Goal: Task Accomplishment & Management: Complete application form

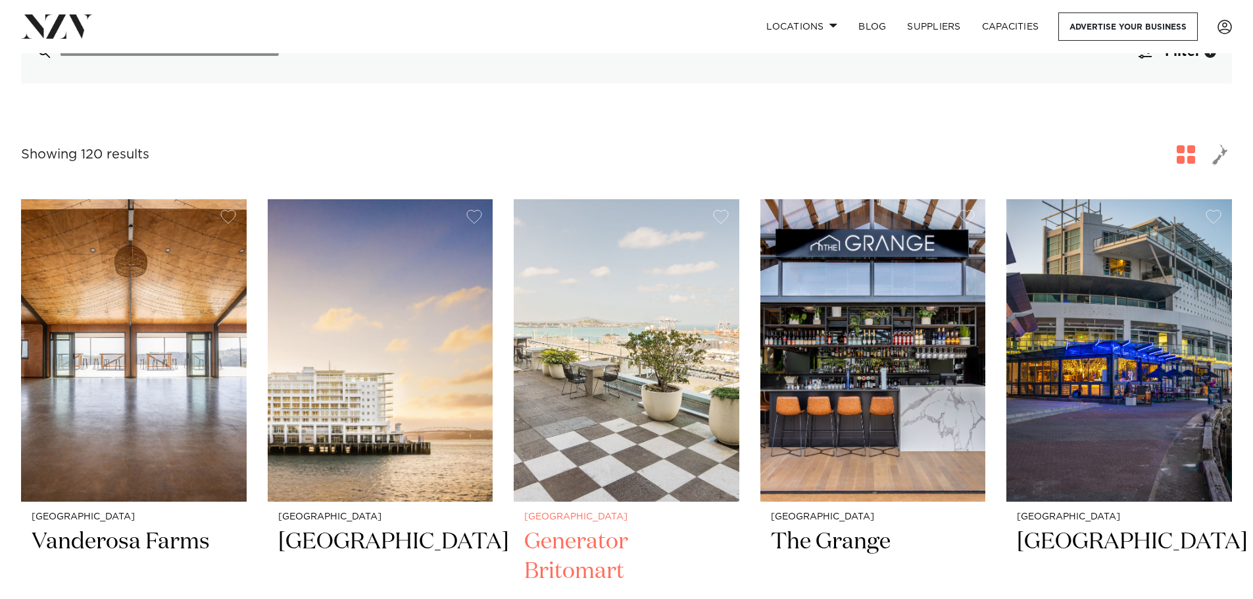
scroll to position [395, 0]
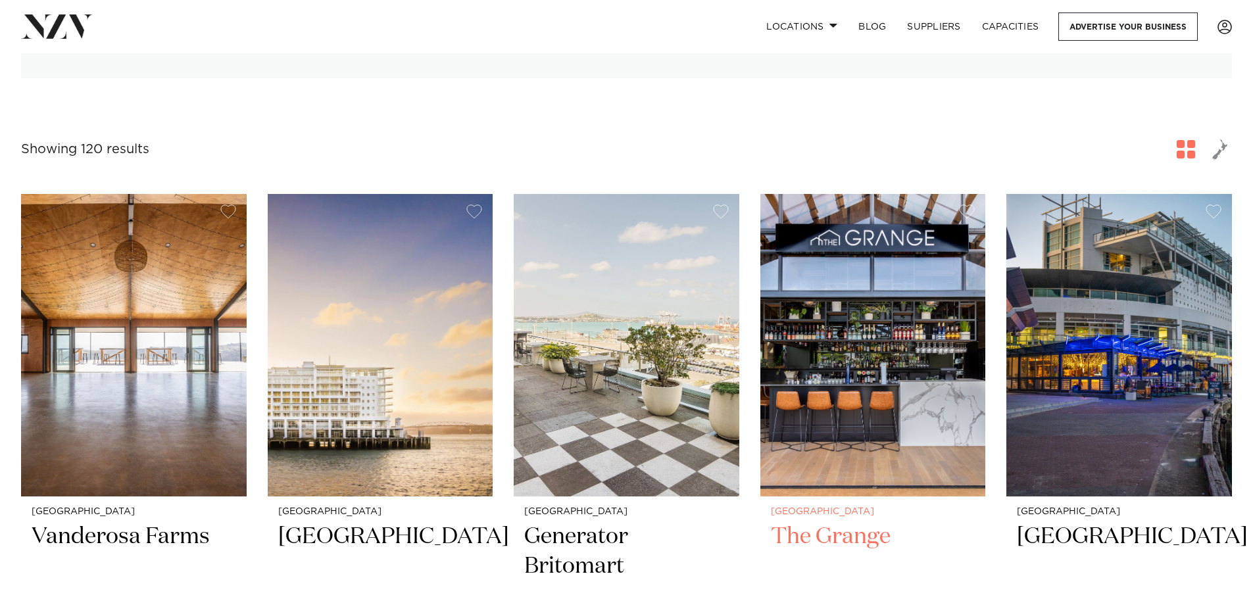
click at [884, 345] on img at bounding box center [874, 345] width 226 height 303
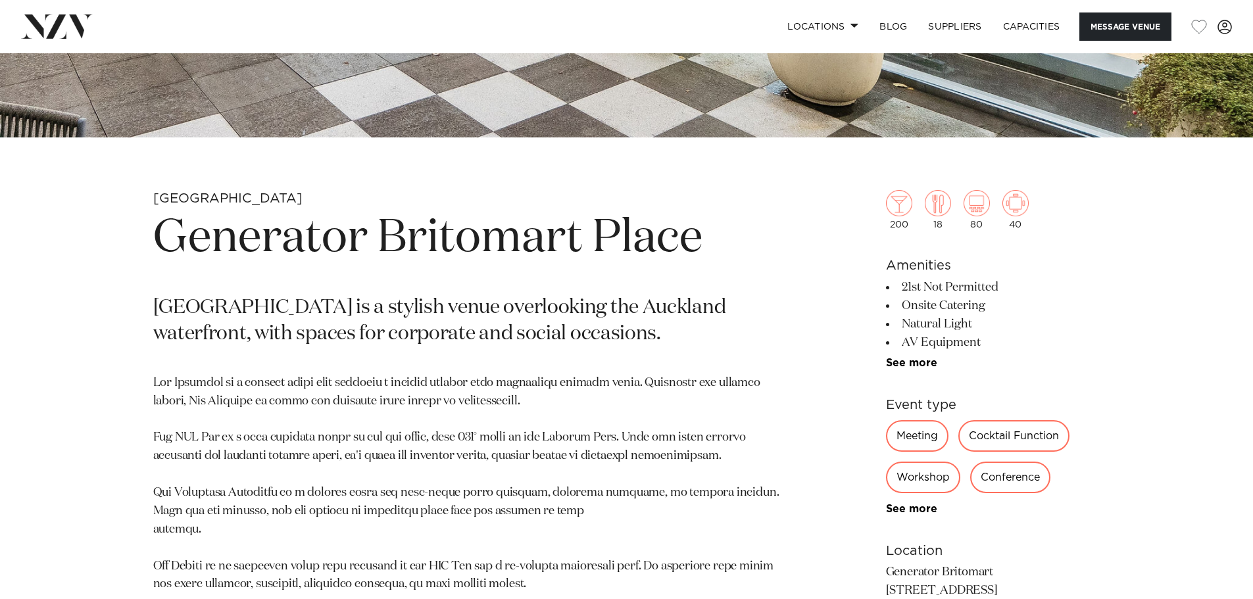
scroll to position [526, 0]
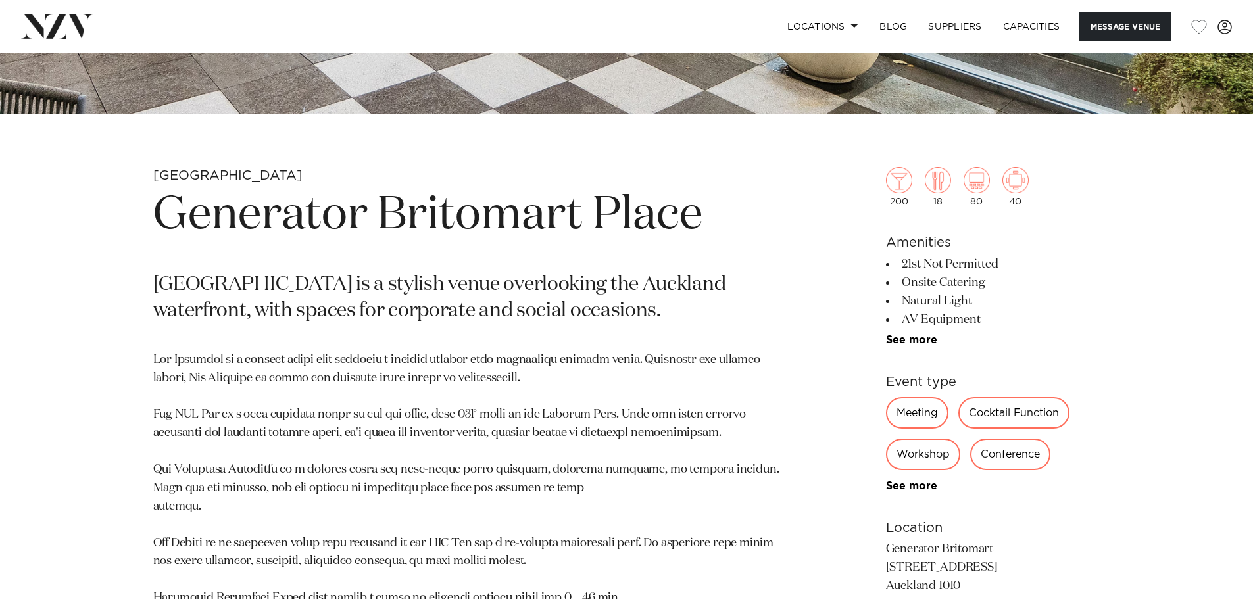
click at [896, 333] on ul "21st Not Permitted Onsite Catering Natural Light AV Equipment Event Planner Tab…" at bounding box center [993, 300] width 214 height 91
click at [901, 335] on link "See more" at bounding box center [937, 340] width 103 height 11
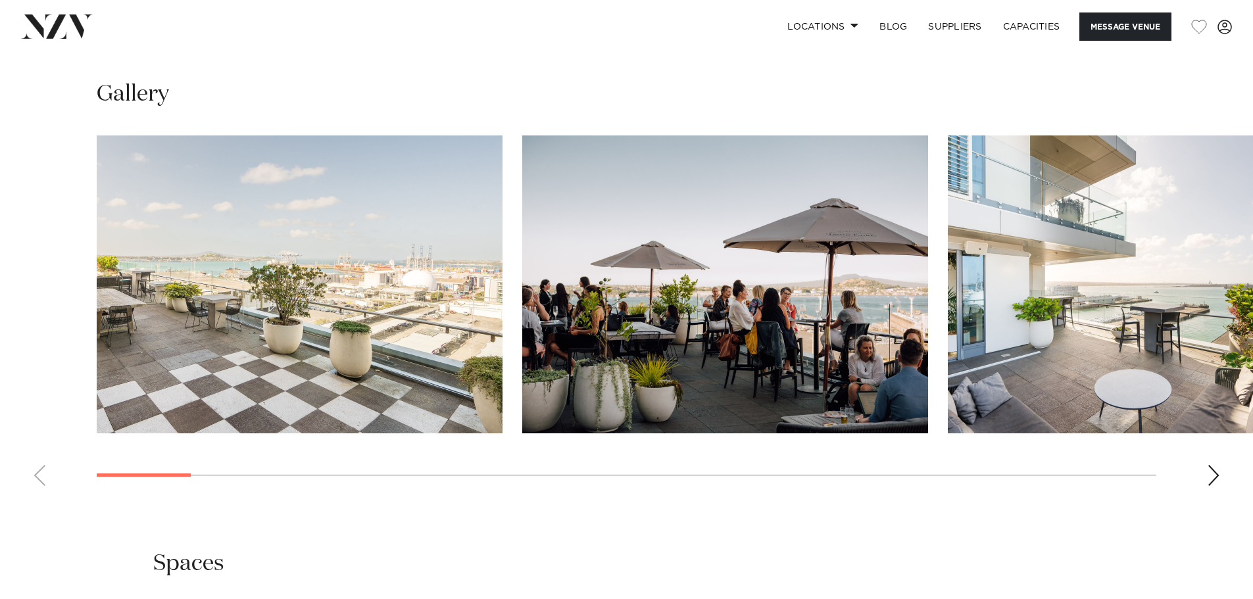
scroll to position [1908, 0]
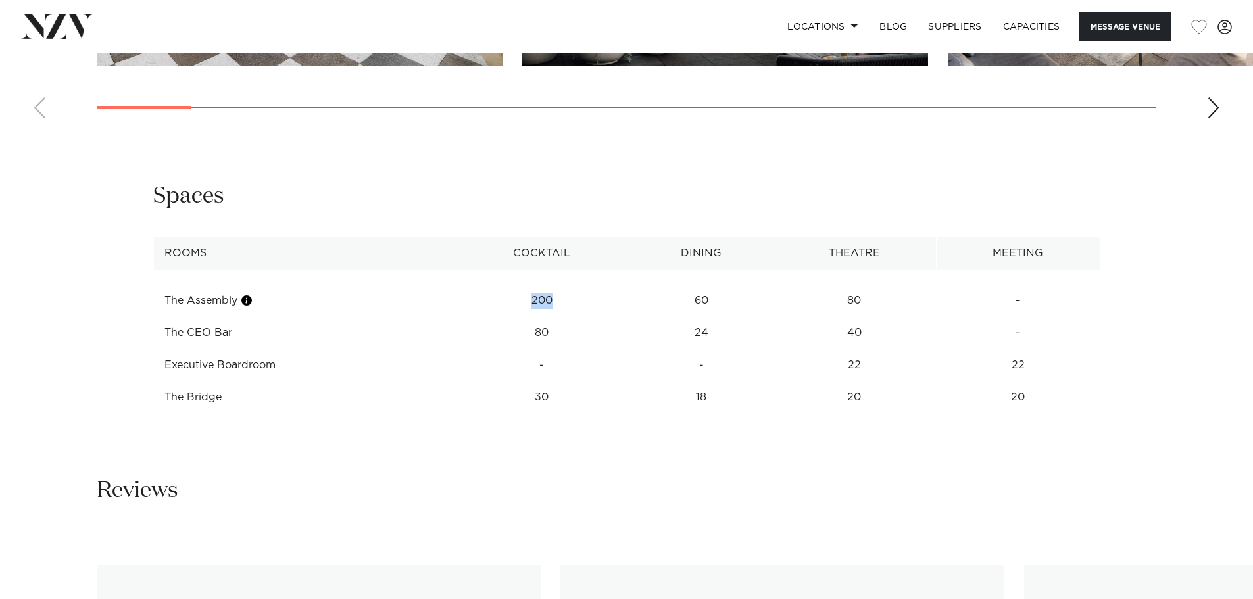
drag, startPoint x: 561, startPoint y: 301, endPoint x: 527, endPoint y: 301, distance: 34.2
click at [527, 301] on td "200" at bounding box center [542, 301] width 178 height 32
click at [740, 182] on div "Spaces" at bounding box center [626, 197] width 947 height 30
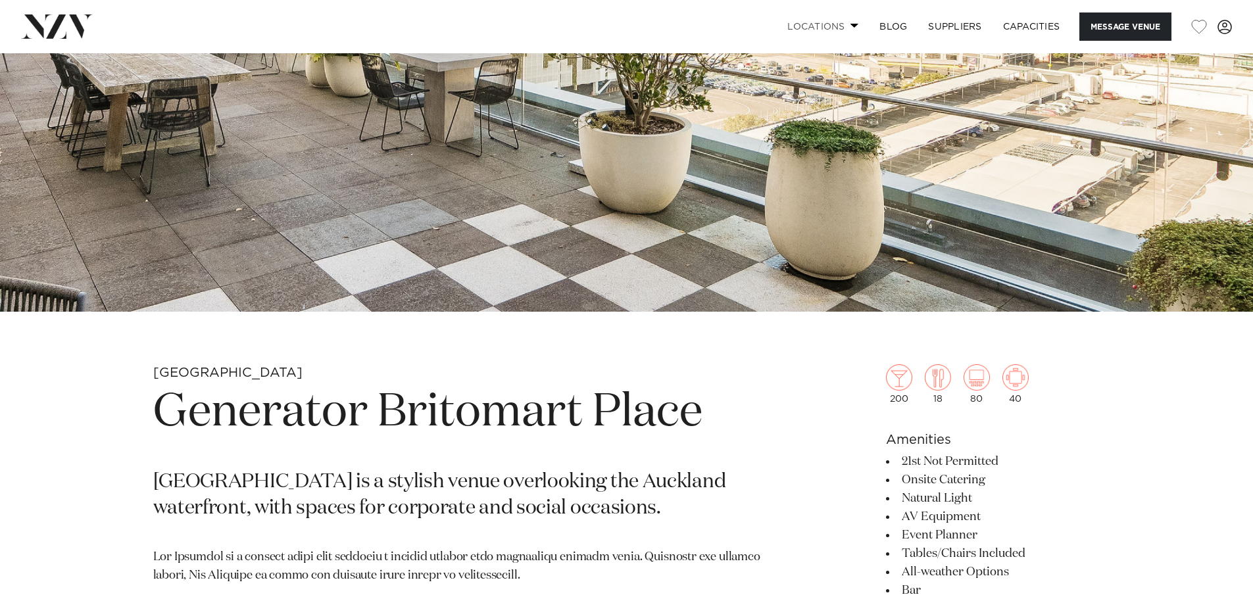
scroll to position [0, 0]
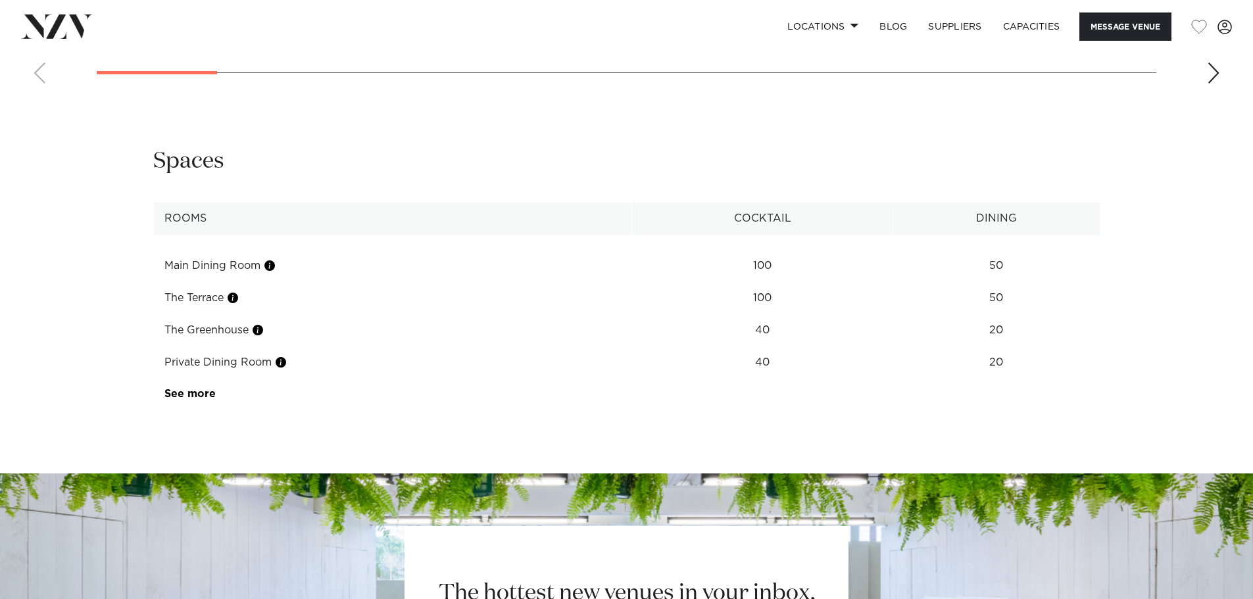
scroll to position [1711, 0]
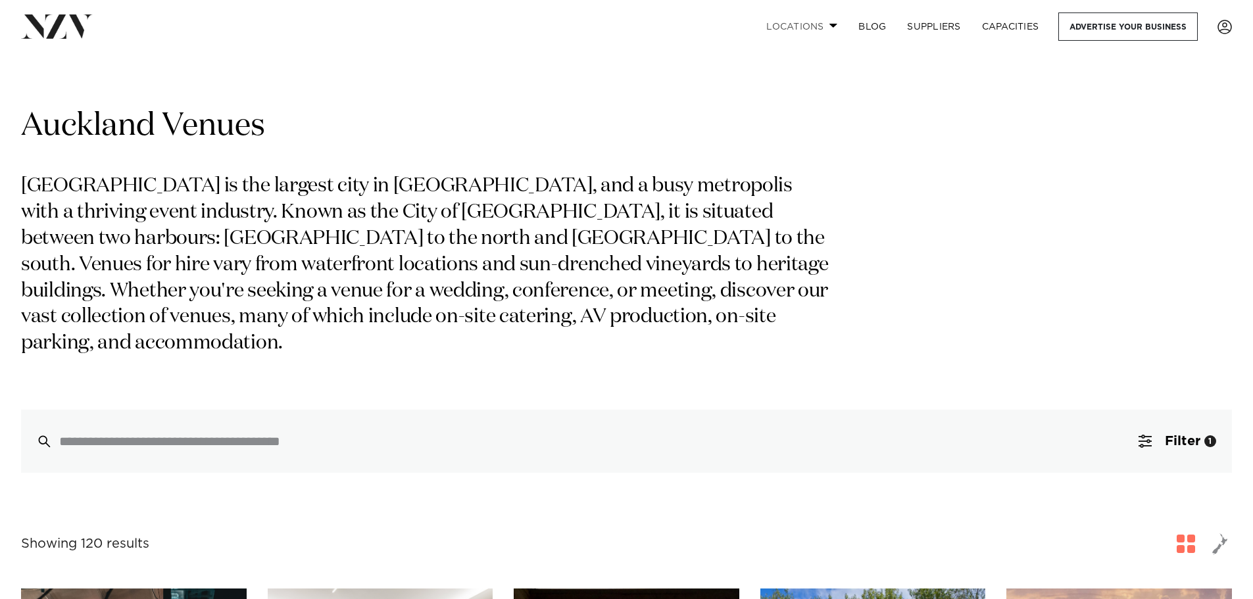
click at [829, 23] on link "Locations" at bounding box center [802, 27] width 92 height 28
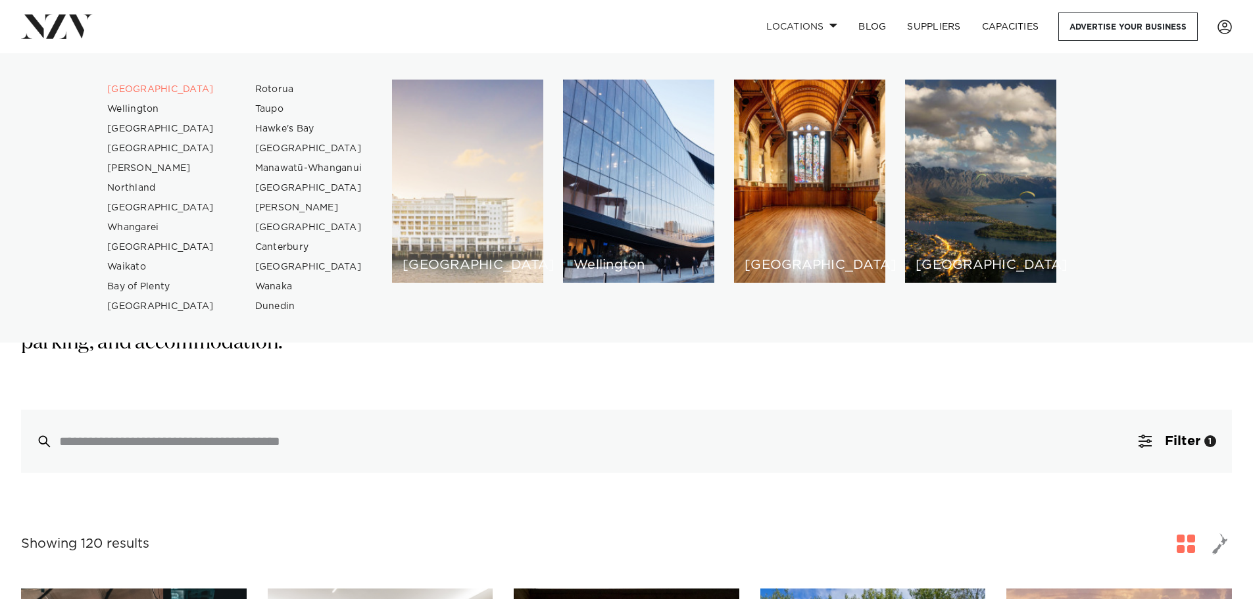
click at [476, 207] on div "[GEOGRAPHIC_DATA]" at bounding box center [467, 181] width 151 height 203
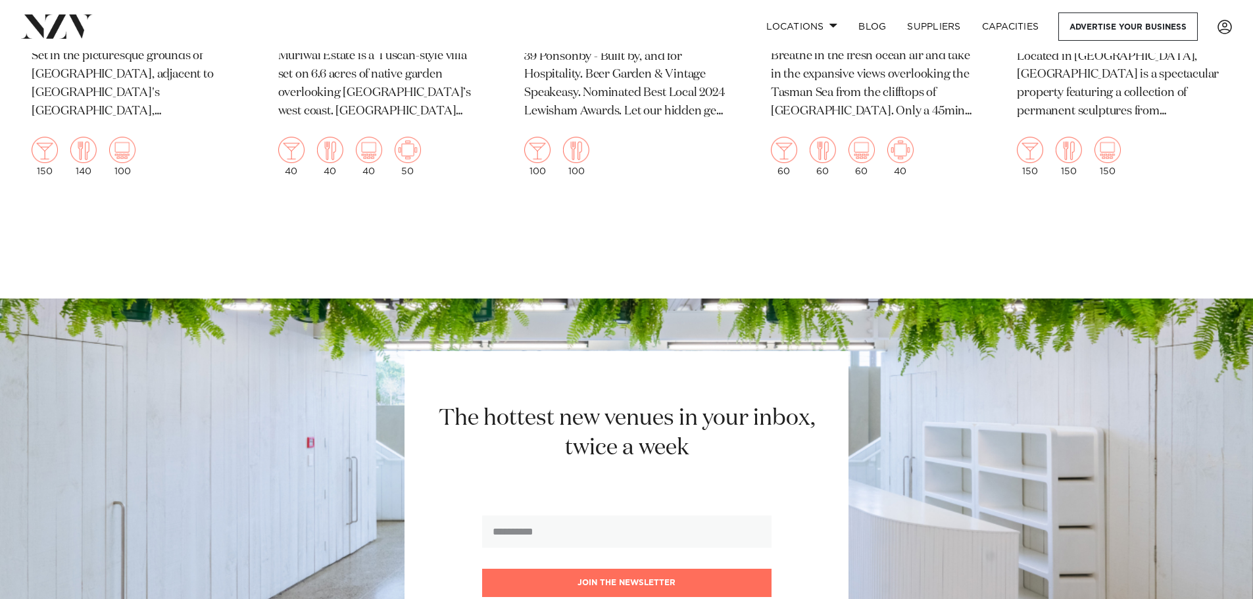
scroll to position [14343, 0]
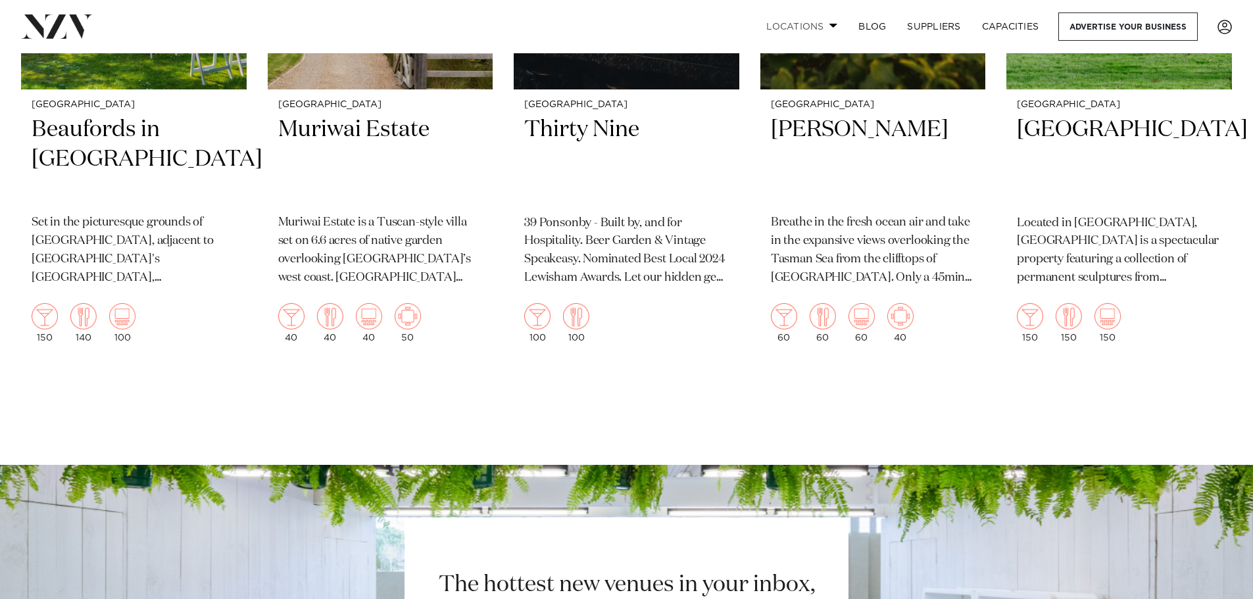
click at [818, 19] on link "Locations" at bounding box center [802, 27] width 92 height 28
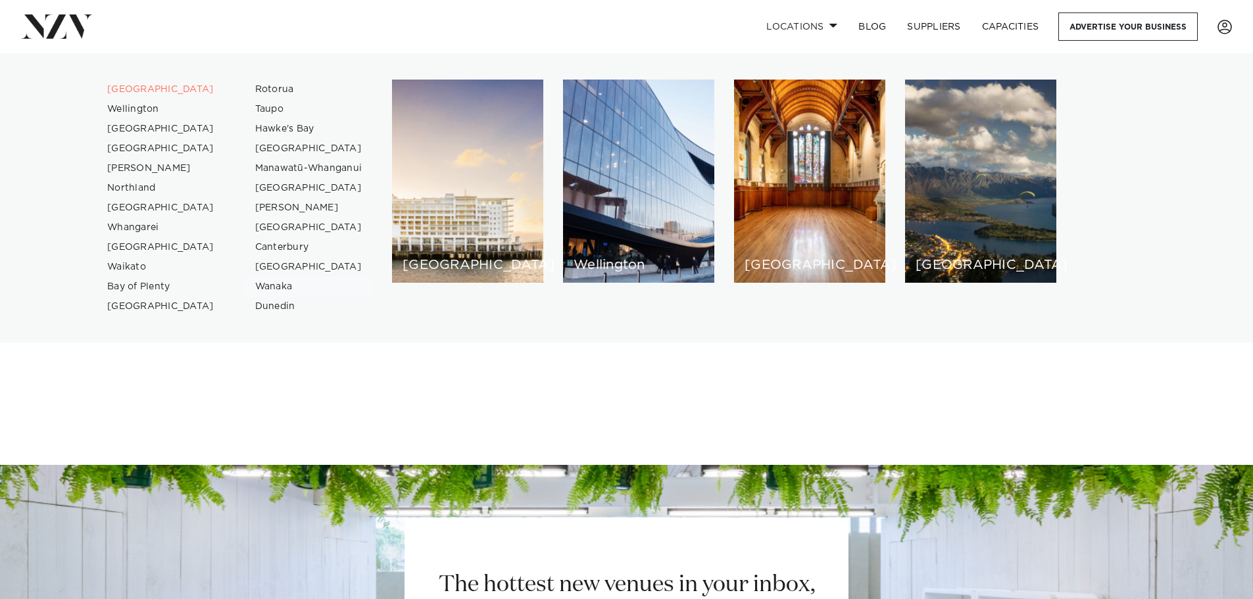
click at [284, 286] on link "Wanaka" at bounding box center [309, 287] width 128 height 20
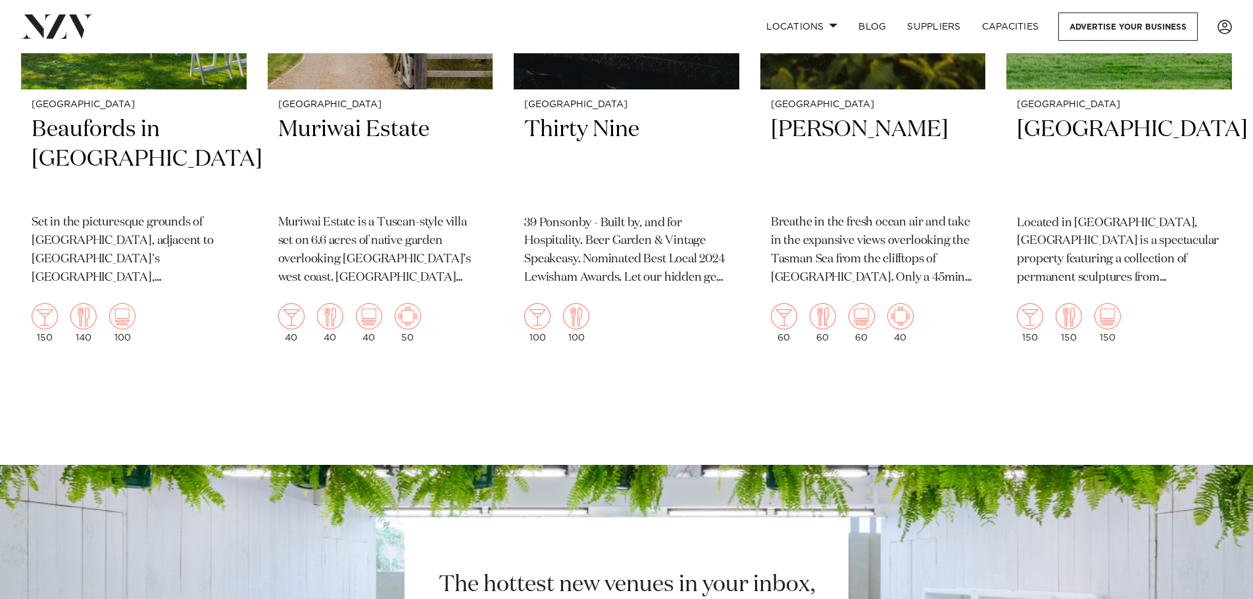
scroll to position [14282, 0]
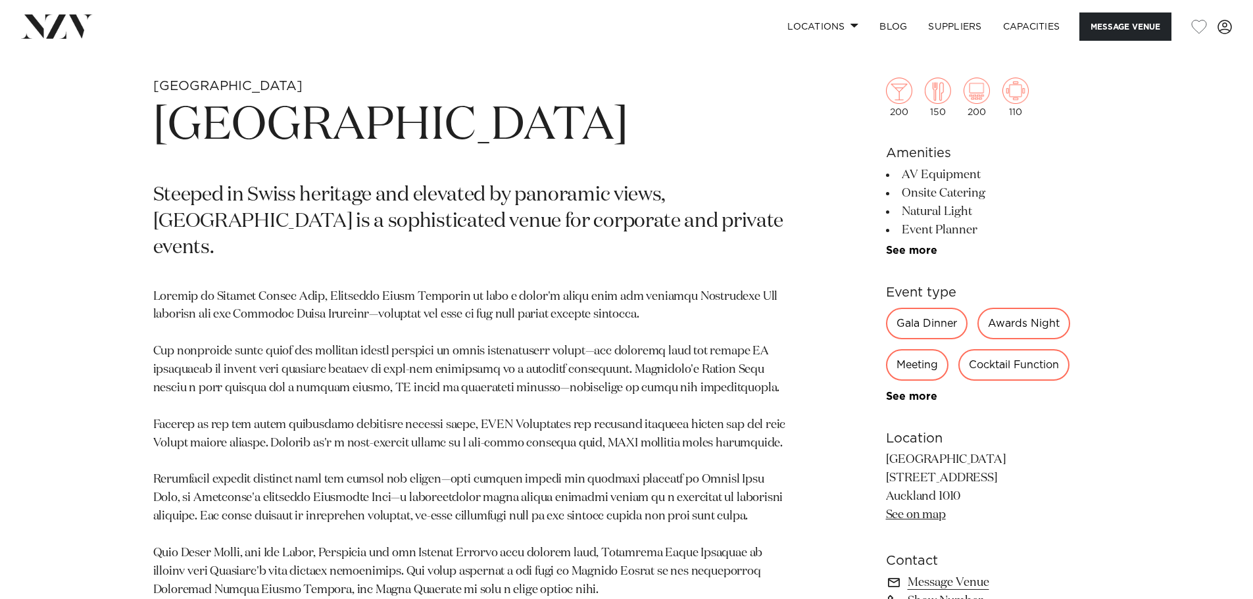
scroll to position [658, 0]
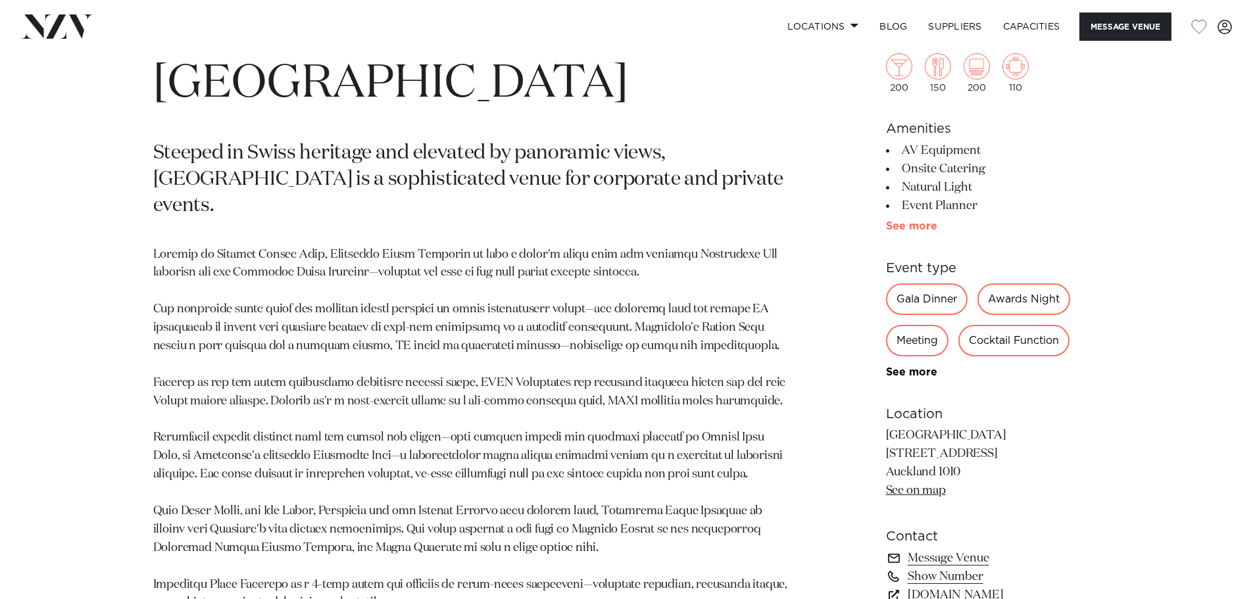
click at [926, 227] on link "See more" at bounding box center [937, 226] width 103 height 11
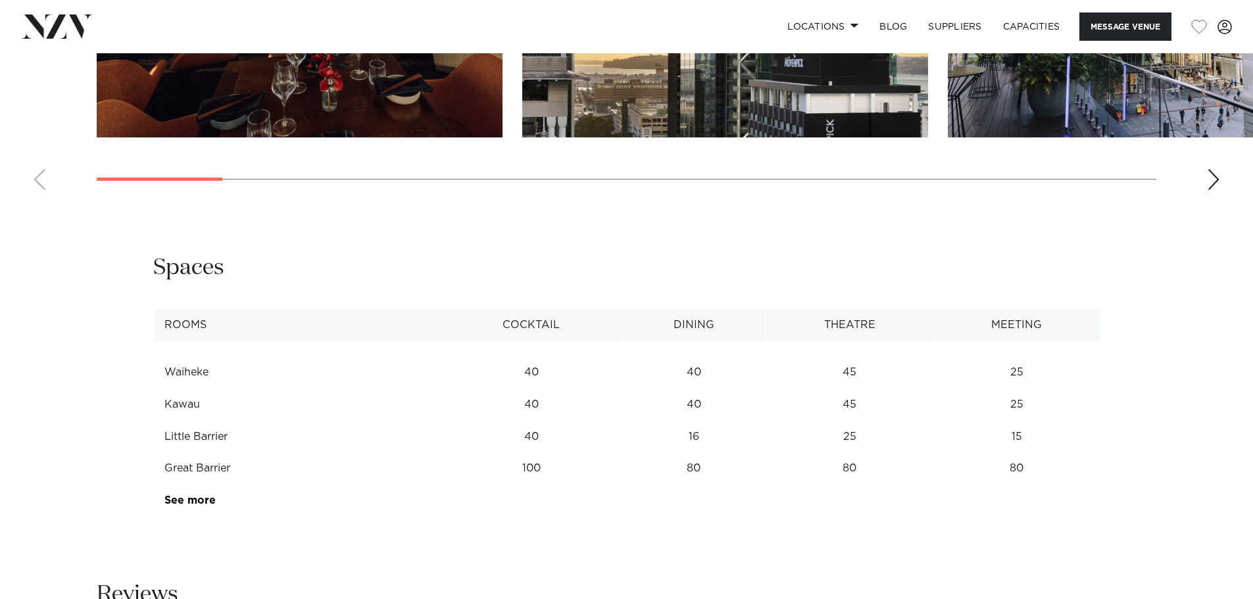
scroll to position [1908, 0]
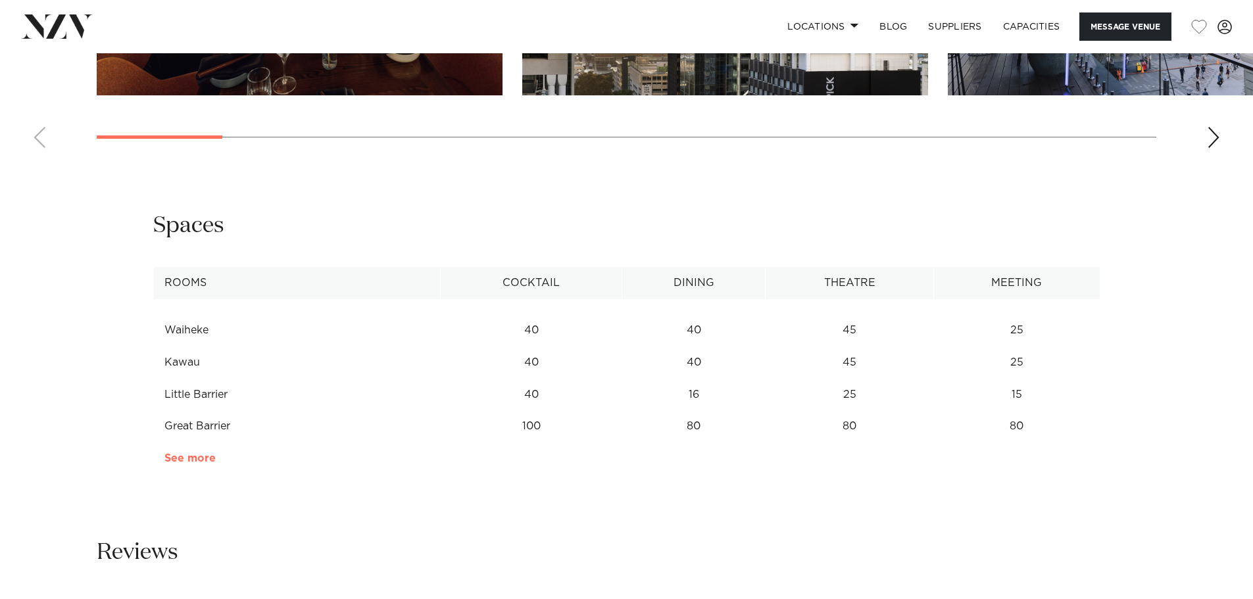
click at [202, 457] on link "See more" at bounding box center [215, 458] width 103 height 11
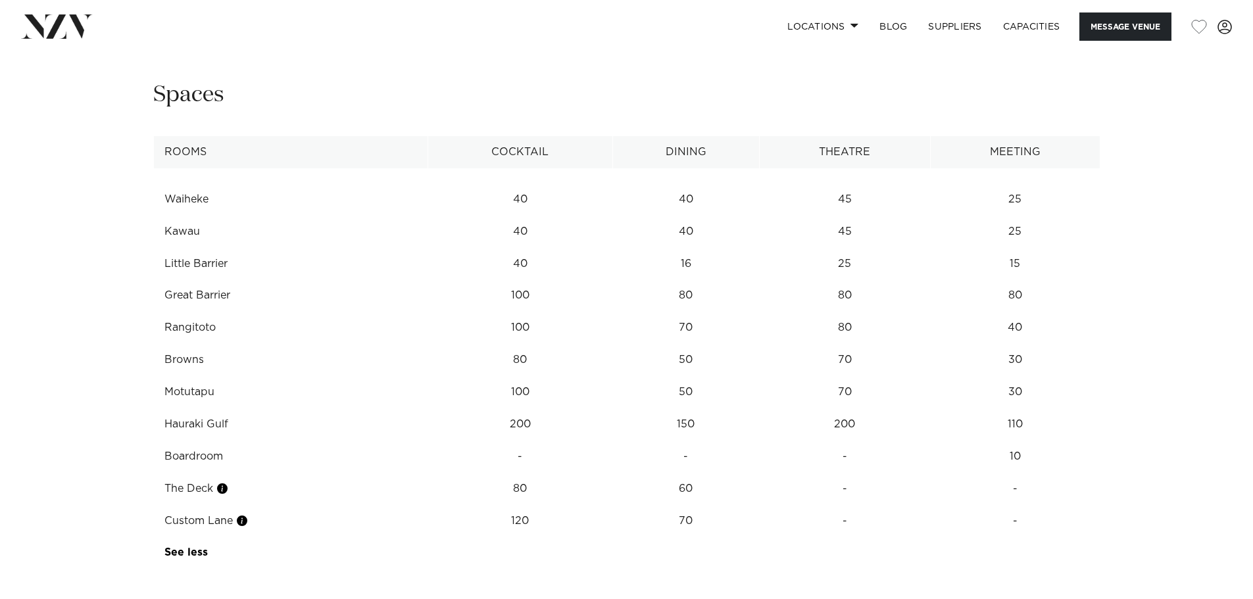
scroll to position [2040, 0]
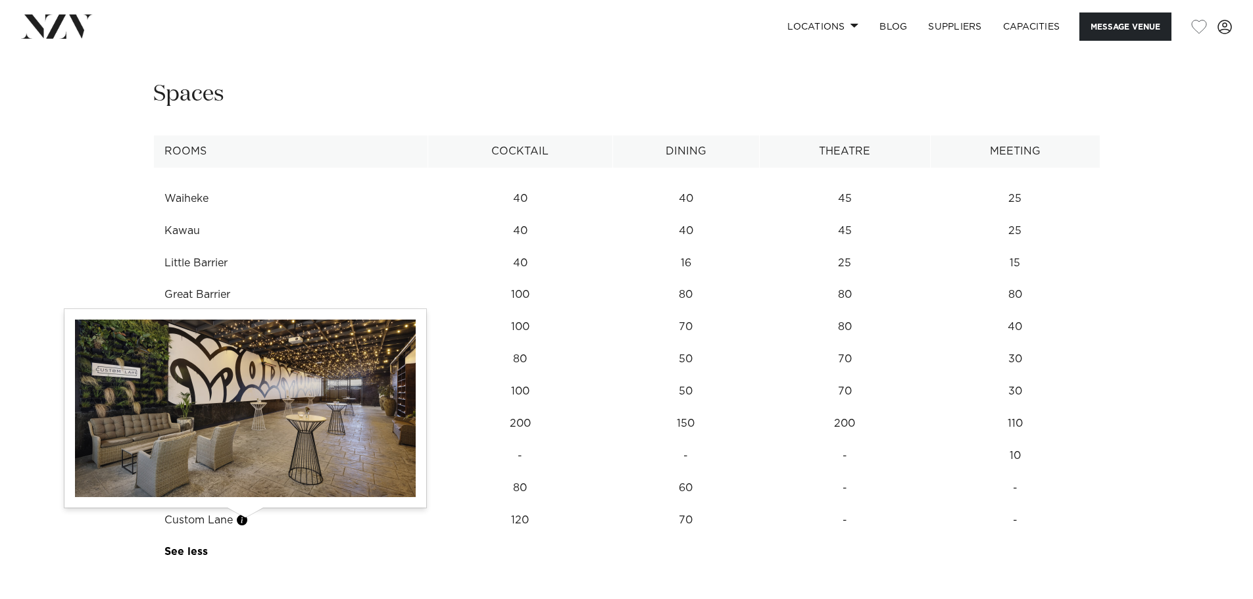
click at [244, 520] on button "button" at bounding box center [242, 520] width 13 height 13
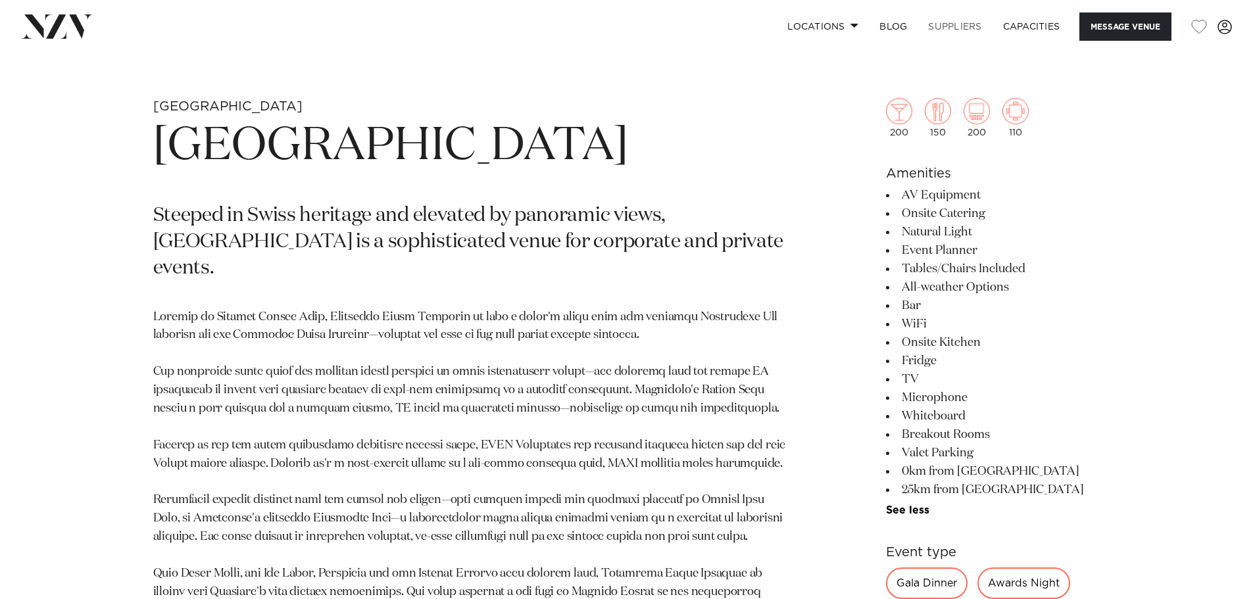
scroll to position [590, 0]
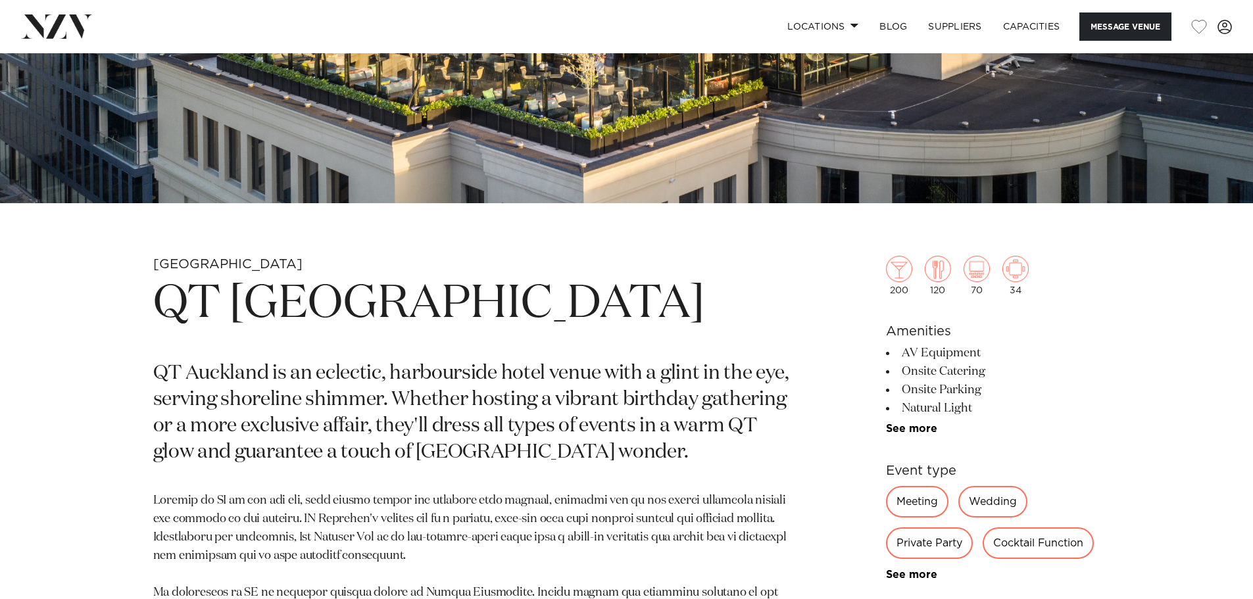
scroll to position [461, 0]
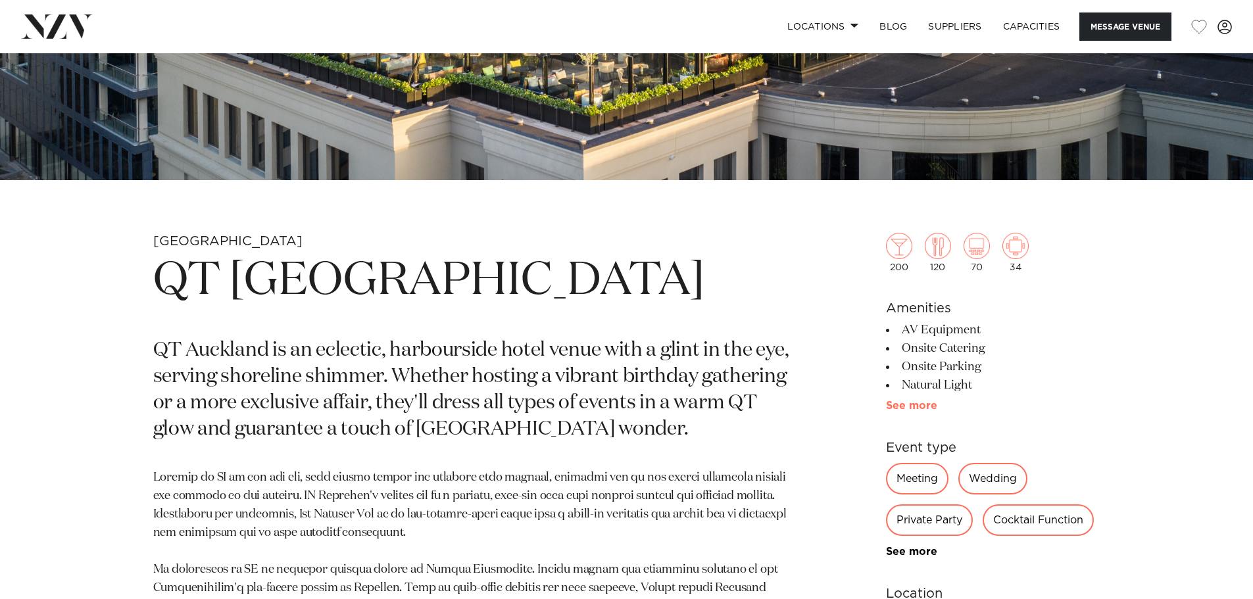
click at [905, 403] on link "See more" at bounding box center [937, 406] width 103 height 11
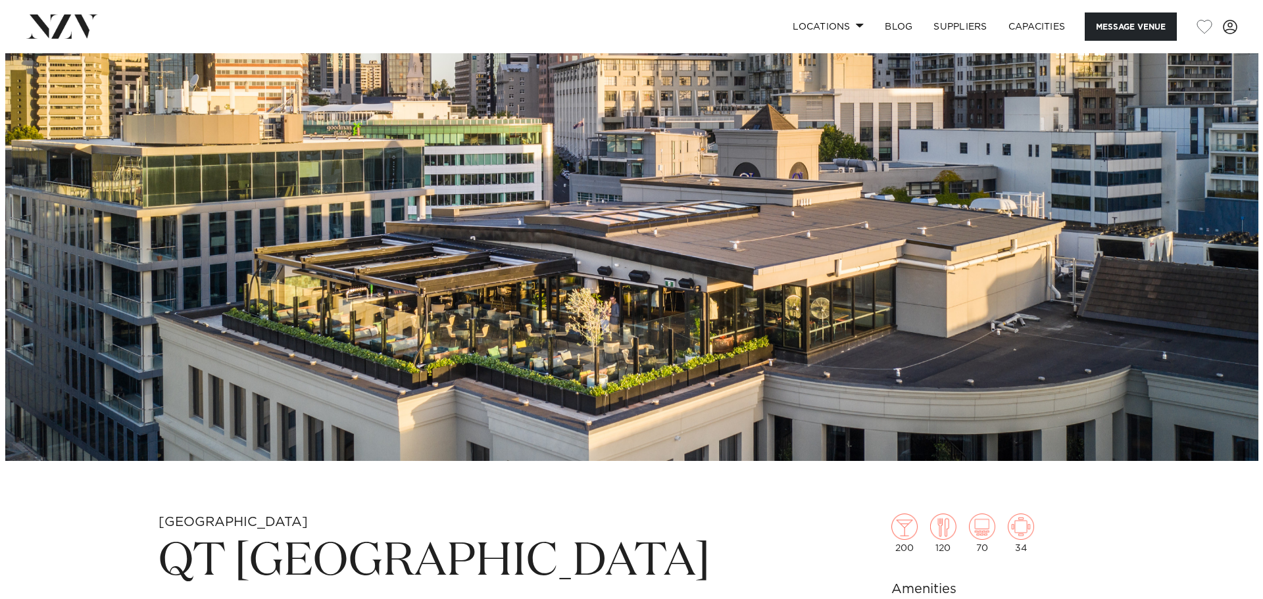
scroll to position [0, 0]
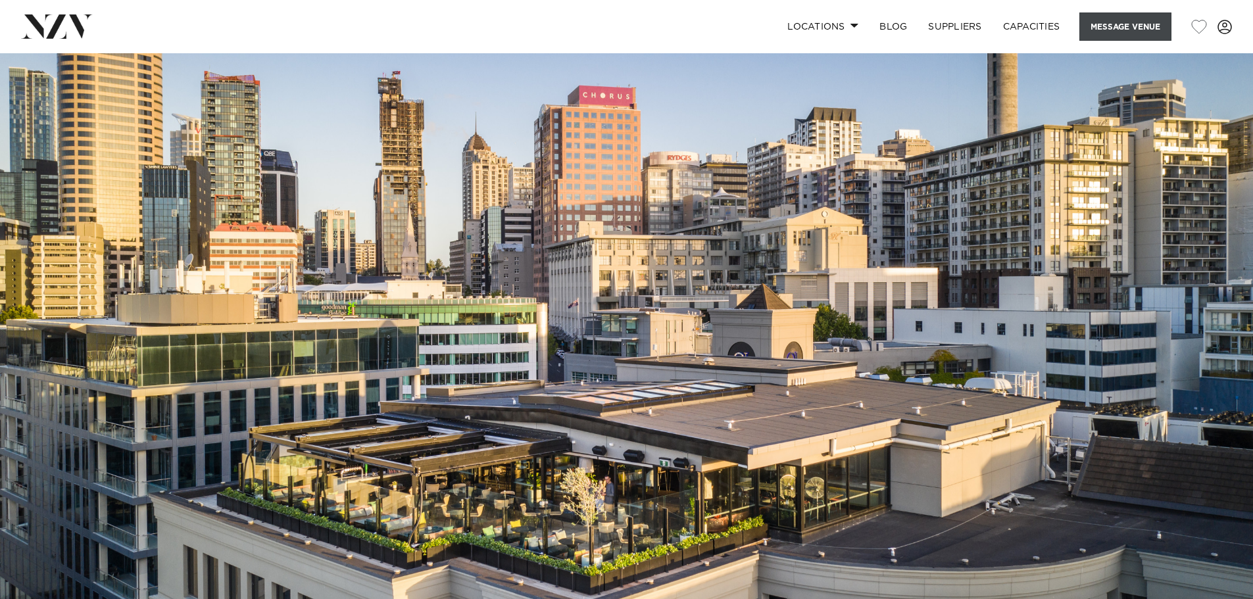
click at [1125, 16] on button "Message Venue" at bounding box center [1126, 27] width 92 height 28
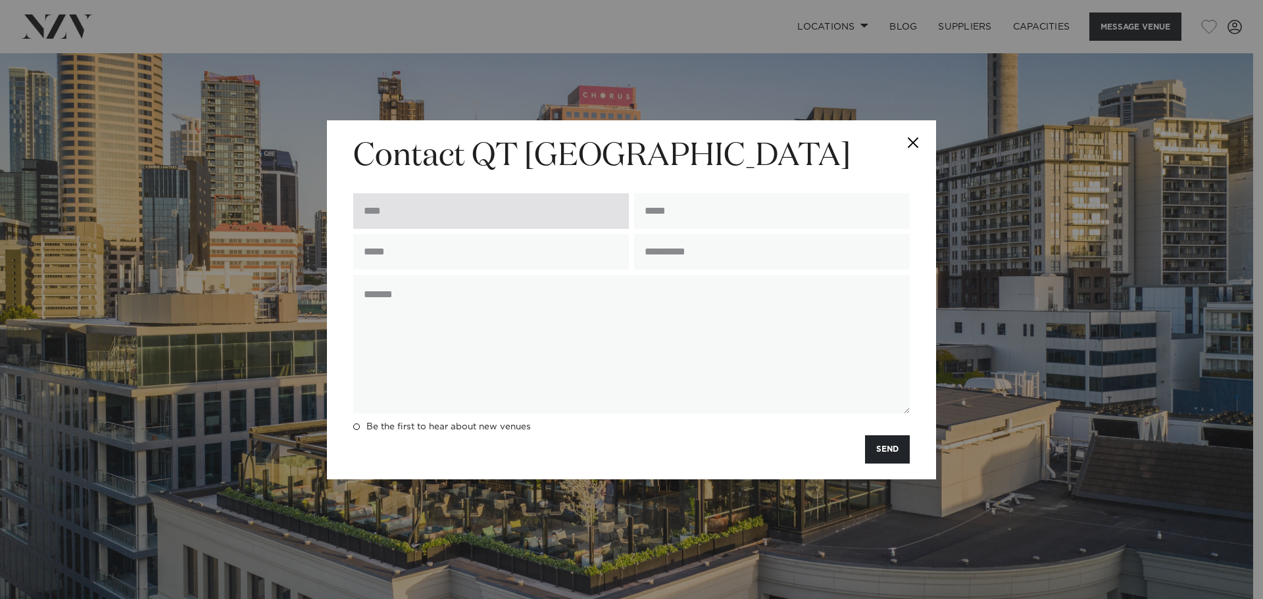
click at [430, 193] on input "text" at bounding box center [491, 211] width 276 height 36
type input "**********"
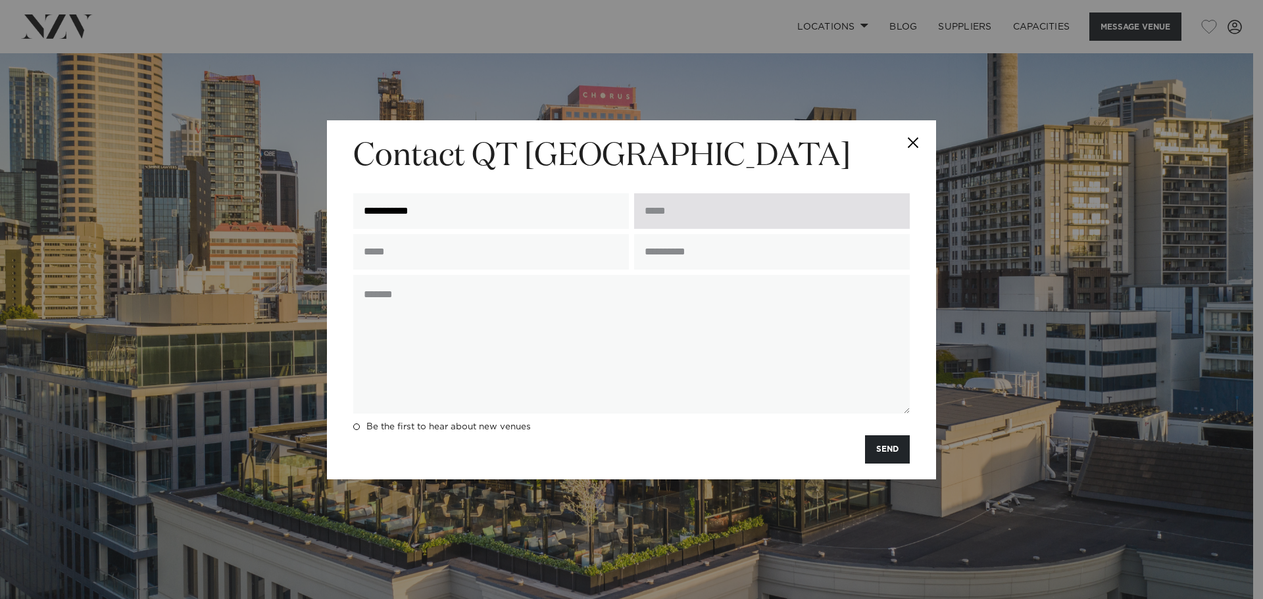
click at [686, 214] on input "email" at bounding box center [772, 211] width 276 height 36
type input "**********"
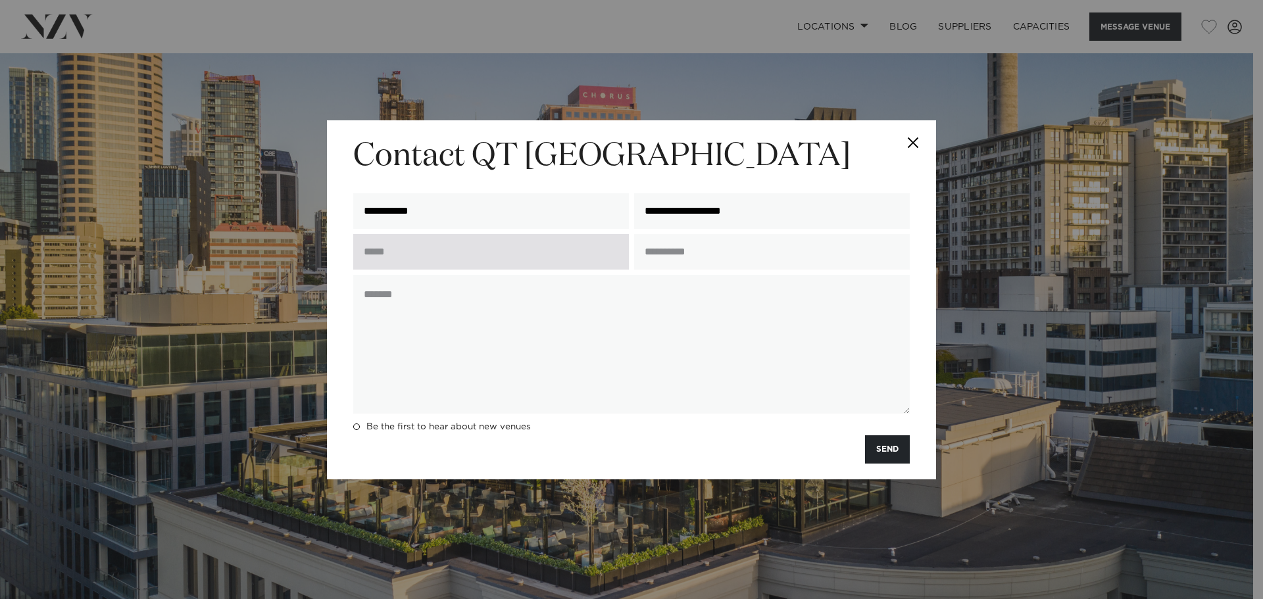
click at [573, 265] on input "text" at bounding box center [491, 252] width 276 height 36
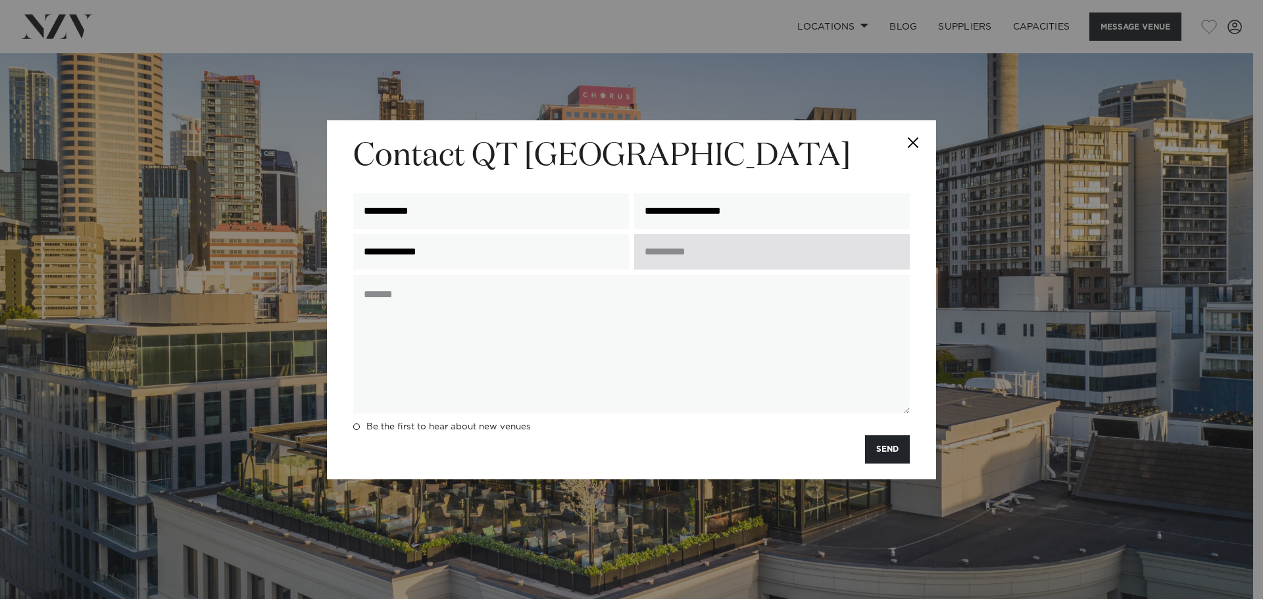
type input "**********"
click at [674, 261] on input "text" at bounding box center [772, 252] width 276 height 36
type input "**********"
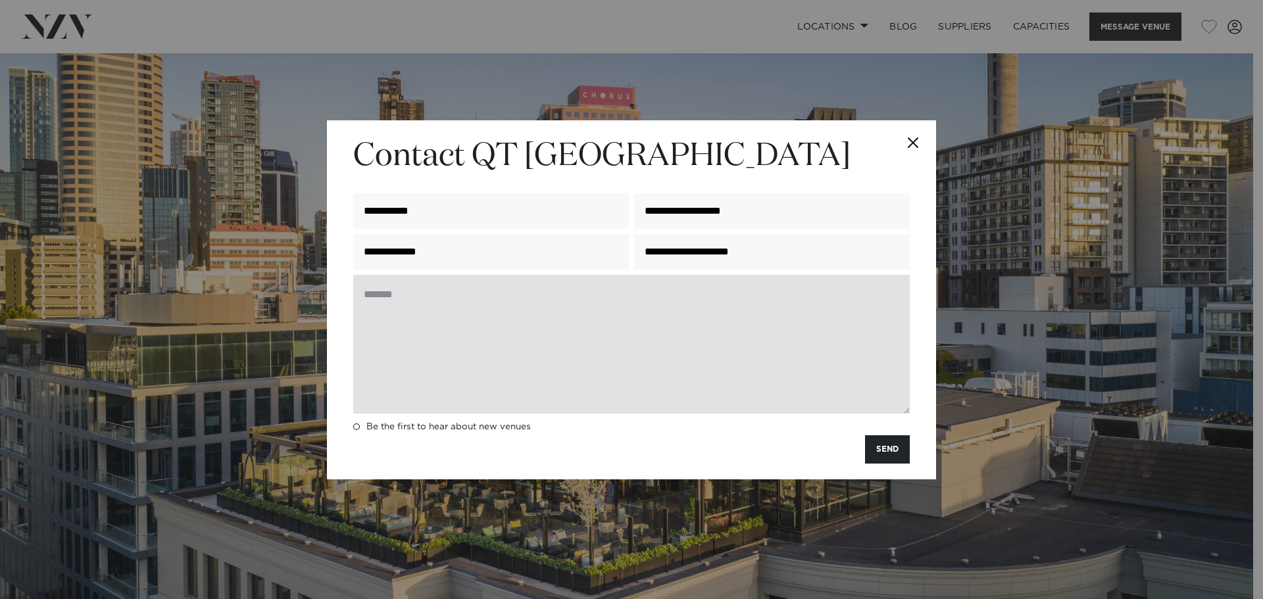
click at [557, 364] on textarea at bounding box center [631, 344] width 557 height 139
click at [524, 316] on textarea at bounding box center [631, 344] width 557 height 139
paste textarea "**********"
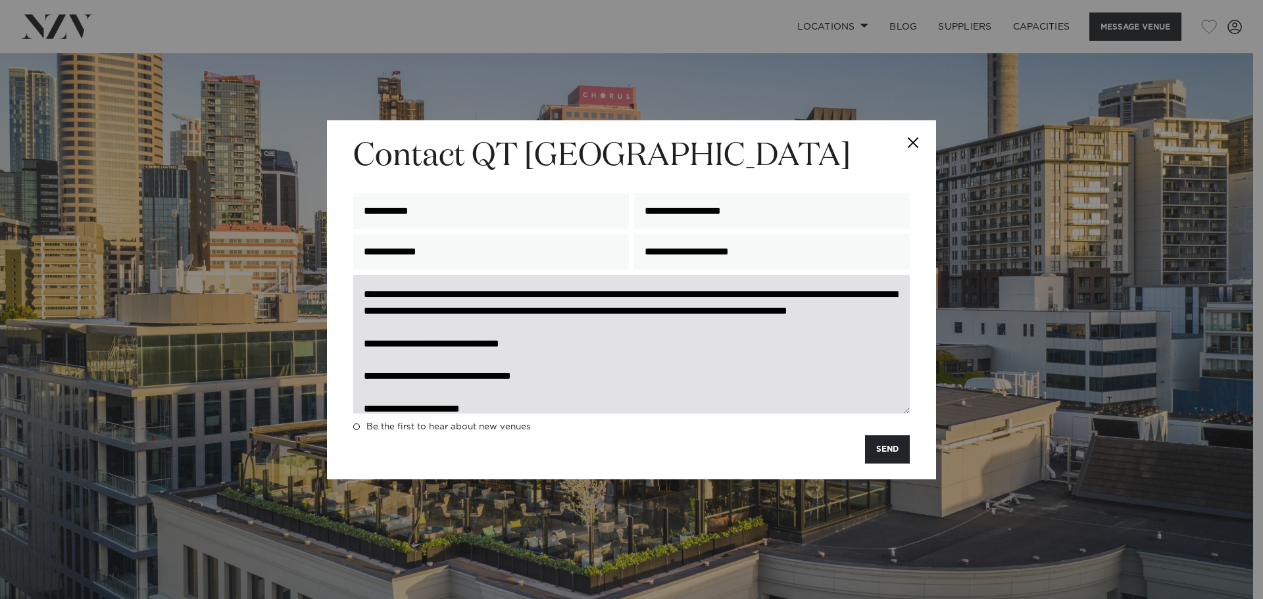
click at [366, 290] on textarea "**********" at bounding box center [631, 344] width 557 height 139
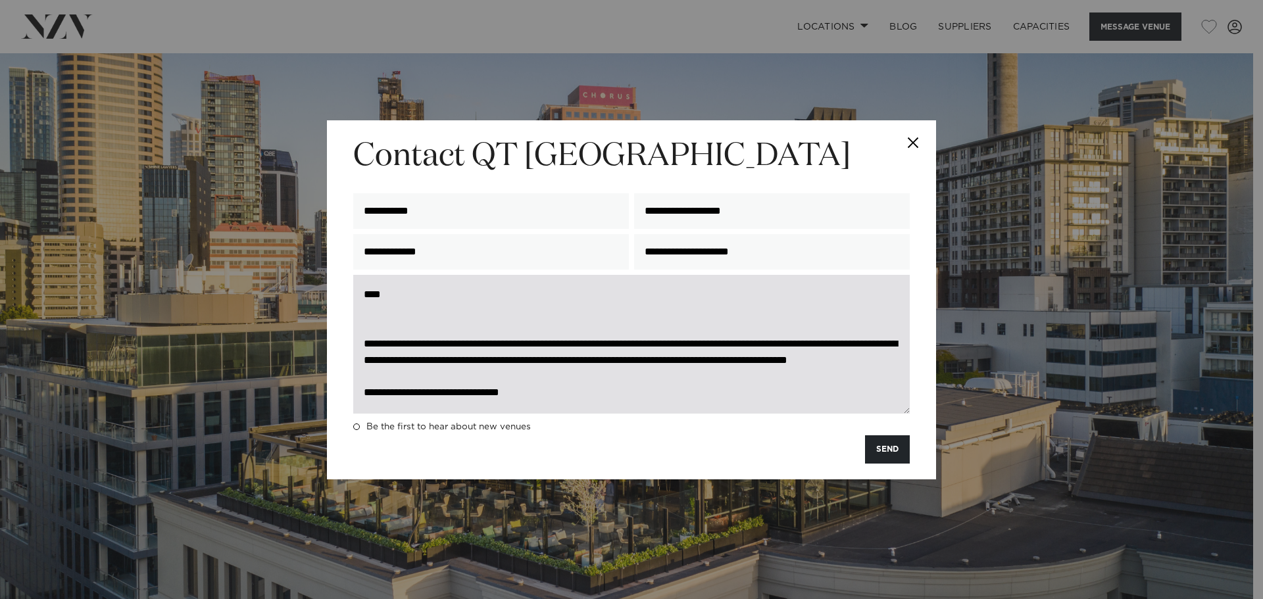
click at [388, 326] on textarea "**********" at bounding box center [631, 344] width 557 height 139
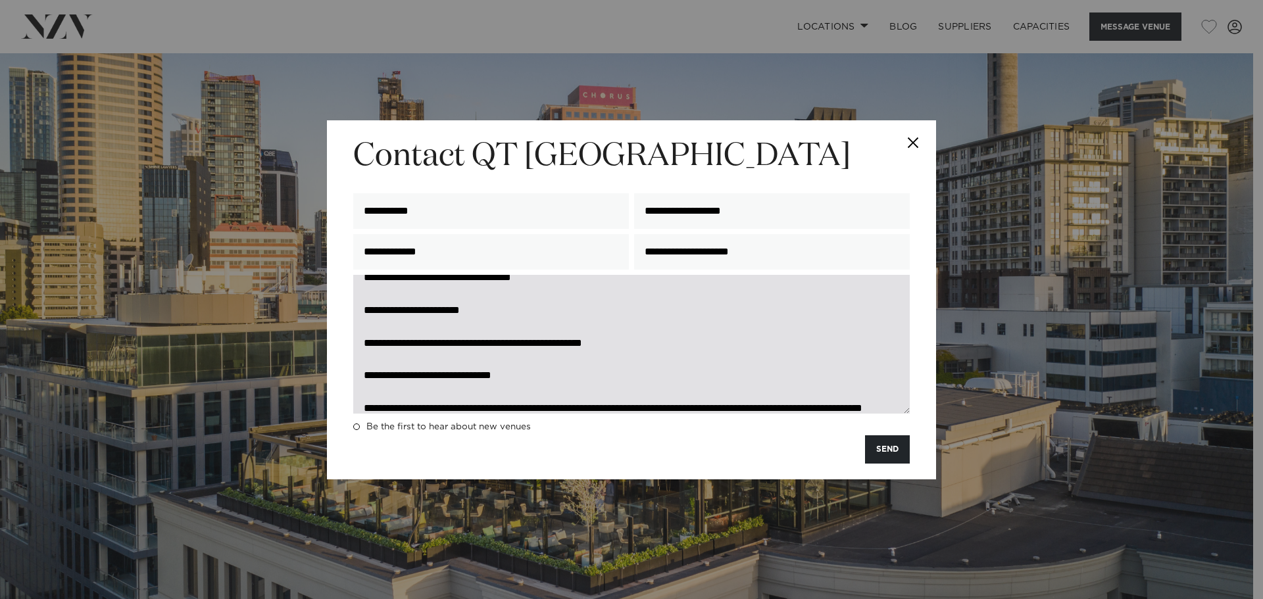
scroll to position [66, 0]
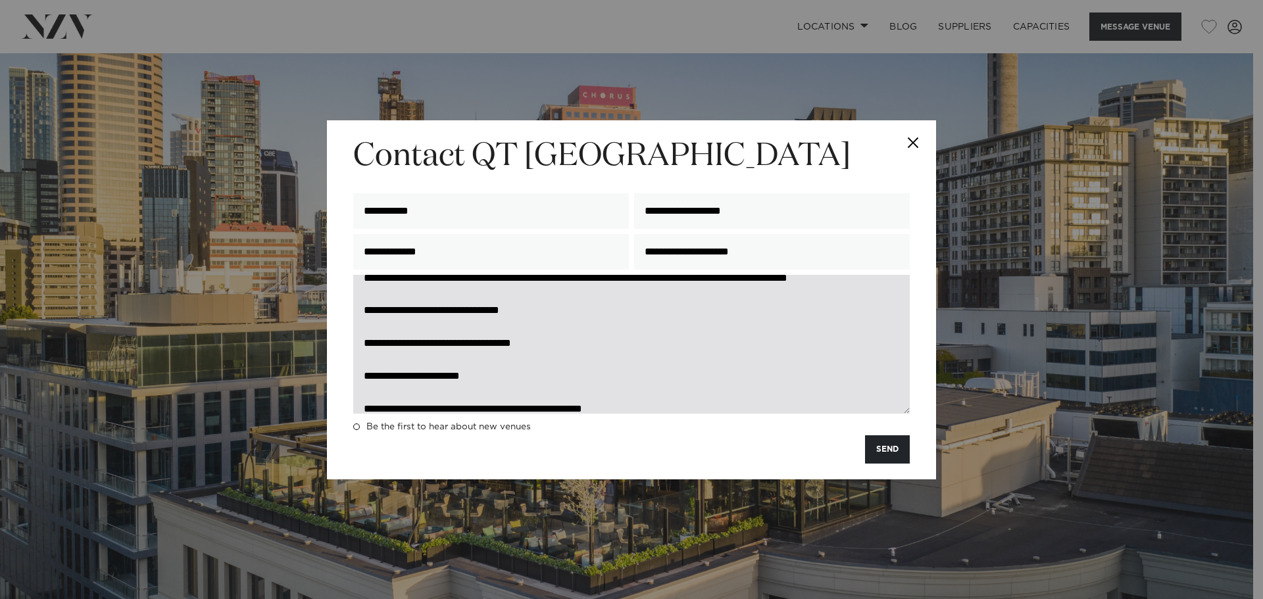
drag, startPoint x: 516, startPoint y: 366, endPoint x: 424, endPoint y: 365, distance: 92.1
click at [424, 365] on textarea "**********" at bounding box center [631, 344] width 557 height 139
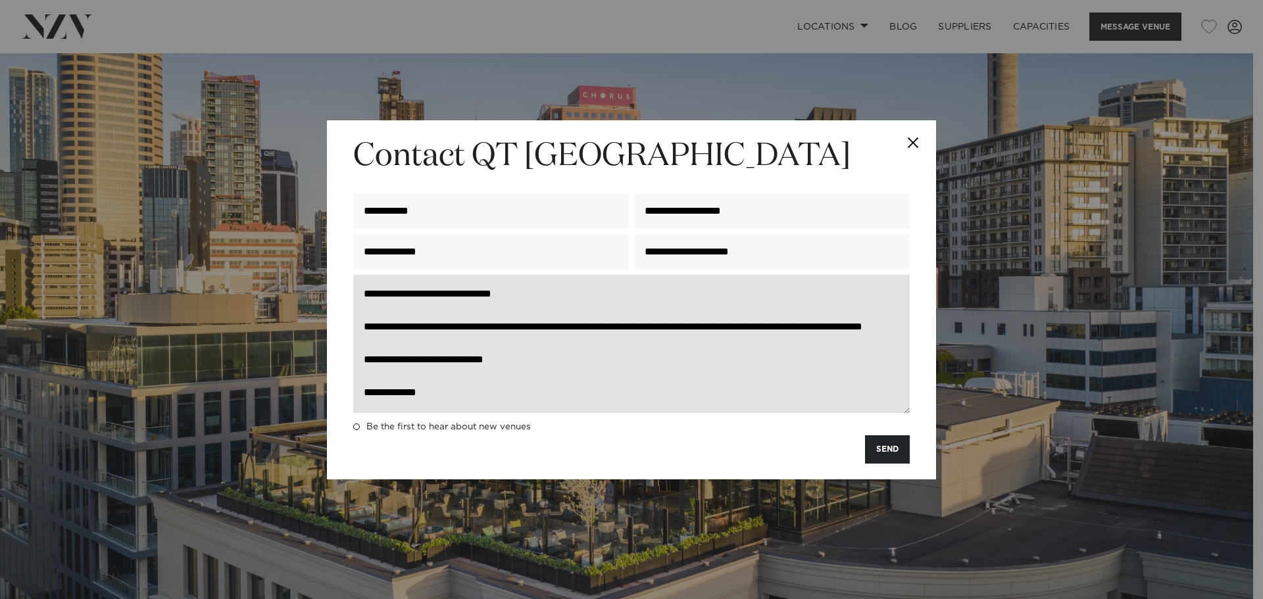
scroll to position [245, 0]
click at [472, 395] on textarea "**********" at bounding box center [631, 344] width 557 height 139
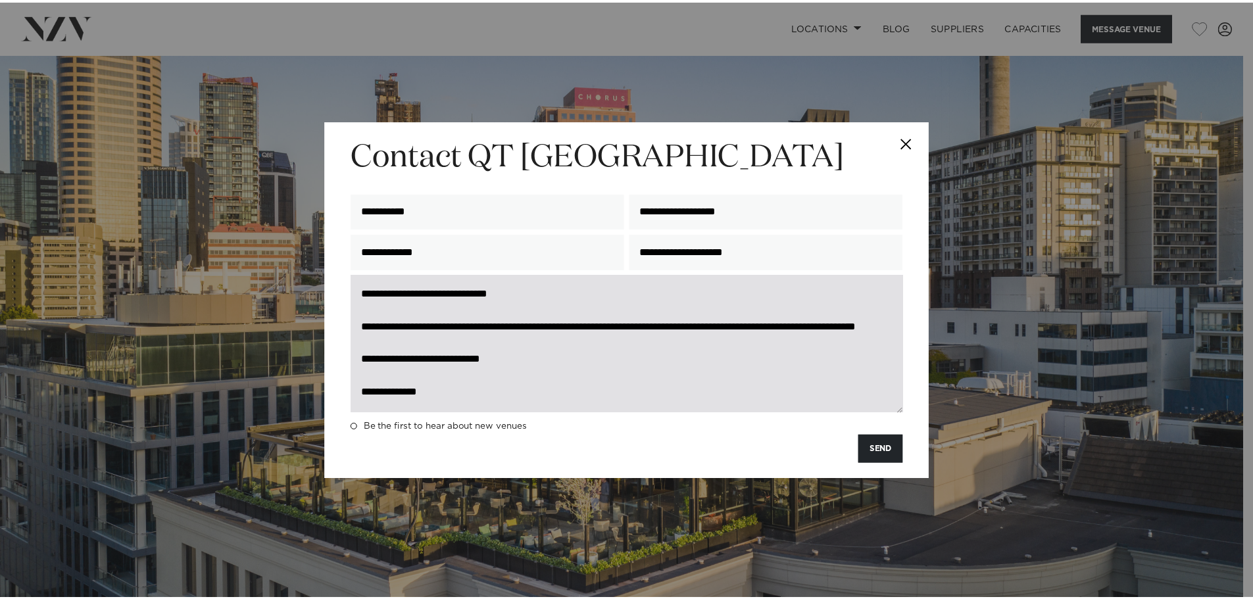
scroll to position [247, 0]
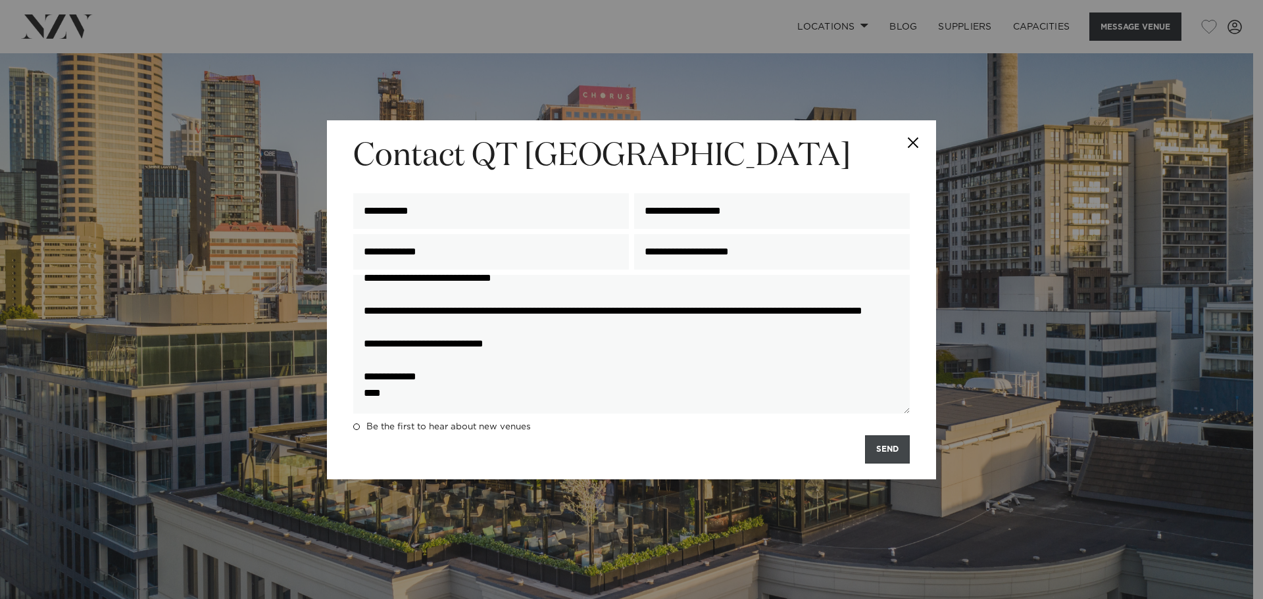
type textarea "**********"
click at [886, 442] on button "SEND" at bounding box center [887, 450] width 45 height 28
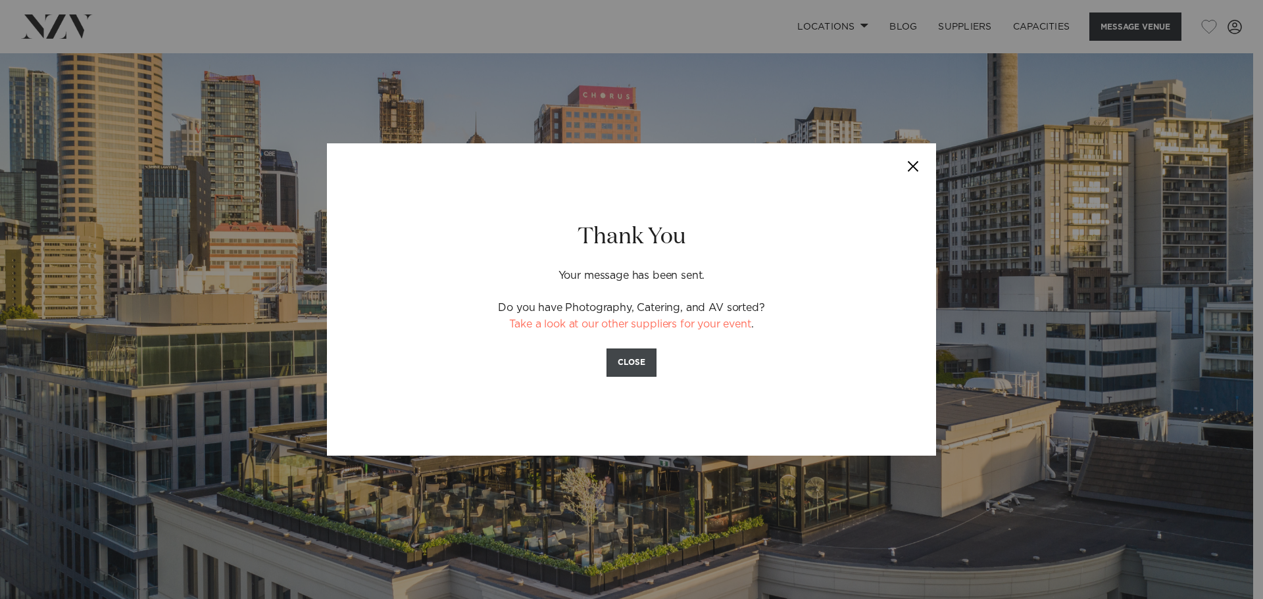
click at [647, 358] on button "CLOSE" at bounding box center [632, 363] width 50 height 28
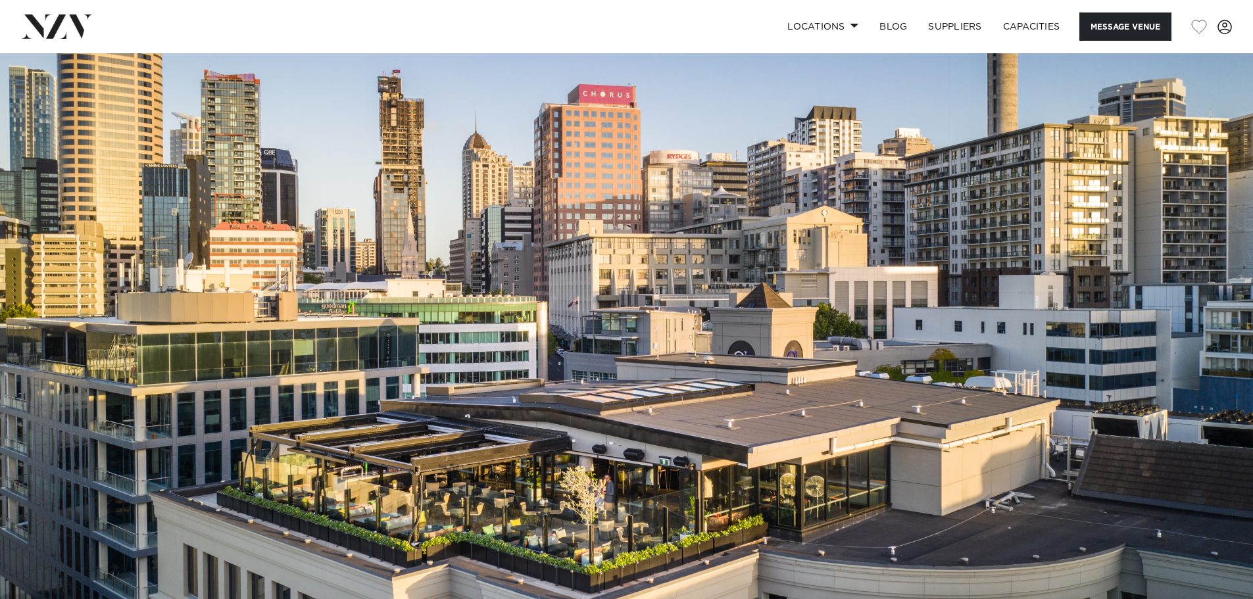
scroll to position [0, 0]
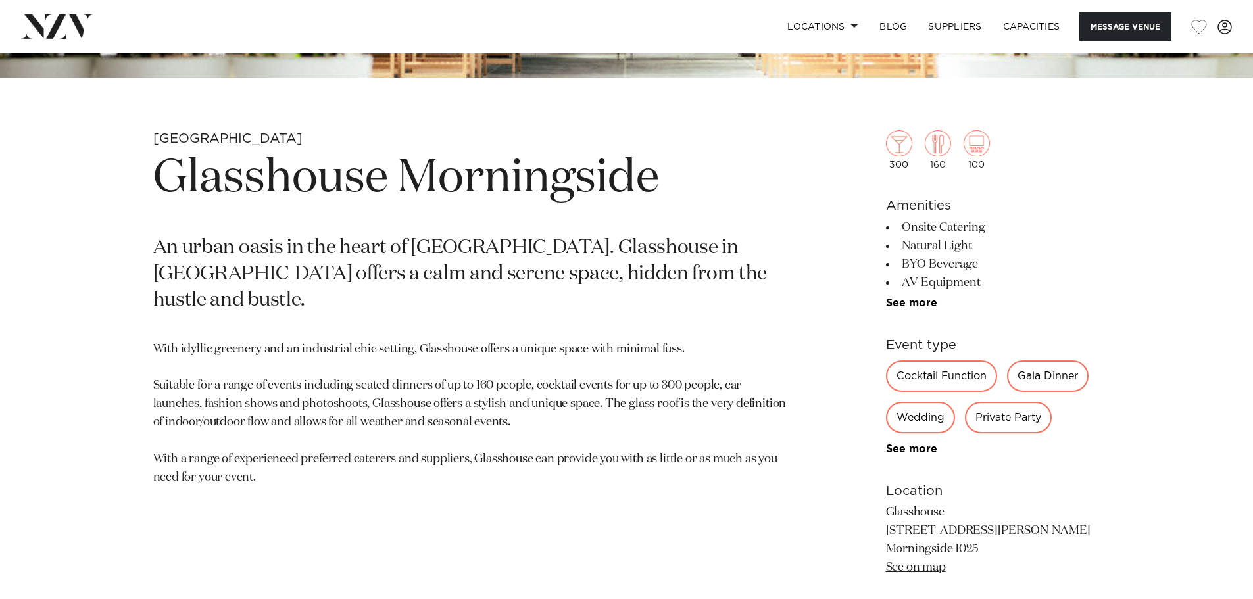
scroll to position [592, 0]
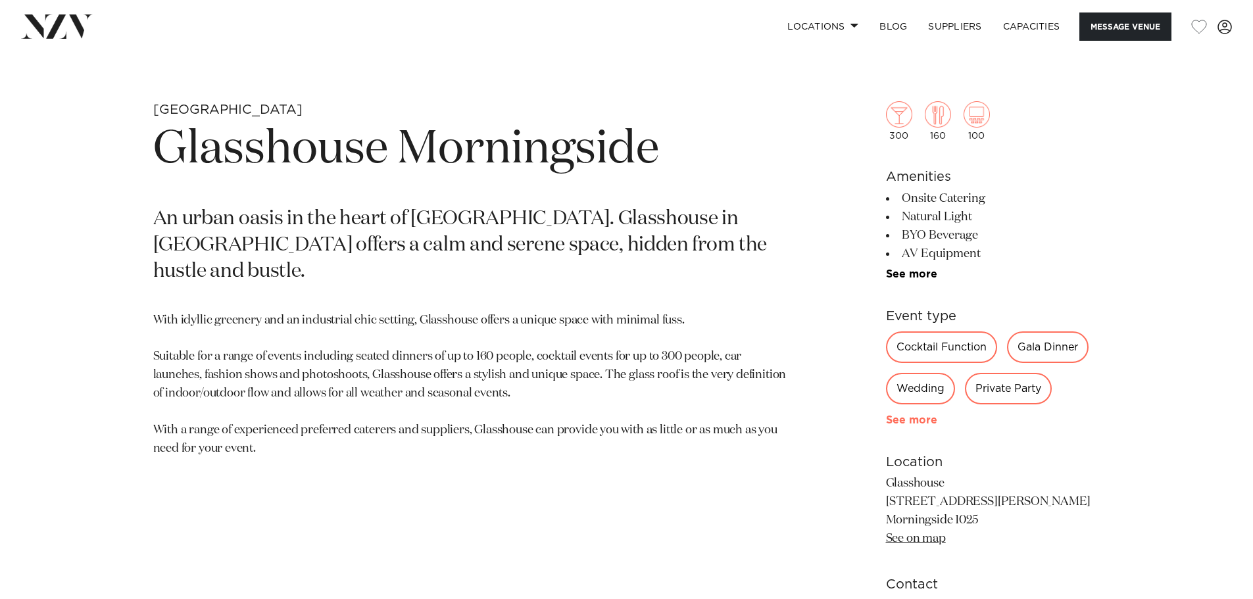
click at [921, 418] on link "See more" at bounding box center [937, 420] width 103 height 11
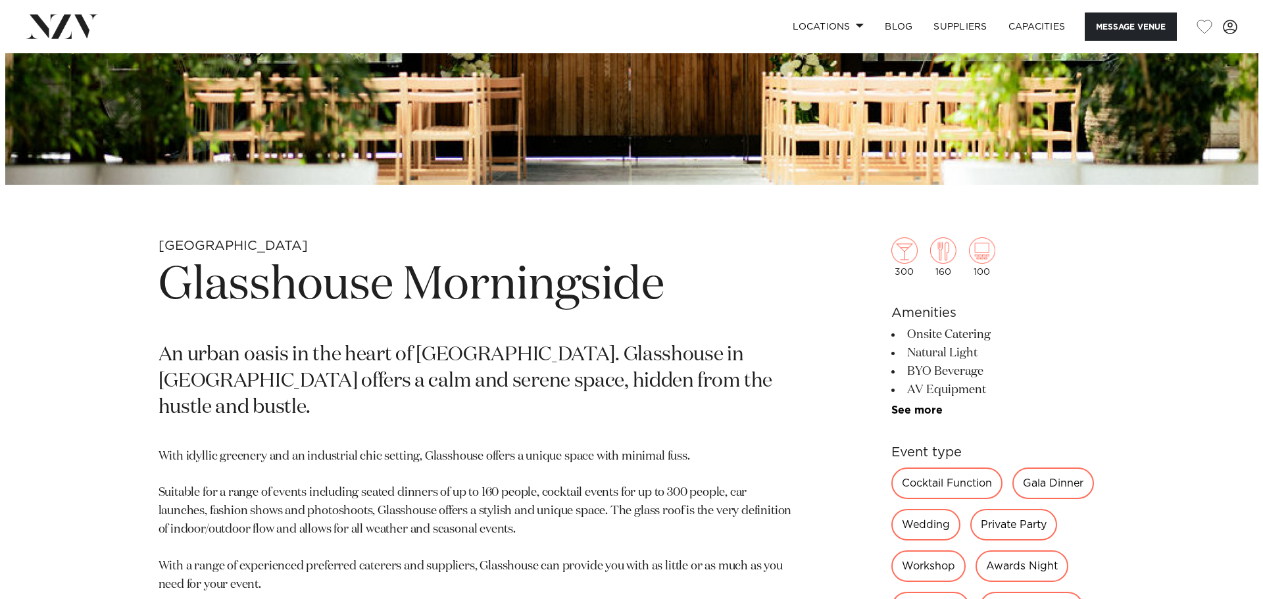
scroll to position [132, 0]
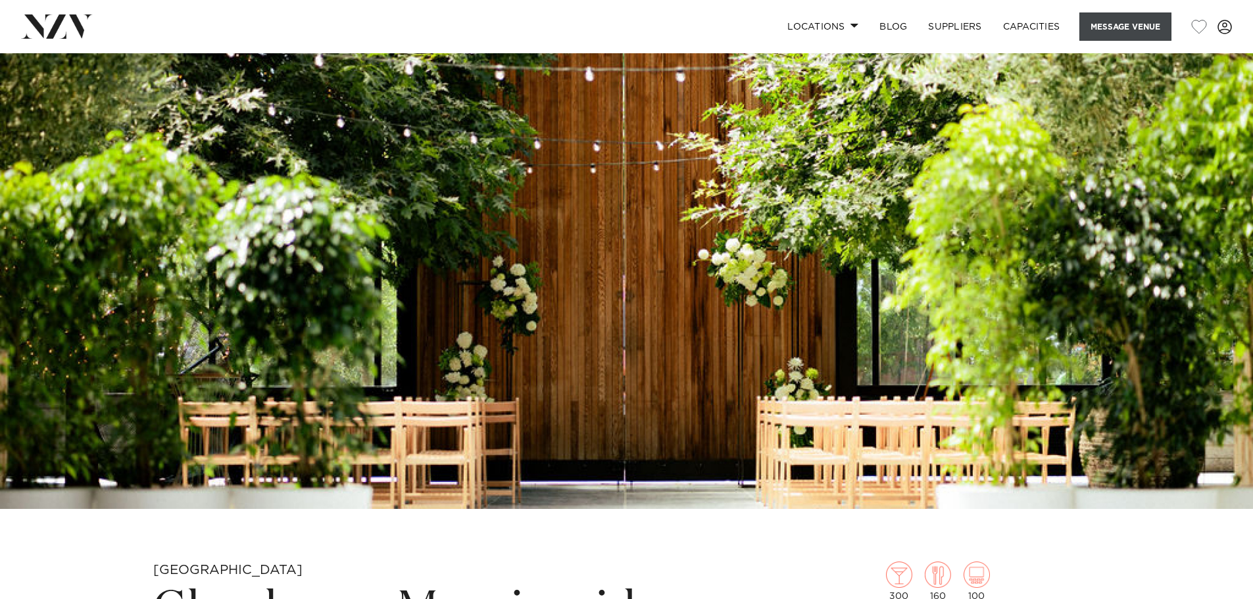
click at [1093, 22] on button "Message Venue" at bounding box center [1126, 27] width 92 height 28
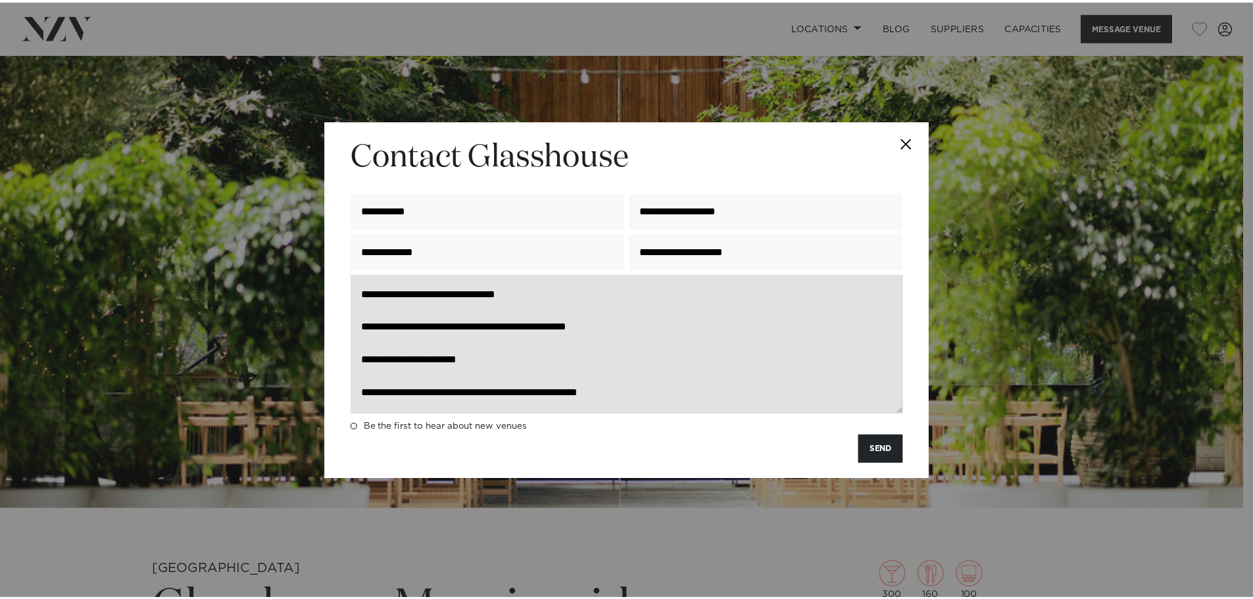
scroll to position [262, 0]
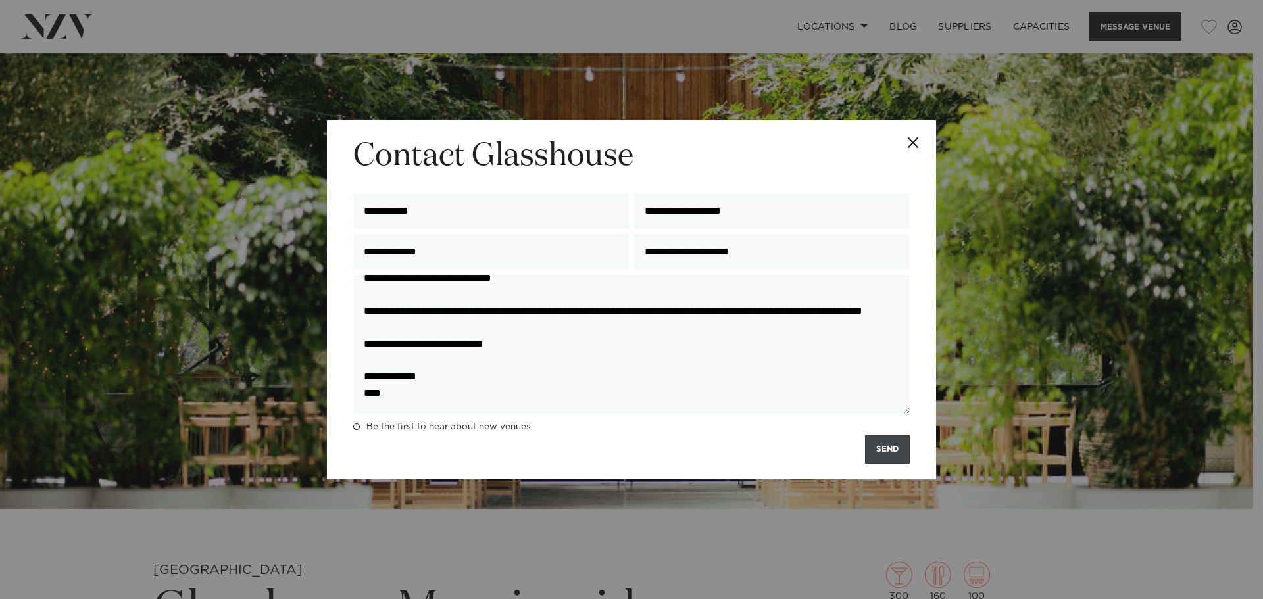
click at [888, 460] on button "SEND" at bounding box center [887, 450] width 45 height 28
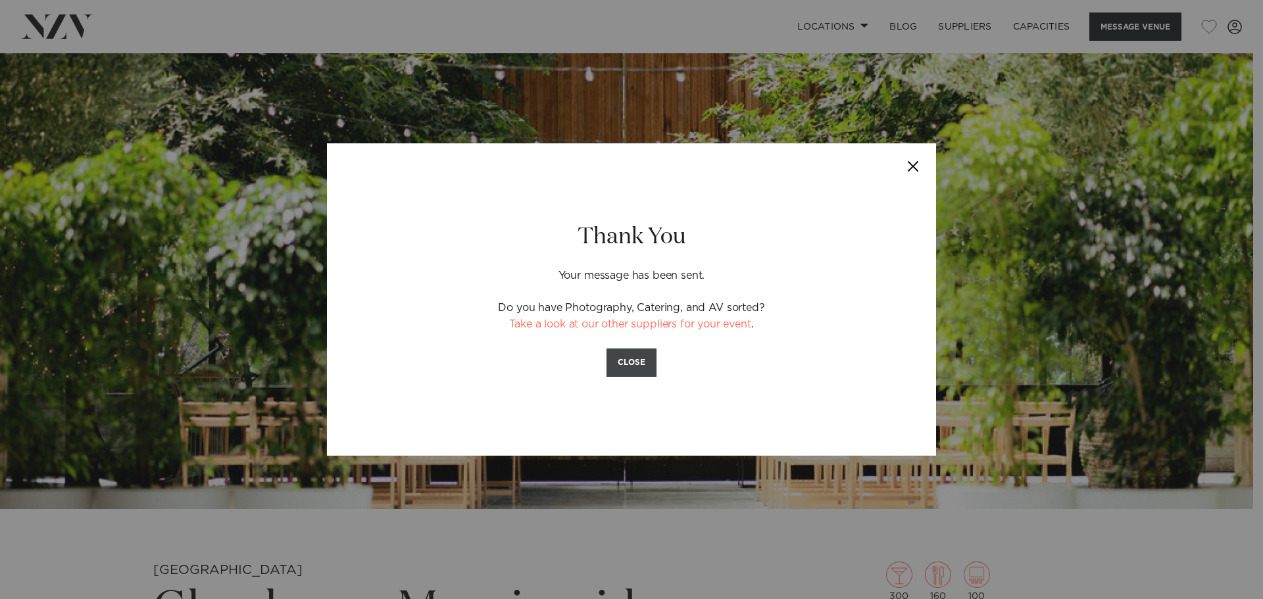
click at [621, 363] on button "CLOSE" at bounding box center [632, 363] width 50 height 28
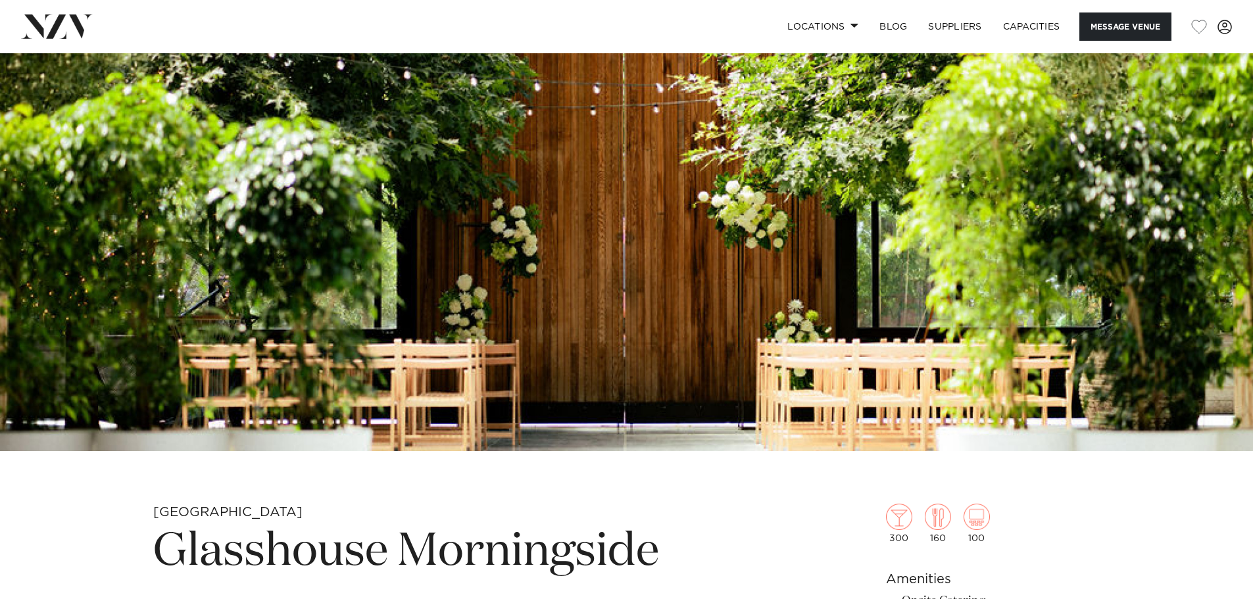
scroll to position [0, 0]
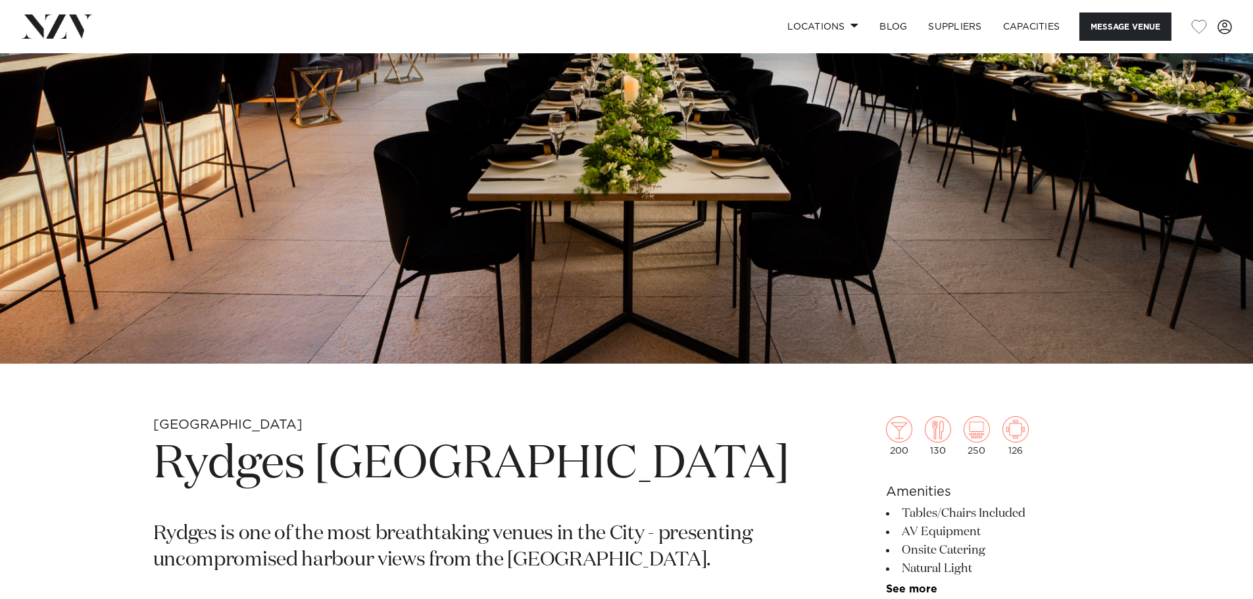
scroll to position [526, 0]
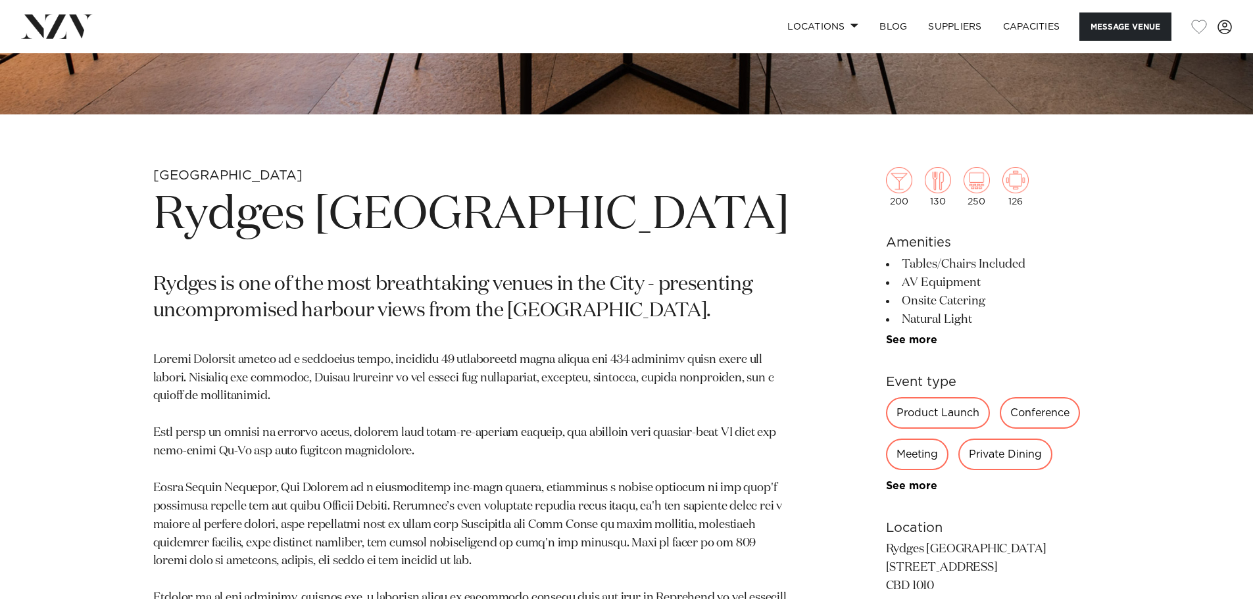
click at [913, 484] on link "See more" at bounding box center [937, 486] width 103 height 11
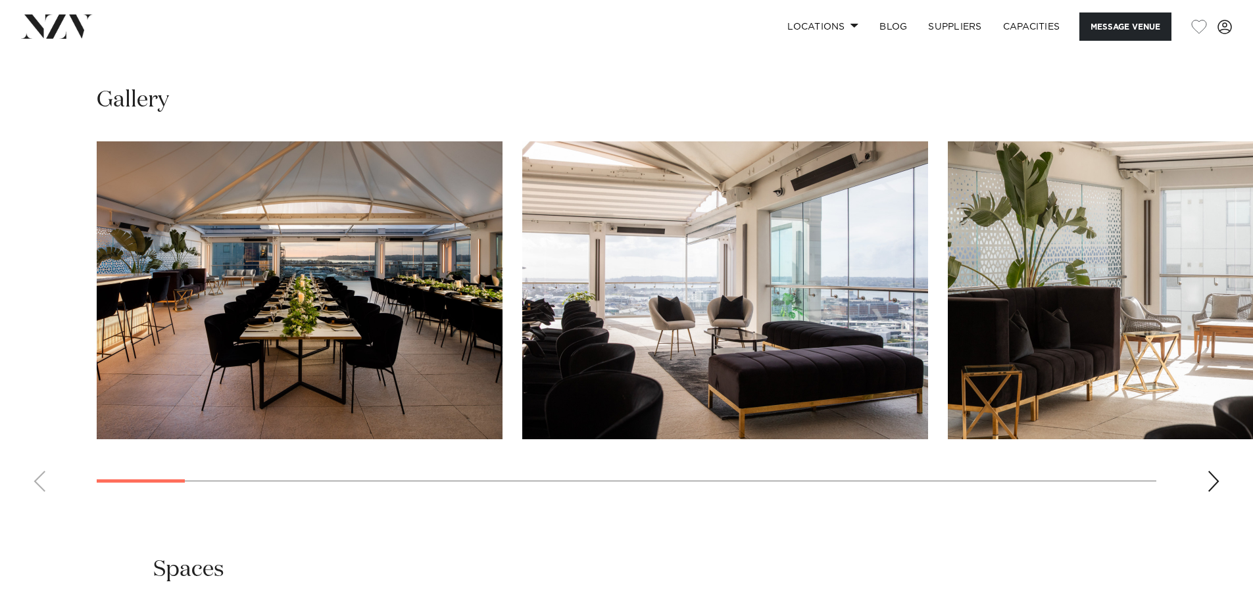
scroll to position [1645, 0]
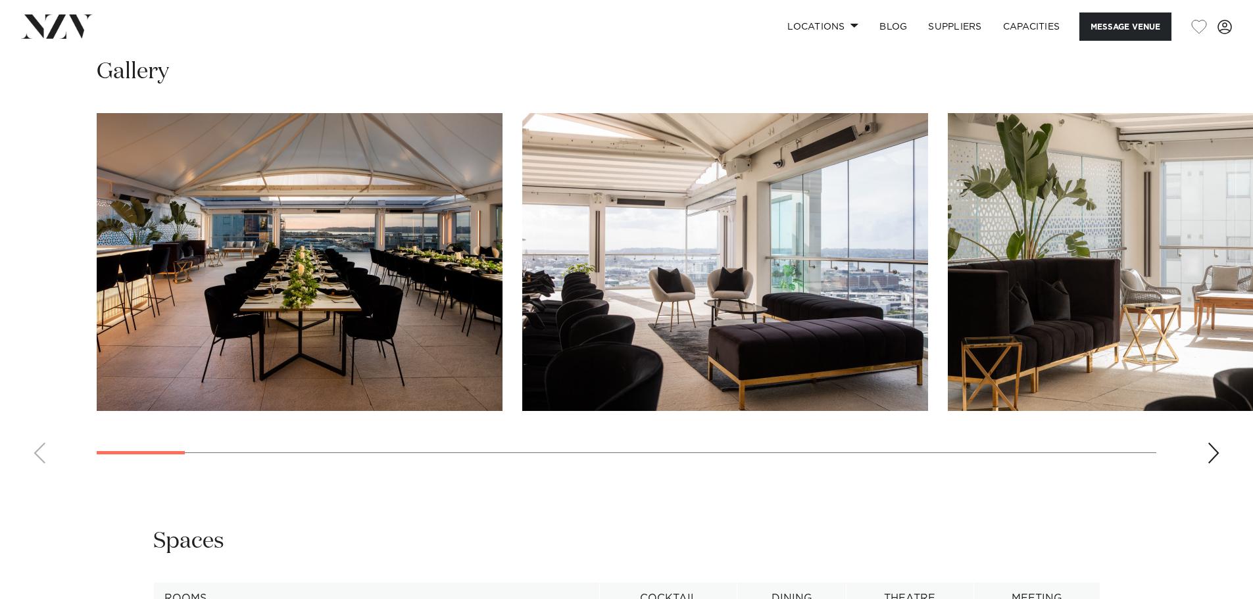
click at [1202, 448] on swiper-container at bounding box center [626, 293] width 1253 height 361
click at [1207, 455] on swiper-container at bounding box center [626, 293] width 1253 height 361
click at [1215, 453] on div "Next slide" at bounding box center [1213, 453] width 13 height 21
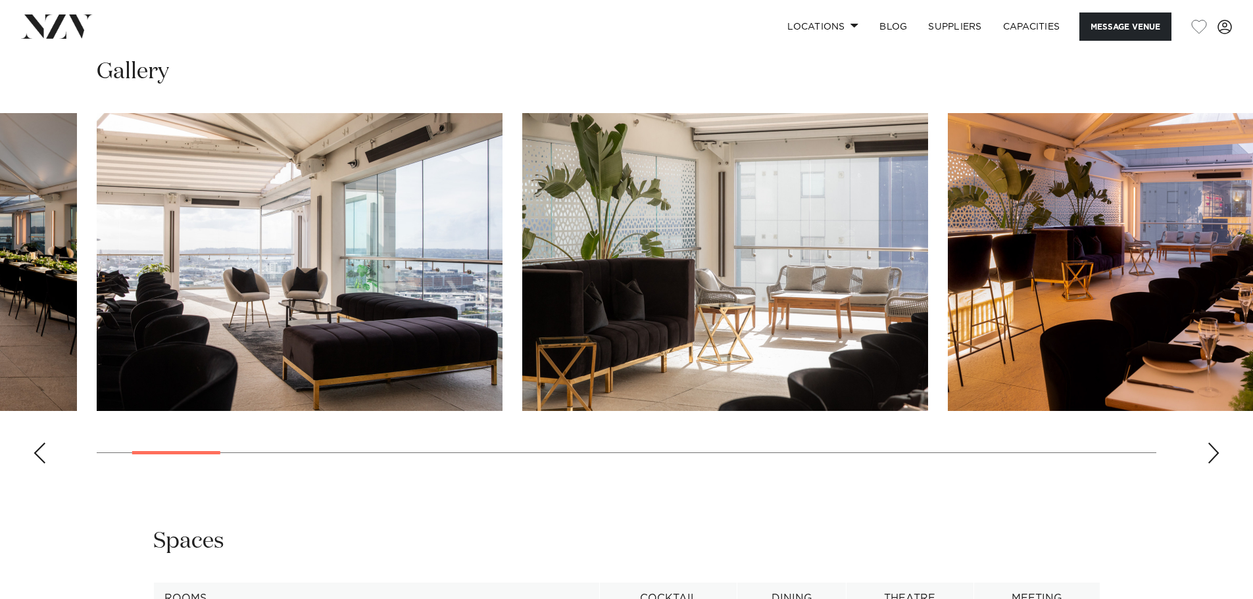
click at [1215, 453] on div "Next slide" at bounding box center [1213, 453] width 13 height 21
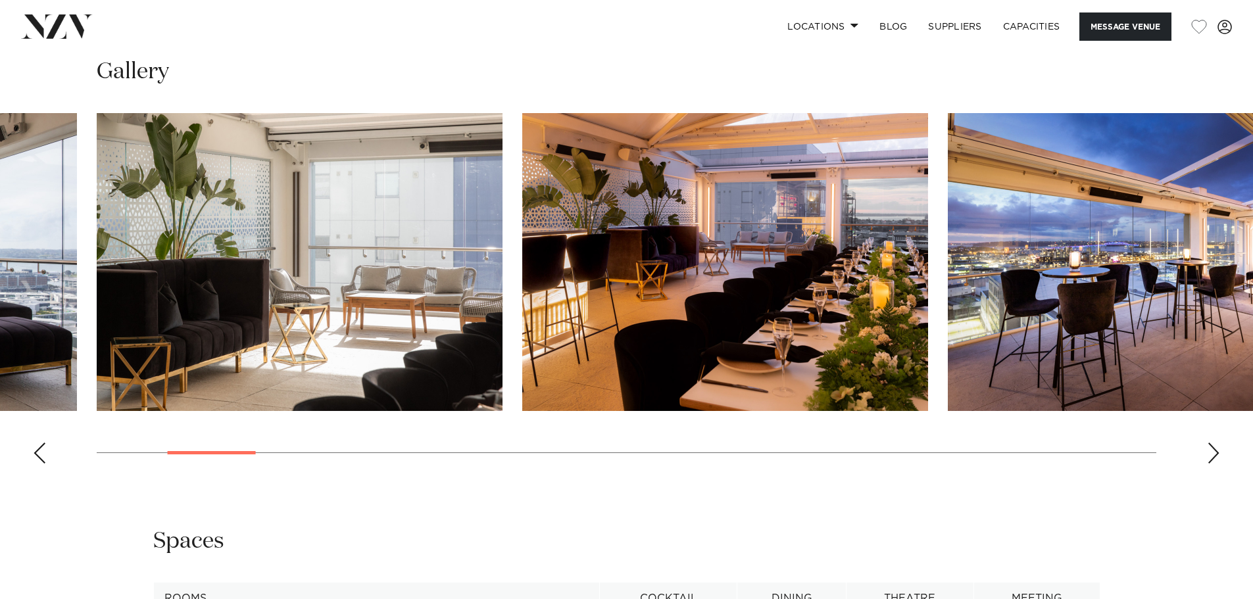
click at [1215, 453] on div "Next slide" at bounding box center [1213, 453] width 13 height 21
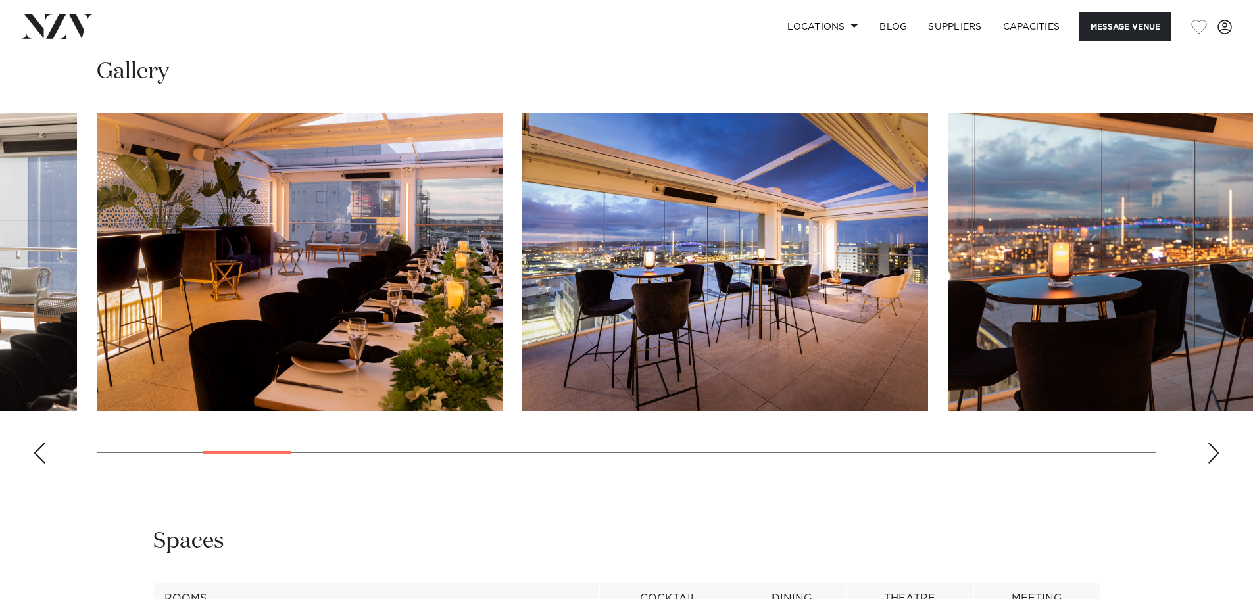
click at [1215, 453] on div "Next slide" at bounding box center [1213, 453] width 13 height 21
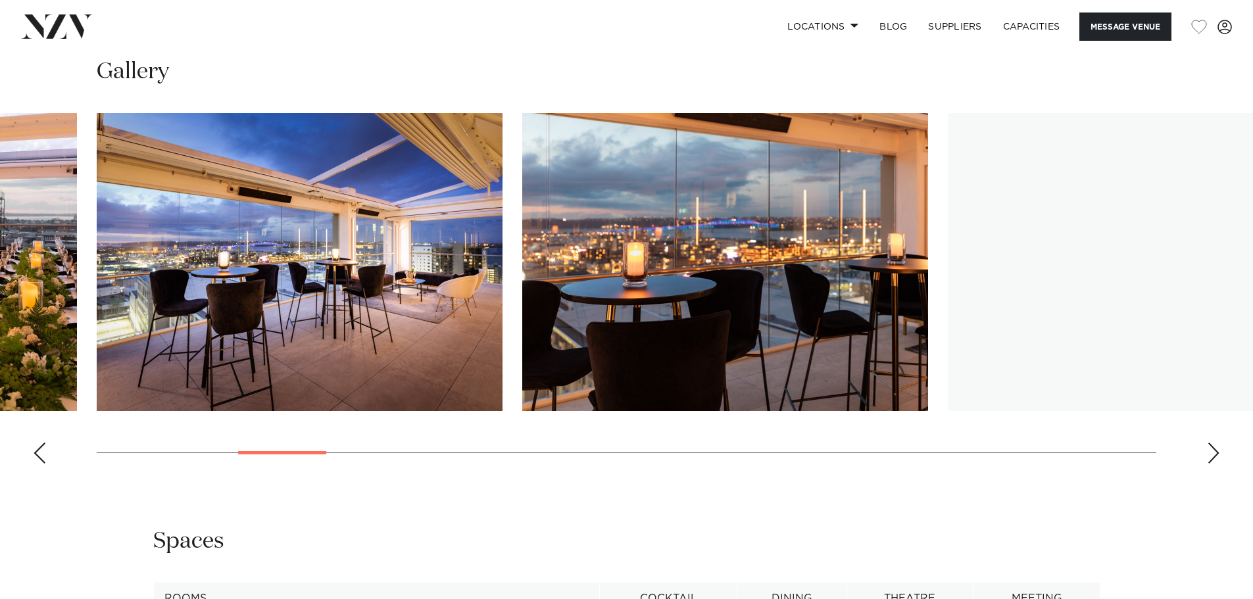
click at [1215, 453] on div "Next slide" at bounding box center [1213, 453] width 13 height 21
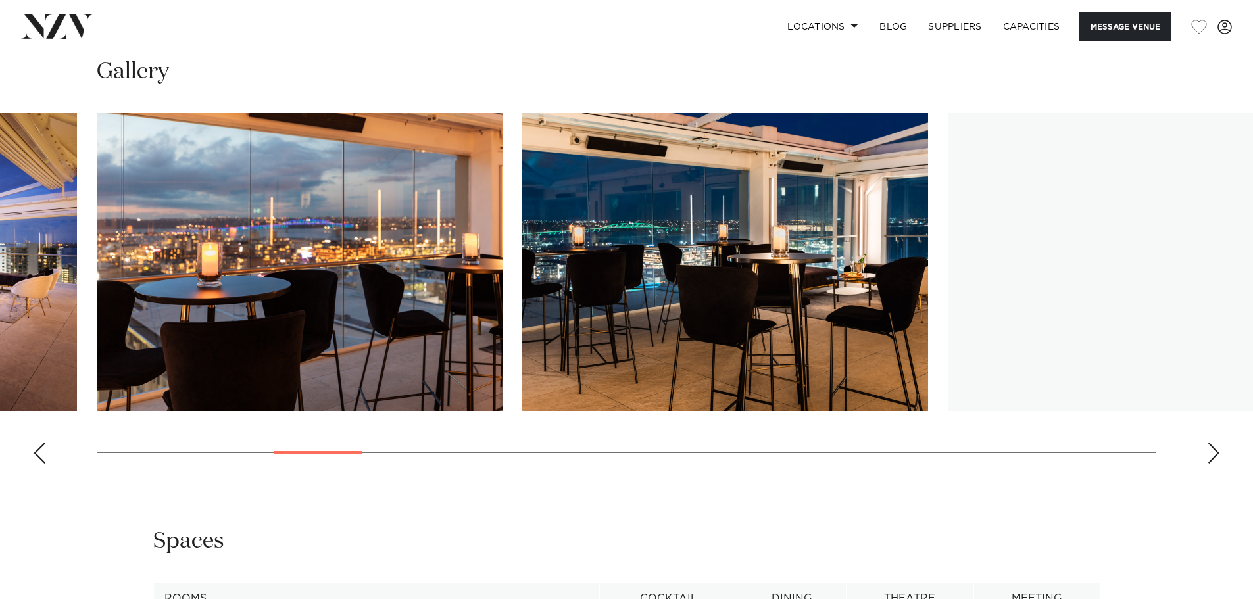
click at [1215, 453] on div "Next slide" at bounding box center [1213, 453] width 13 height 21
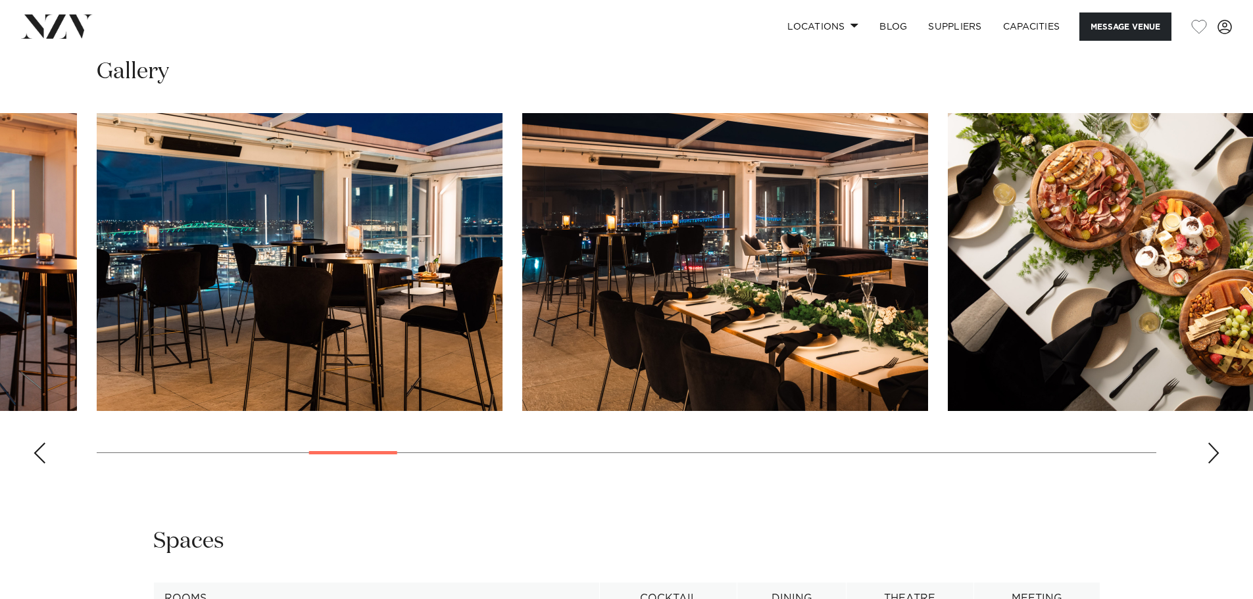
click at [1215, 453] on div "Next slide" at bounding box center [1213, 453] width 13 height 21
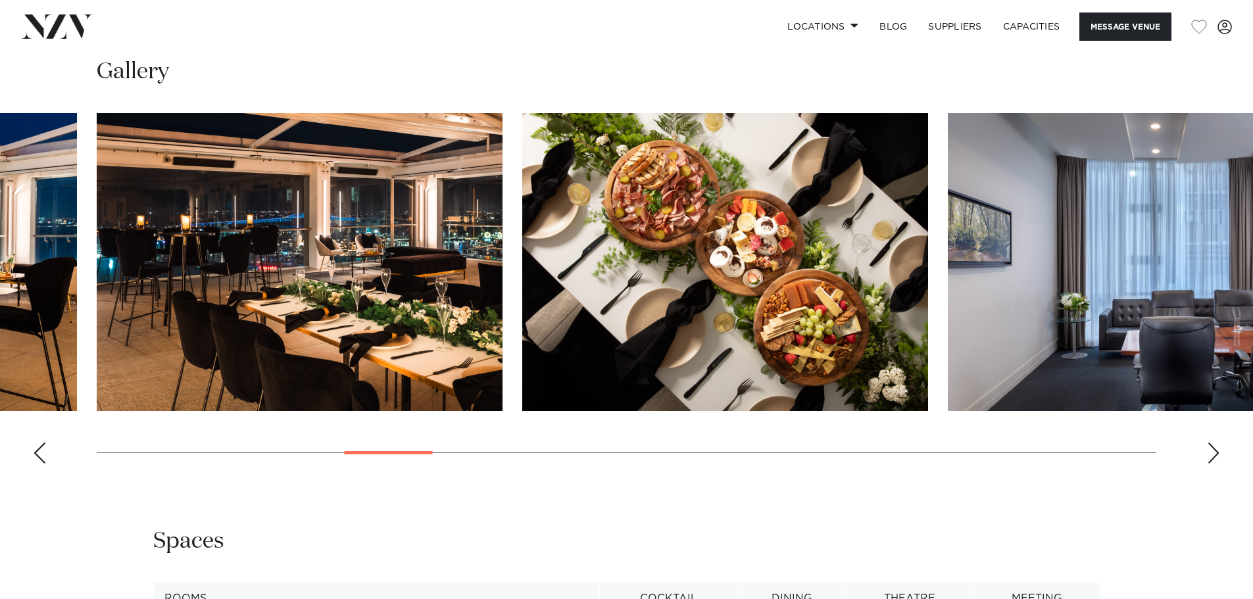
click at [1215, 453] on div "Next slide" at bounding box center [1213, 453] width 13 height 21
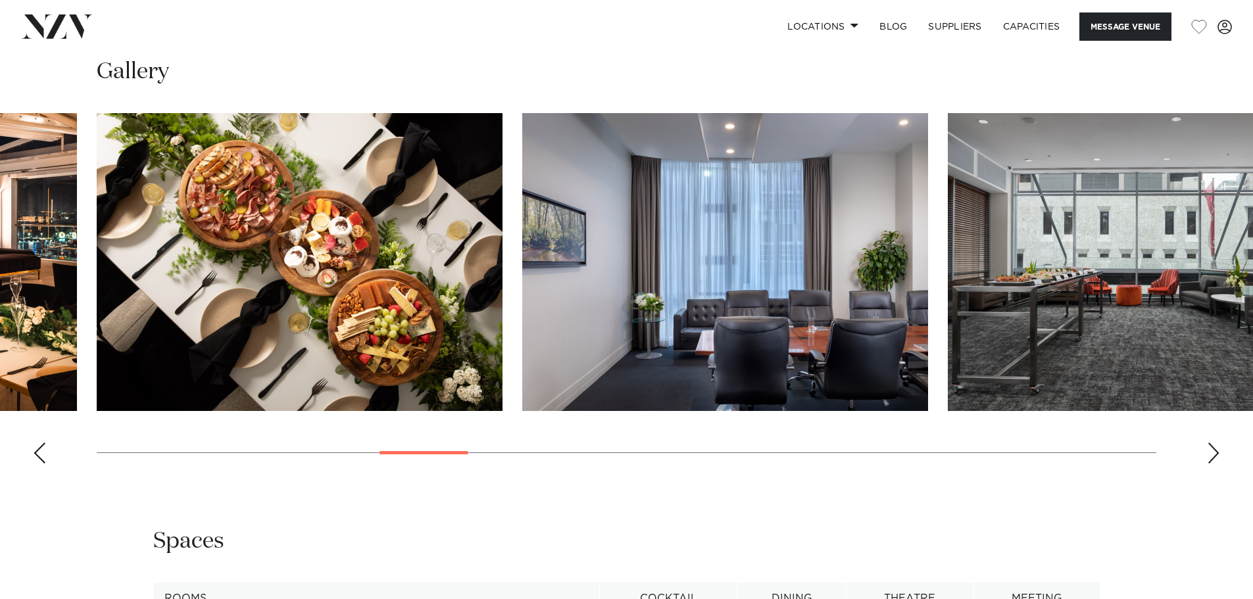
click at [1215, 453] on div "Next slide" at bounding box center [1213, 453] width 13 height 21
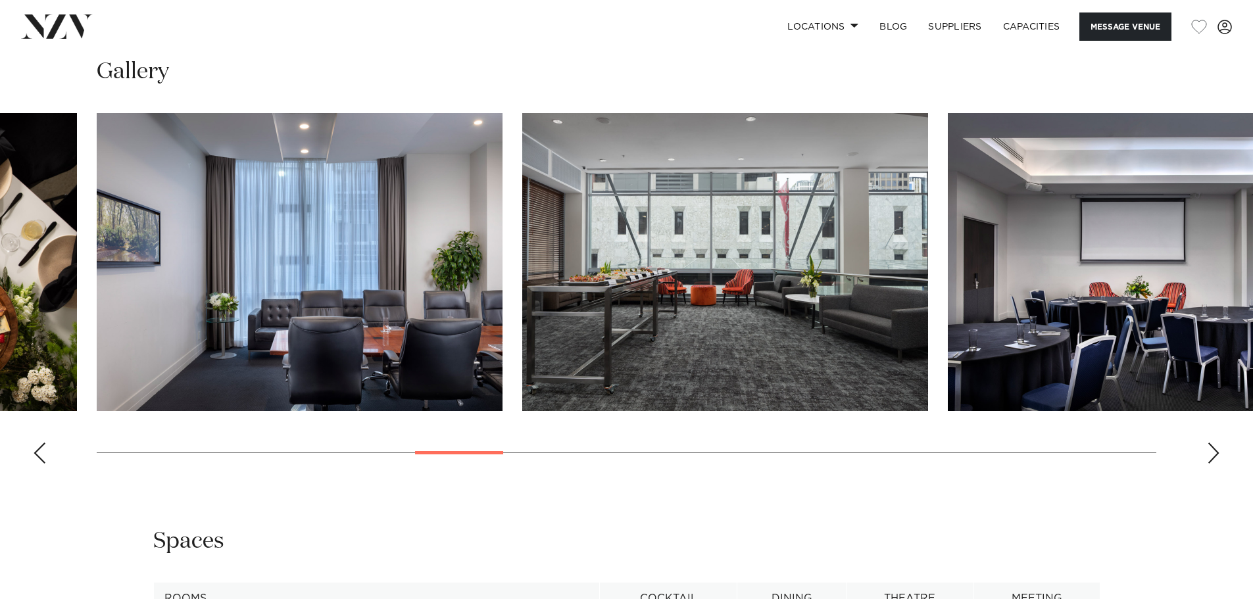
click at [1215, 453] on div "Next slide" at bounding box center [1213, 453] width 13 height 21
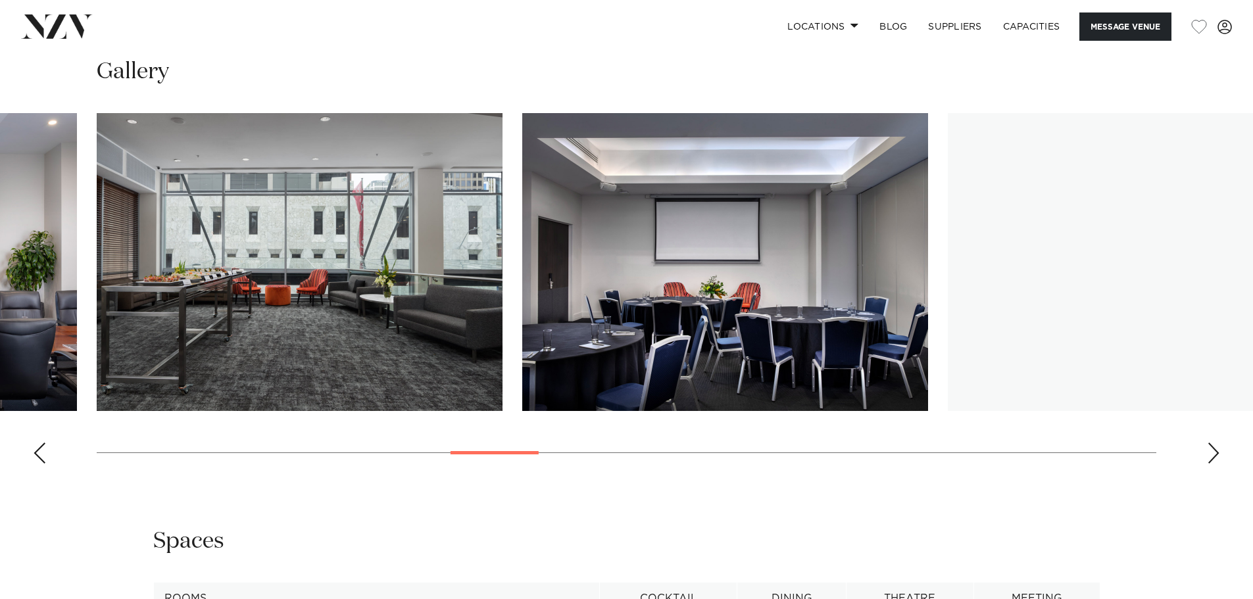
click at [1215, 453] on div "Next slide" at bounding box center [1213, 453] width 13 height 21
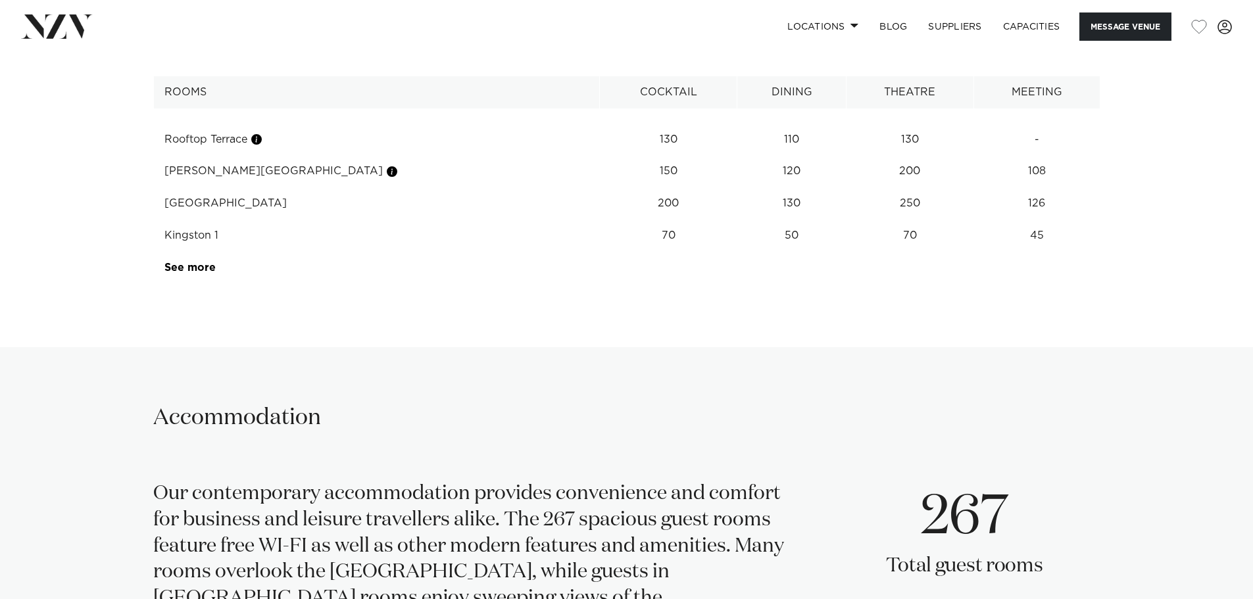
scroll to position [2040, 0]
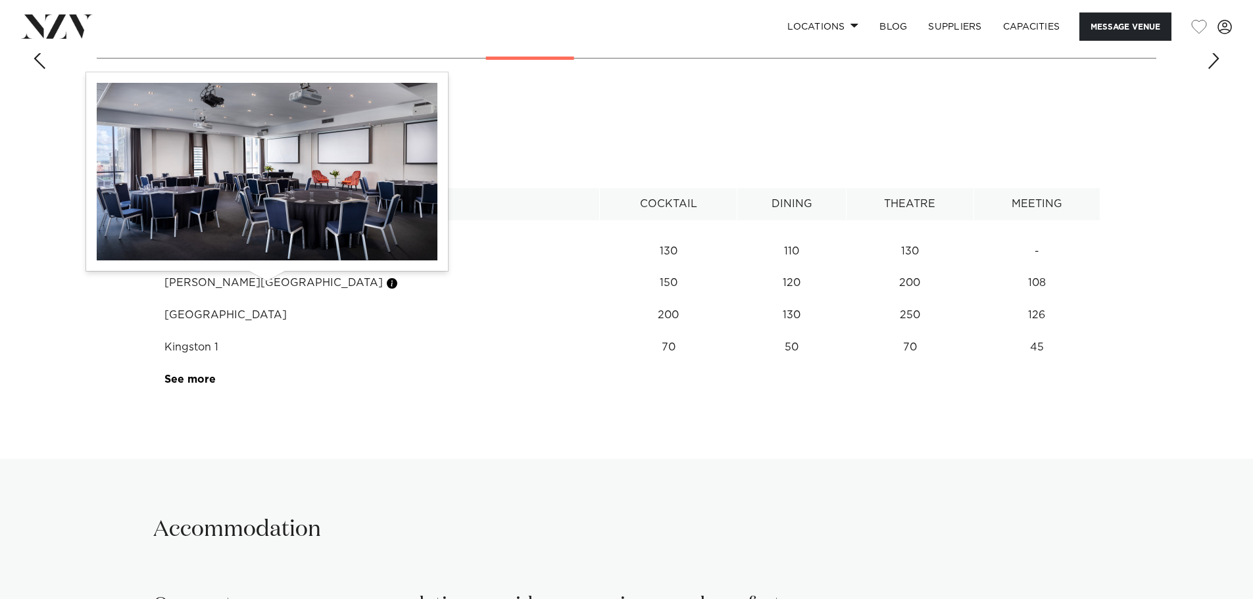
click at [386, 288] on button "button" at bounding box center [392, 283] width 13 height 13
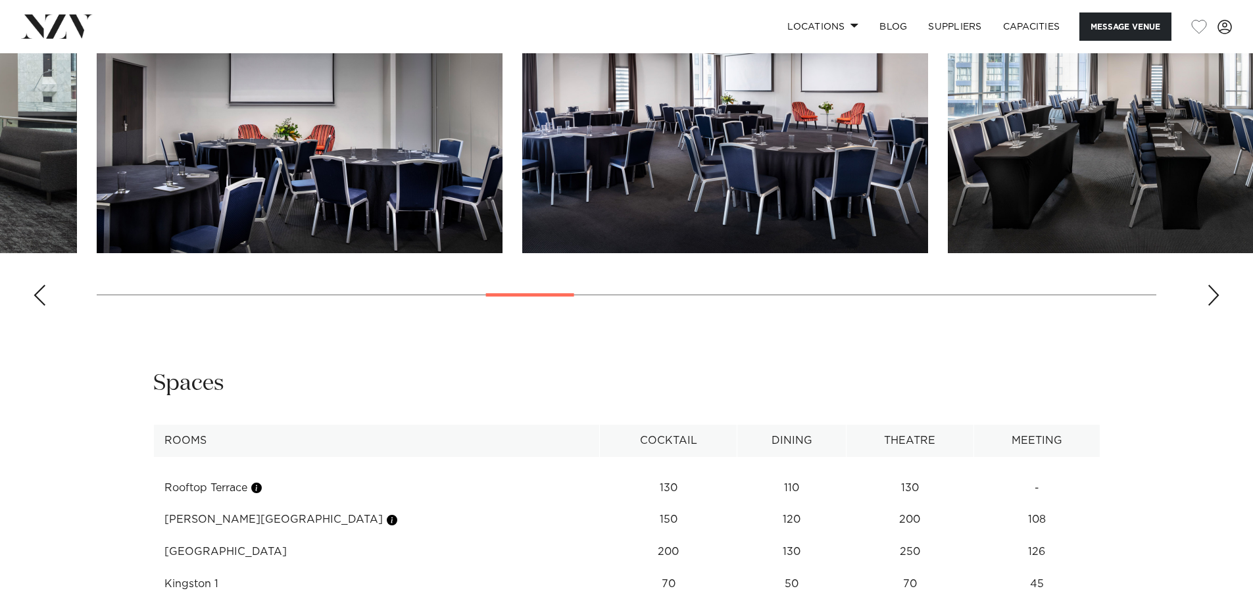
scroll to position [1645, 0]
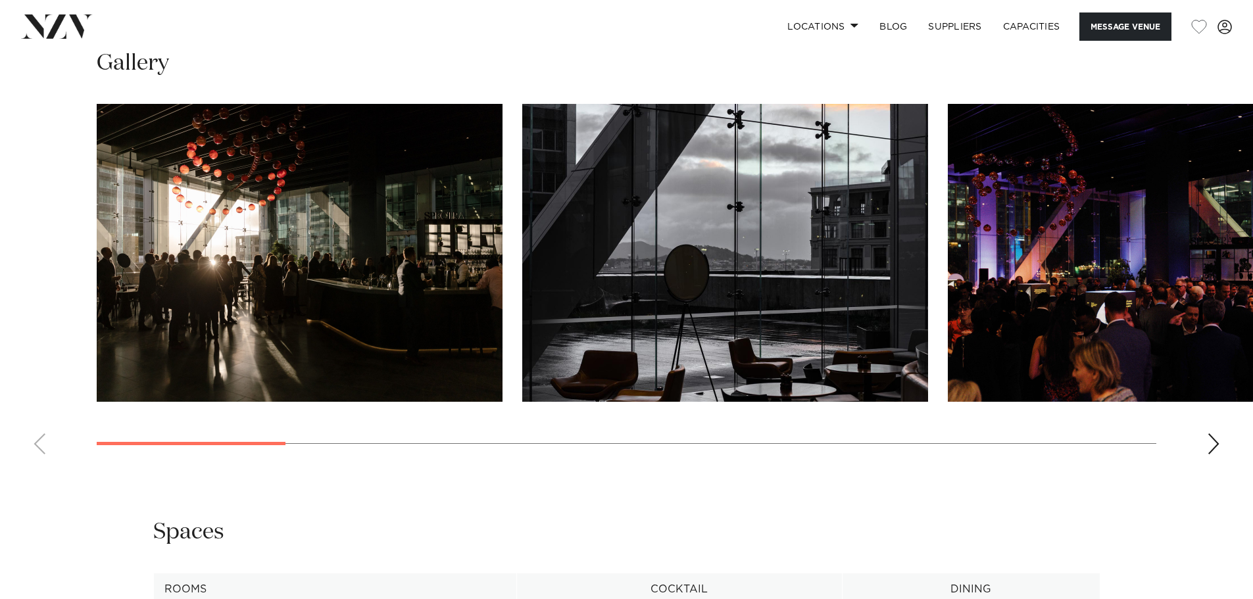
scroll to position [1250, 0]
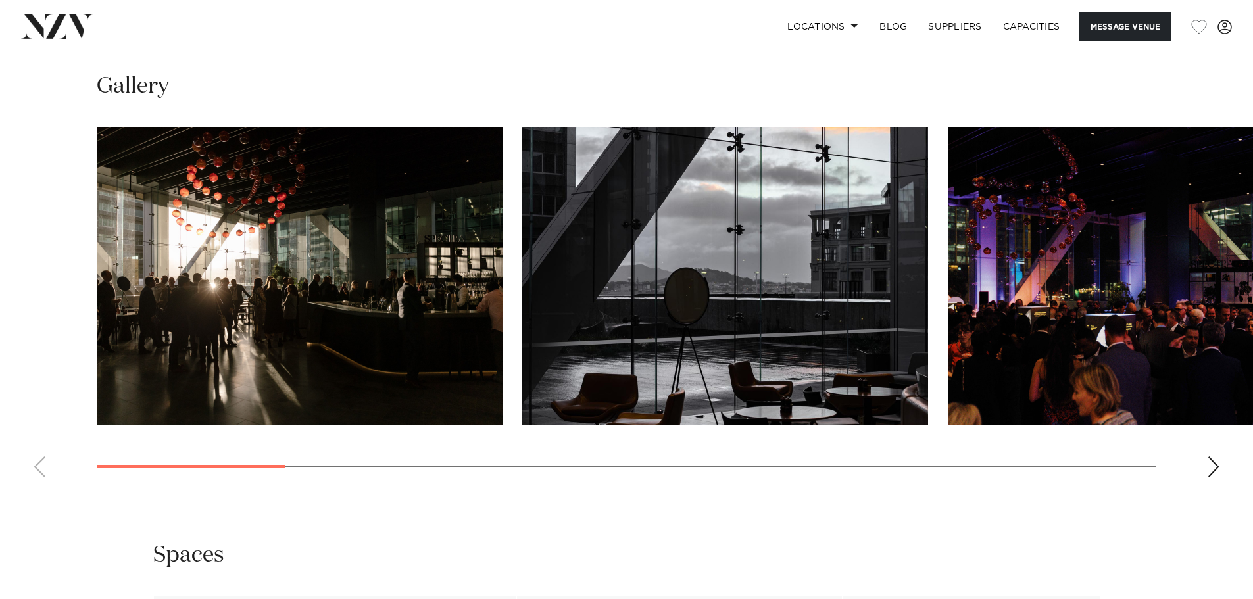
click at [1216, 467] on div "Next slide" at bounding box center [1213, 467] width 13 height 21
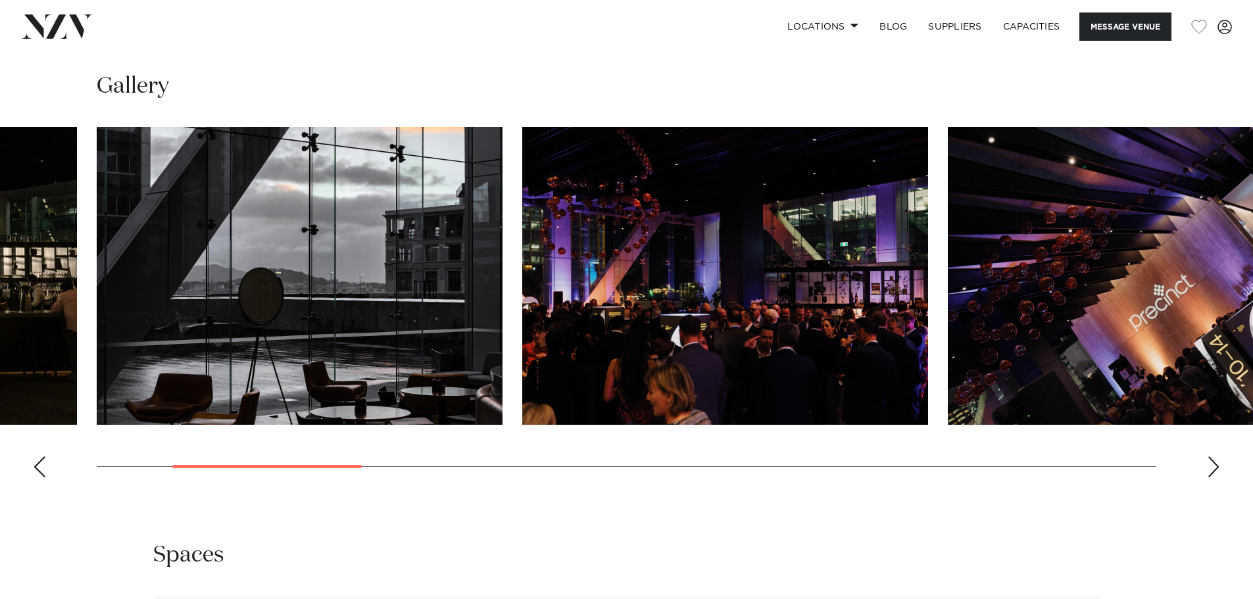
click at [1215, 464] on div "Next slide" at bounding box center [1213, 467] width 13 height 21
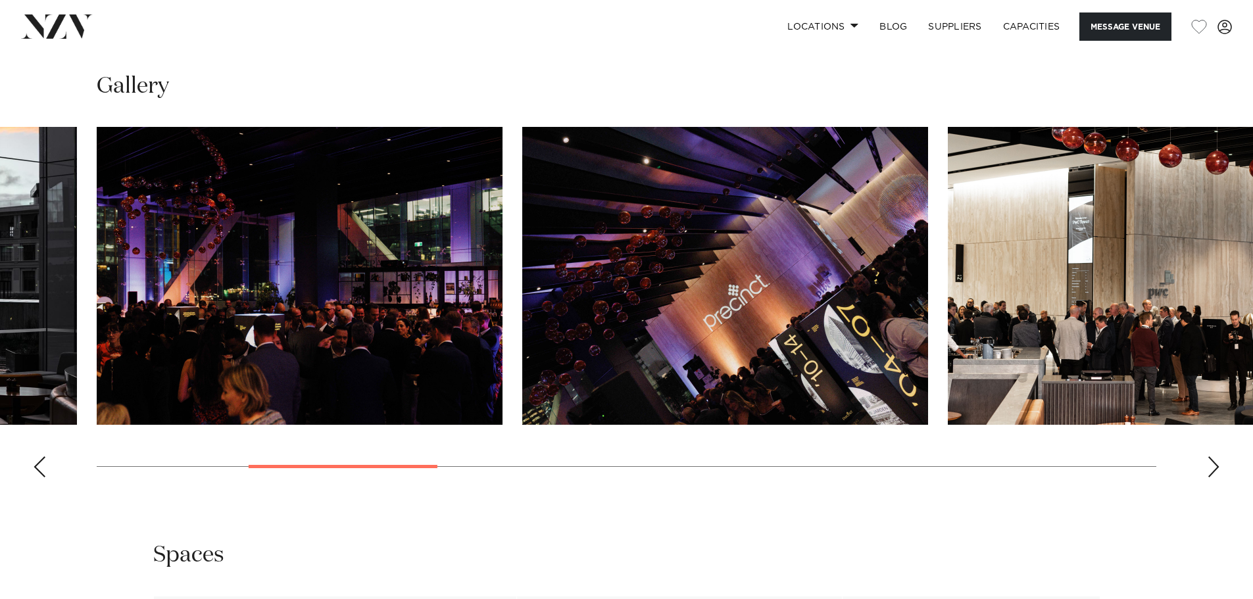
click at [1215, 464] on div "Next slide" at bounding box center [1213, 467] width 13 height 21
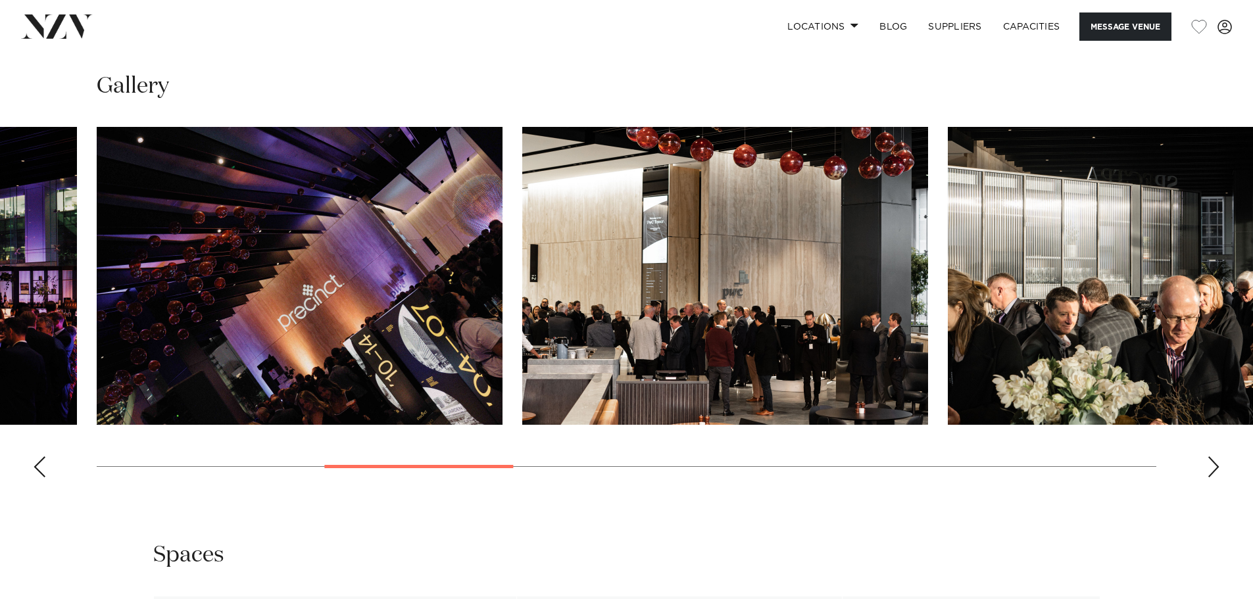
click at [1215, 464] on div "Next slide" at bounding box center [1213, 467] width 13 height 21
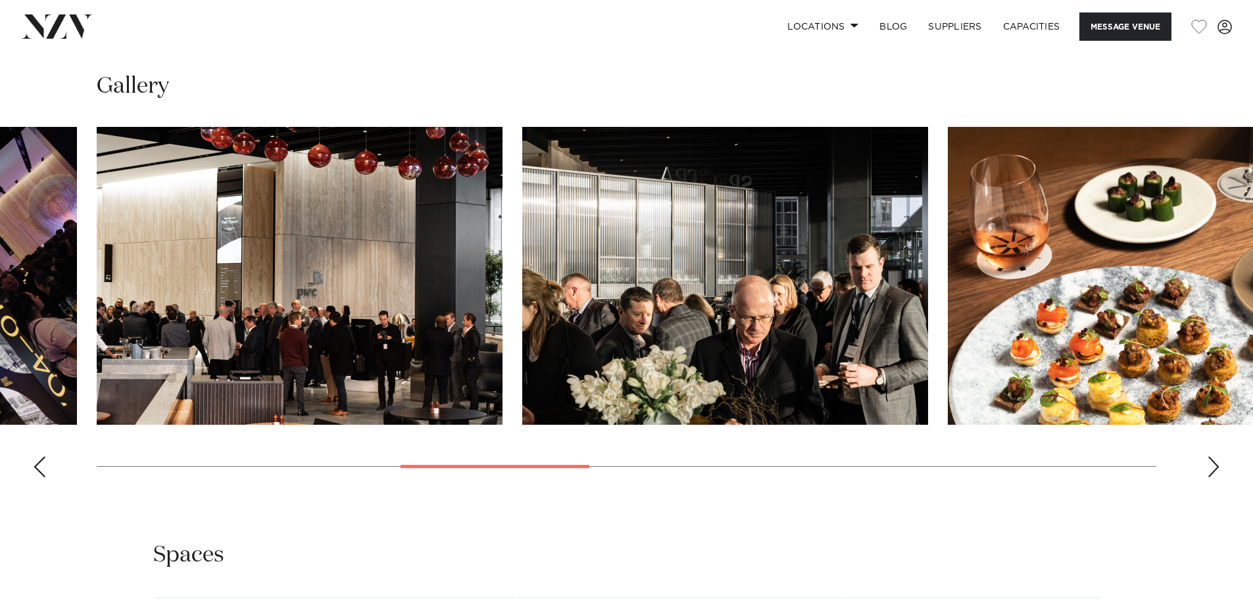
click at [1215, 464] on div "Next slide" at bounding box center [1213, 467] width 13 height 21
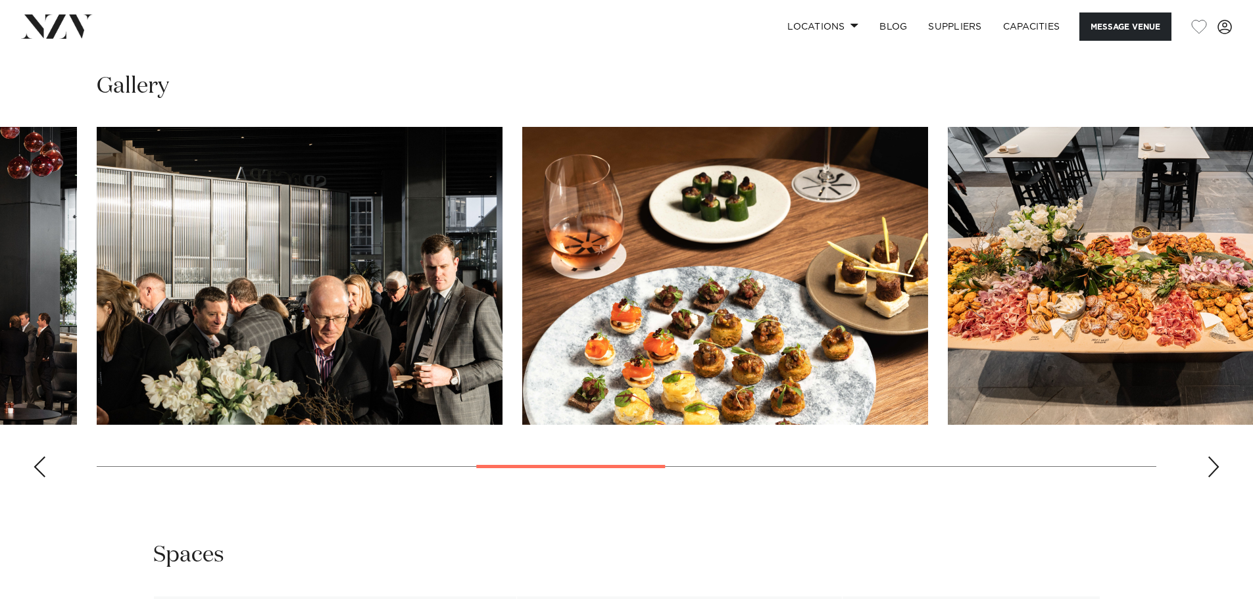
click at [1215, 464] on div "Next slide" at bounding box center [1213, 467] width 13 height 21
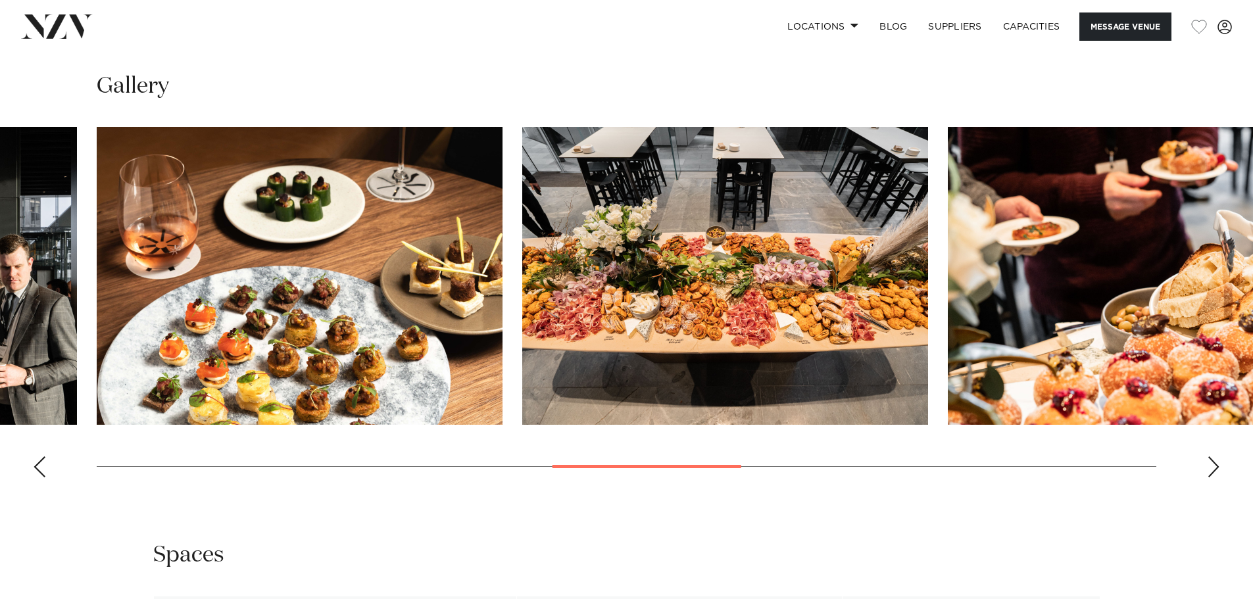
click at [1215, 464] on div "Next slide" at bounding box center [1213, 467] width 13 height 21
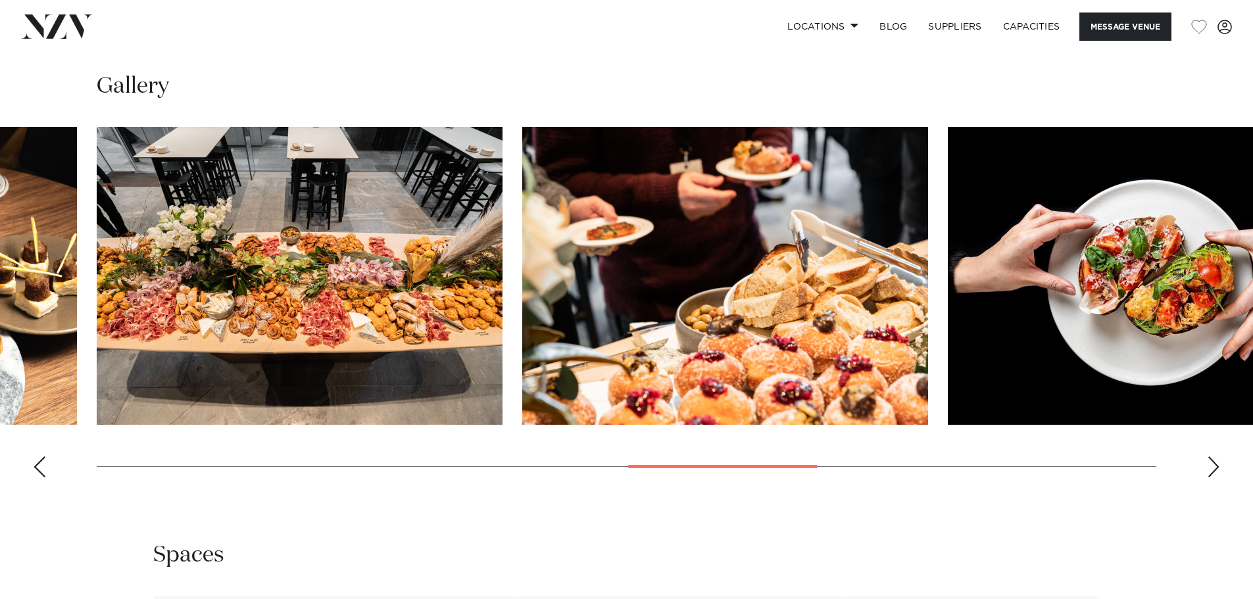
click at [1215, 464] on div "Next slide" at bounding box center [1213, 467] width 13 height 21
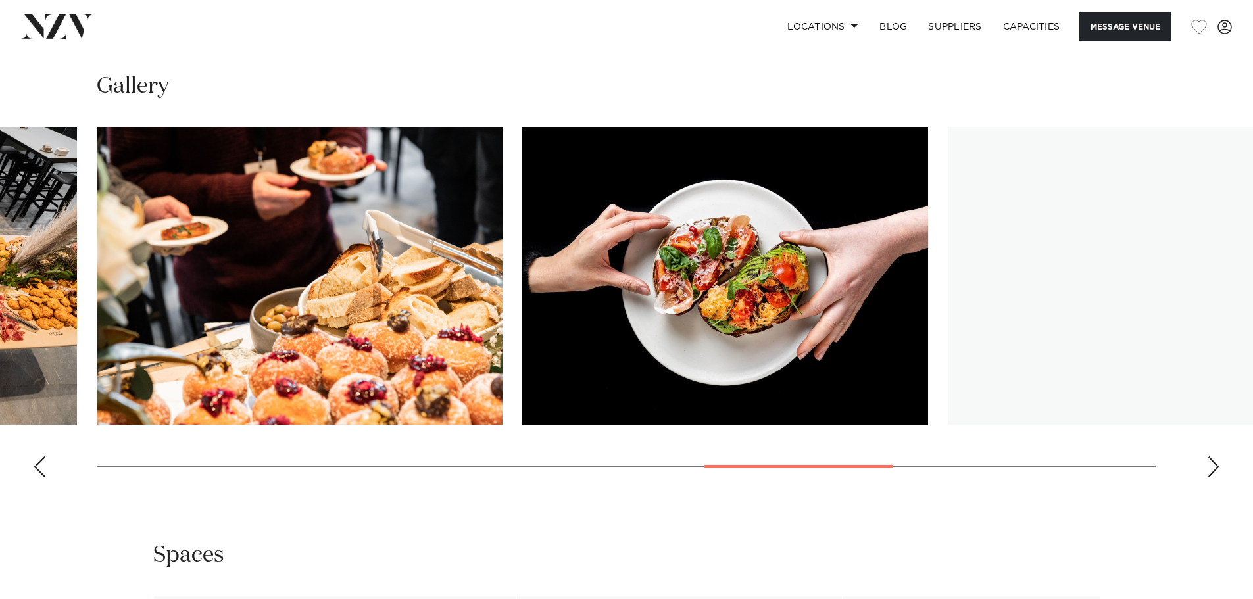
click at [1215, 464] on div "Next slide" at bounding box center [1213, 467] width 13 height 21
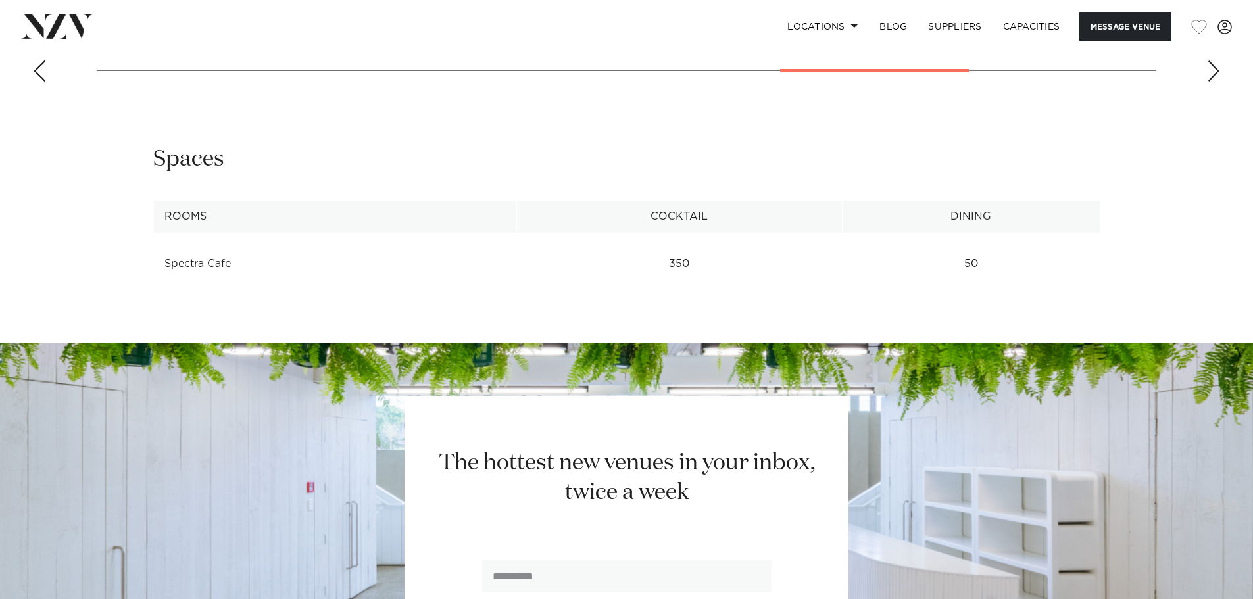
scroll to position [1645, 0]
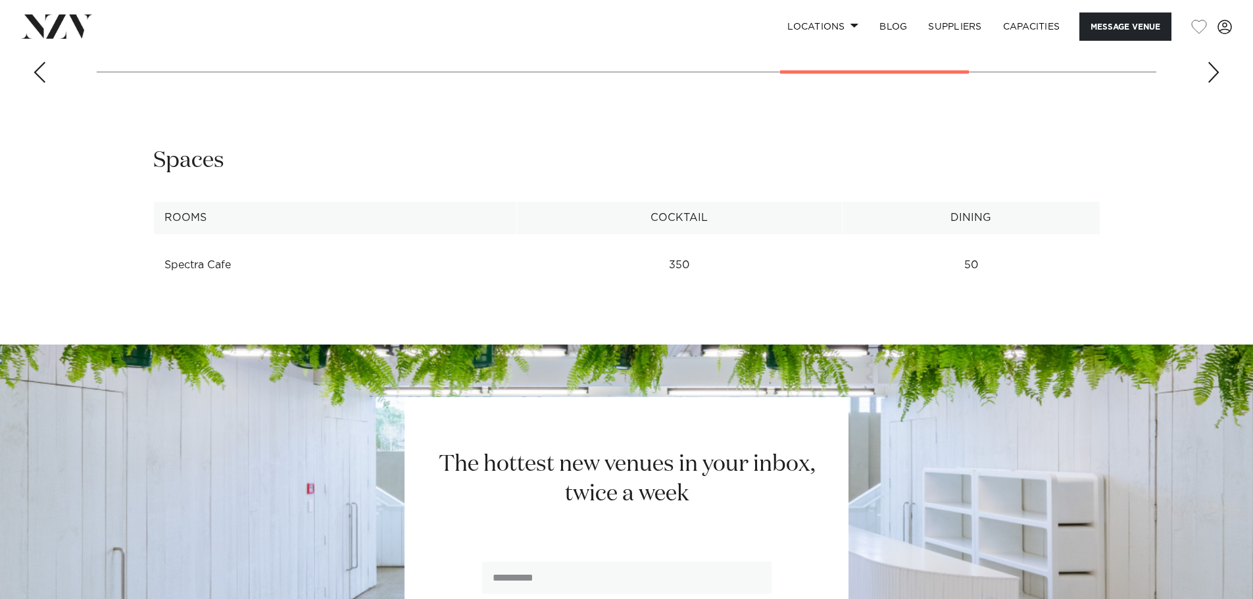
drag, startPoint x: 228, startPoint y: 266, endPoint x: 162, endPoint y: 268, distance: 66.5
click at [162, 268] on td "Spectra Cafe" at bounding box center [335, 265] width 364 height 32
drag, startPoint x: 697, startPoint y: 264, endPoint x: 636, endPoint y: 249, distance: 62.6
click at [636, 249] on table "Rooms Cocktail Dining Spectra Cafe 350 50 See more" at bounding box center [626, 242] width 947 height 80
click at [619, 154] on div "Spaces" at bounding box center [626, 161] width 947 height 30
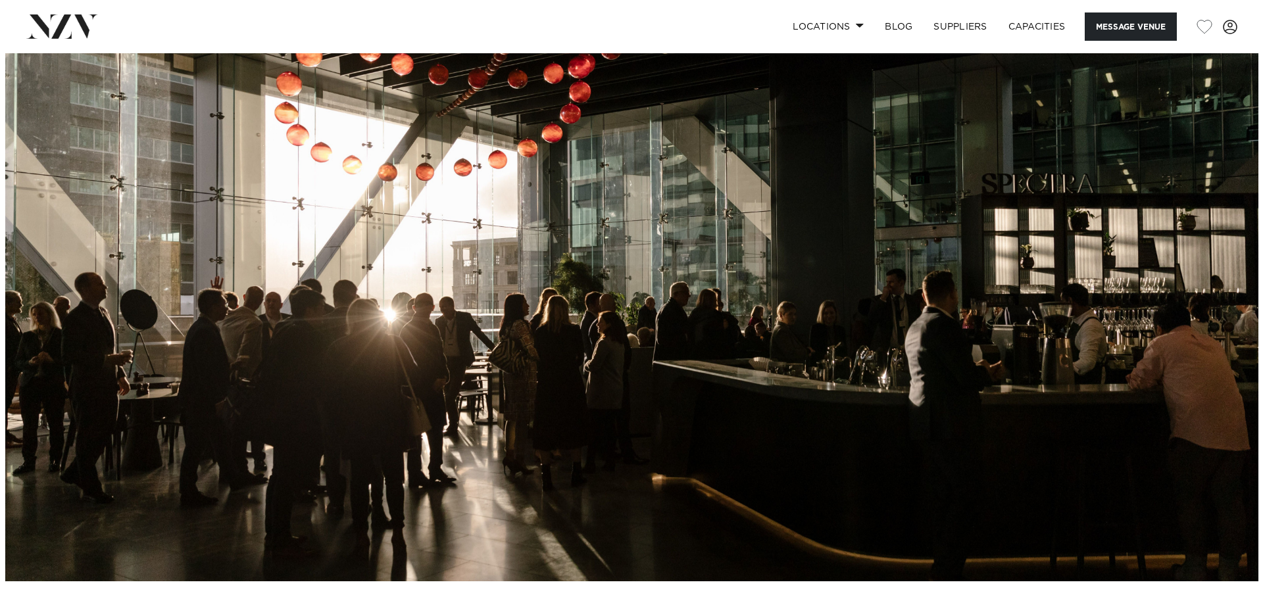
scroll to position [0, 0]
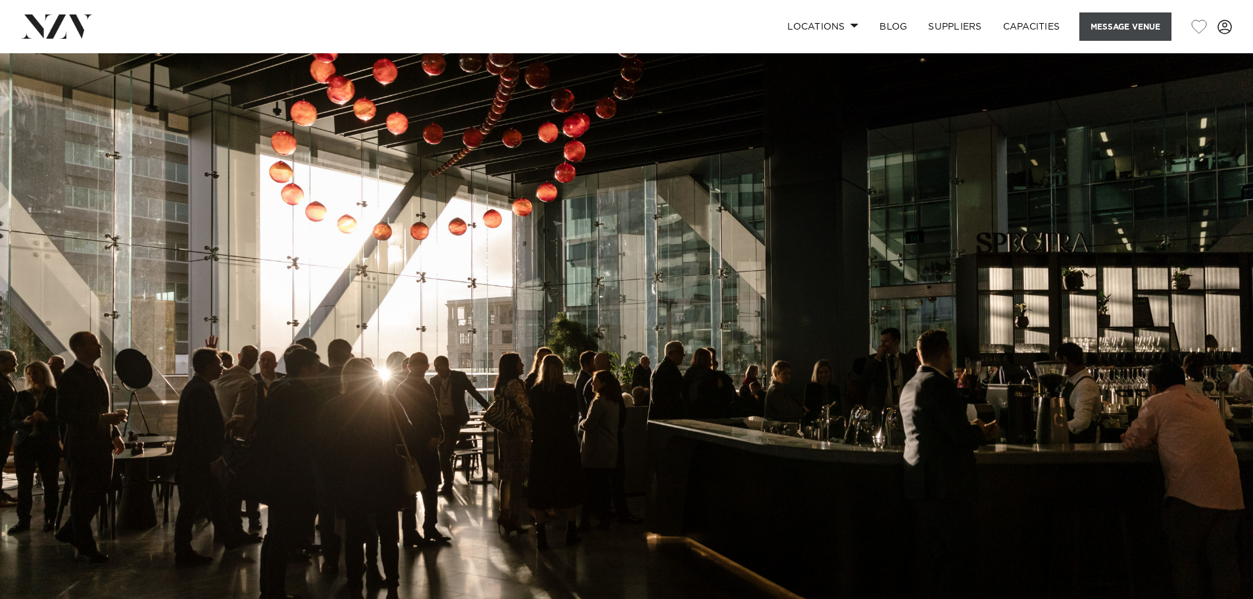
click at [1122, 22] on button "Message Venue" at bounding box center [1126, 27] width 92 height 28
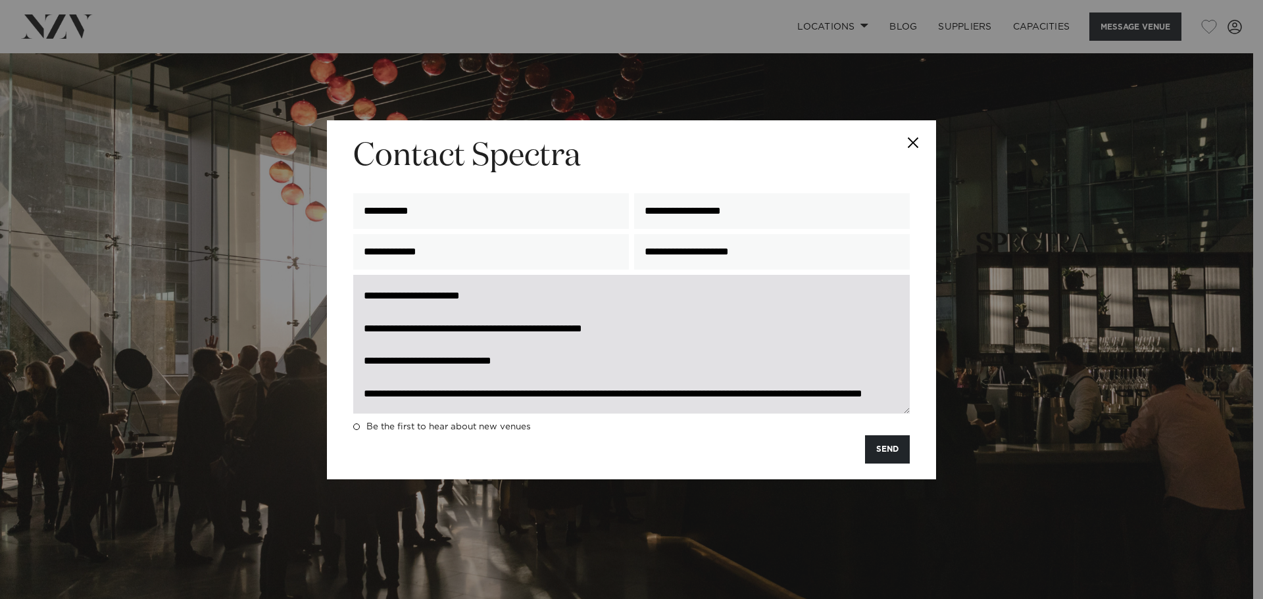
scroll to position [262, 0]
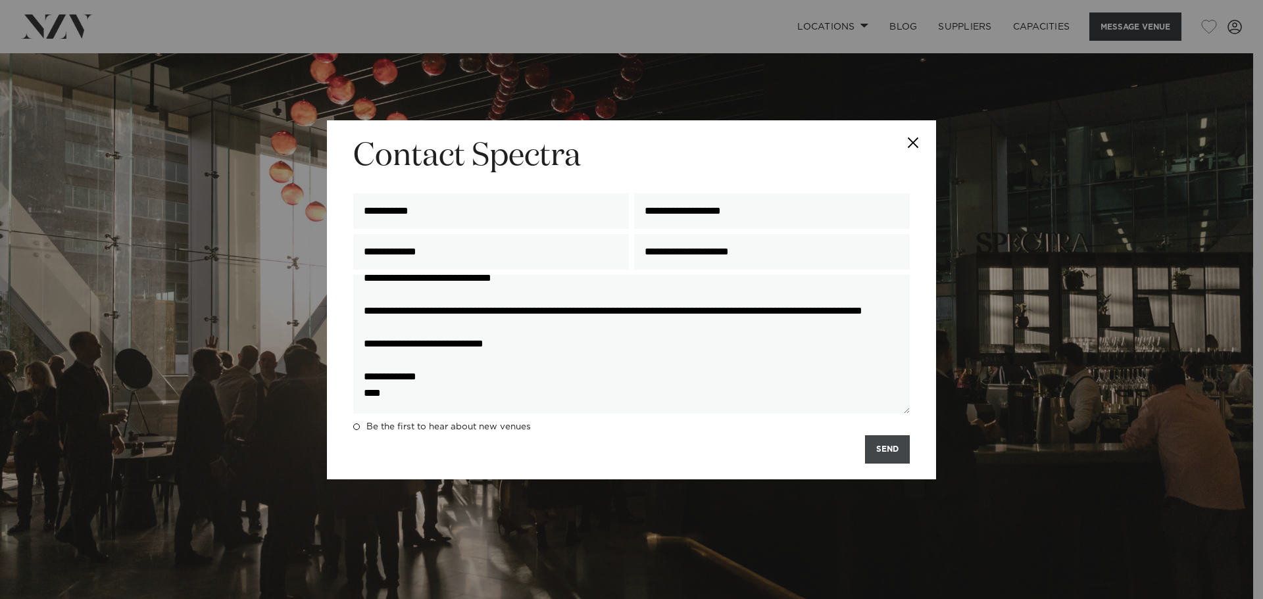
click at [872, 455] on button "SEND" at bounding box center [887, 450] width 45 height 28
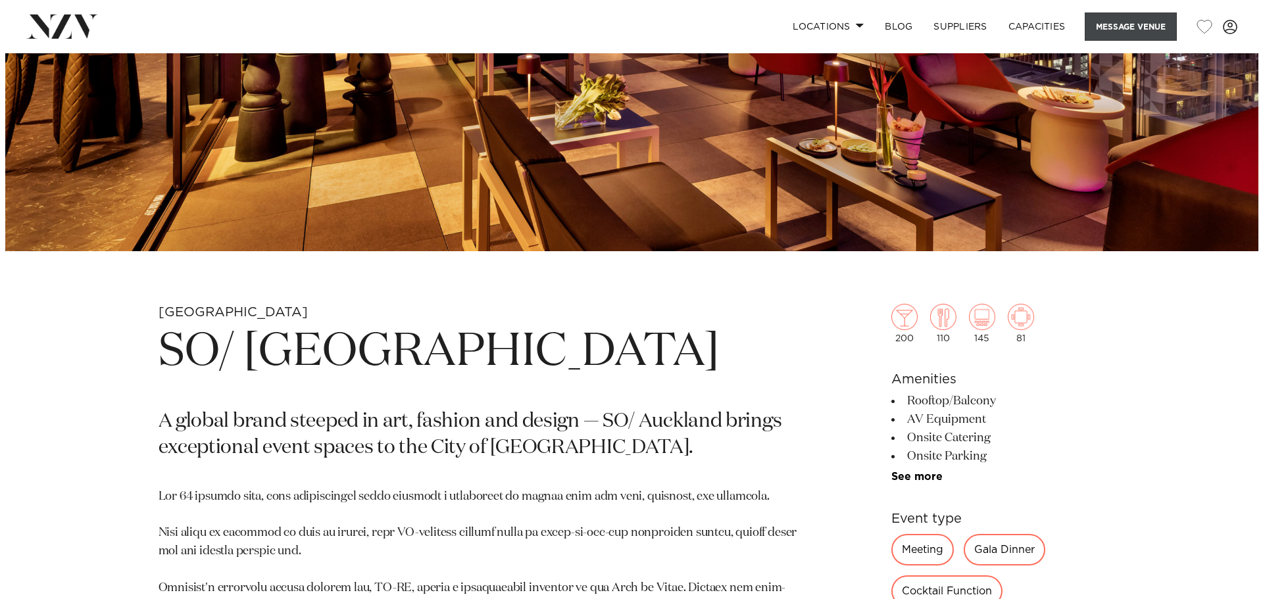
scroll to position [329, 0]
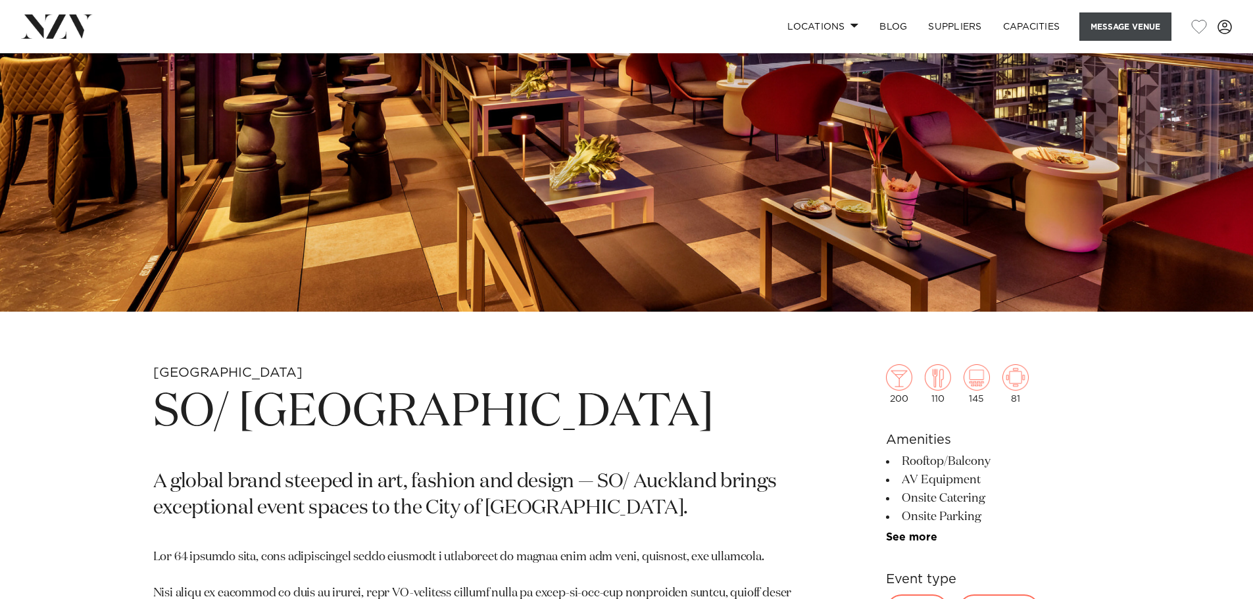
click at [1097, 24] on button "Message Venue" at bounding box center [1126, 27] width 92 height 28
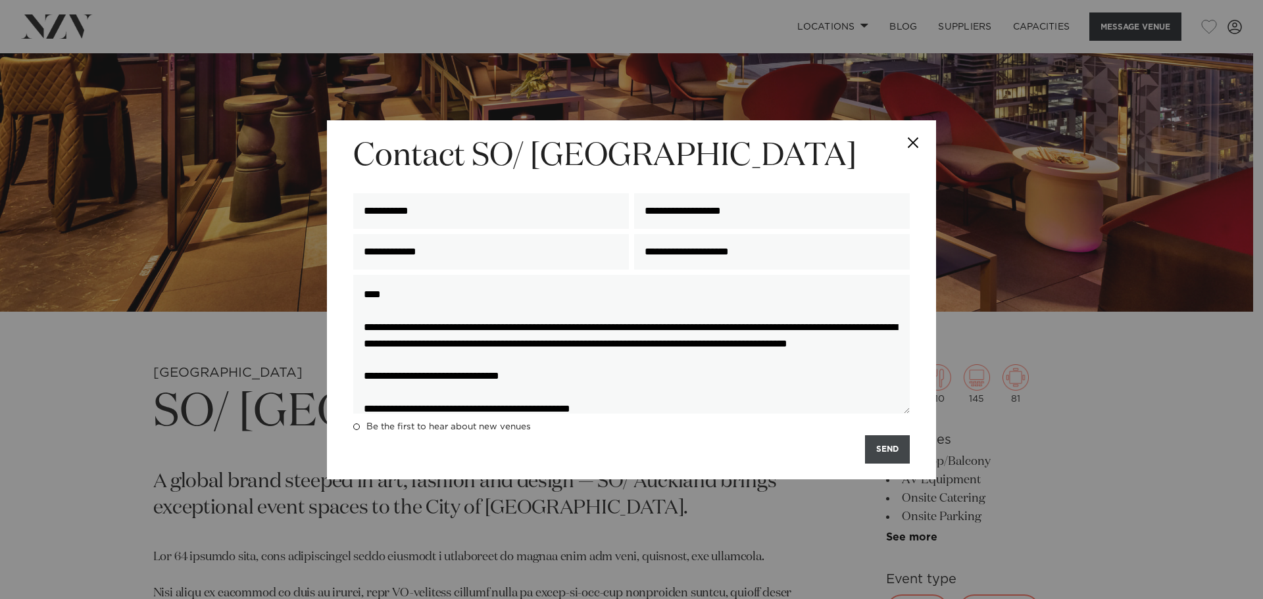
click at [874, 455] on button "SEND" at bounding box center [887, 450] width 45 height 28
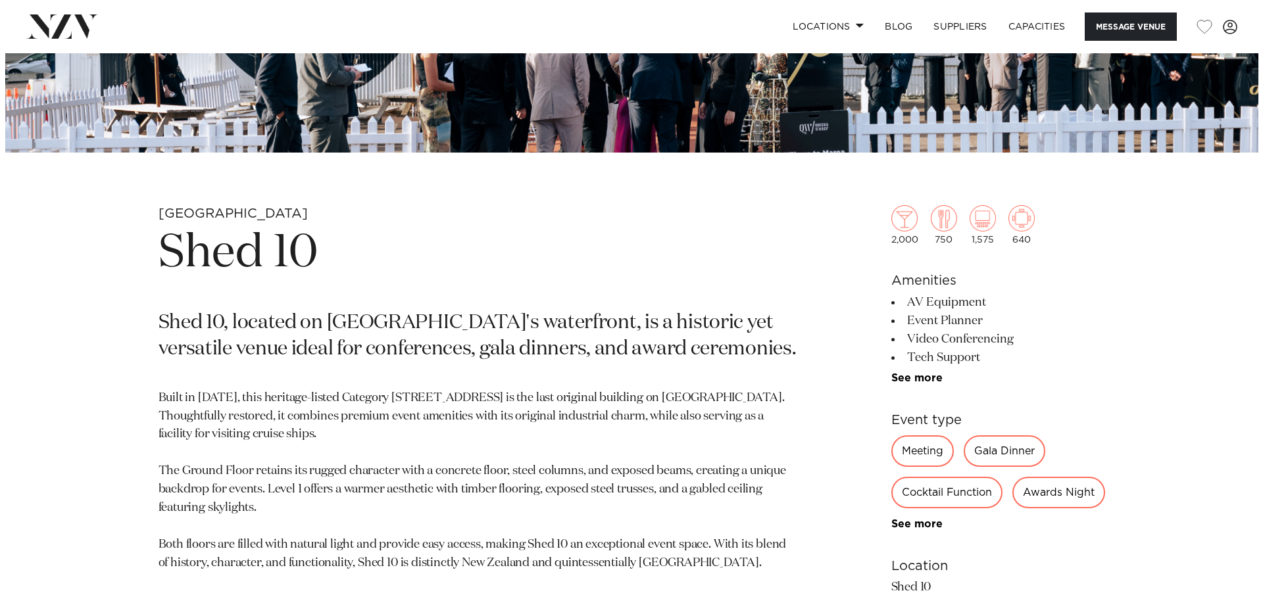
scroll to position [197, 0]
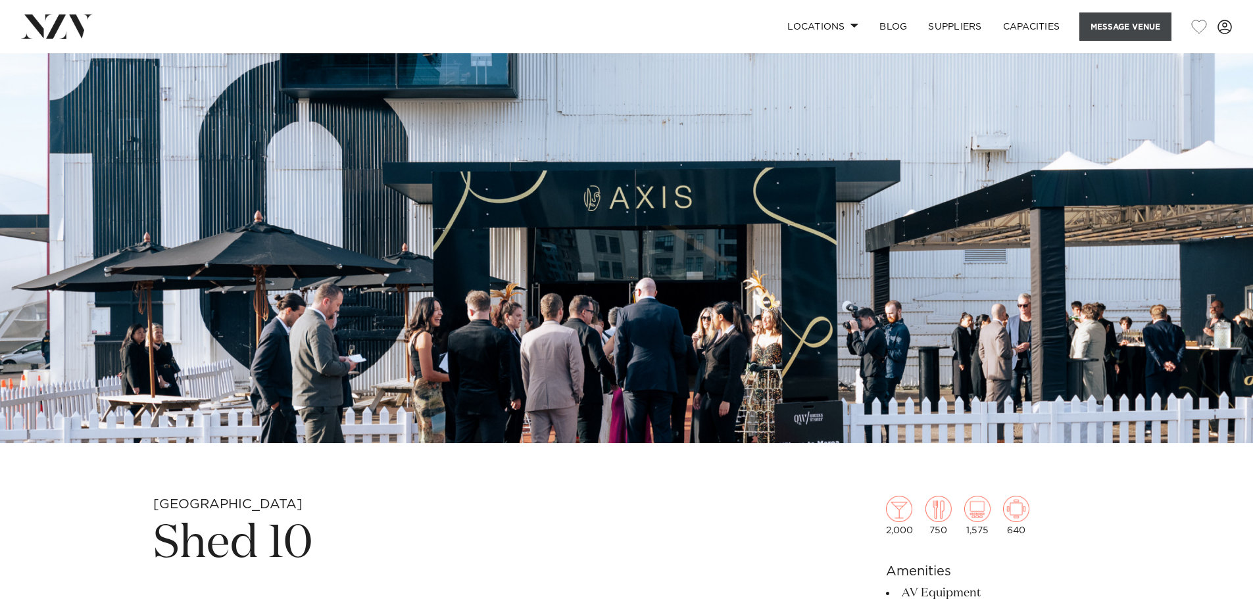
click at [1126, 29] on button "Message Venue" at bounding box center [1126, 27] width 92 height 28
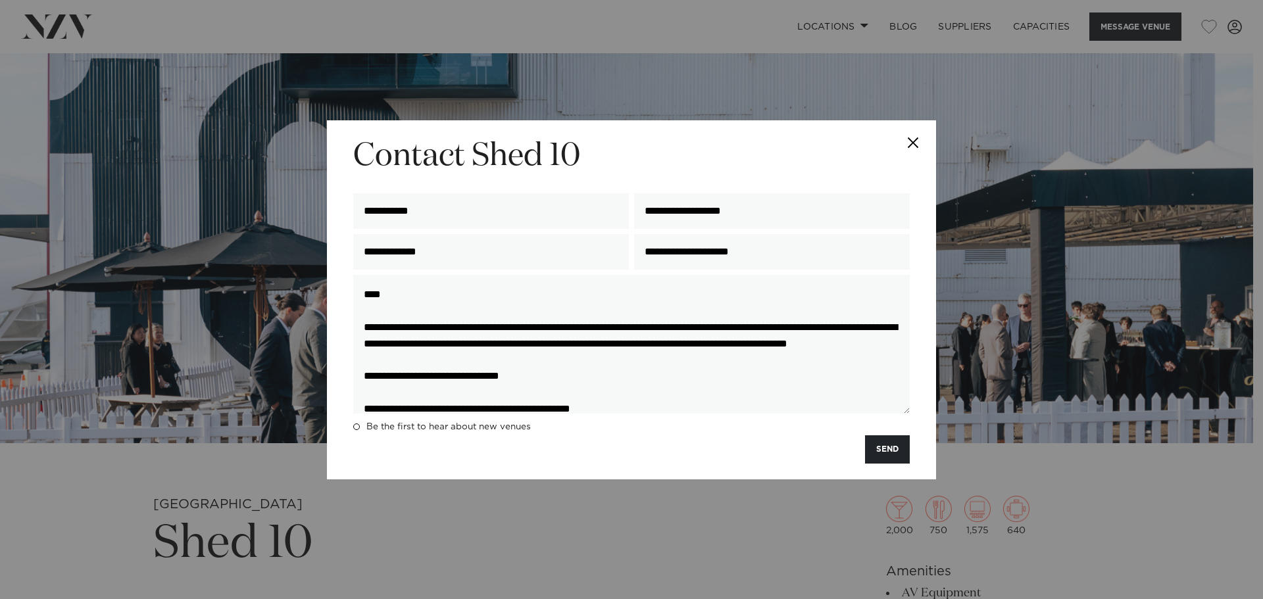
click at [890, 457] on button "SEND" at bounding box center [887, 450] width 45 height 28
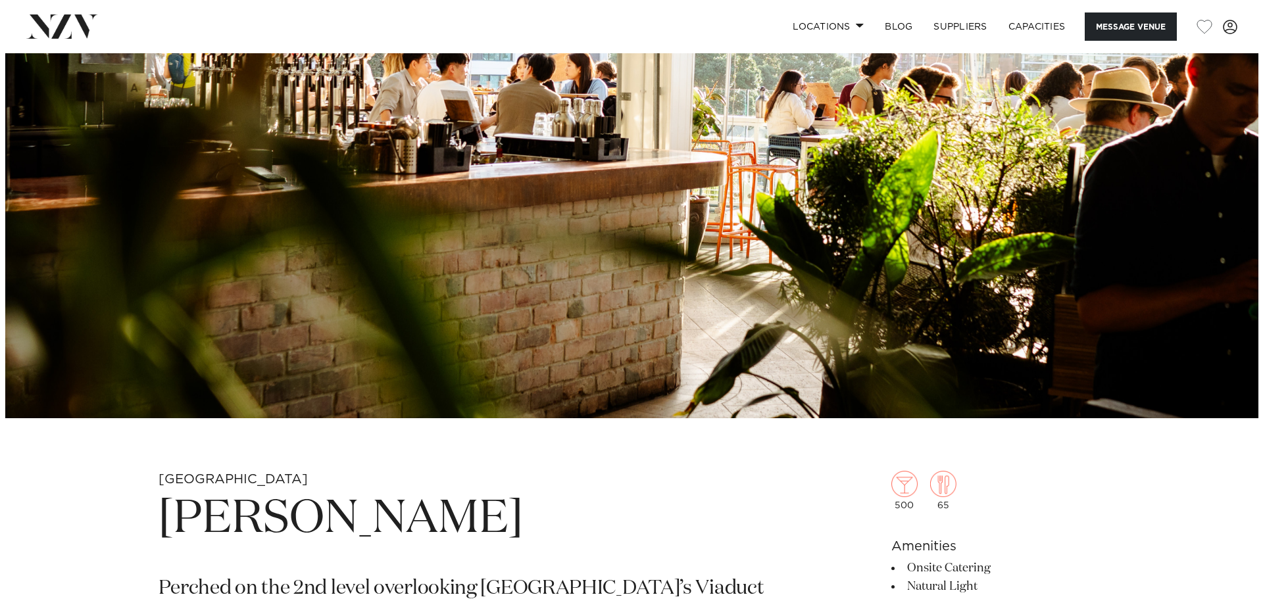
scroll to position [66, 0]
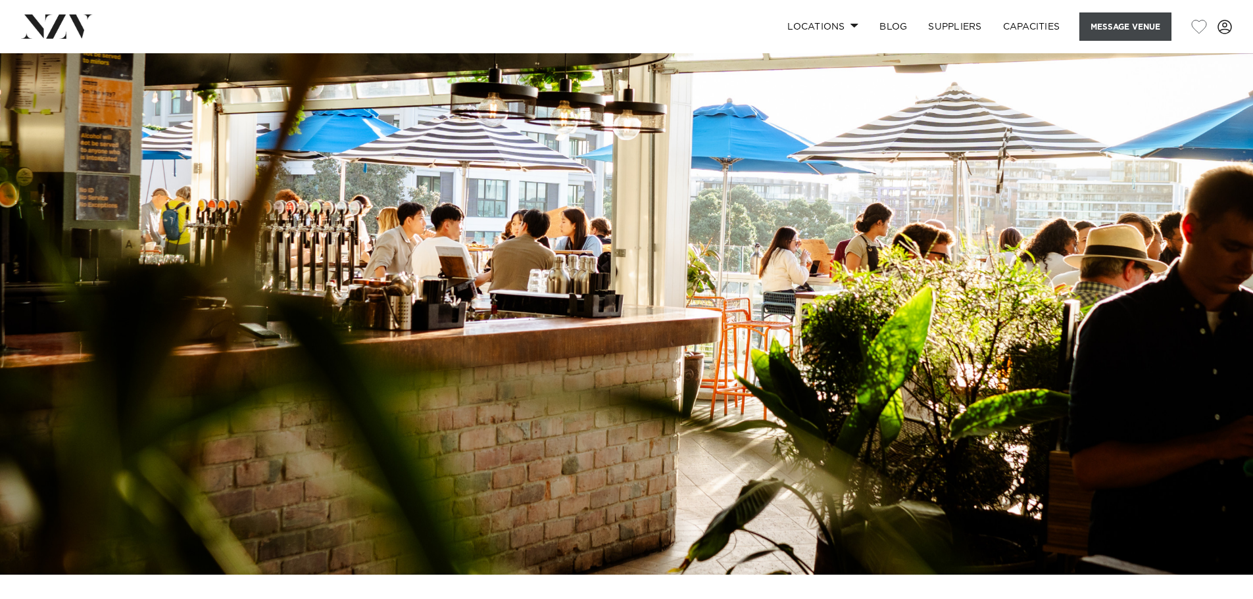
click at [1131, 22] on button "Message Venue" at bounding box center [1126, 27] width 92 height 28
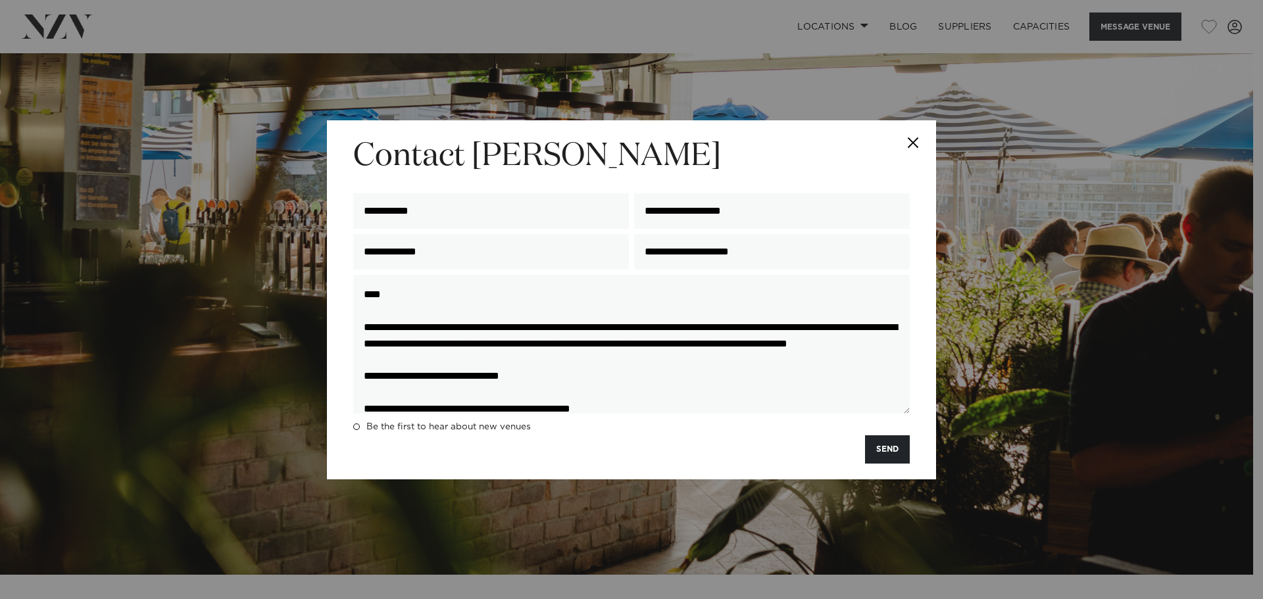
click at [886, 444] on button "SEND" at bounding box center [887, 450] width 45 height 28
click at [887, 458] on button "SEND" at bounding box center [887, 450] width 45 height 28
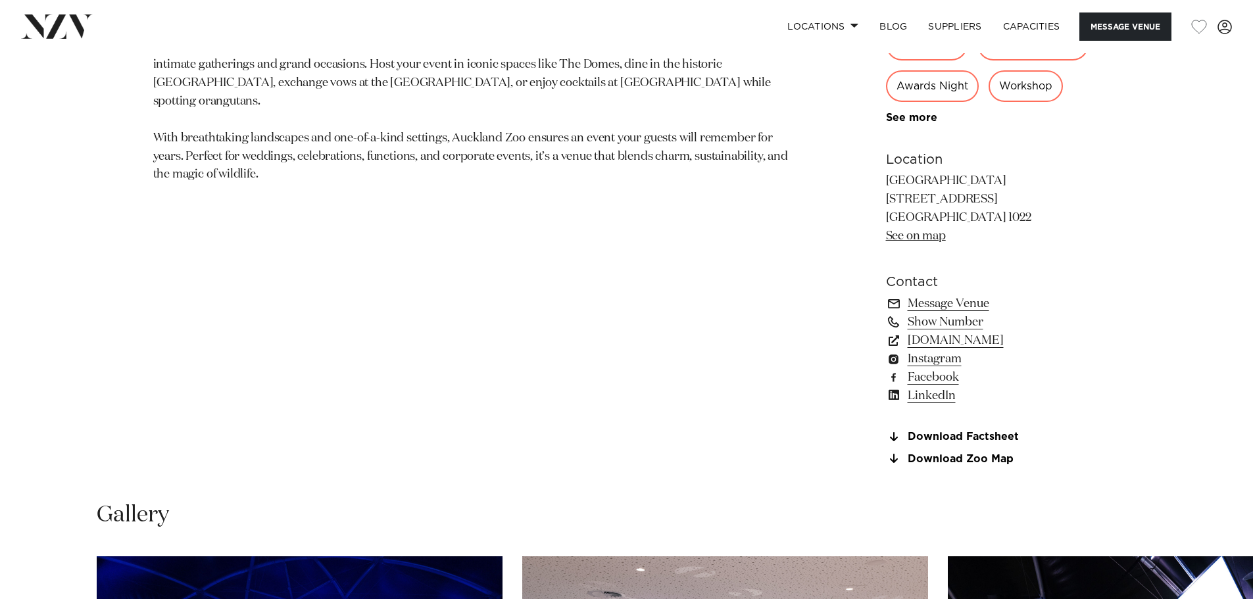
scroll to position [1250, 0]
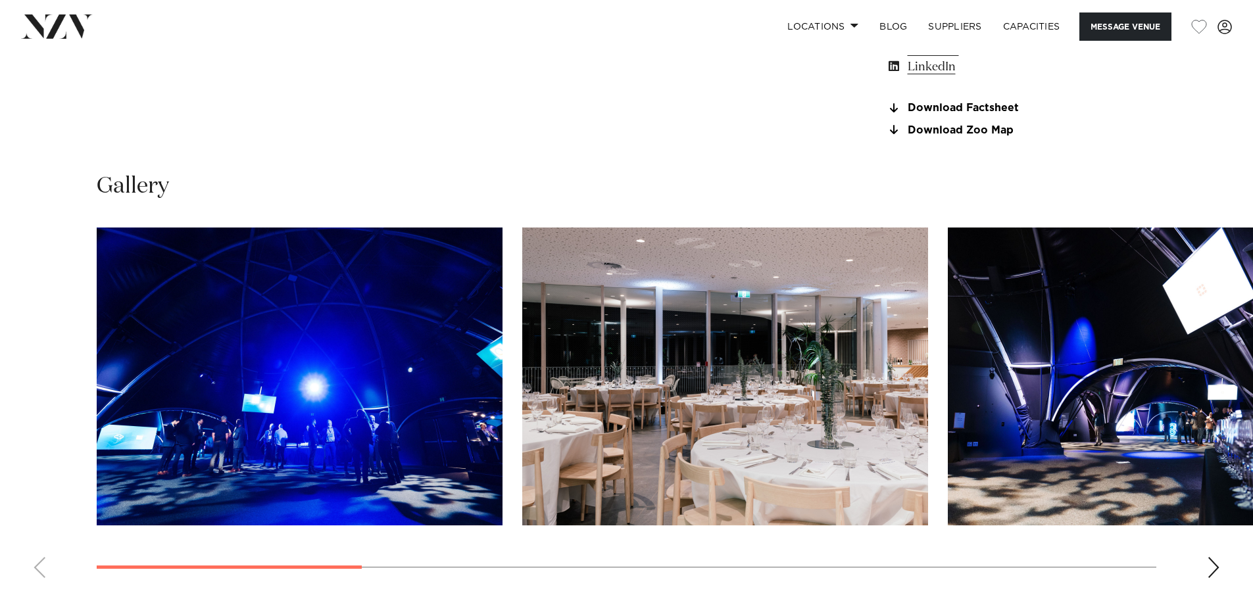
click at [1213, 560] on div "Next slide" at bounding box center [1213, 567] width 13 height 21
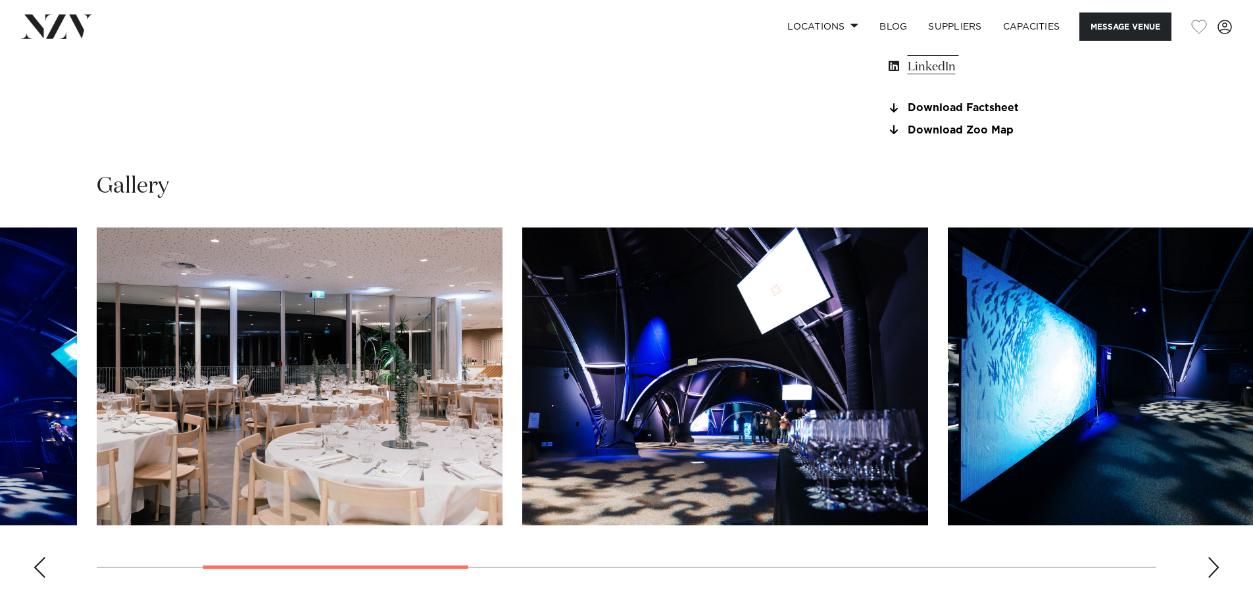
click at [1213, 560] on div "Next slide" at bounding box center [1213, 567] width 13 height 21
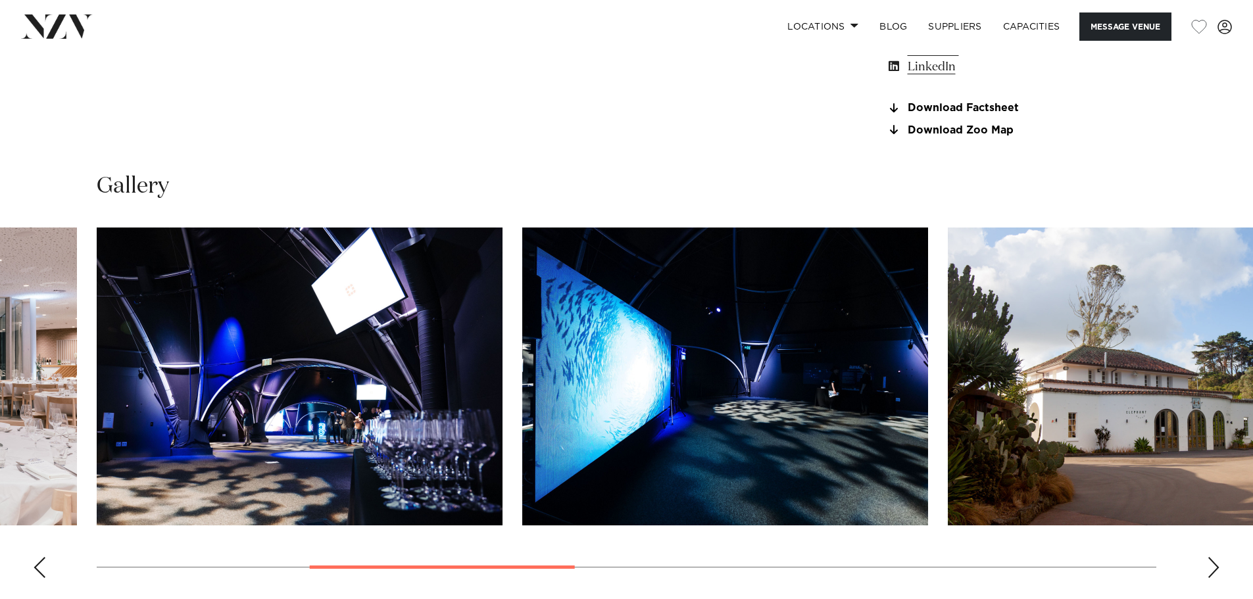
click at [1213, 561] on div "Next slide" at bounding box center [1213, 567] width 13 height 21
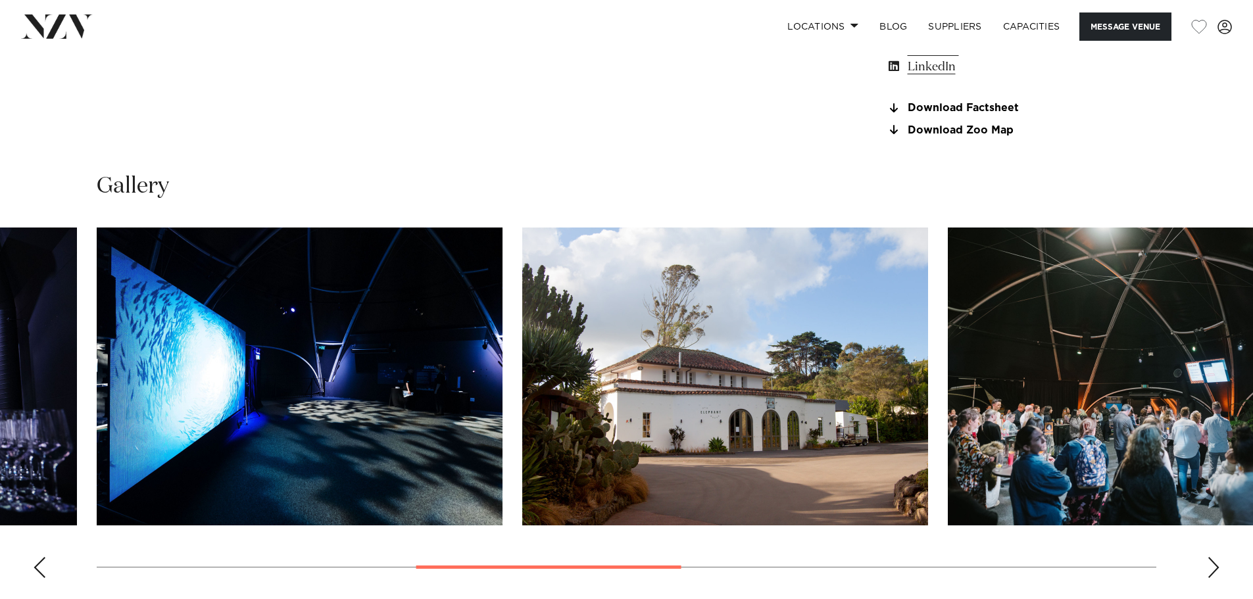
click at [1213, 561] on div "Next slide" at bounding box center [1213, 567] width 13 height 21
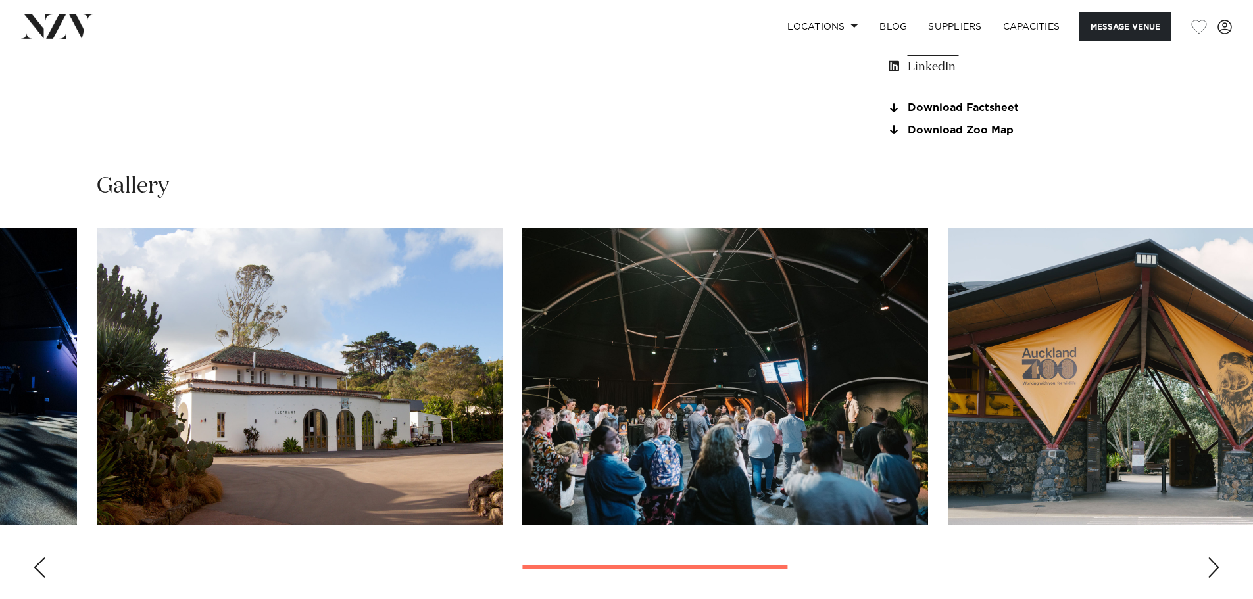
click at [1213, 561] on div "Next slide" at bounding box center [1213, 567] width 13 height 21
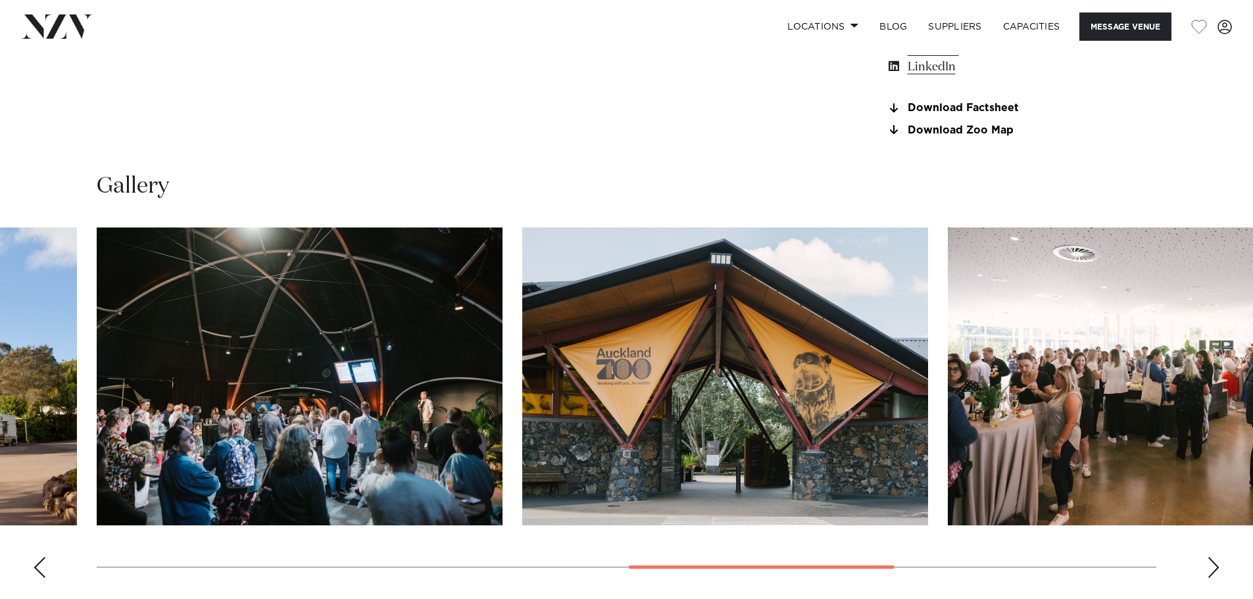
click at [1213, 561] on div "Next slide" at bounding box center [1213, 567] width 13 height 21
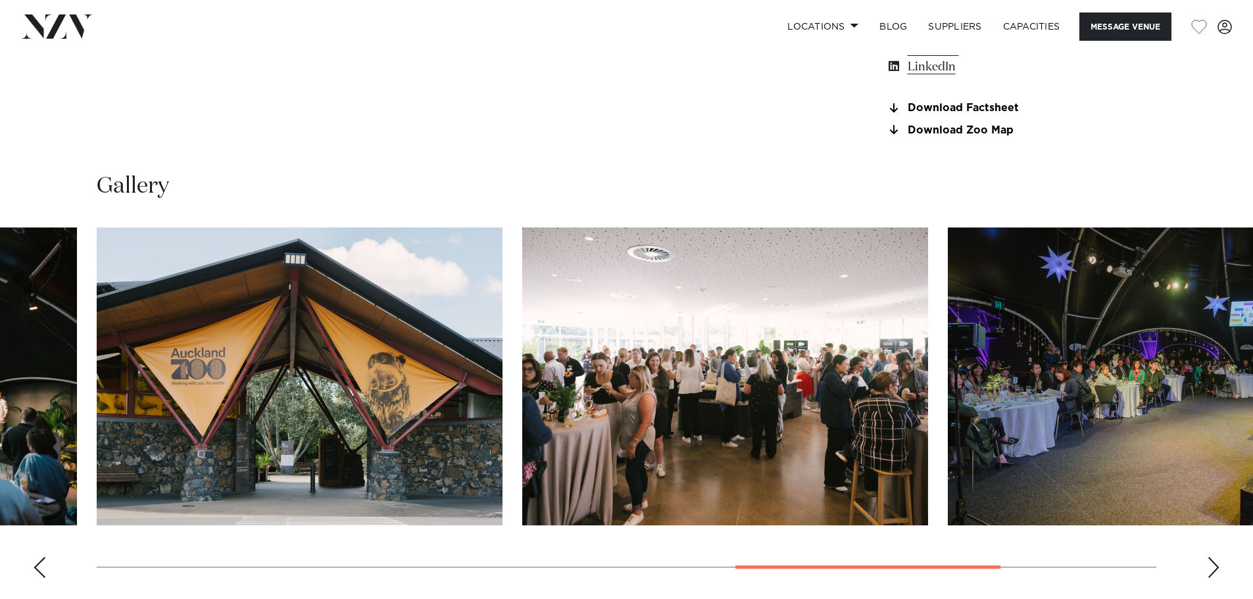
click at [1213, 561] on div "Next slide" at bounding box center [1213, 567] width 13 height 21
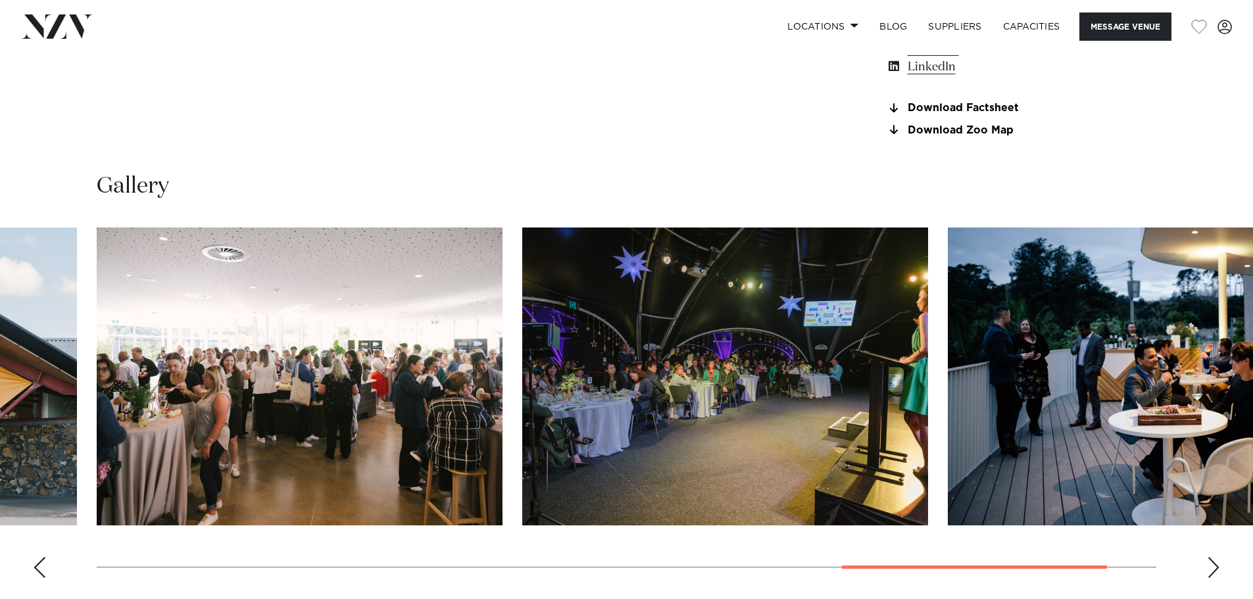
click at [1213, 561] on div "Next slide" at bounding box center [1213, 567] width 13 height 21
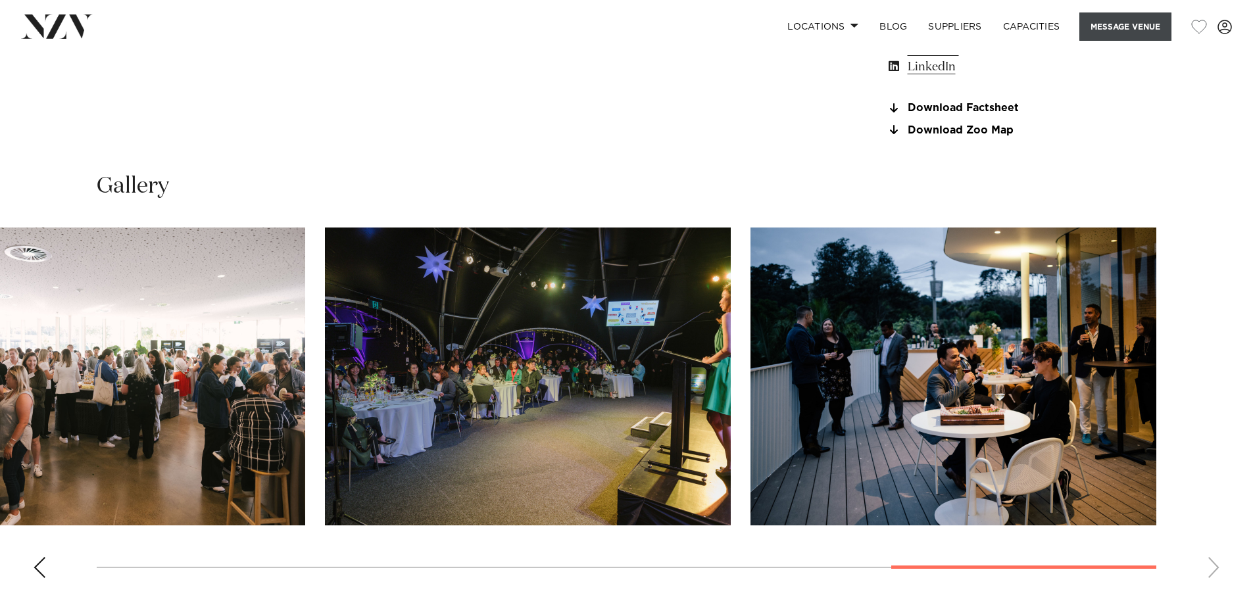
click at [1095, 37] on button "Message Venue" at bounding box center [1126, 27] width 92 height 28
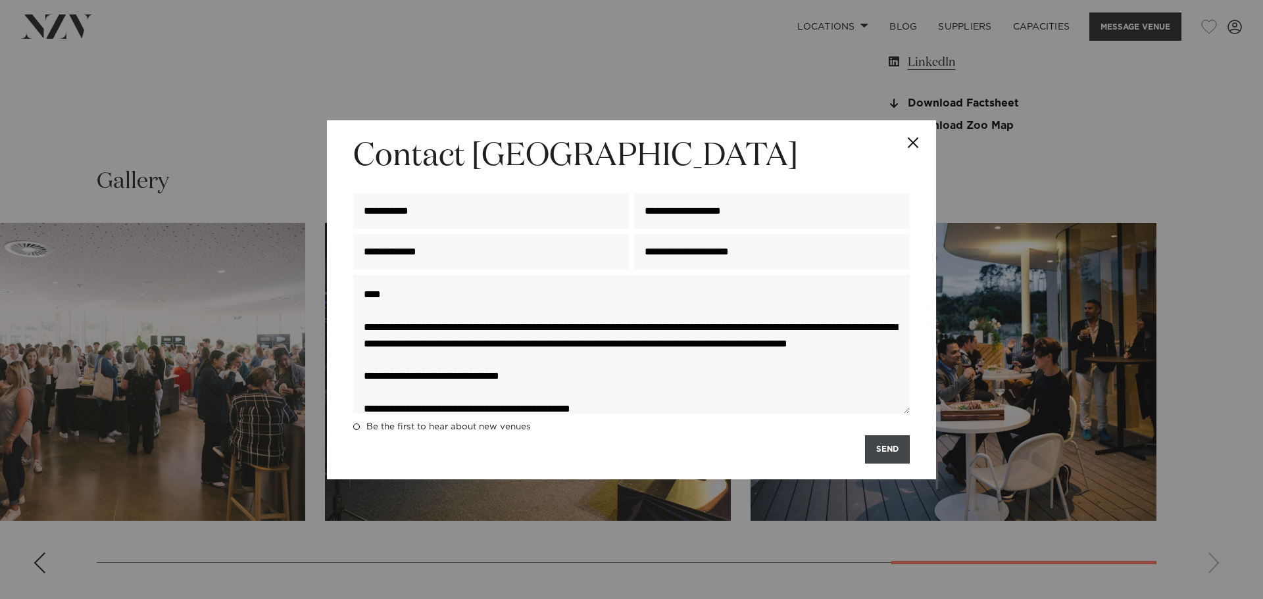
click at [870, 453] on button "SEND" at bounding box center [887, 450] width 45 height 28
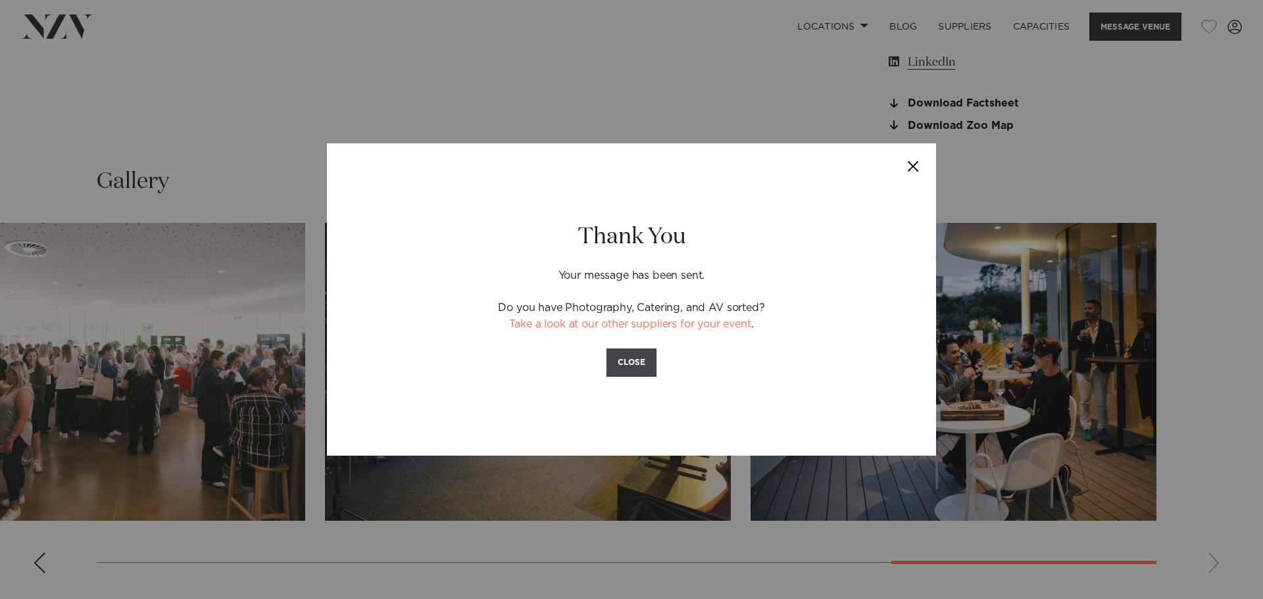
drag, startPoint x: 619, startPoint y: 356, endPoint x: 761, endPoint y: 41, distance: 345.1
click at [619, 355] on button "CLOSE" at bounding box center [632, 363] width 50 height 28
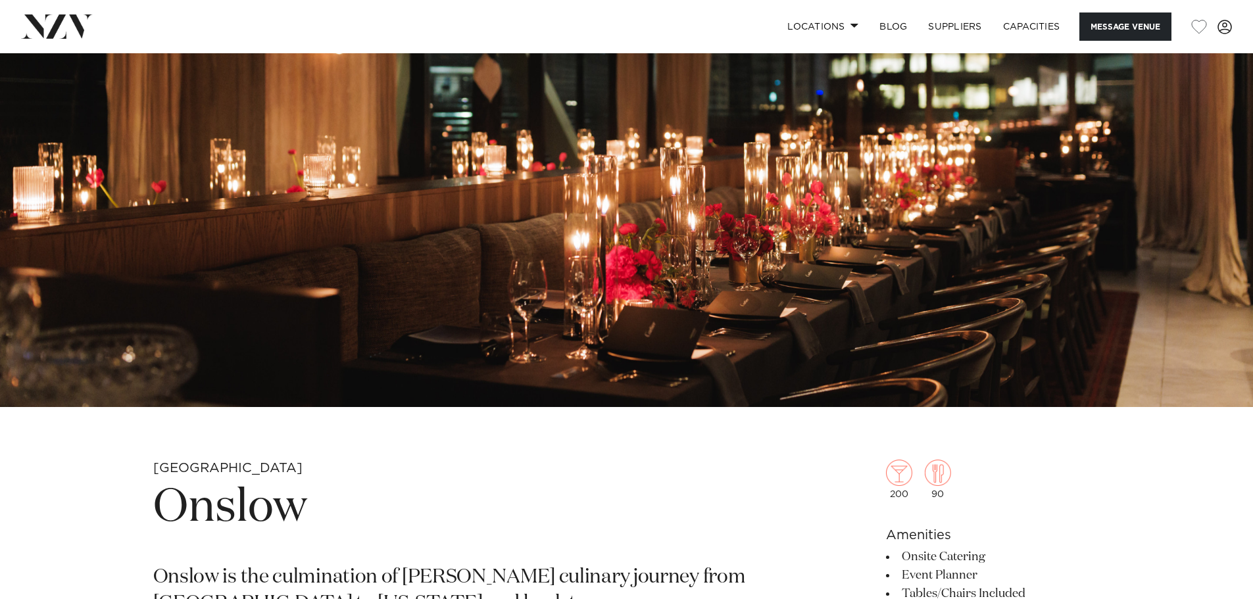
scroll to position [461, 0]
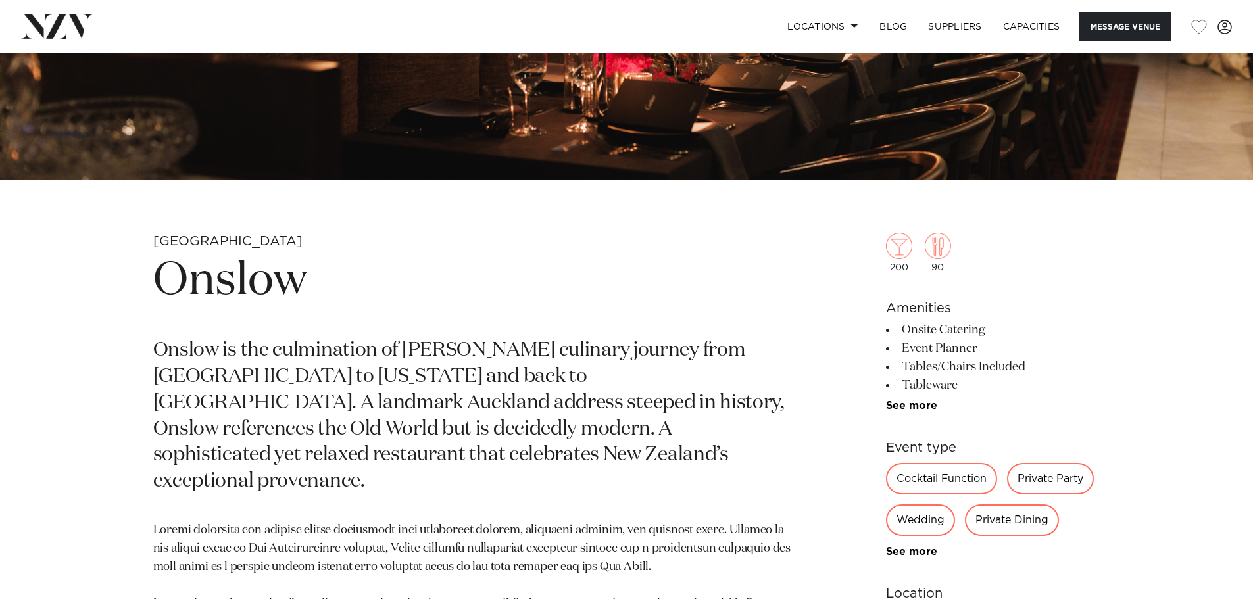
click at [886, 406] on li "See more" at bounding box center [993, 406] width 214 height 12
click at [891, 407] on link "See more" at bounding box center [937, 406] width 103 height 11
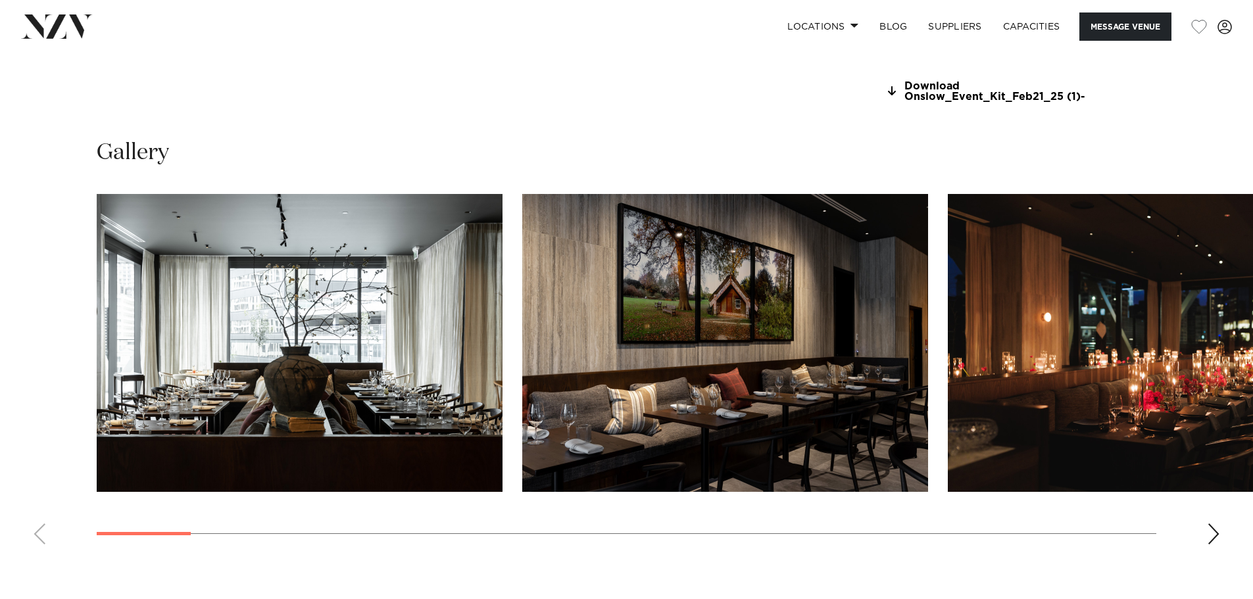
scroll to position [1513, 0]
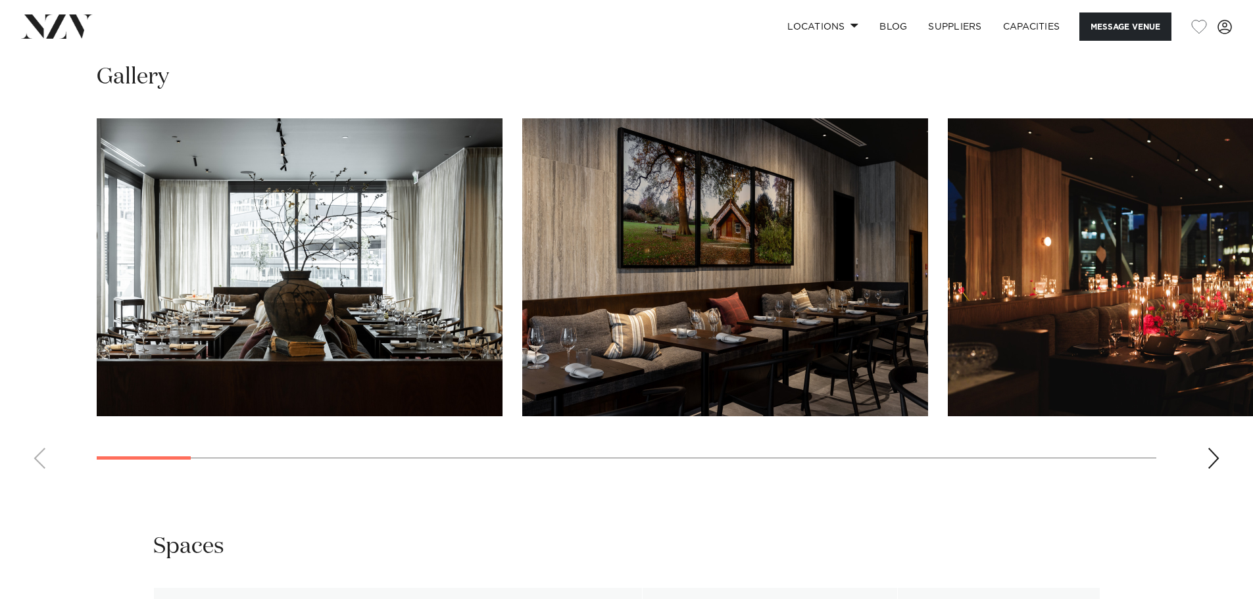
click at [1209, 467] on div "Next slide" at bounding box center [1213, 458] width 13 height 21
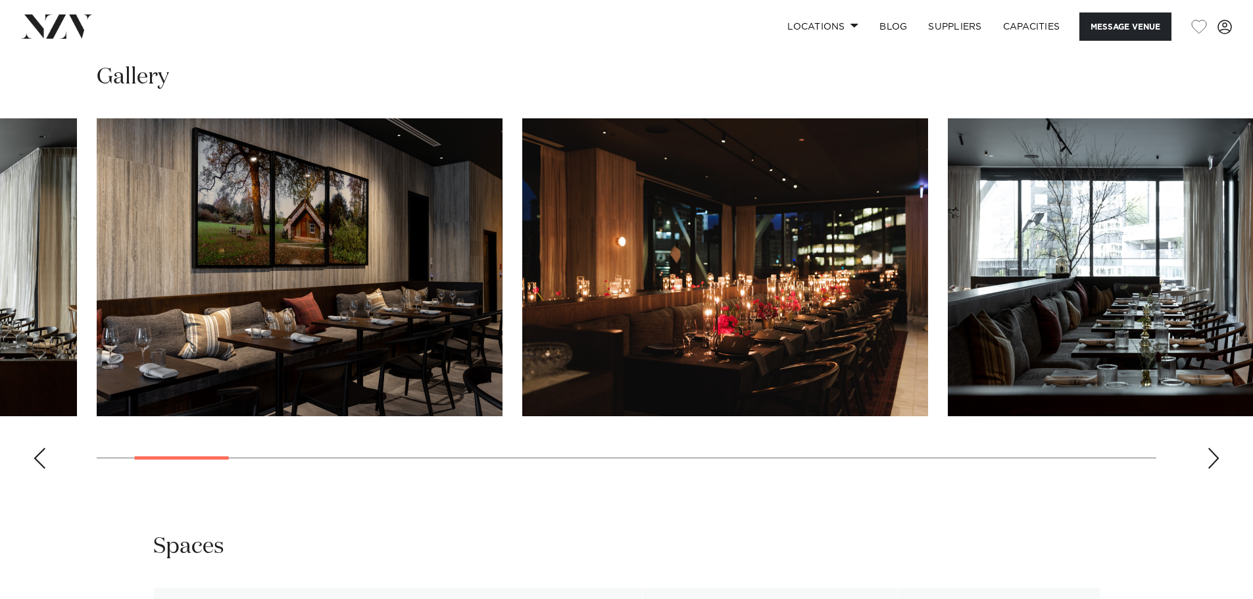
click at [1209, 468] on div "Next slide" at bounding box center [1213, 458] width 13 height 21
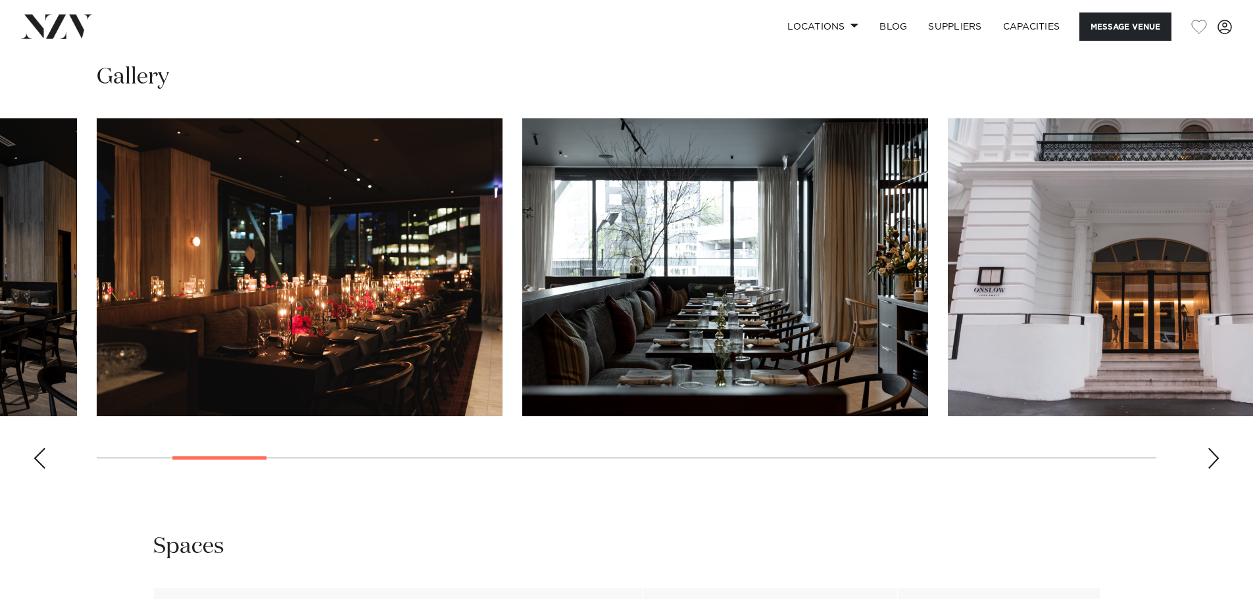
click at [1209, 468] on div "Next slide" at bounding box center [1213, 458] width 13 height 21
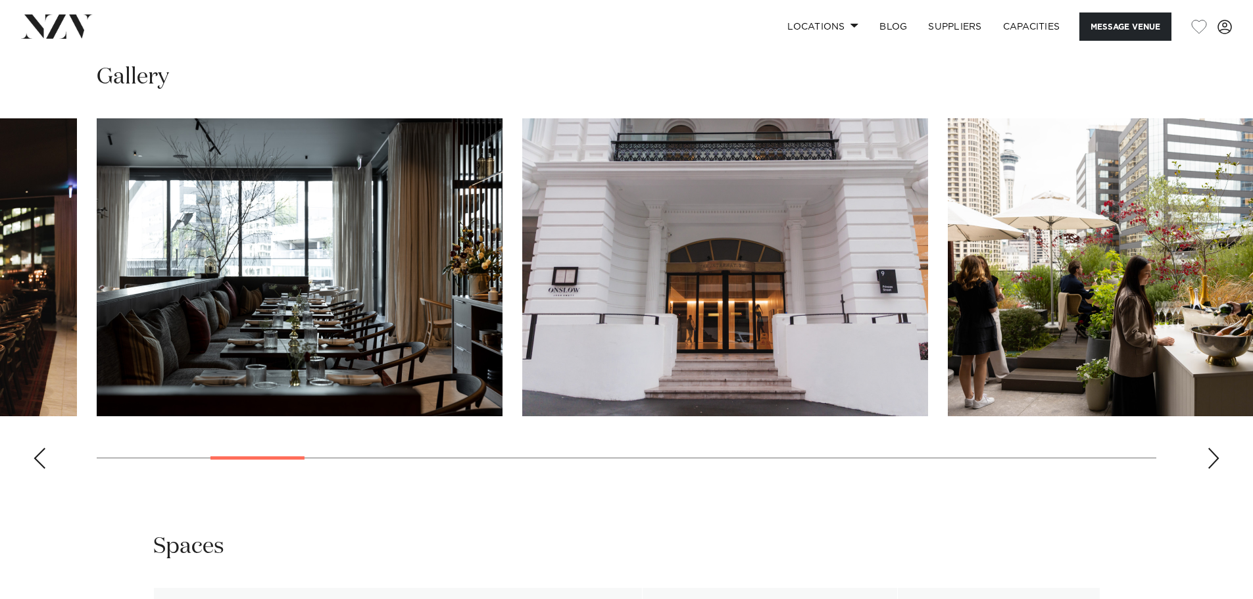
click at [1209, 468] on div "Next slide" at bounding box center [1213, 458] width 13 height 21
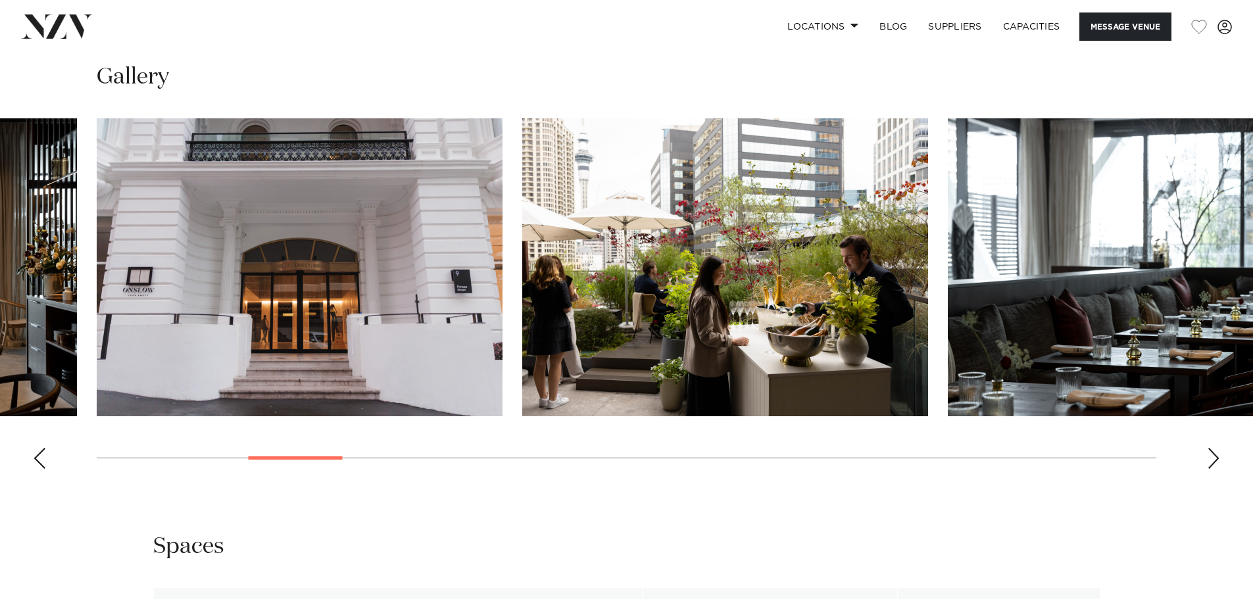
click at [1209, 468] on div "Next slide" at bounding box center [1213, 458] width 13 height 21
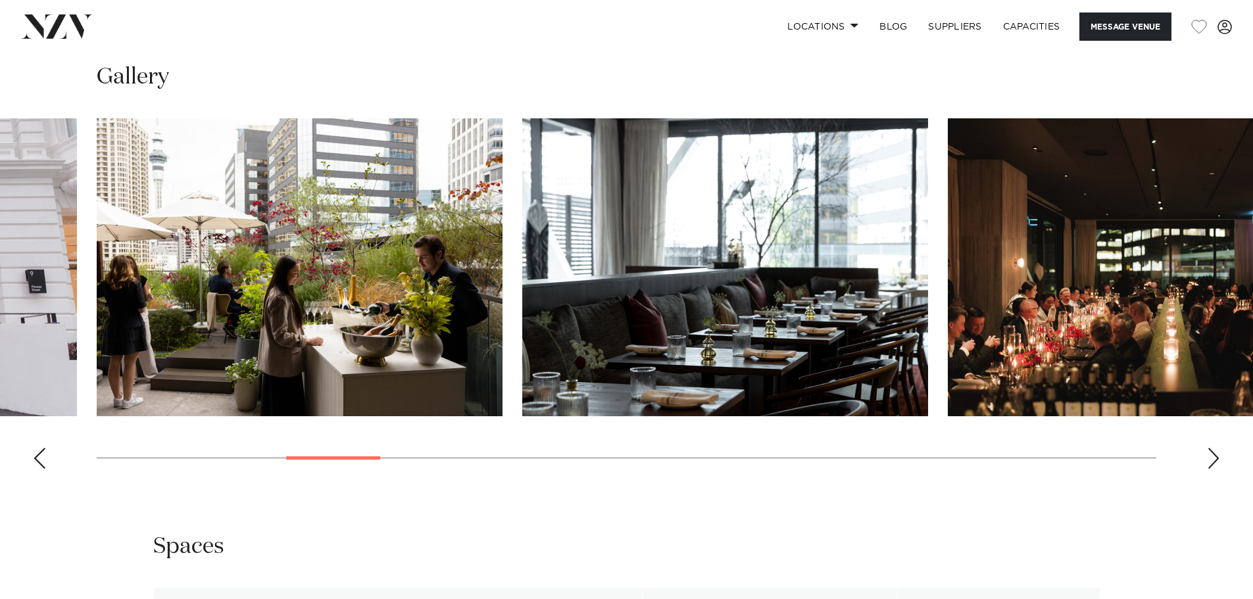
click at [1209, 468] on div "Next slide" at bounding box center [1213, 458] width 13 height 21
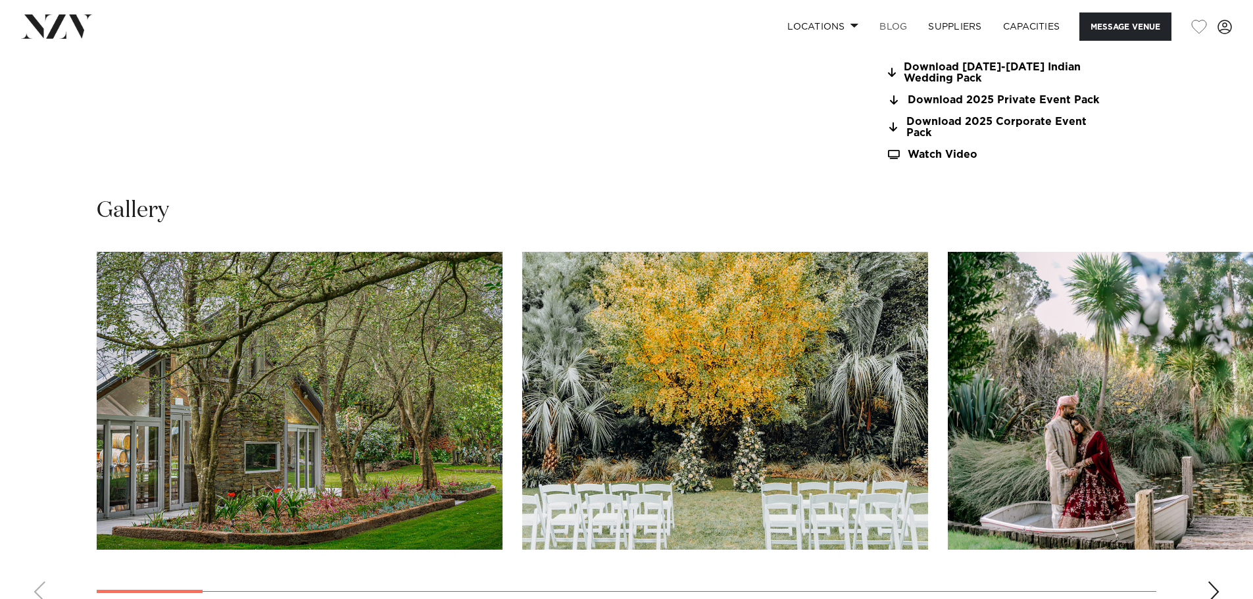
scroll to position [1184, 0]
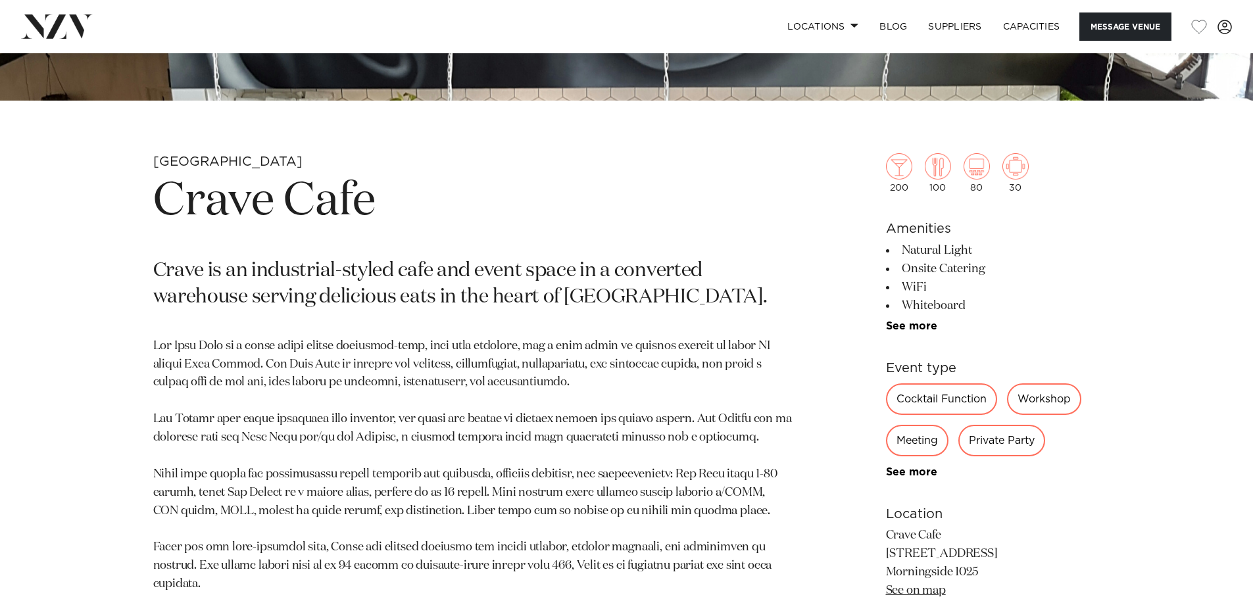
scroll to position [658, 0]
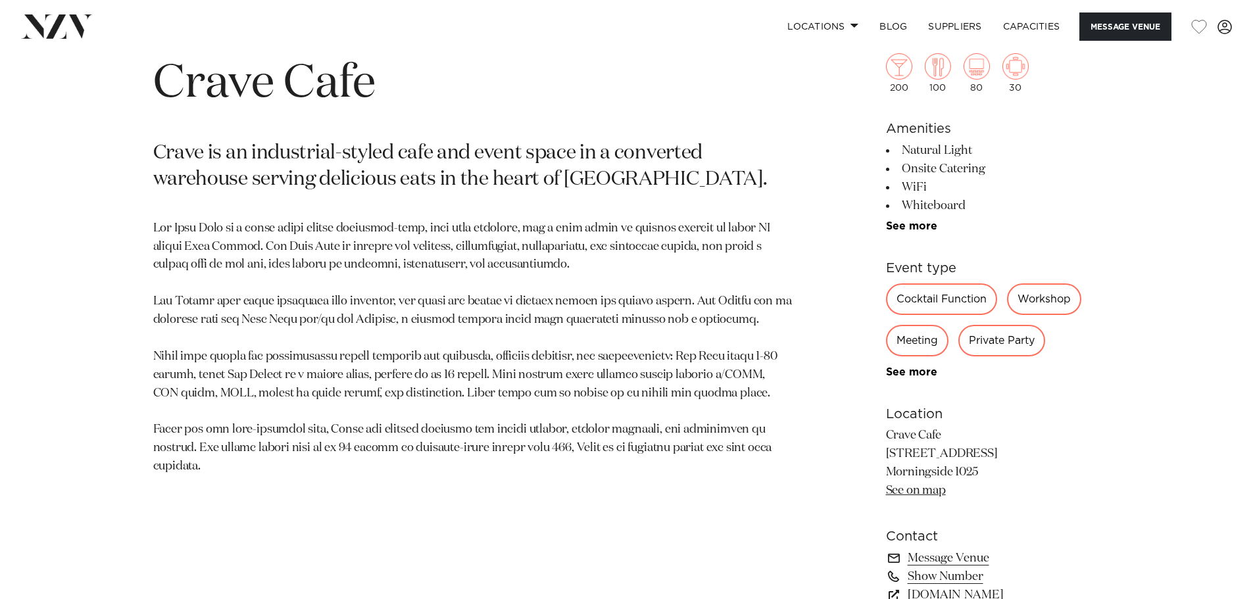
drag, startPoint x: 924, startPoint y: 230, endPoint x: 916, endPoint y: 230, distance: 7.2
click at [924, 230] on link "See more" at bounding box center [937, 226] width 103 height 11
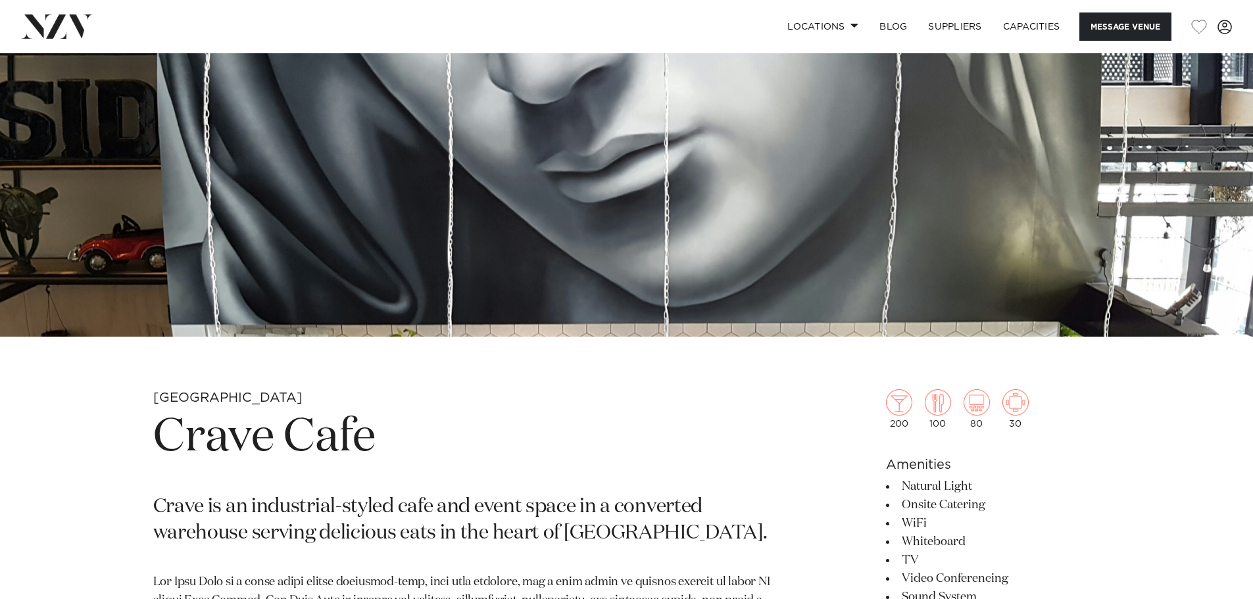
scroll to position [0, 0]
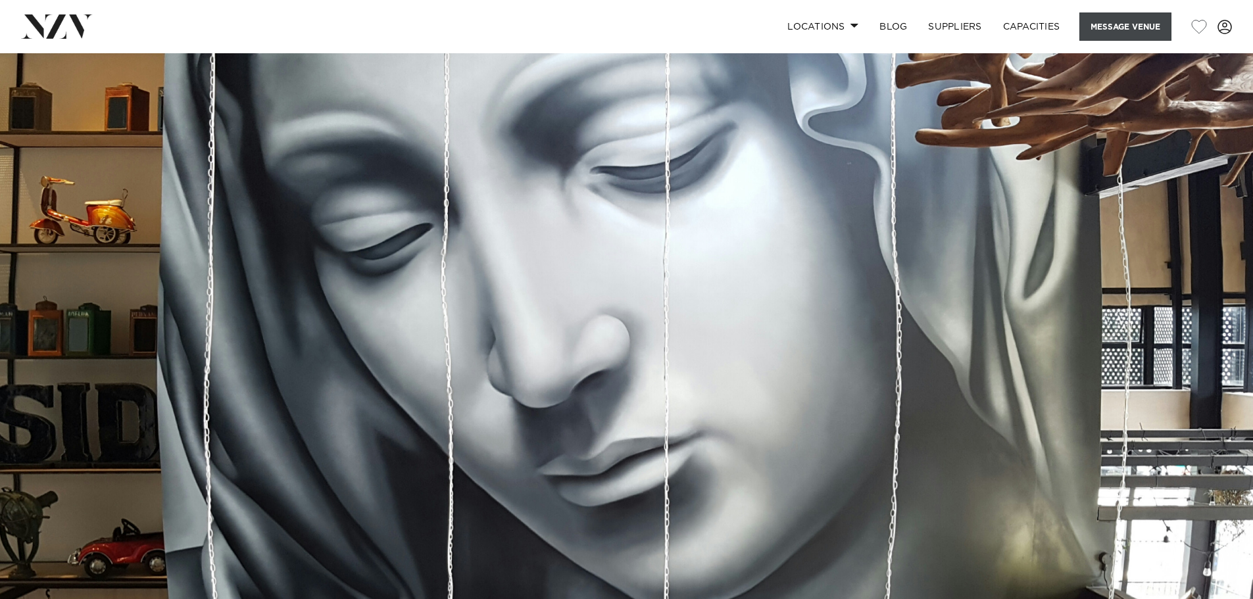
click at [1118, 18] on button "Message Venue" at bounding box center [1126, 27] width 92 height 28
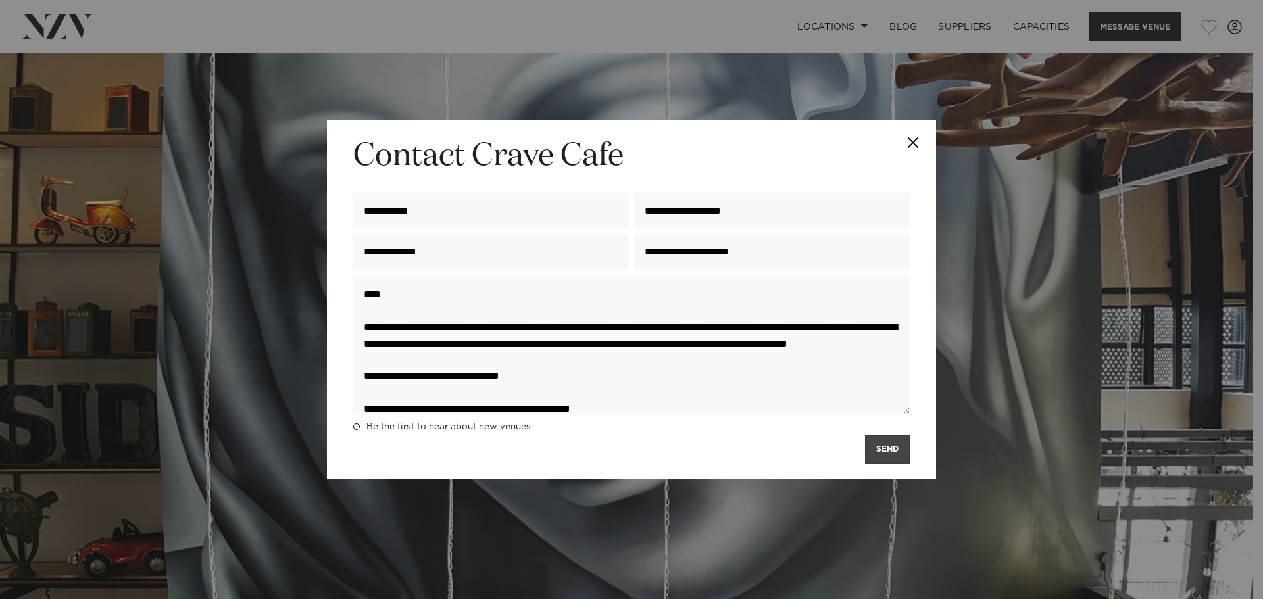
click at [895, 457] on button "SEND" at bounding box center [887, 450] width 45 height 28
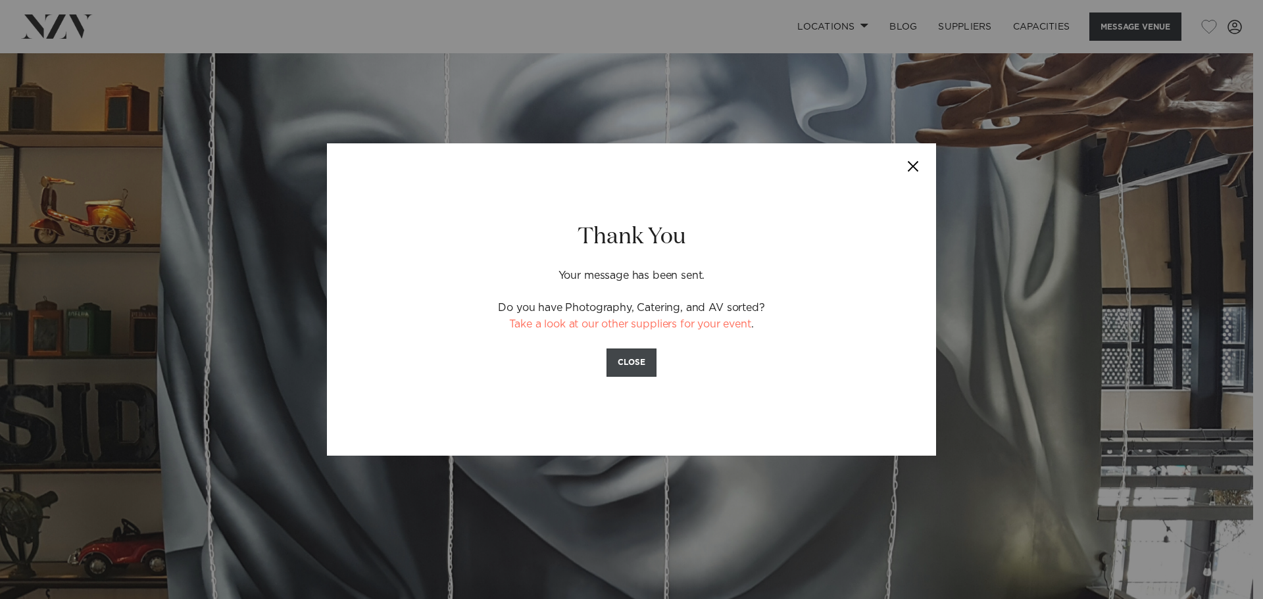
click at [638, 371] on button "CLOSE" at bounding box center [632, 363] width 50 height 28
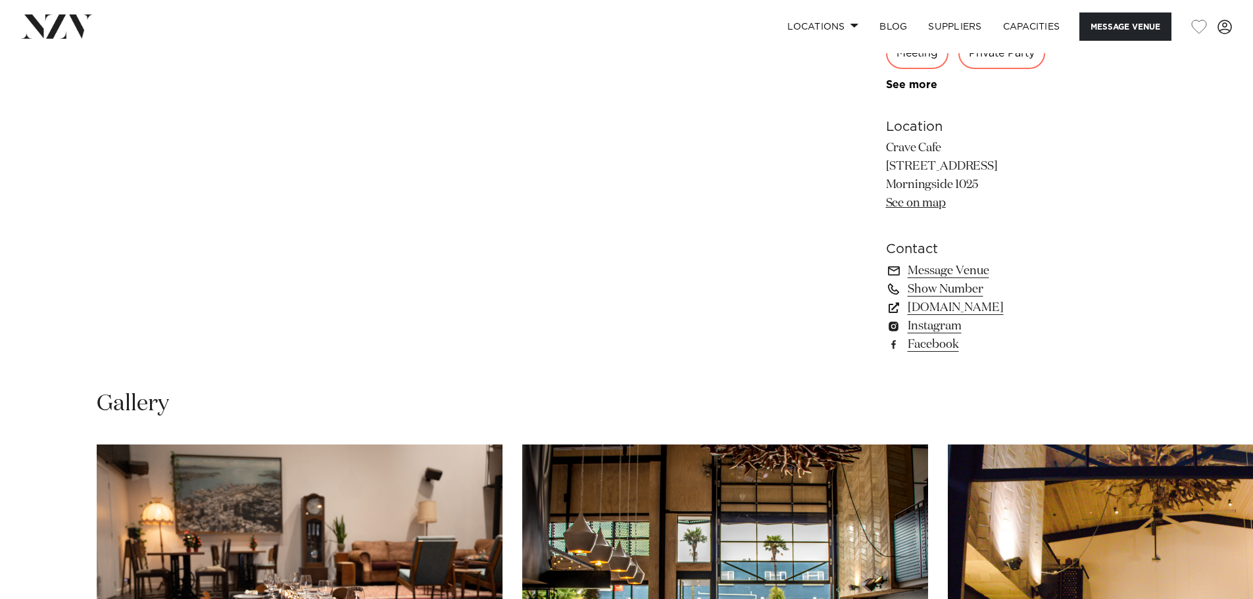
scroll to position [1447, 0]
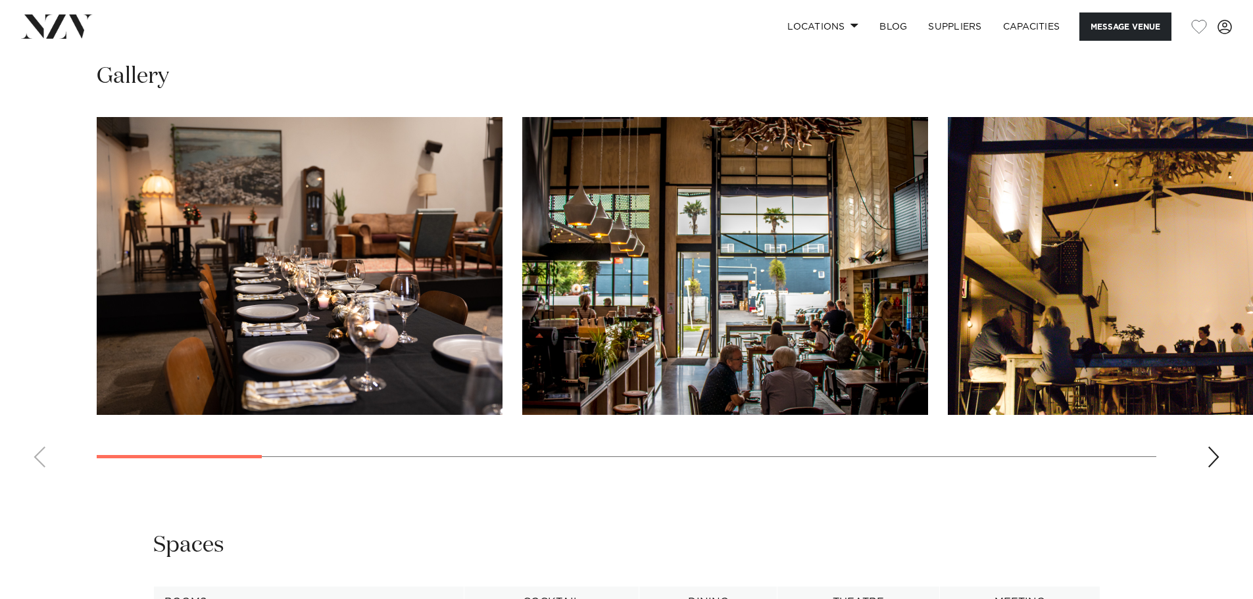
click at [1211, 456] on div "Next slide" at bounding box center [1213, 457] width 13 height 21
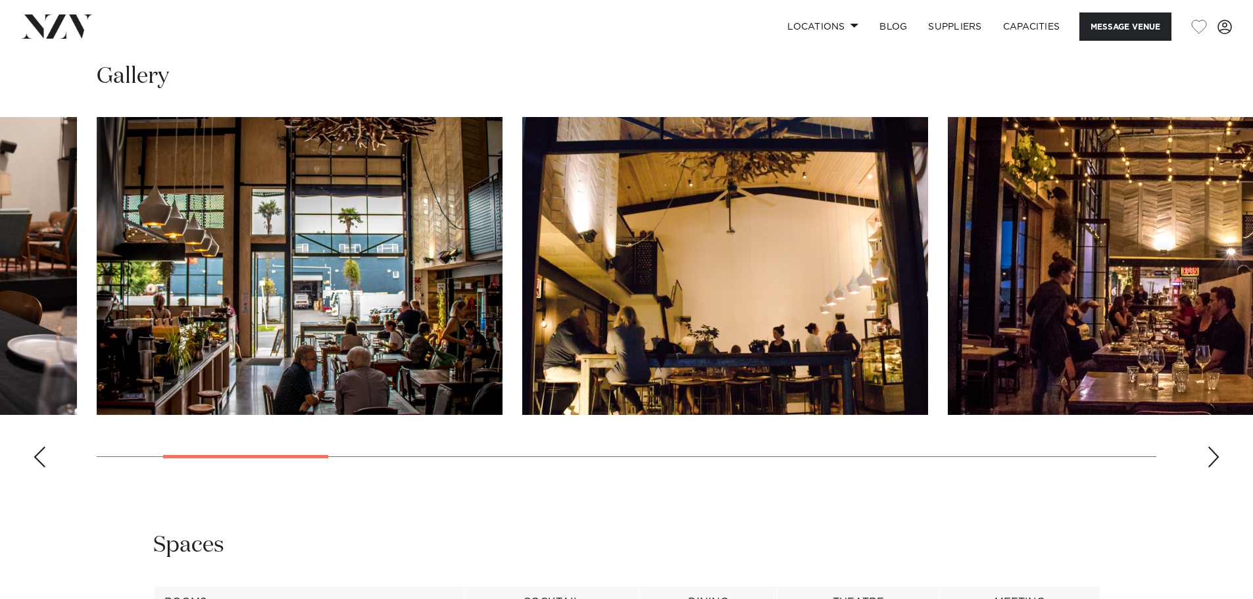
click at [1210, 456] on div "Next slide" at bounding box center [1213, 457] width 13 height 21
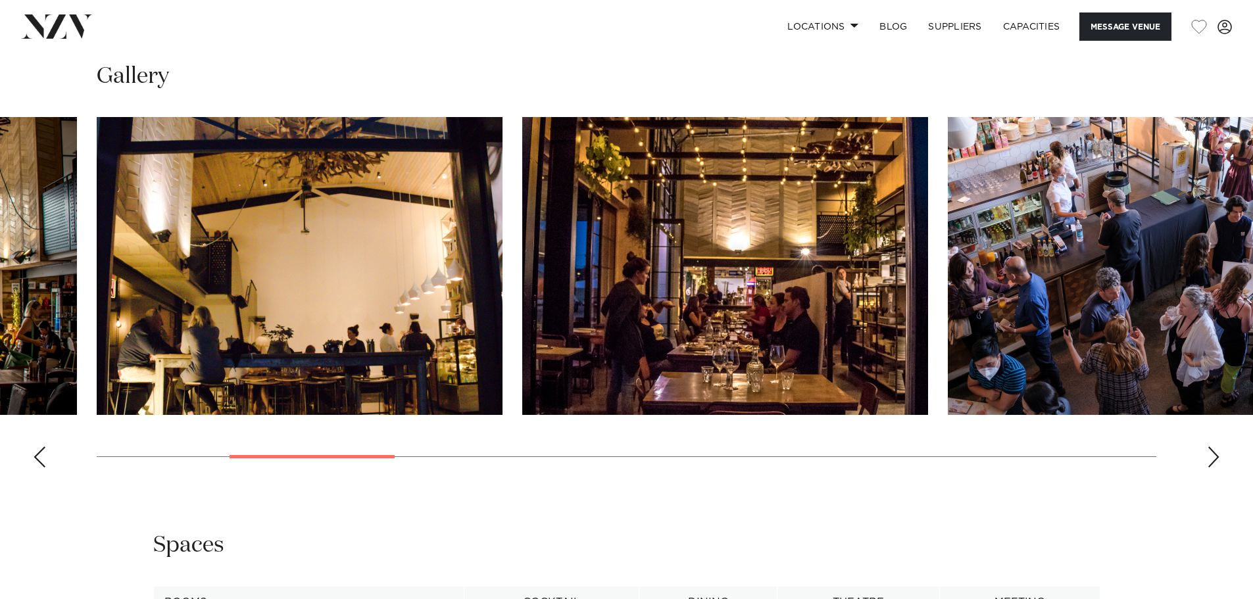
click at [1210, 456] on div "Next slide" at bounding box center [1213, 457] width 13 height 21
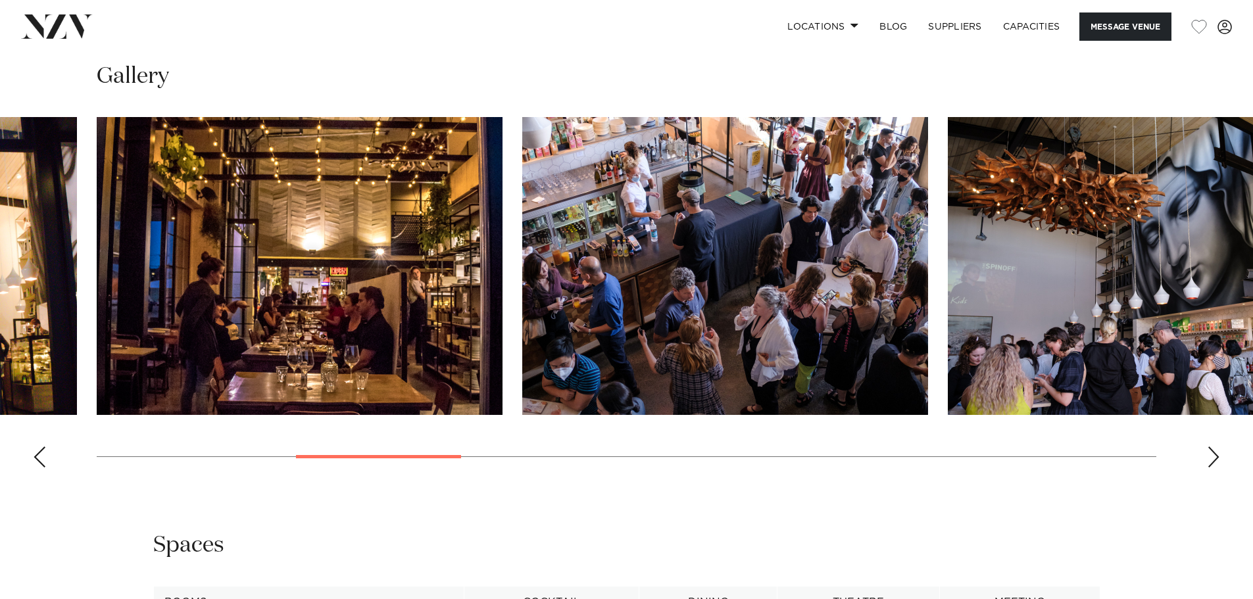
click at [1209, 456] on div "Next slide" at bounding box center [1213, 457] width 13 height 21
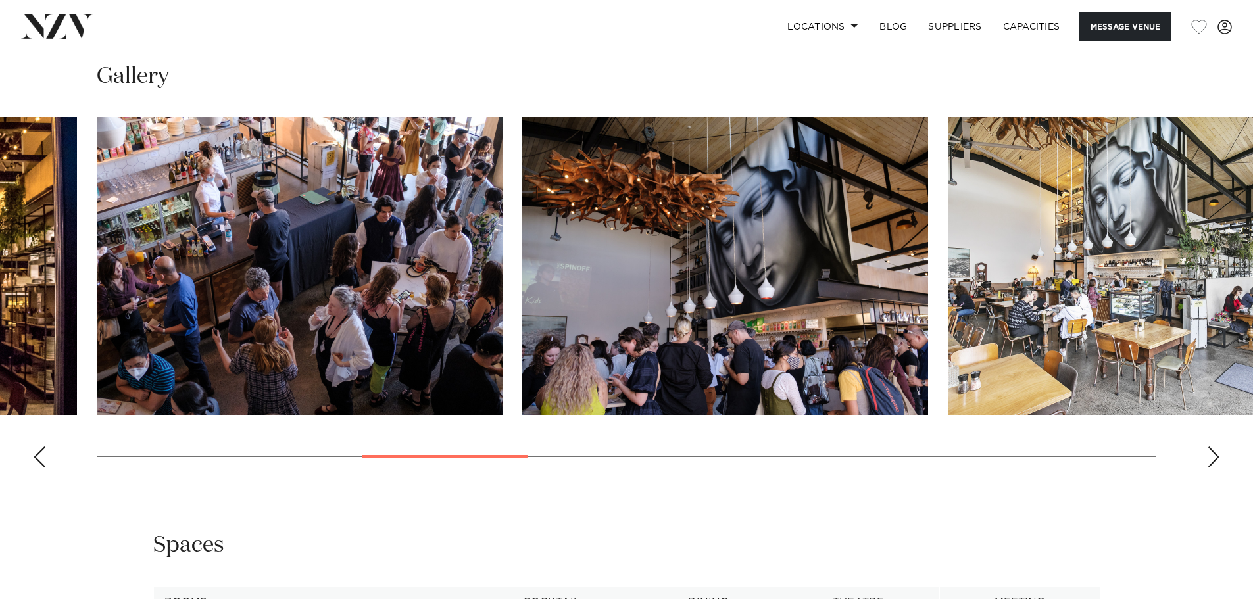
click at [1217, 457] on div "Next slide" at bounding box center [1213, 457] width 13 height 21
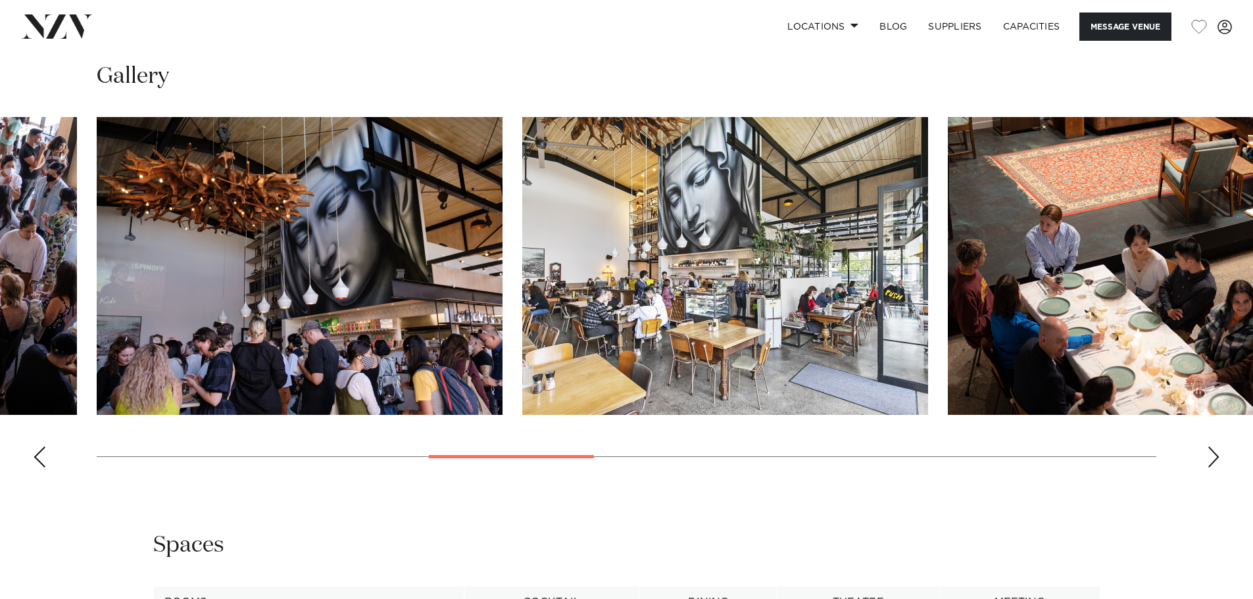
click at [1215, 457] on div "Next slide" at bounding box center [1213, 457] width 13 height 21
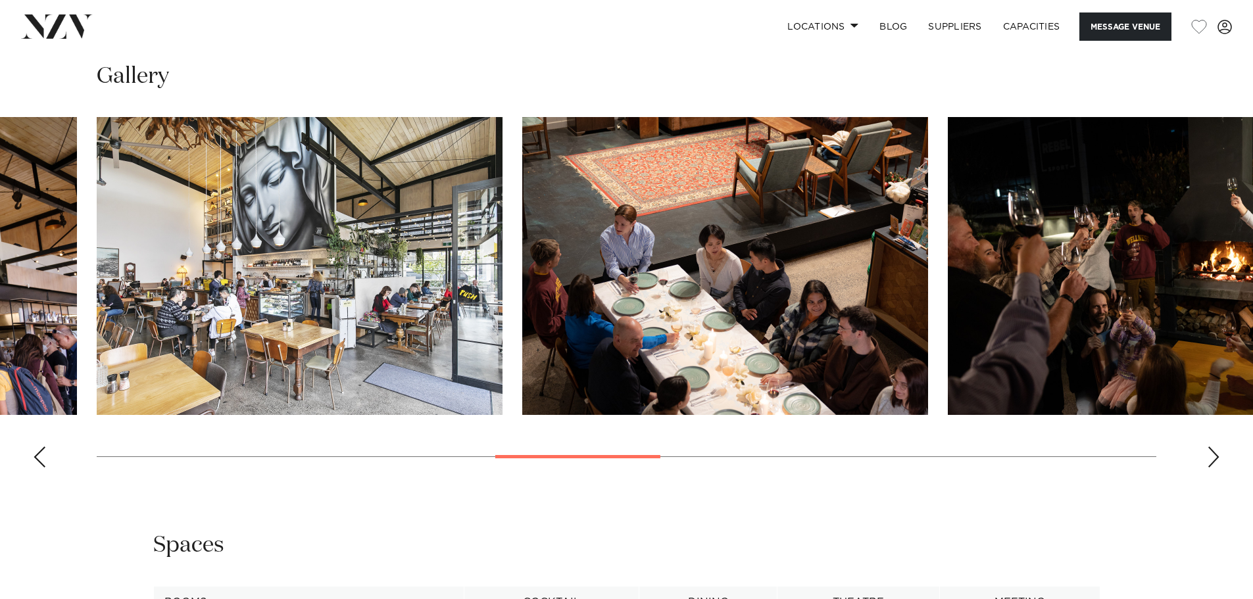
click at [1215, 457] on div "Next slide" at bounding box center [1213, 457] width 13 height 21
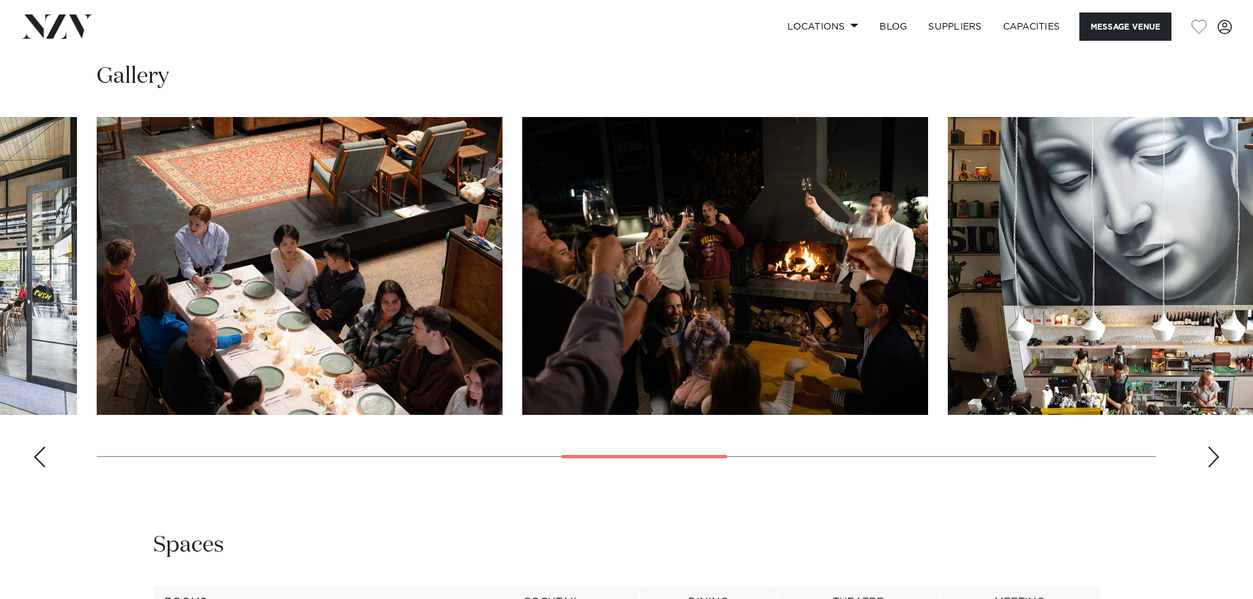
click at [1215, 457] on div "Next slide" at bounding box center [1213, 457] width 13 height 21
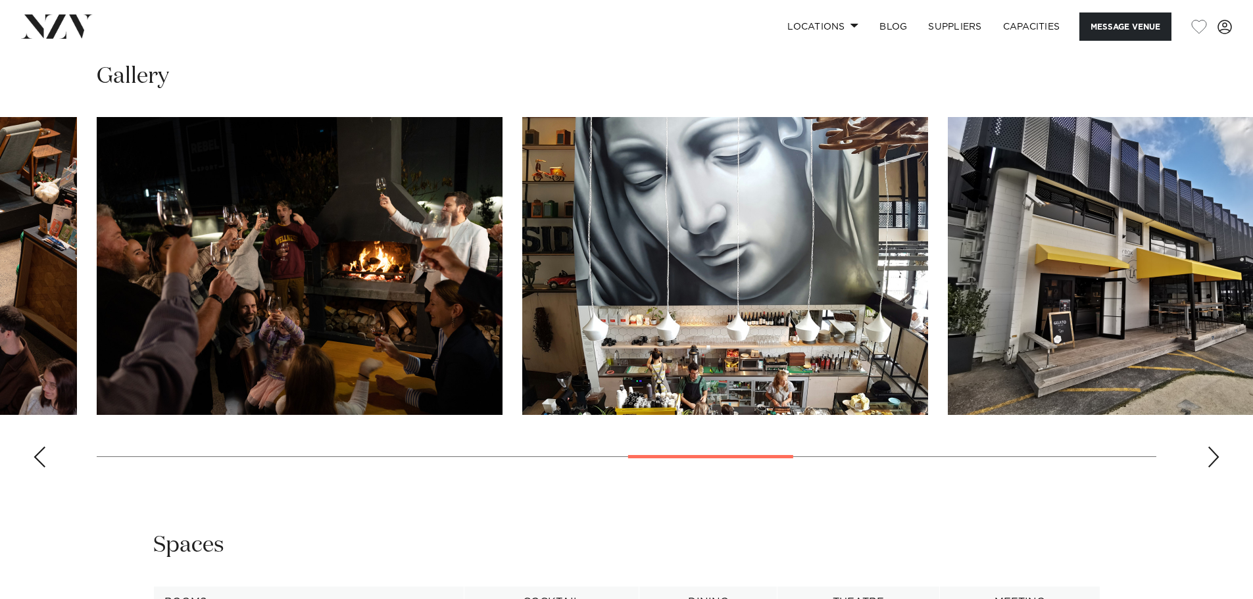
click at [1215, 457] on div "Next slide" at bounding box center [1213, 457] width 13 height 21
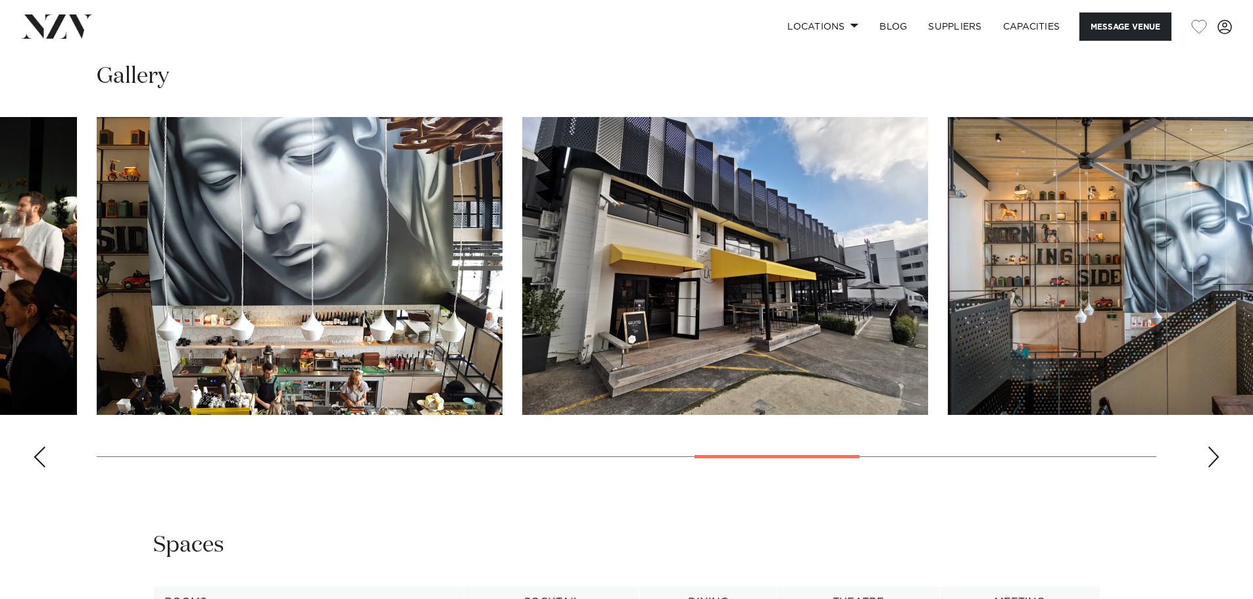
click at [1215, 457] on div "Next slide" at bounding box center [1213, 457] width 13 height 21
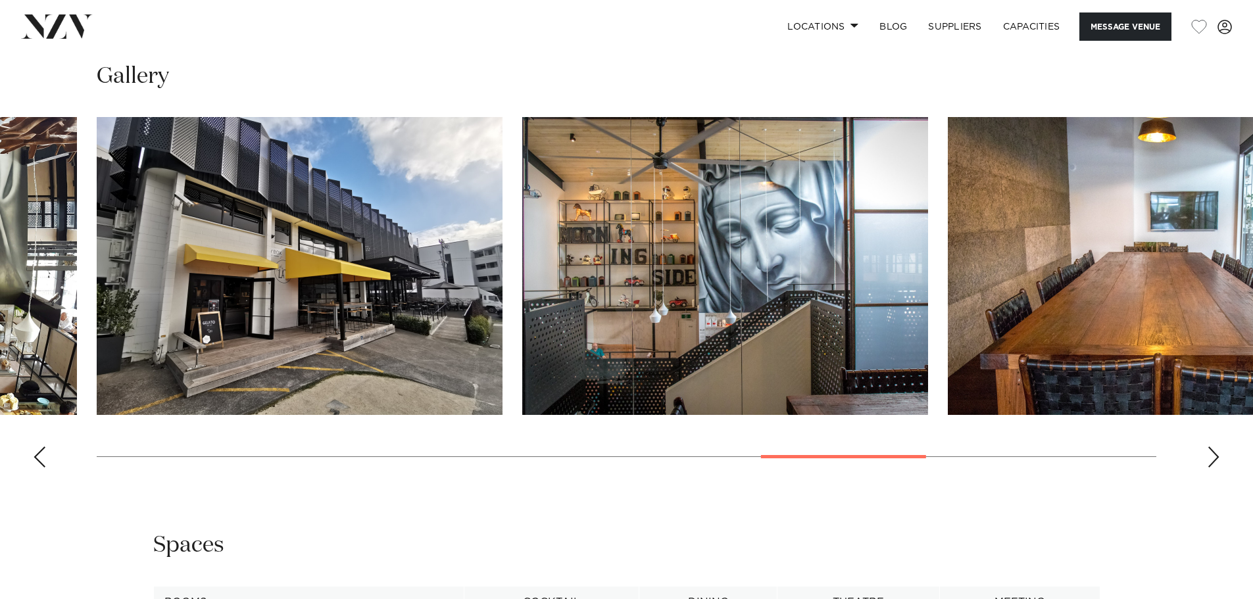
click at [1215, 457] on div "Next slide" at bounding box center [1213, 457] width 13 height 21
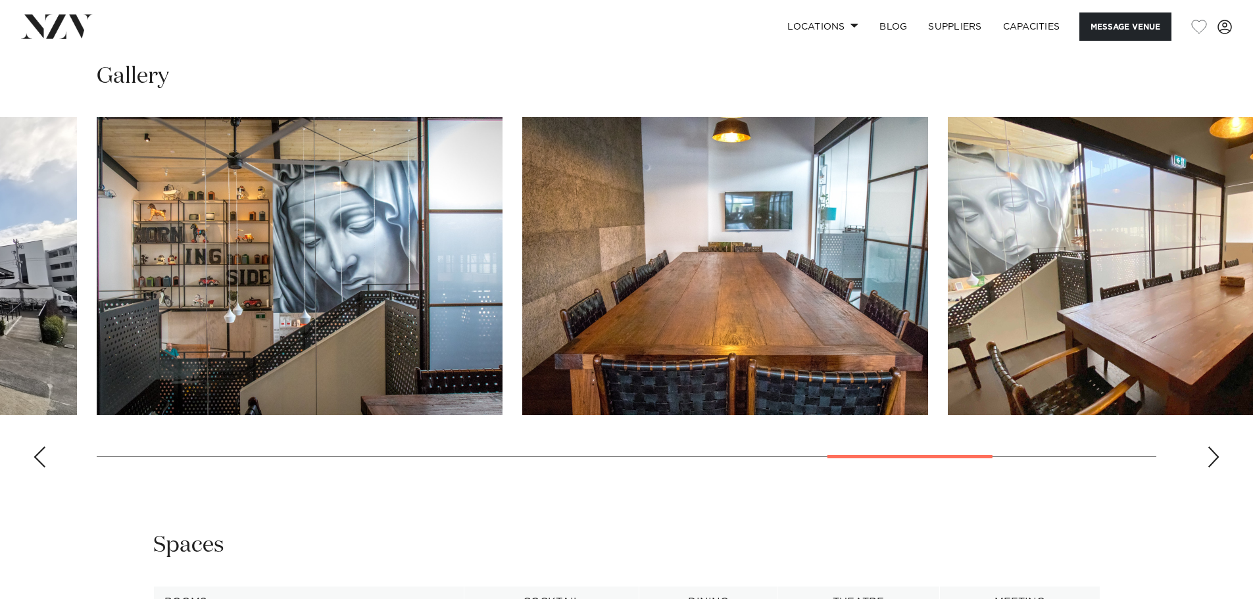
click at [1215, 457] on div "Next slide" at bounding box center [1213, 457] width 13 height 21
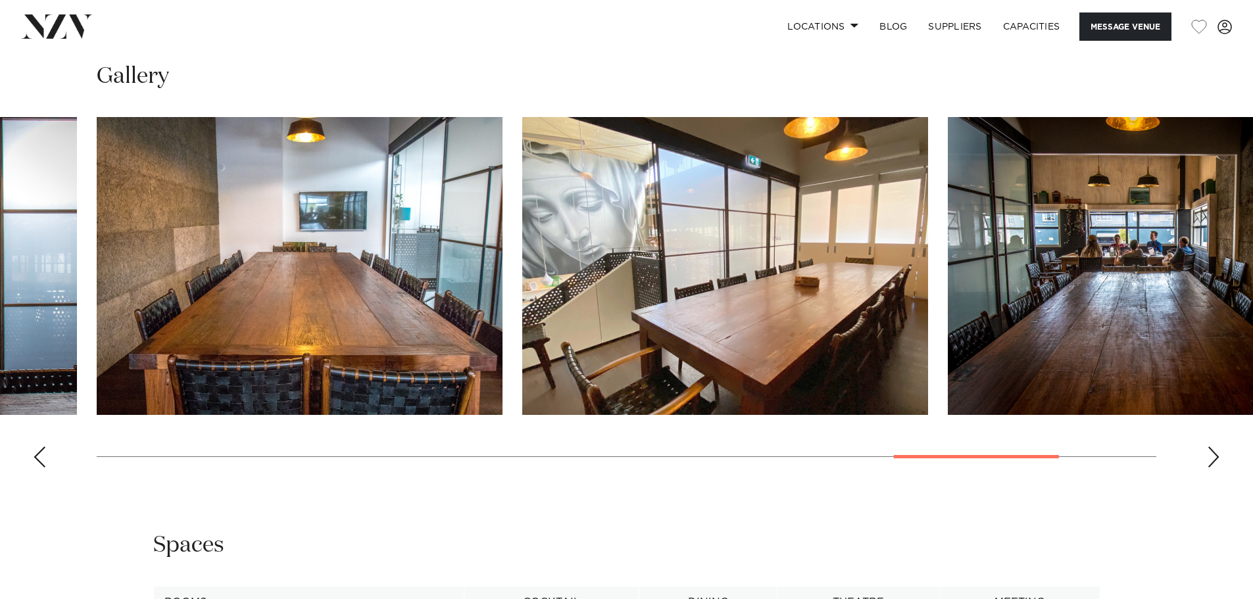
click at [1213, 461] on div "Next slide" at bounding box center [1213, 457] width 13 height 21
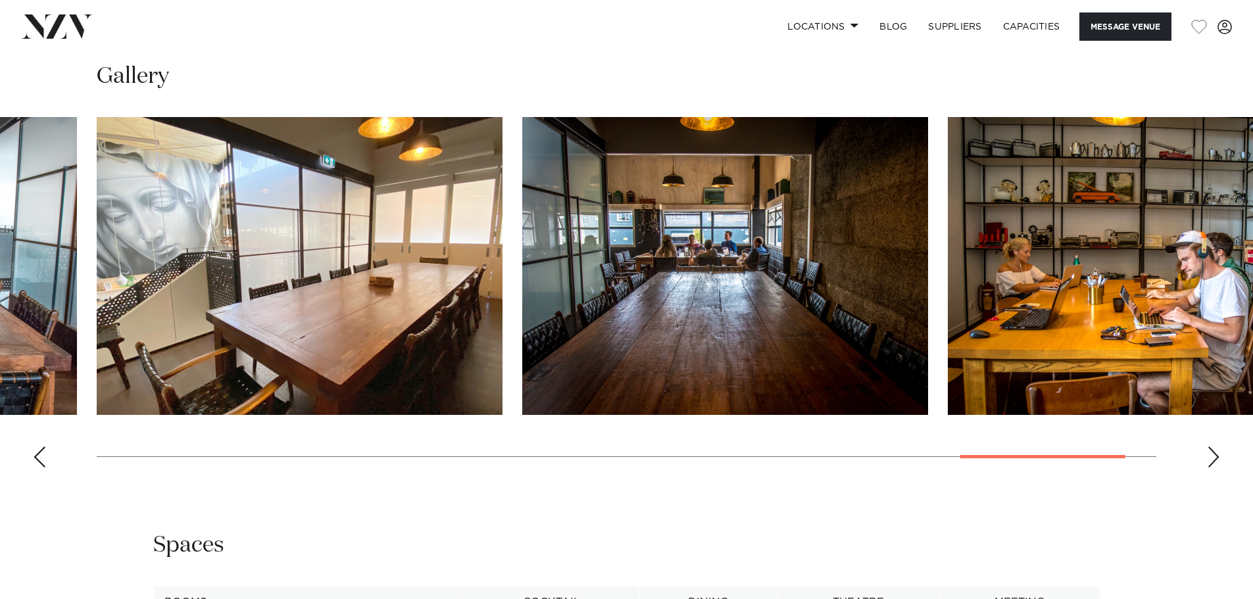
click at [1213, 461] on div "Next slide" at bounding box center [1213, 457] width 13 height 21
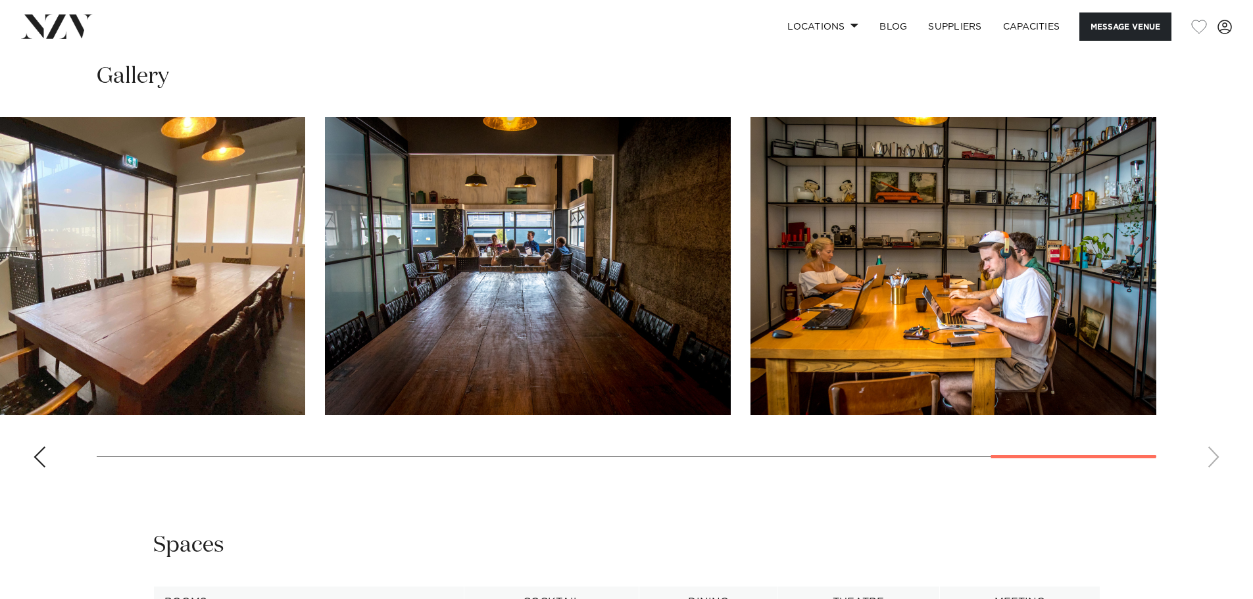
click at [1213, 461] on swiper-container at bounding box center [626, 297] width 1253 height 361
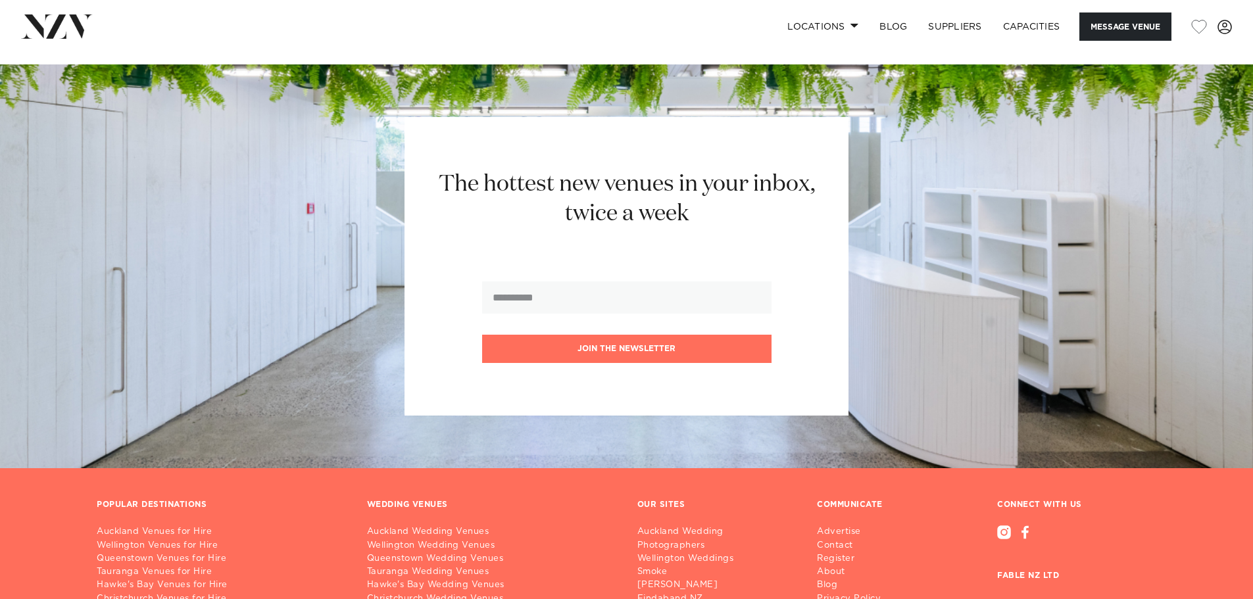
scroll to position [1984, 0]
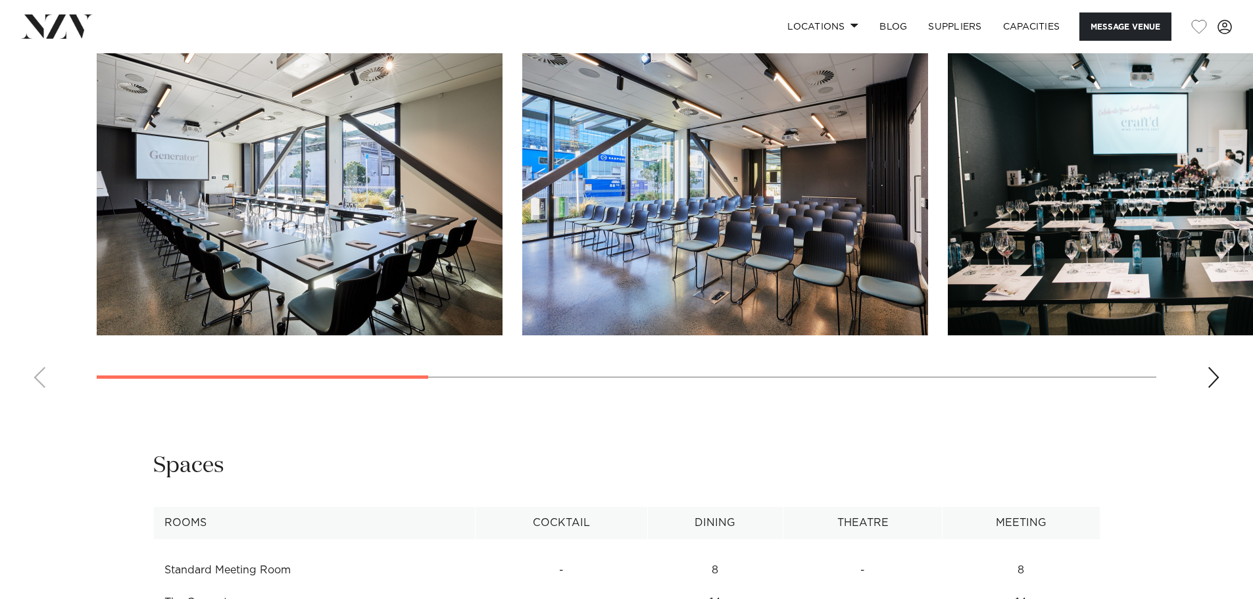
scroll to position [1382, 0]
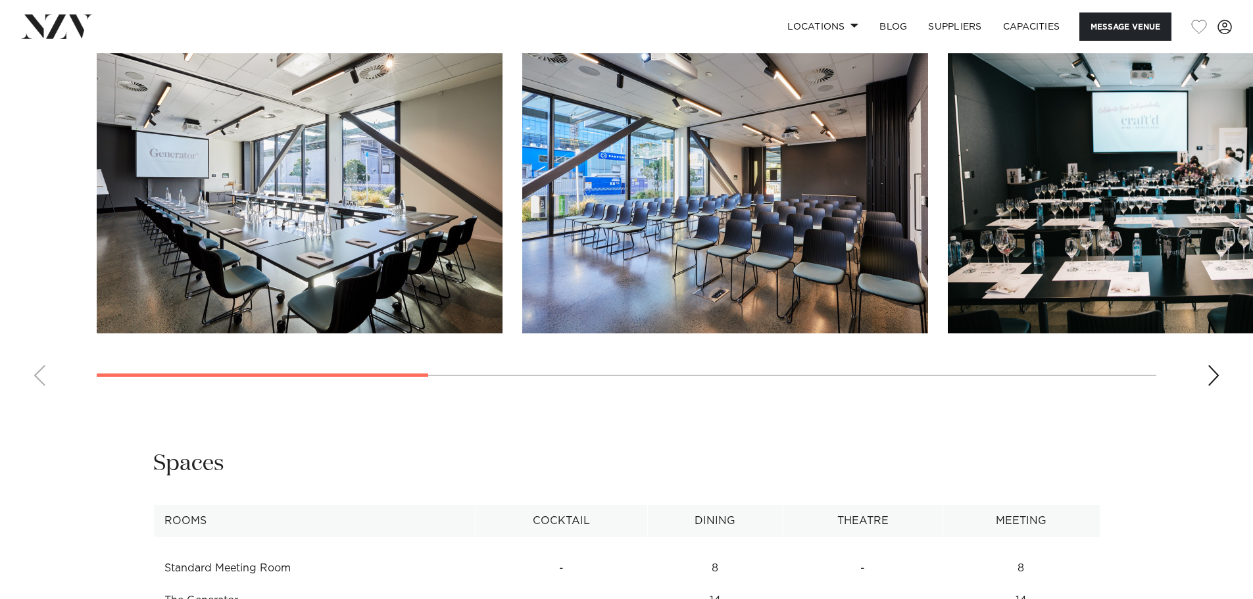
click at [1206, 378] on swiper-container at bounding box center [626, 216] width 1253 height 361
click at [1209, 378] on div "Next slide" at bounding box center [1213, 375] width 13 height 21
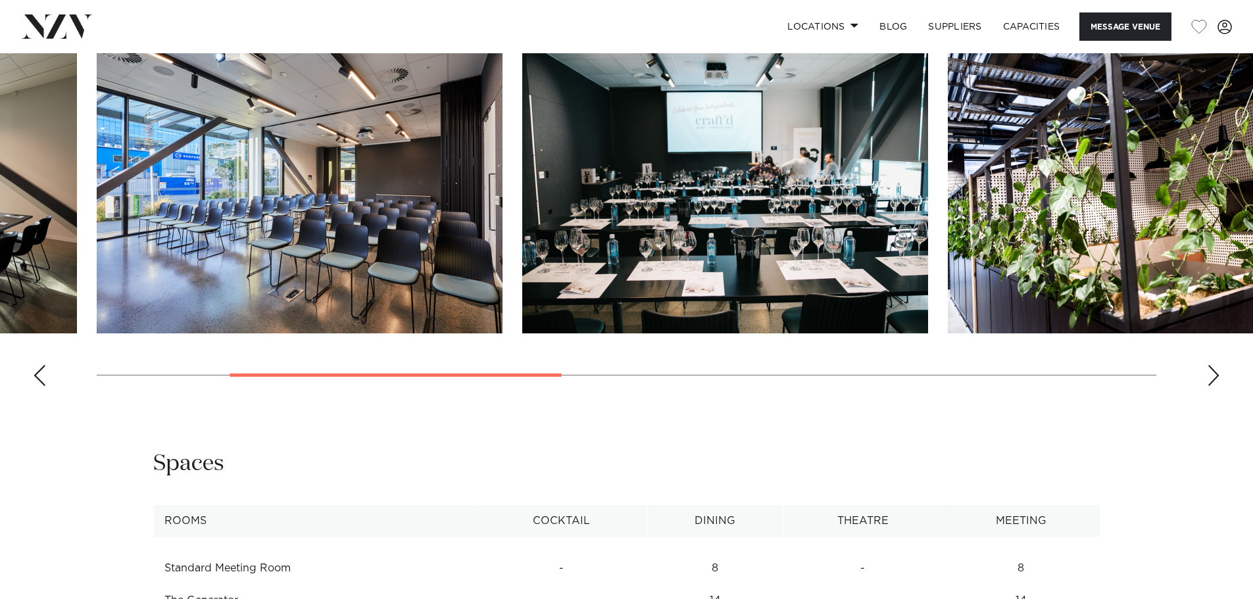
click at [1211, 378] on div "Next slide" at bounding box center [1213, 375] width 13 height 21
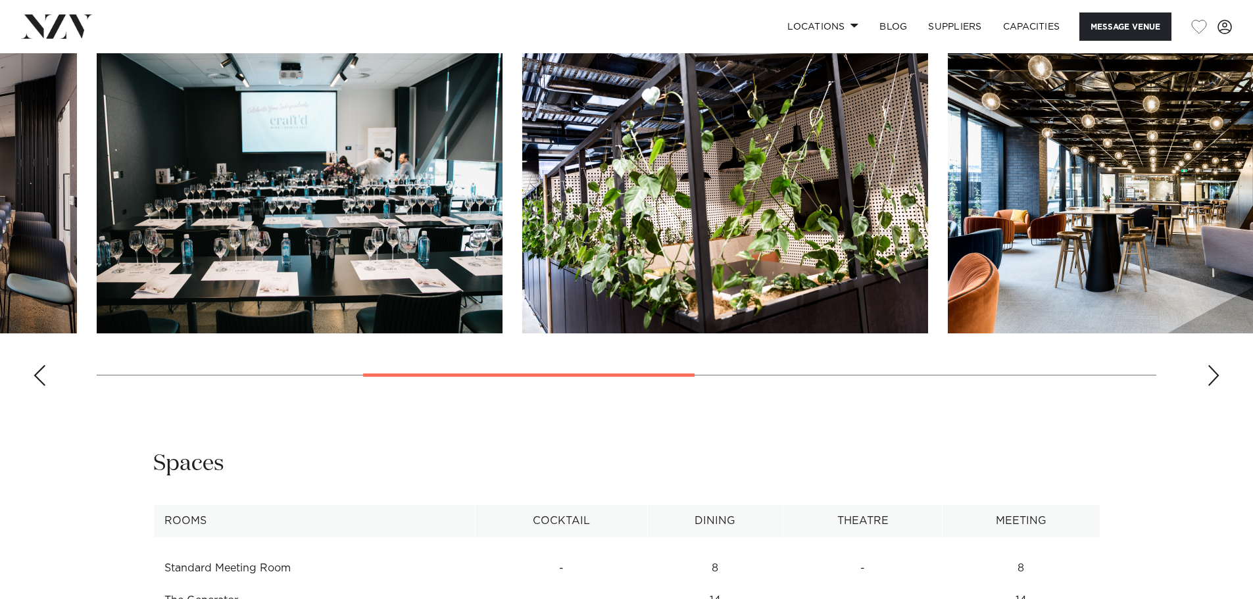
click at [1211, 378] on div "Next slide" at bounding box center [1213, 375] width 13 height 21
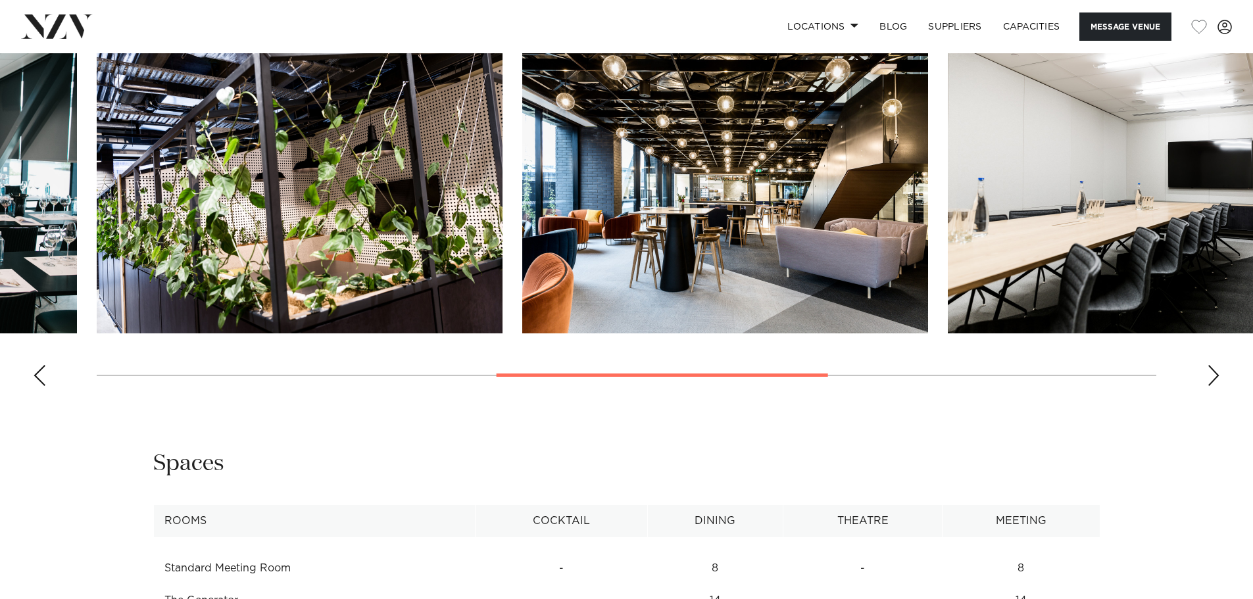
click at [1211, 378] on div "Next slide" at bounding box center [1213, 375] width 13 height 21
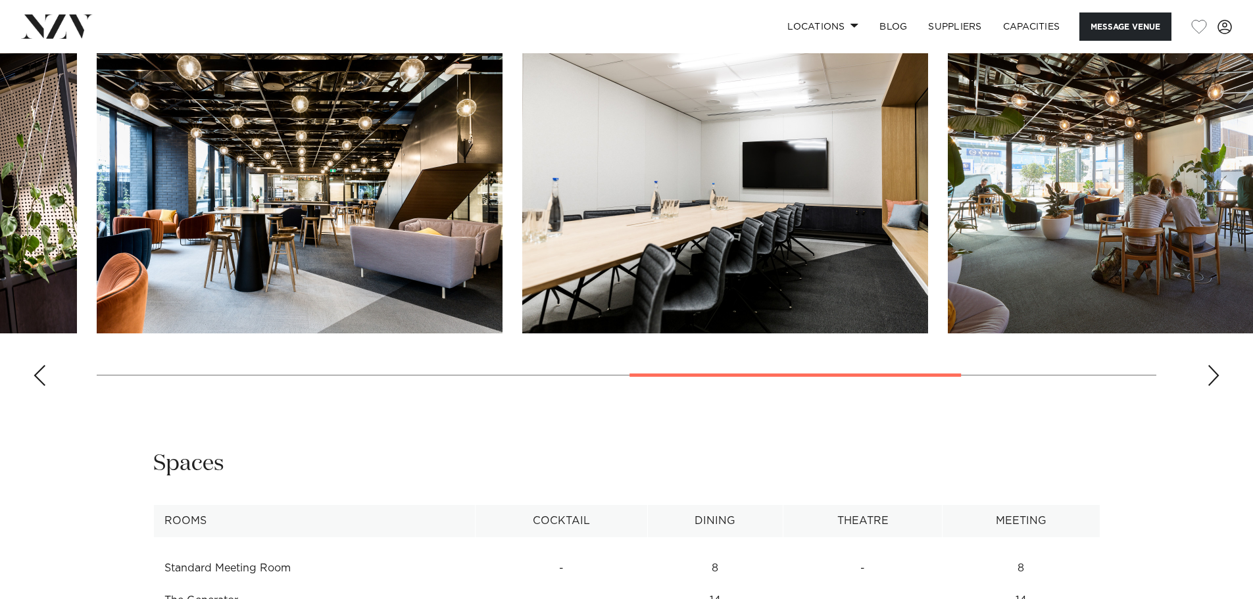
click at [1211, 378] on div "Next slide" at bounding box center [1213, 375] width 13 height 21
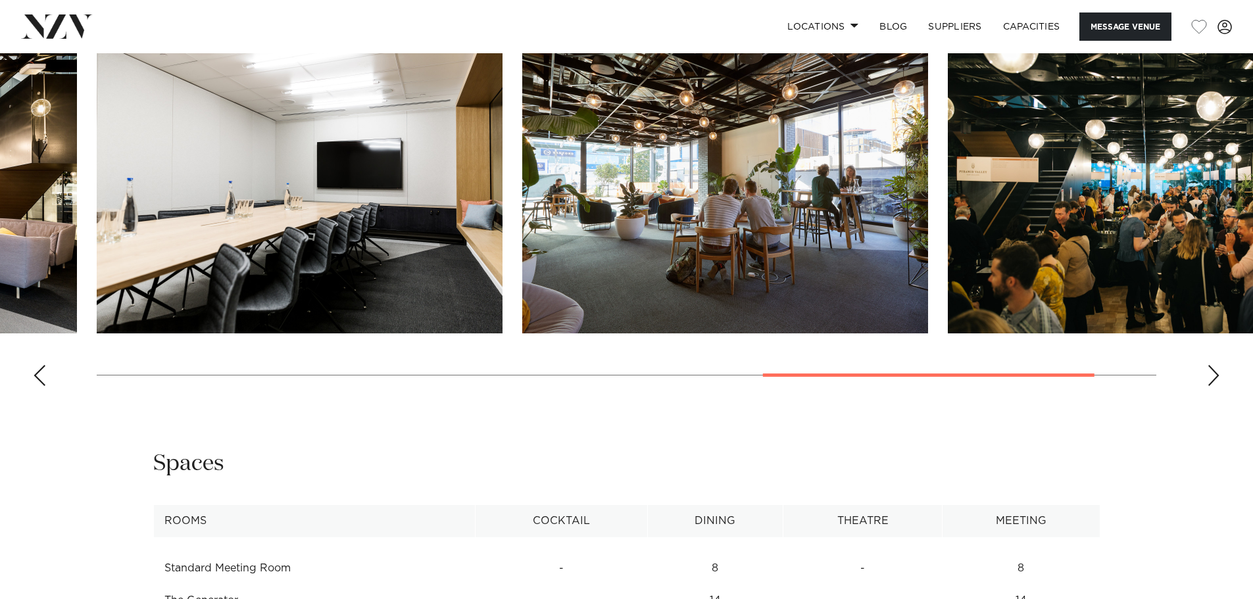
click at [1211, 378] on div "Next slide" at bounding box center [1213, 375] width 13 height 21
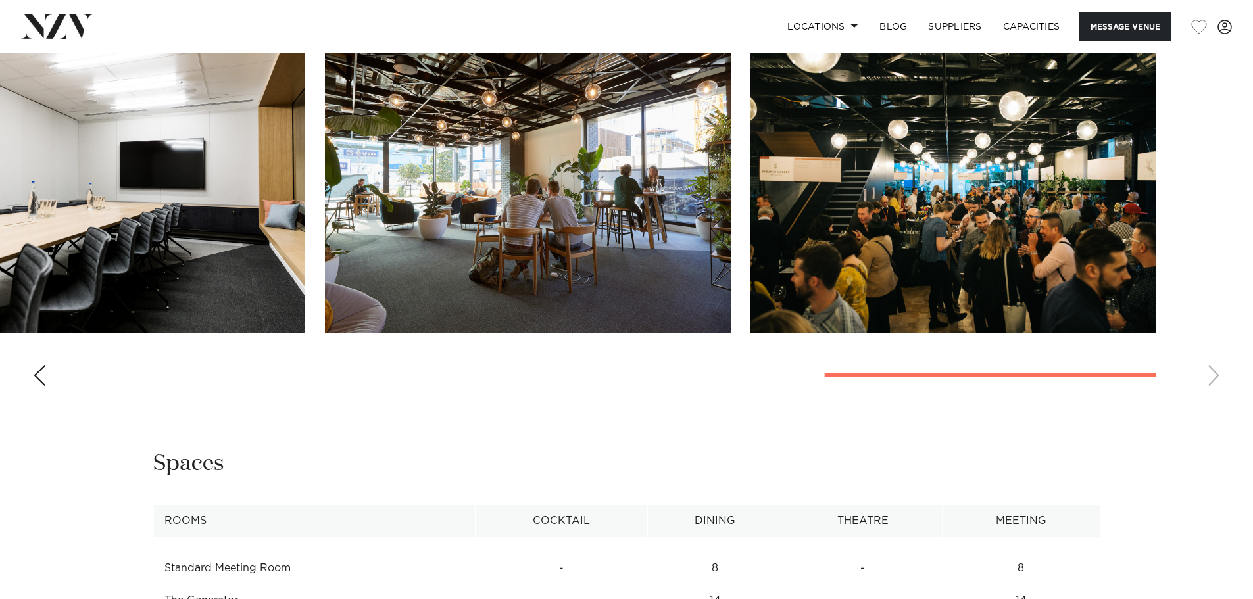
scroll to position [1711, 0]
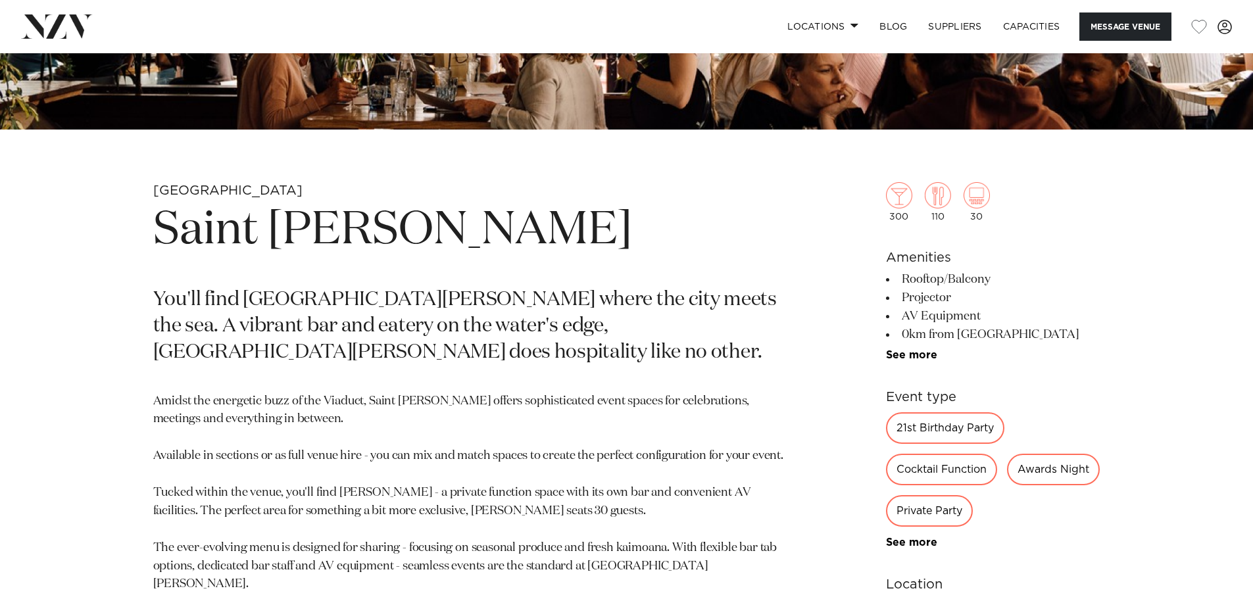
scroll to position [329, 0]
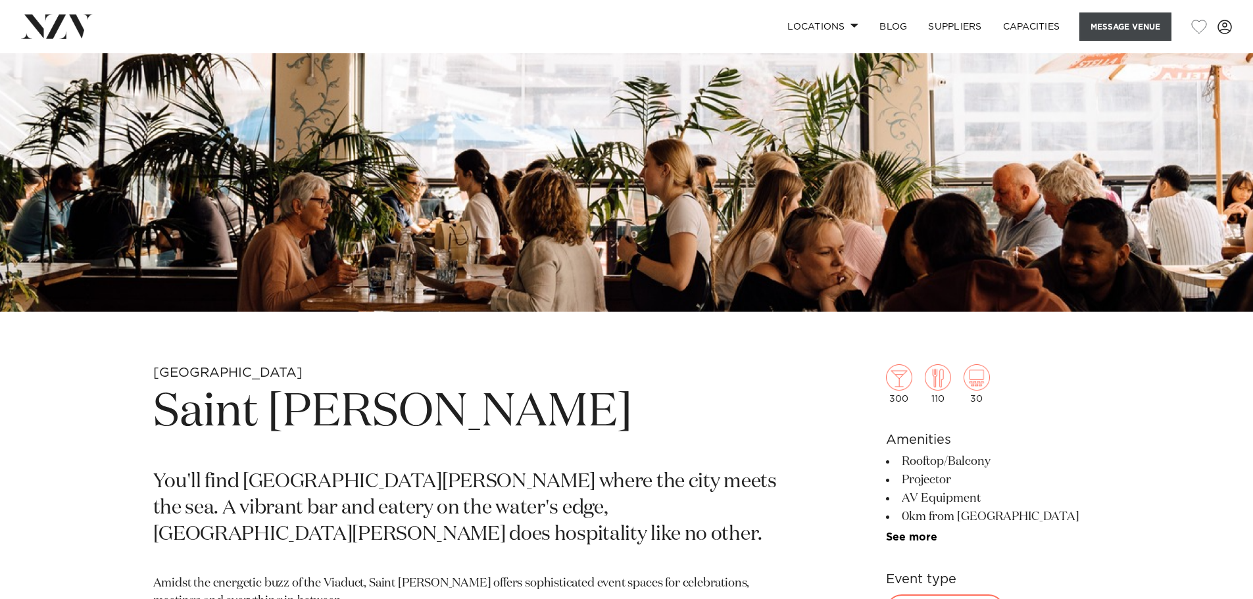
click at [1104, 25] on button "Message Venue" at bounding box center [1126, 27] width 92 height 28
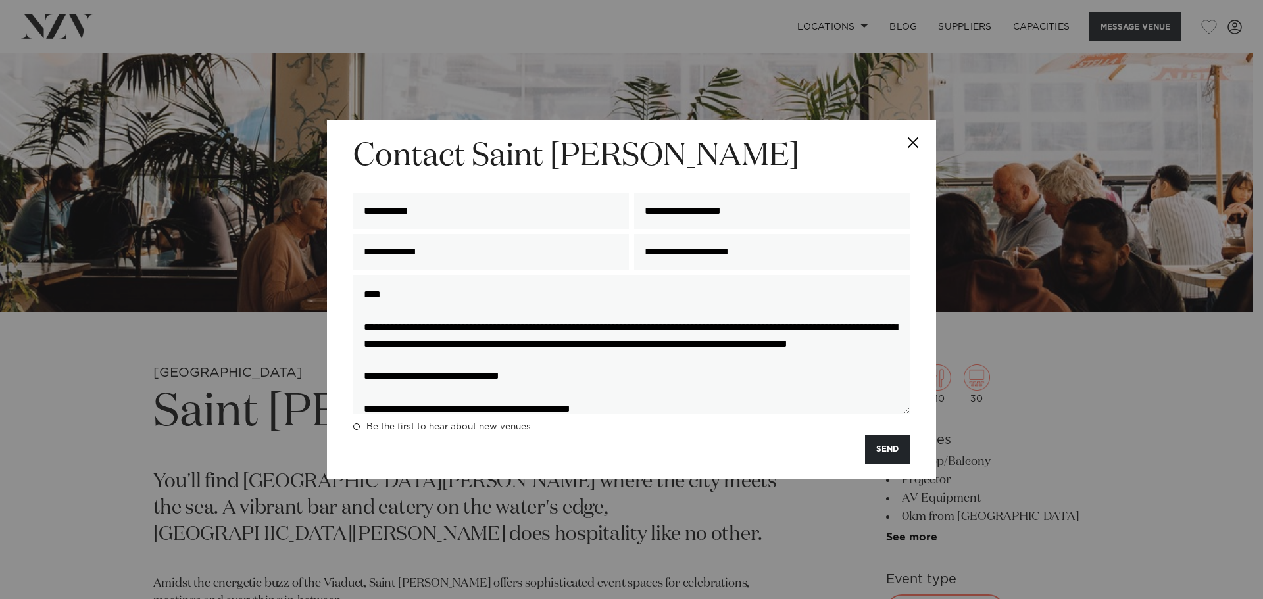
click at [892, 453] on button "SEND" at bounding box center [887, 450] width 45 height 28
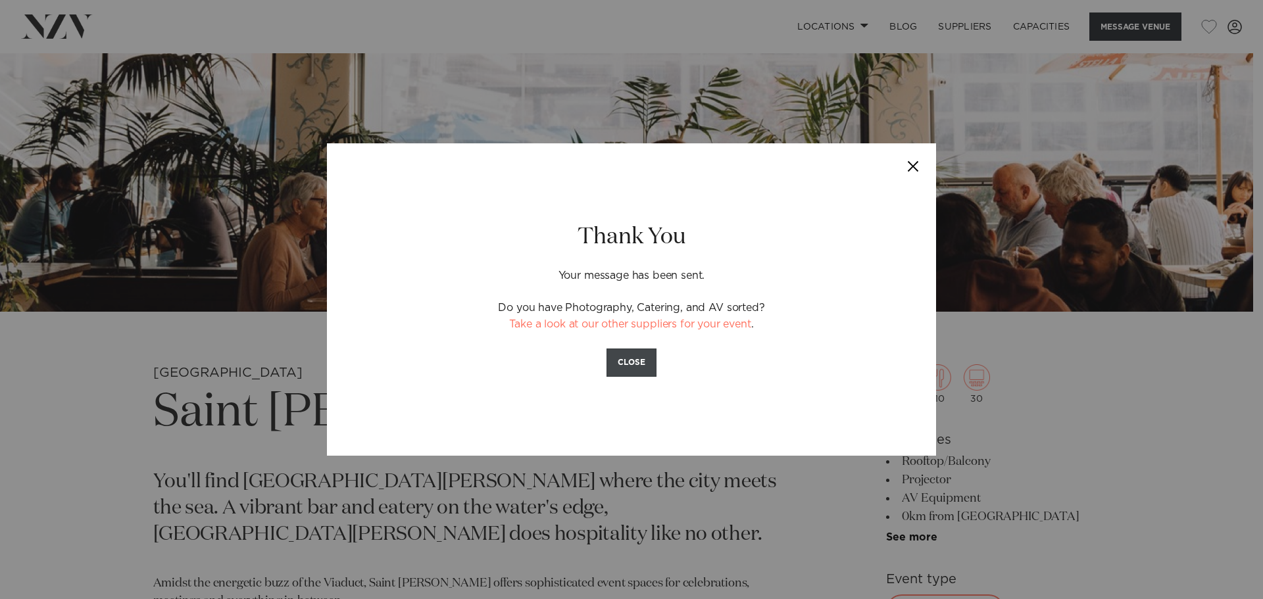
drag, startPoint x: 635, startPoint y: 359, endPoint x: 634, endPoint y: 353, distance: 6.6
click at [634, 359] on button "CLOSE" at bounding box center [632, 363] width 50 height 28
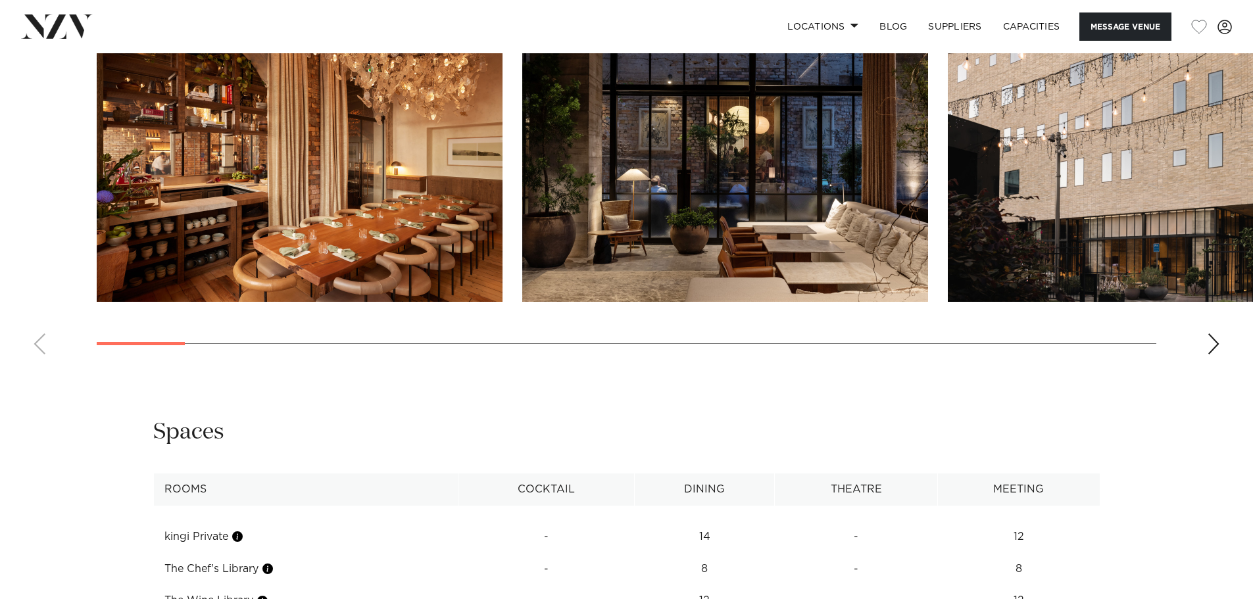
scroll to position [1776, 0]
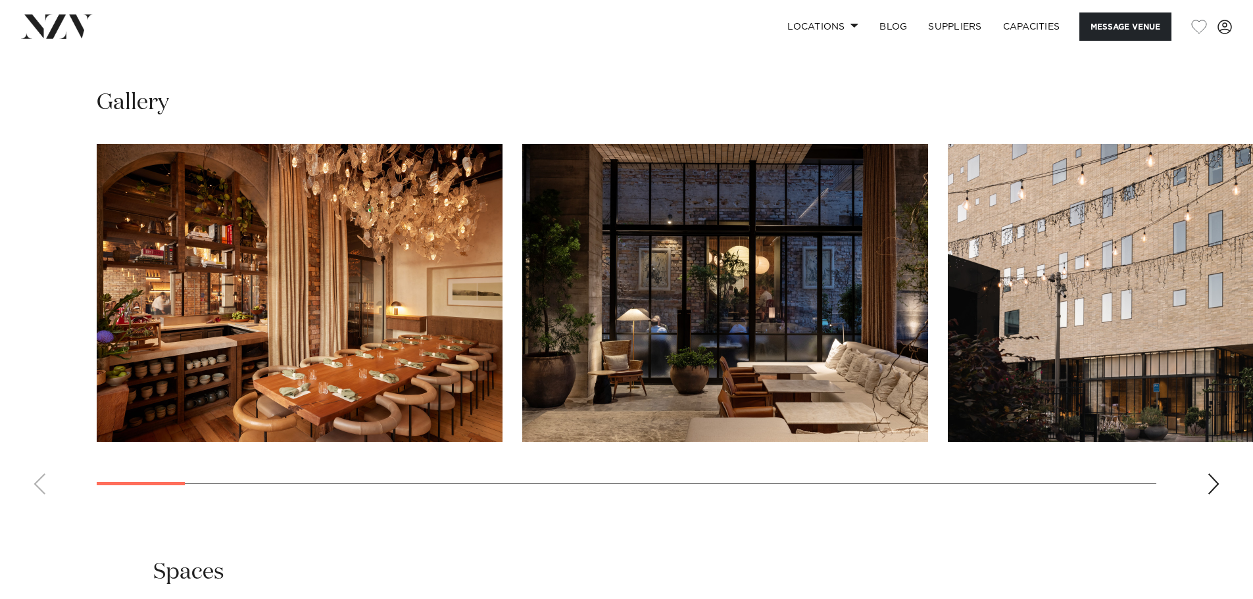
click at [1212, 495] on swiper-container at bounding box center [626, 324] width 1253 height 361
click at [1211, 489] on div "Next slide" at bounding box center [1213, 484] width 13 height 21
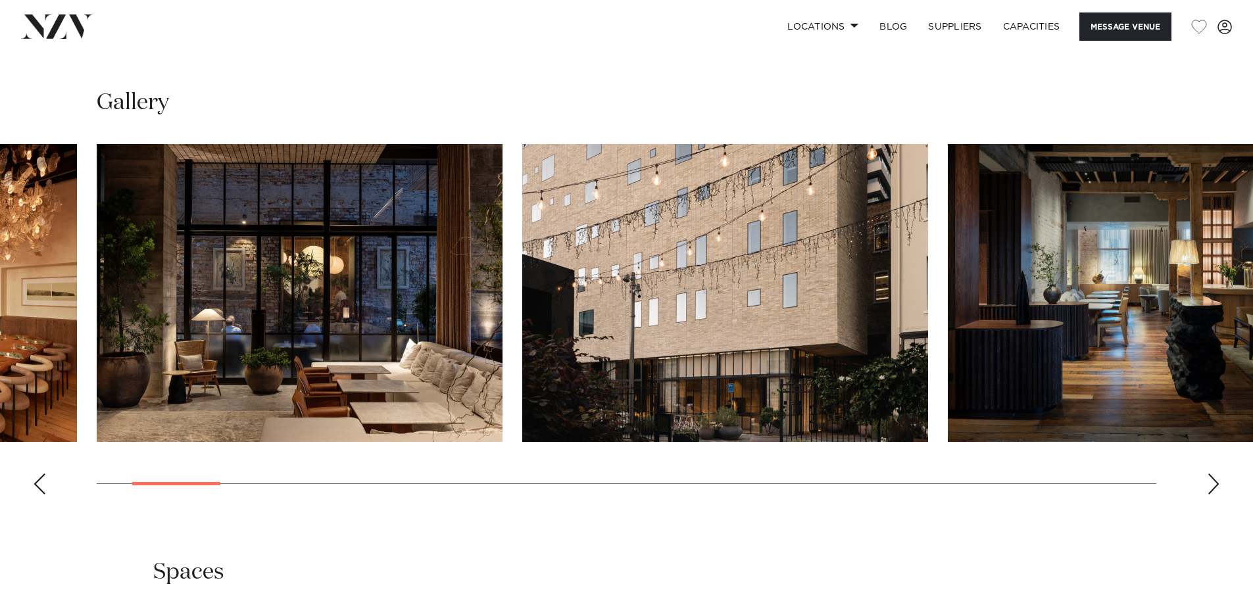
click at [1211, 489] on div "Next slide" at bounding box center [1213, 484] width 13 height 21
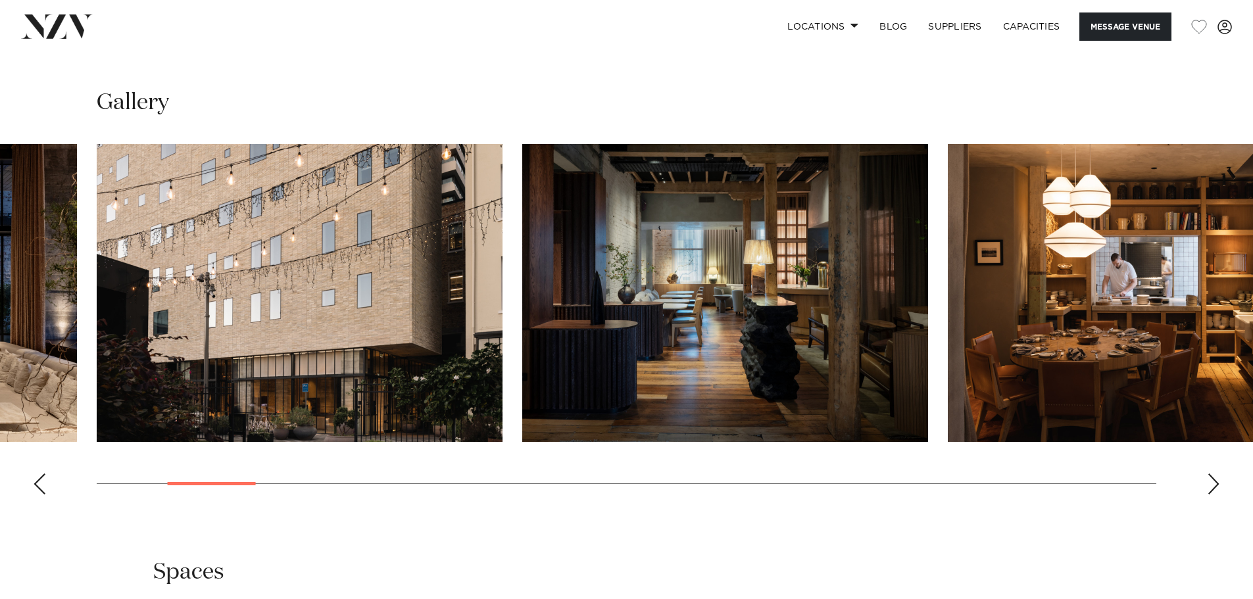
click at [1211, 489] on div "Next slide" at bounding box center [1213, 484] width 13 height 21
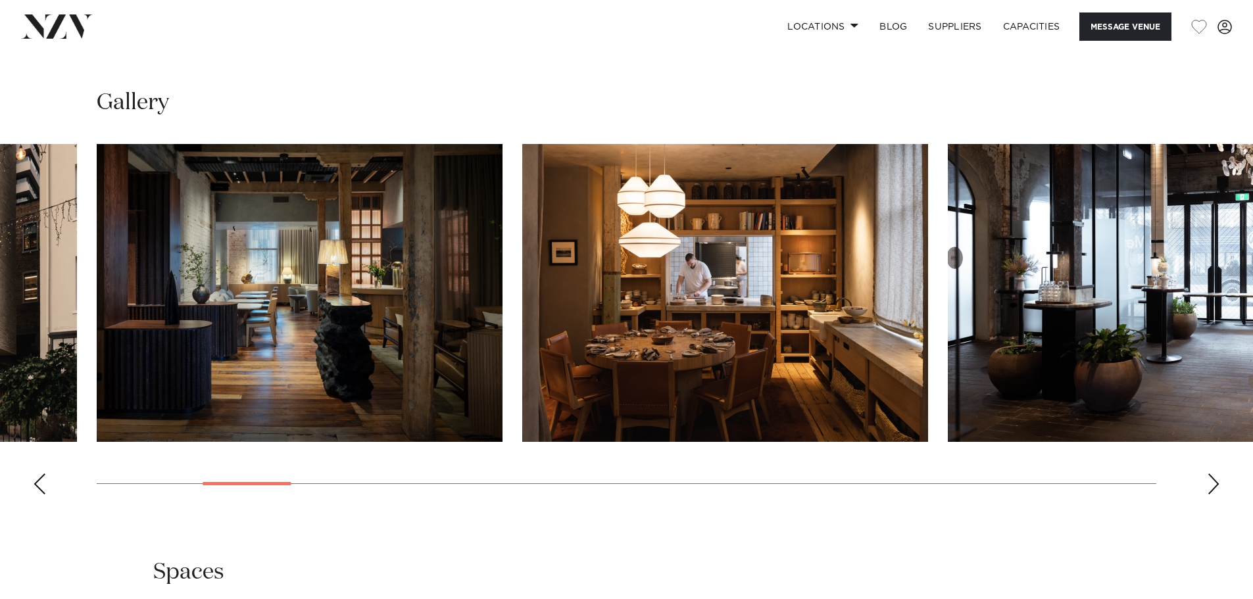
click at [1211, 489] on div "Next slide" at bounding box center [1213, 484] width 13 height 21
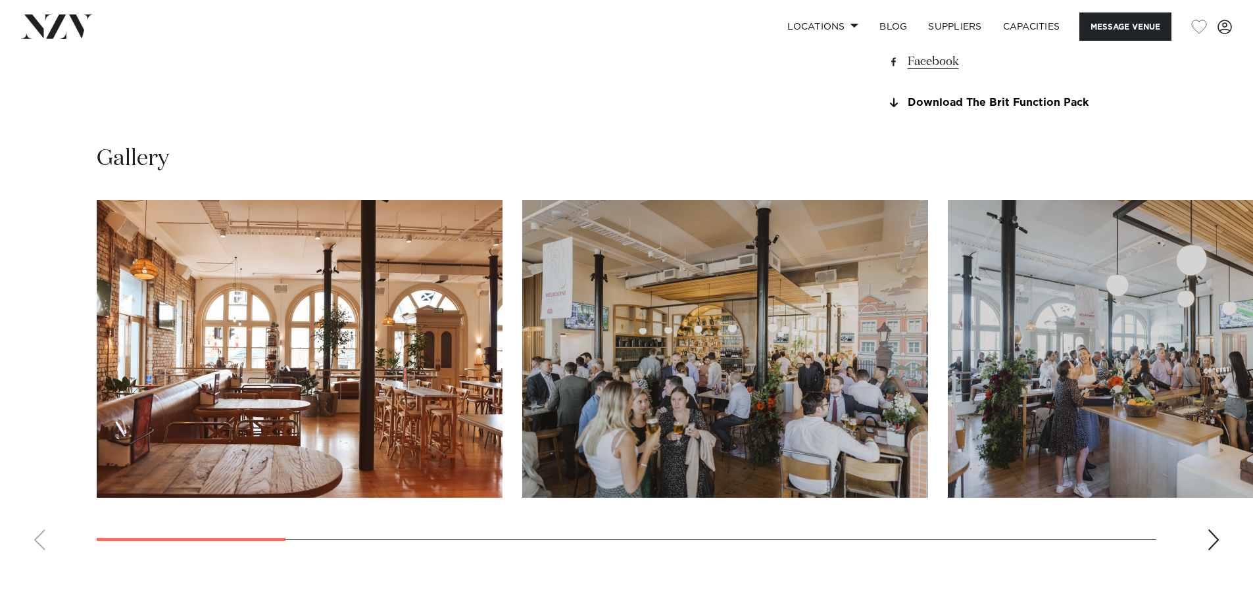
scroll to position [1250, 0]
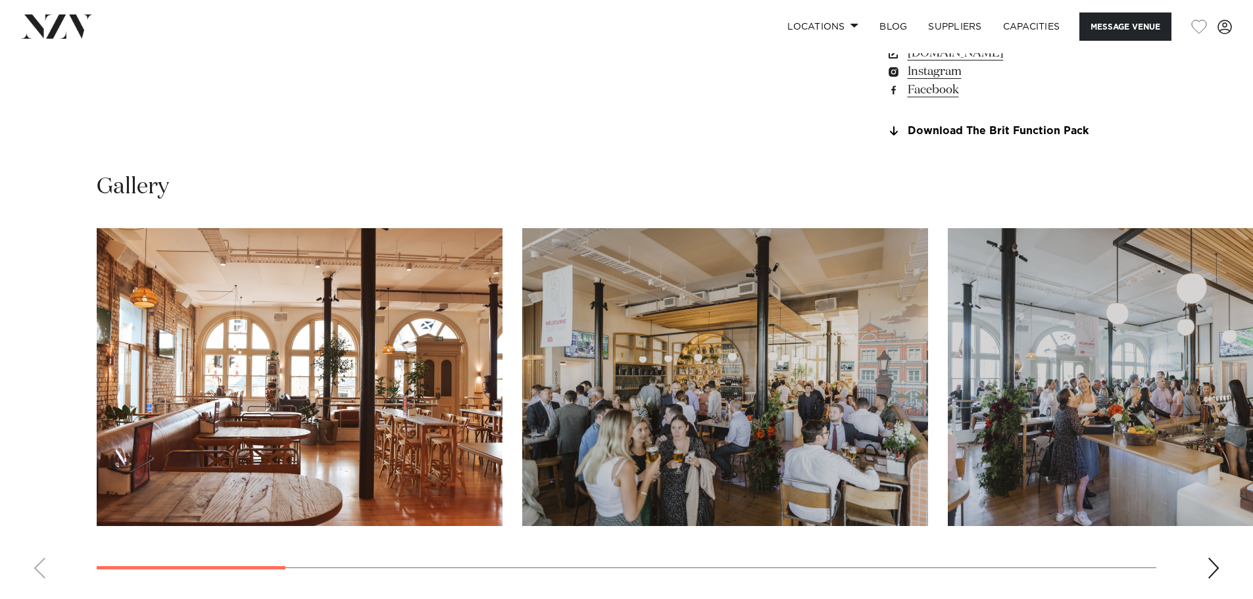
click at [1224, 579] on swiper-container at bounding box center [626, 408] width 1253 height 361
click at [1220, 573] on swiper-container at bounding box center [626, 408] width 1253 height 361
click at [1212, 570] on div "Next slide" at bounding box center [1213, 568] width 13 height 21
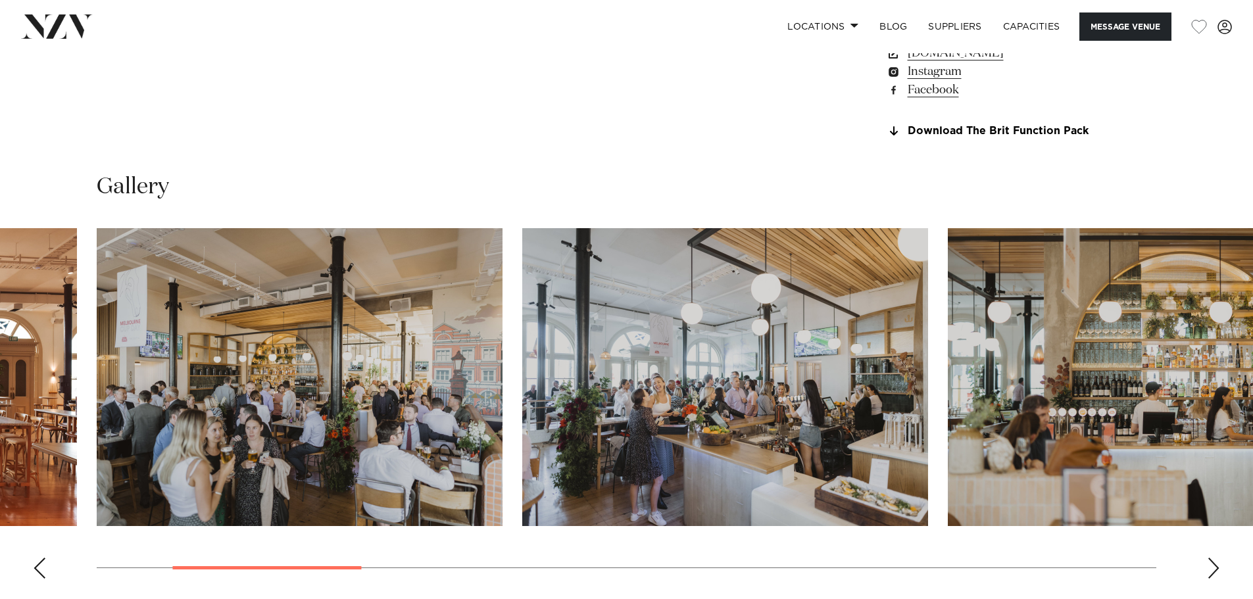
click at [1212, 570] on div "Next slide" at bounding box center [1213, 568] width 13 height 21
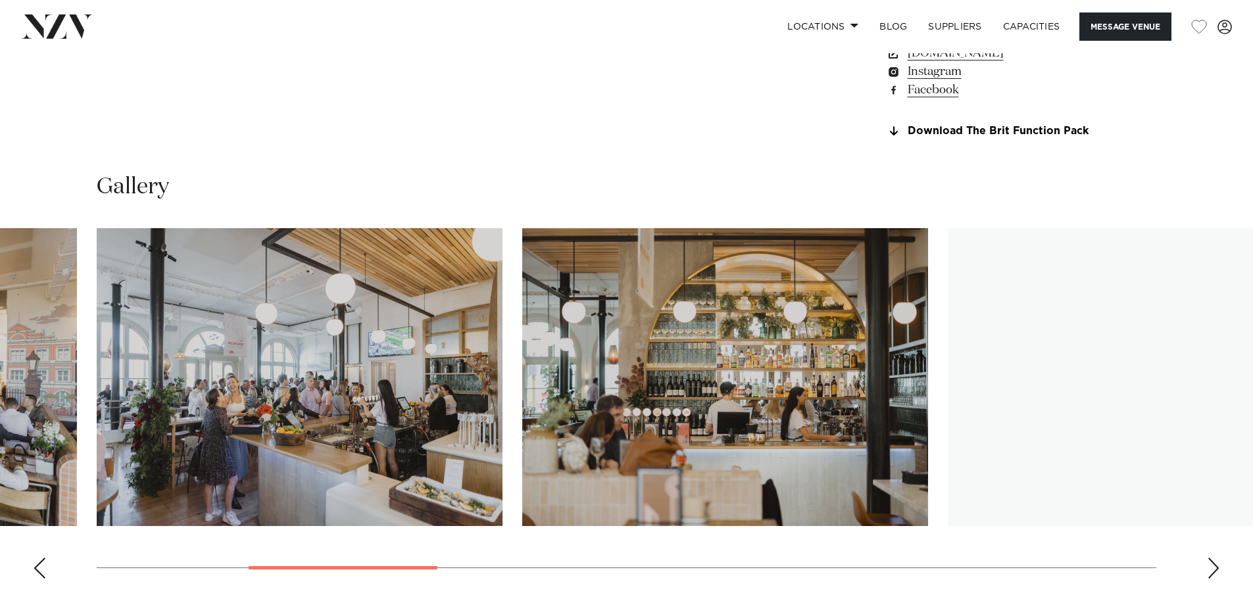
click at [1212, 570] on div "Next slide" at bounding box center [1213, 568] width 13 height 21
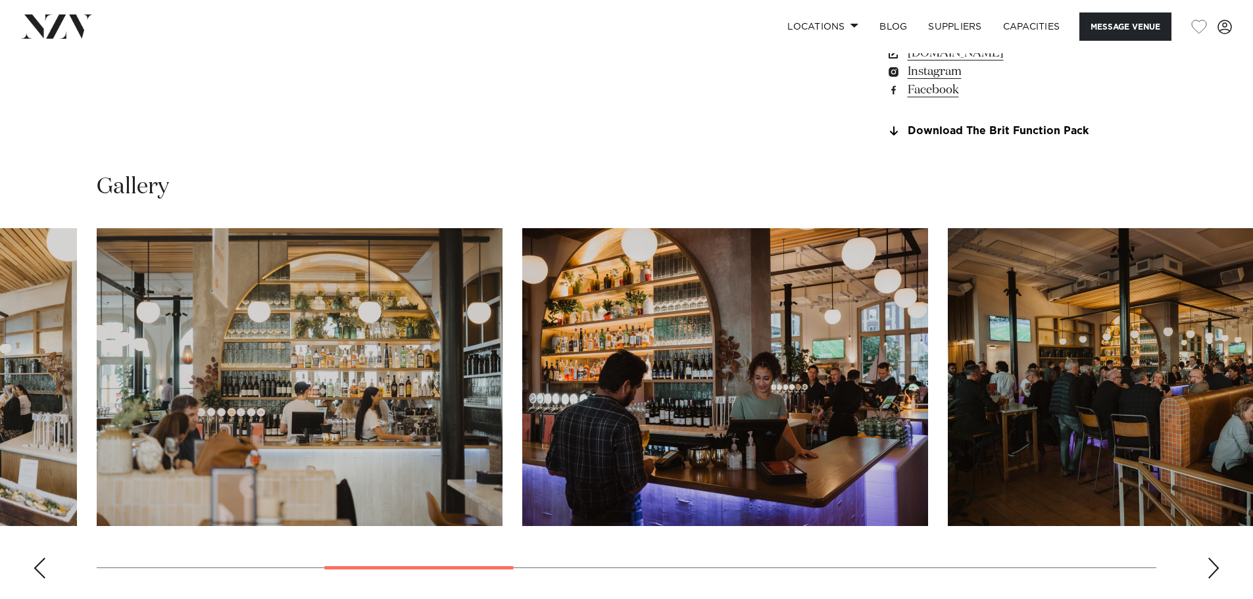
click at [1210, 570] on div "Next slide" at bounding box center [1213, 568] width 13 height 21
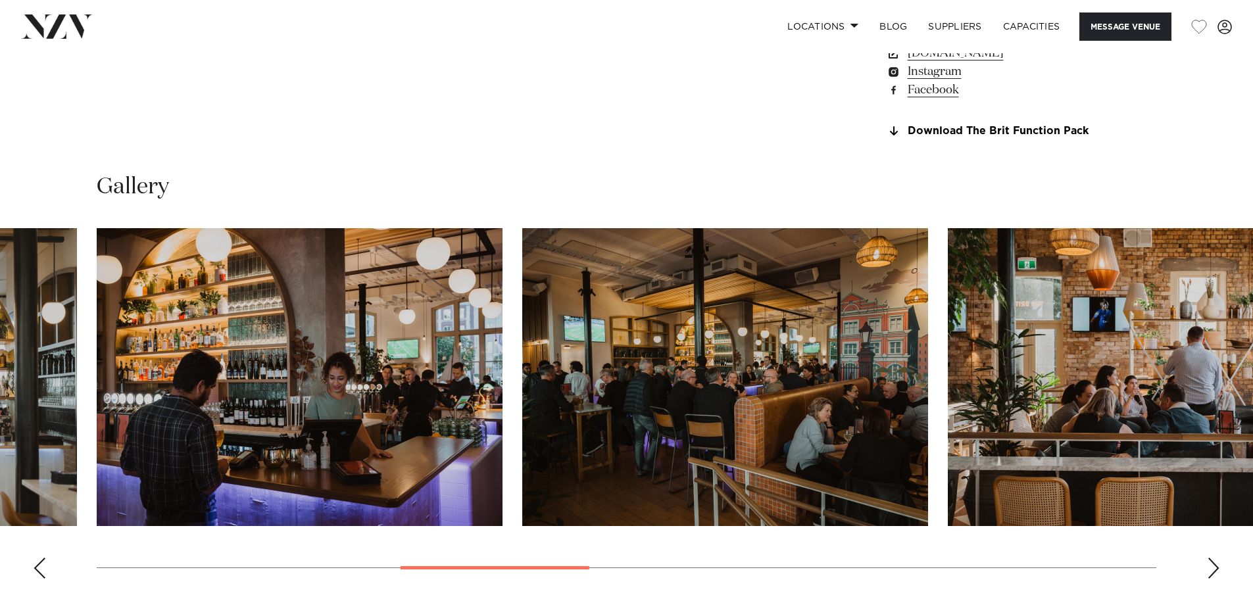
click at [1210, 570] on div "Next slide" at bounding box center [1213, 568] width 13 height 21
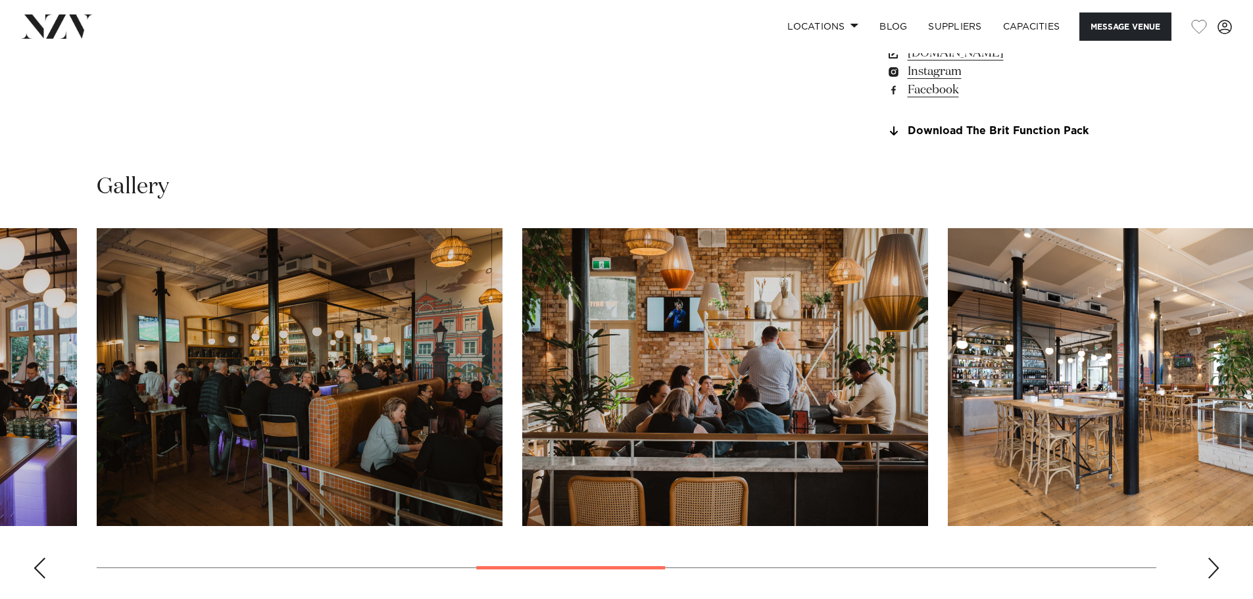
click at [1210, 570] on div "Next slide" at bounding box center [1213, 568] width 13 height 21
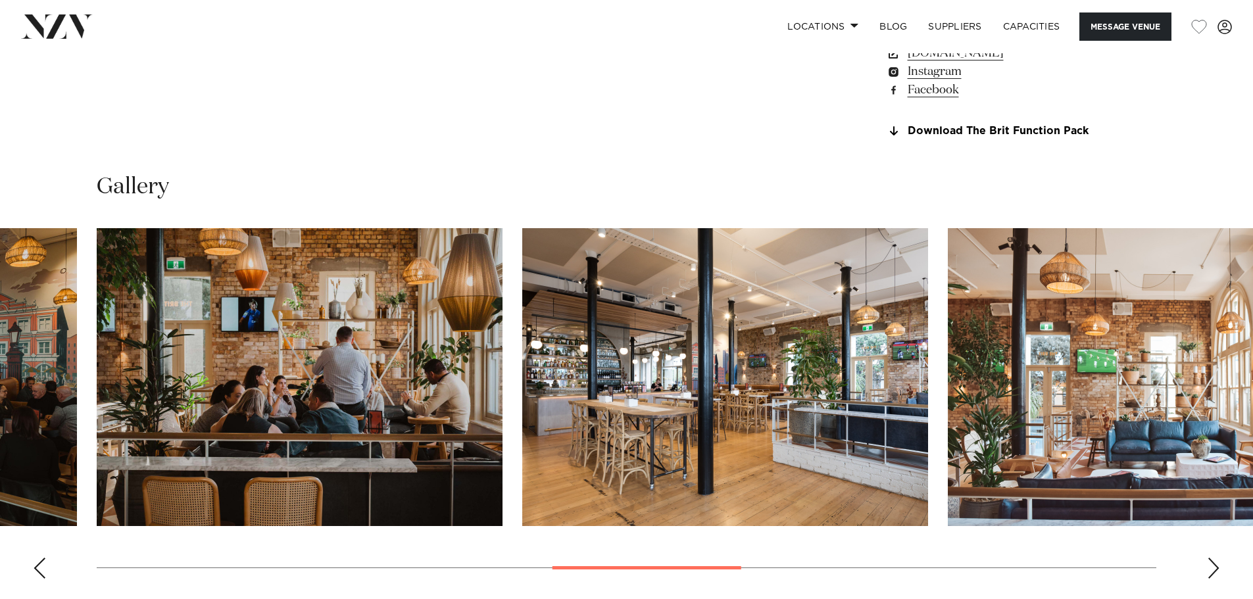
scroll to position [855, 0]
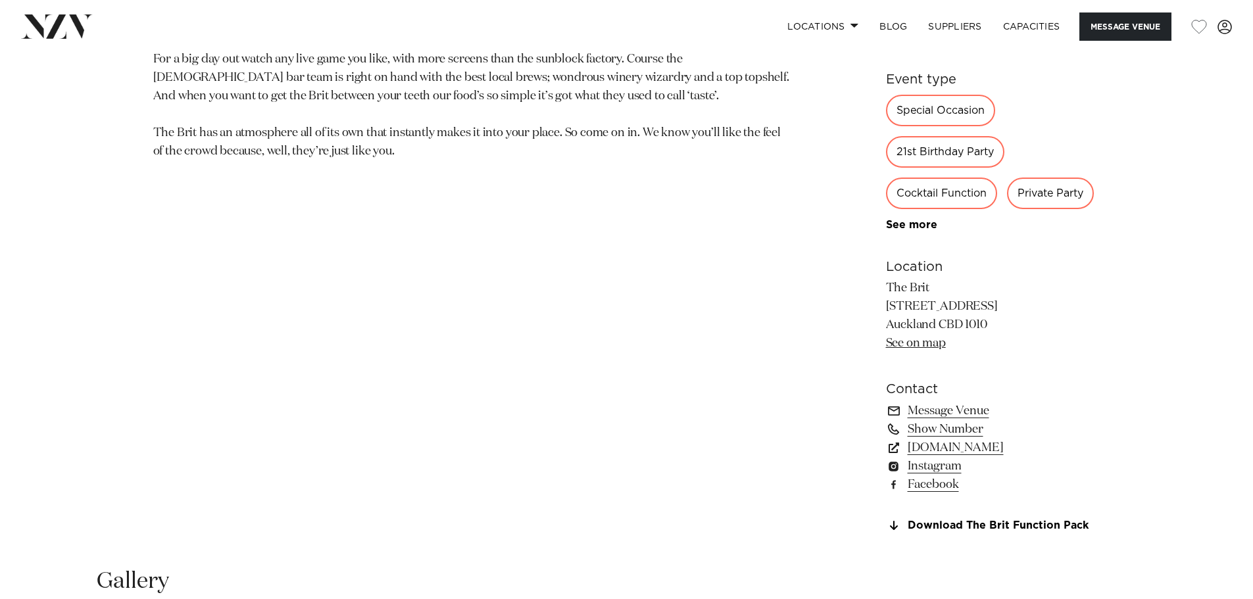
click at [1099, 47] on nav "Locations [GEOGRAPHIC_DATA] [GEOGRAPHIC_DATA] [GEOGRAPHIC_DATA] [GEOGRAPHIC_DAT…" at bounding box center [626, 26] width 1253 height 53
click at [1099, 37] on nav "Locations [GEOGRAPHIC_DATA] [GEOGRAPHIC_DATA] [GEOGRAPHIC_DATA] [GEOGRAPHIC_DAT…" at bounding box center [626, 26] width 1253 height 53
click at [1113, 37] on button "Message Venue" at bounding box center [1126, 27] width 92 height 28
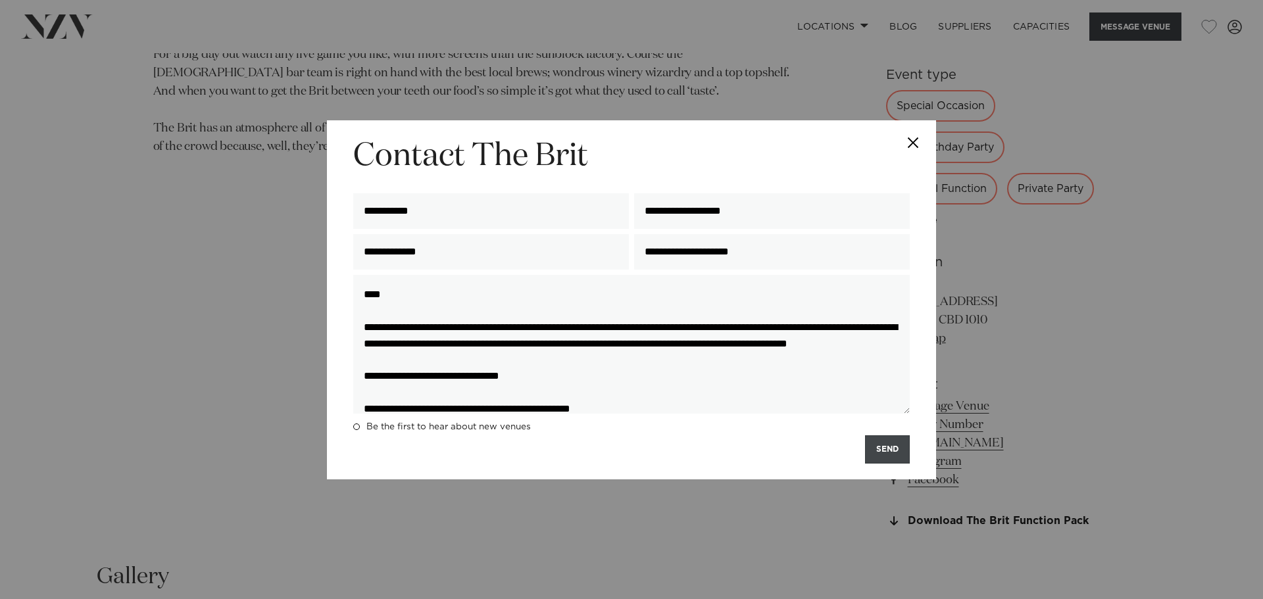
click at [870, 446] on button "SEND" at bounding box center [887, 450] width 45 height 28
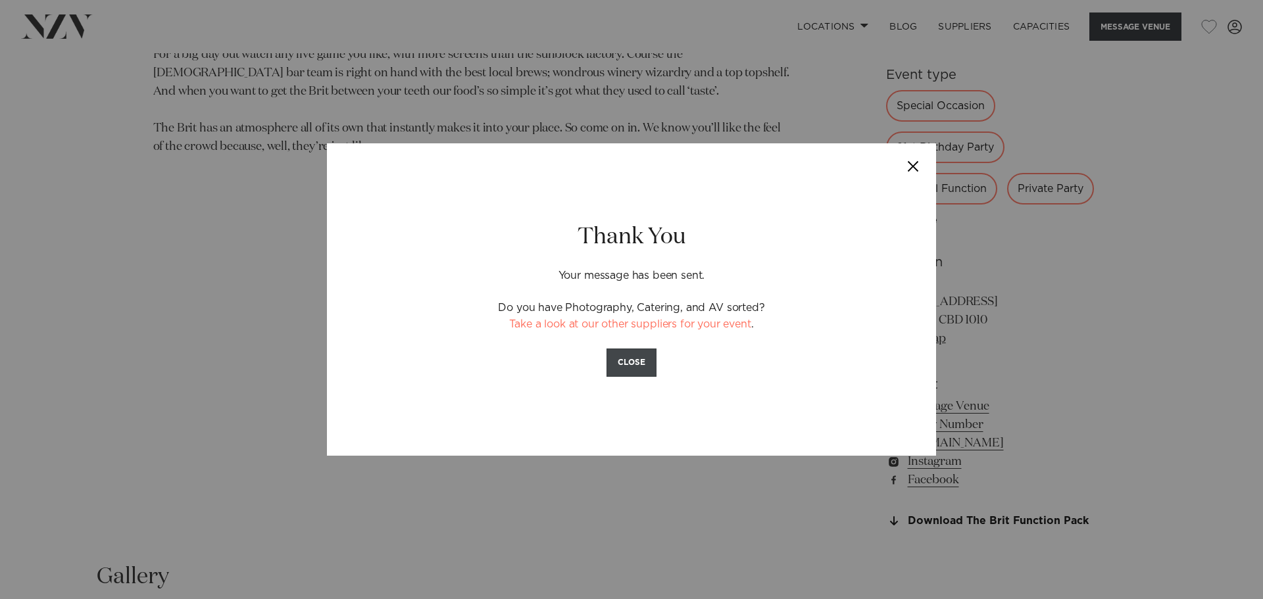
click at [634, 357] on button "CLOSE" at bounding box center [632, 363] width 50 height 28
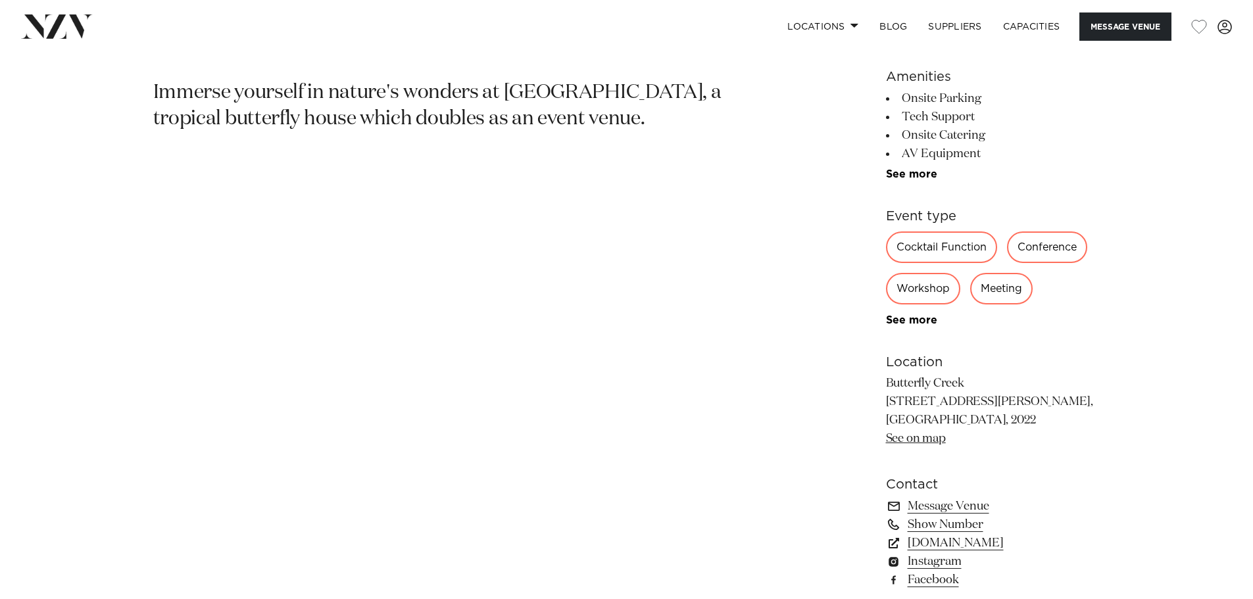
scroll to position [724, 0]
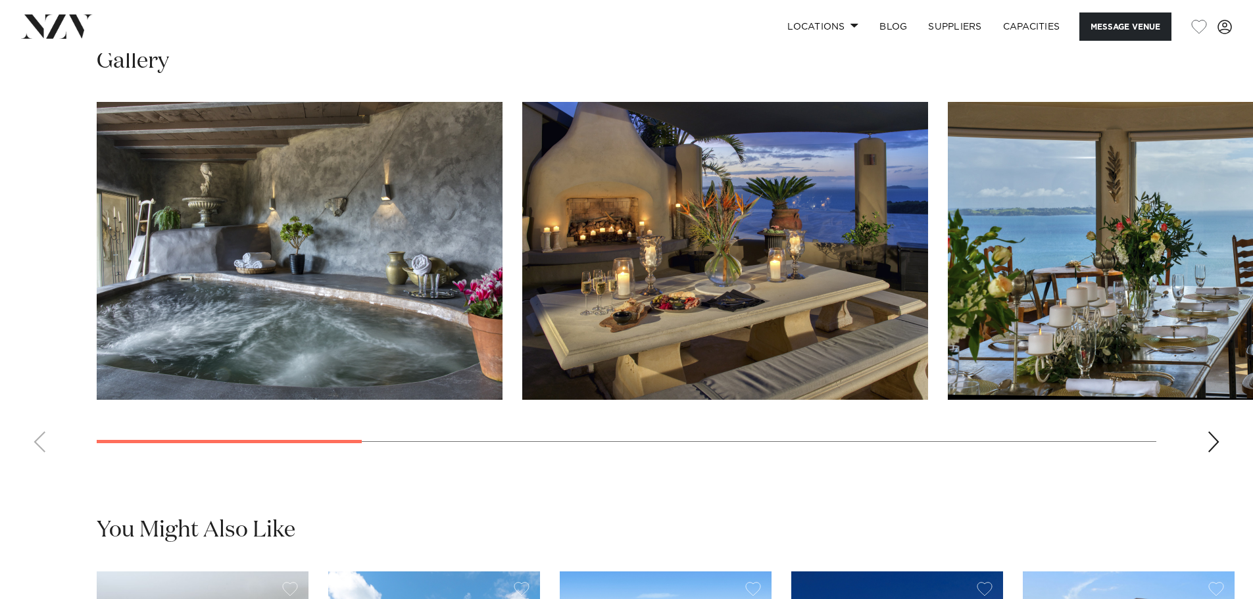
scroll to position [1316, 0]
click at [1217, 445] on div "Next slide" at bounding box center [1213, 441] width 13 height 21
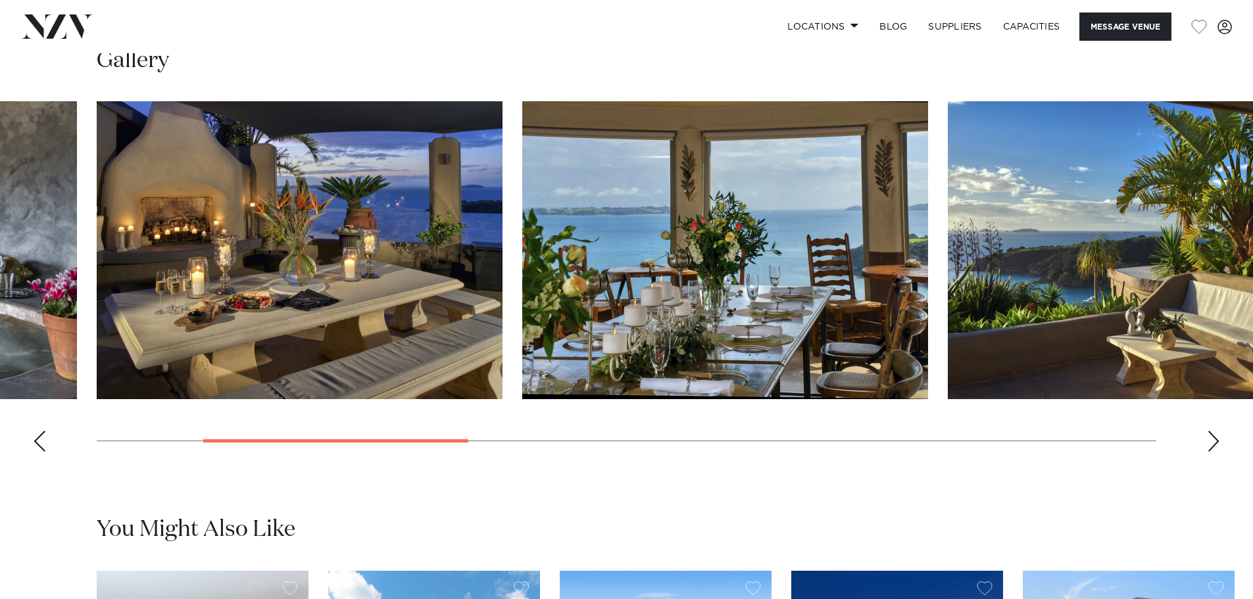
click at [1217, 445] on div "Next slide" at bounding box center [1213, 441] width 13 height 21
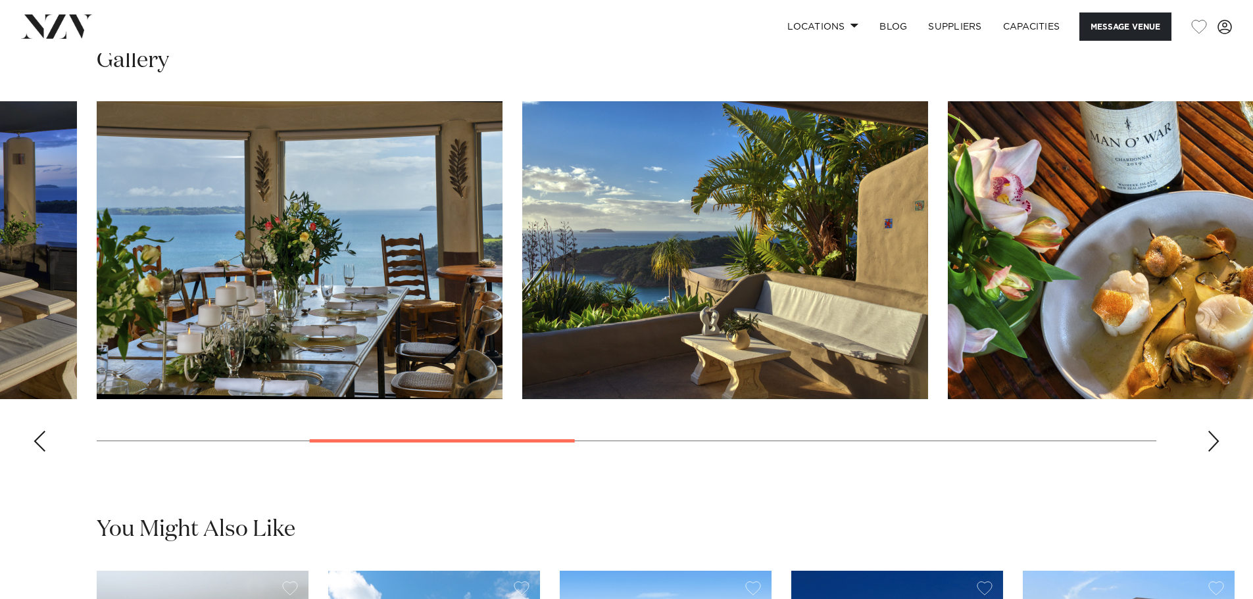
click at [1217, 445] on div "Next slide" at bounding box center [1213, 441] width 13 height 21
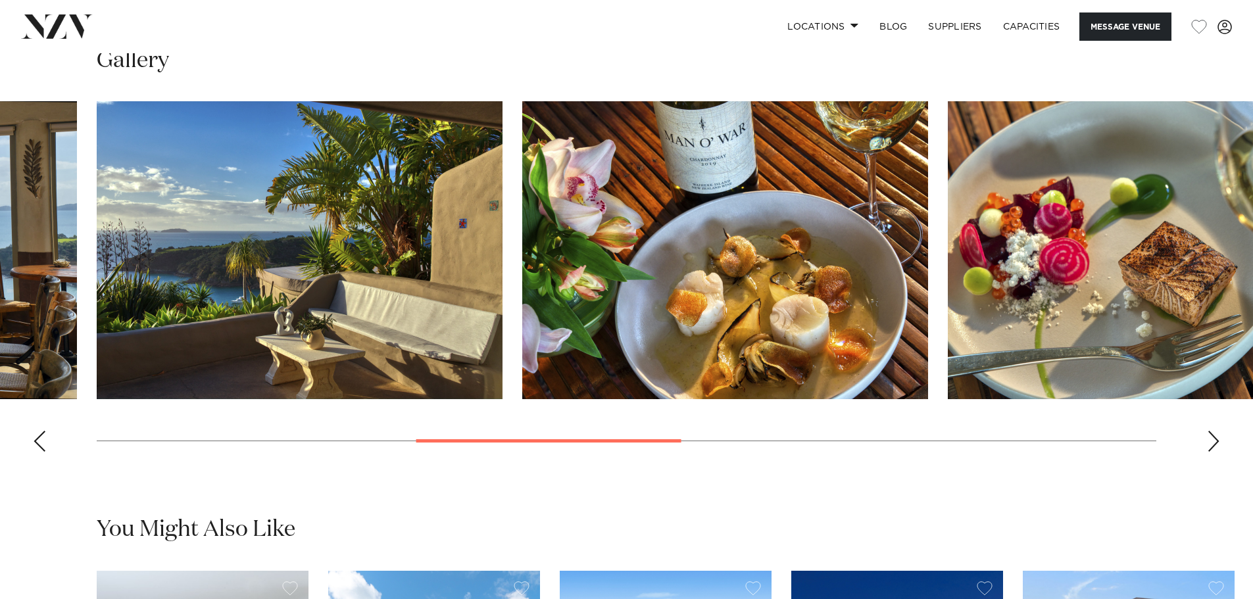
click at [1217, 445] on div "Next slide" at bounding box center [1213, 441] width 13 height 21
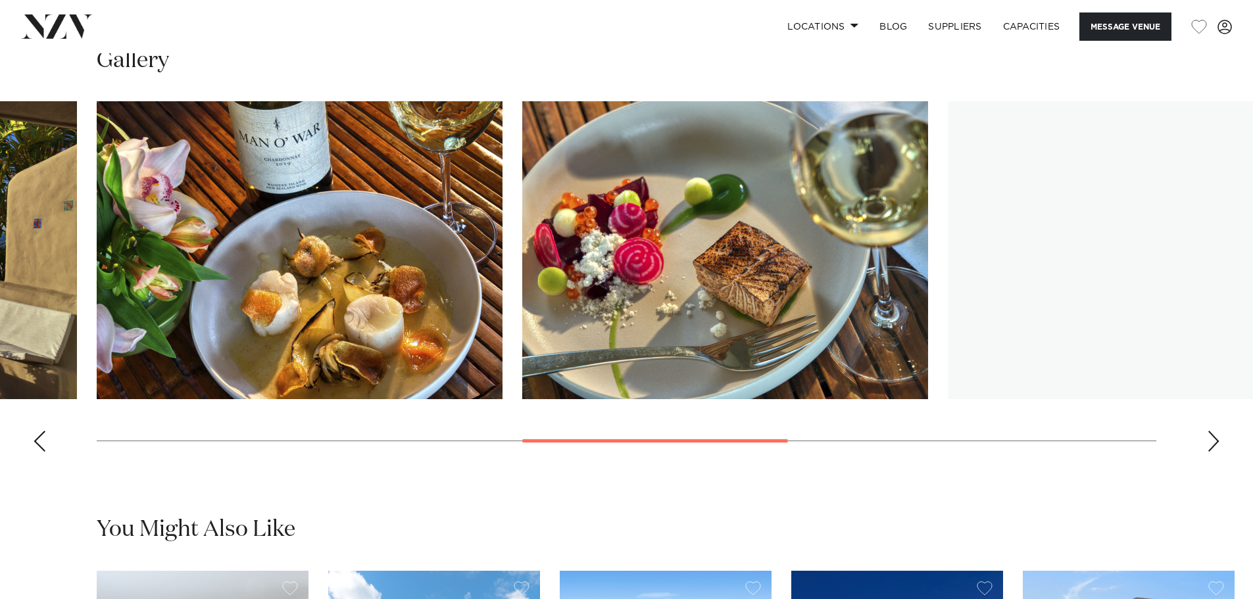
click at [1217, 445] on div "Next slide" at bounding box center [1213, 441] width 13 height 21
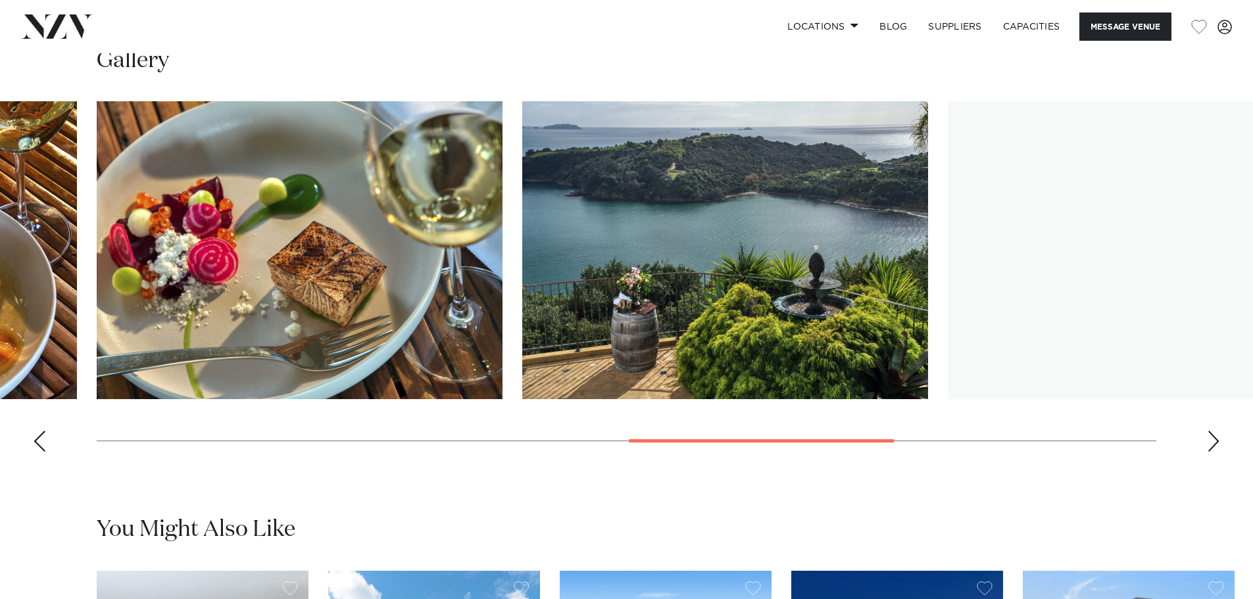
click at [1217, 445] on div "Next slide" at bounding box center [1213, 441] width 13 height 21
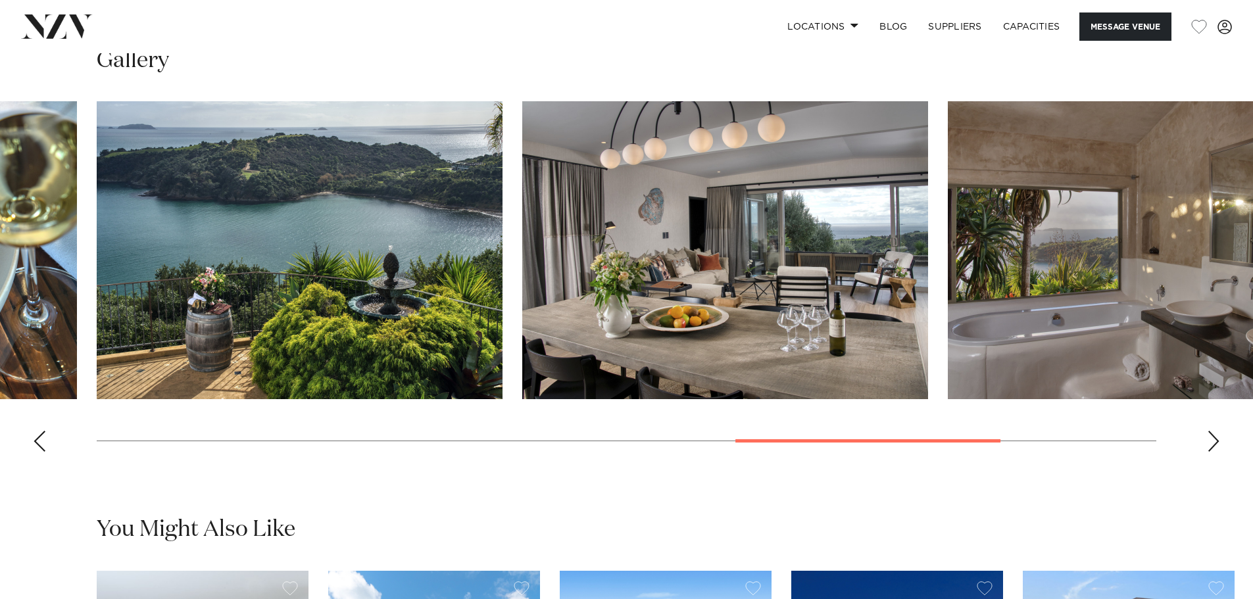
click at [1217, 445] on div "Next slide" at bounding box center [1213, 441] width 13 height 21
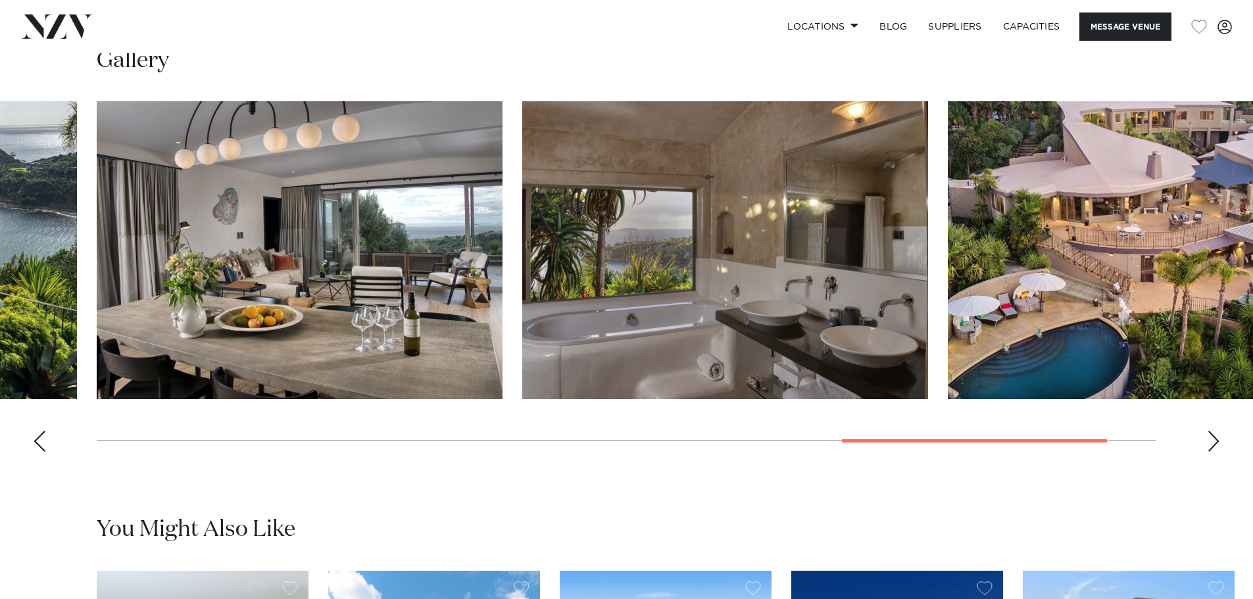
click at [1217, 445] on div "Next slide" at bounding box center [1213, 441] width 13 height 21
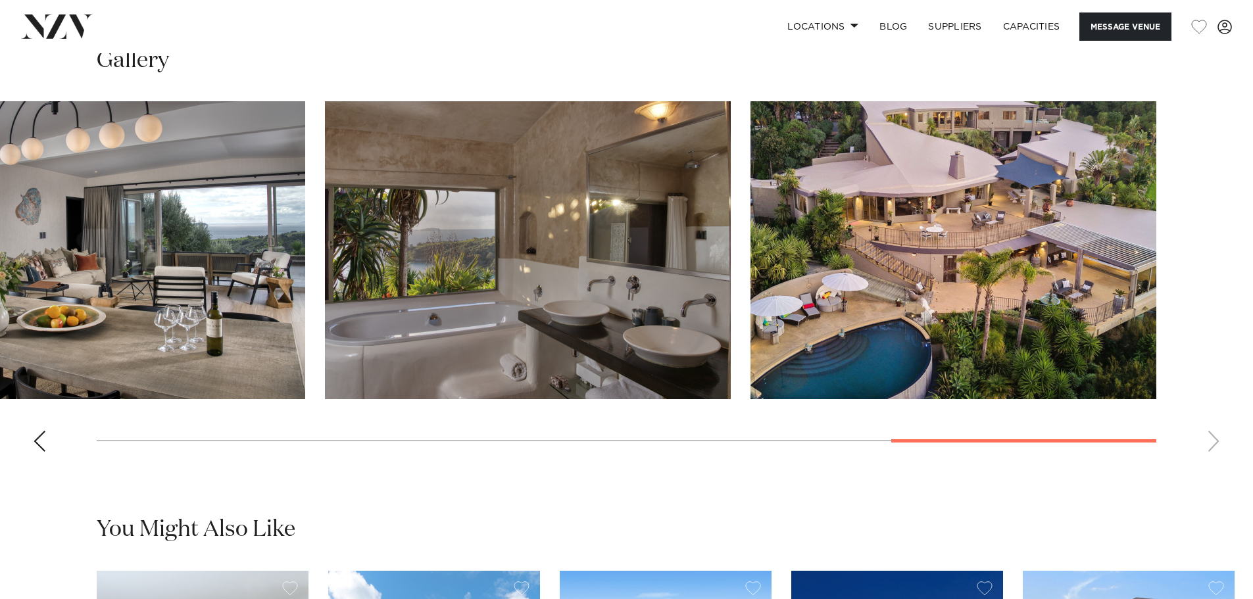
click at [1217, 445] on swiper-container at bounding box center [626, 281] width 1253 height 361
click at [56, 439] on swiper-container at bounding box center [626, 281] width 1253 height 361
click at [51, 443] on swiper-container at bounding box center [626, 281] width 1253 height 361
click at [43, 445] on div "Previous slide" at bounding box center [39, 441] width 13 height 21
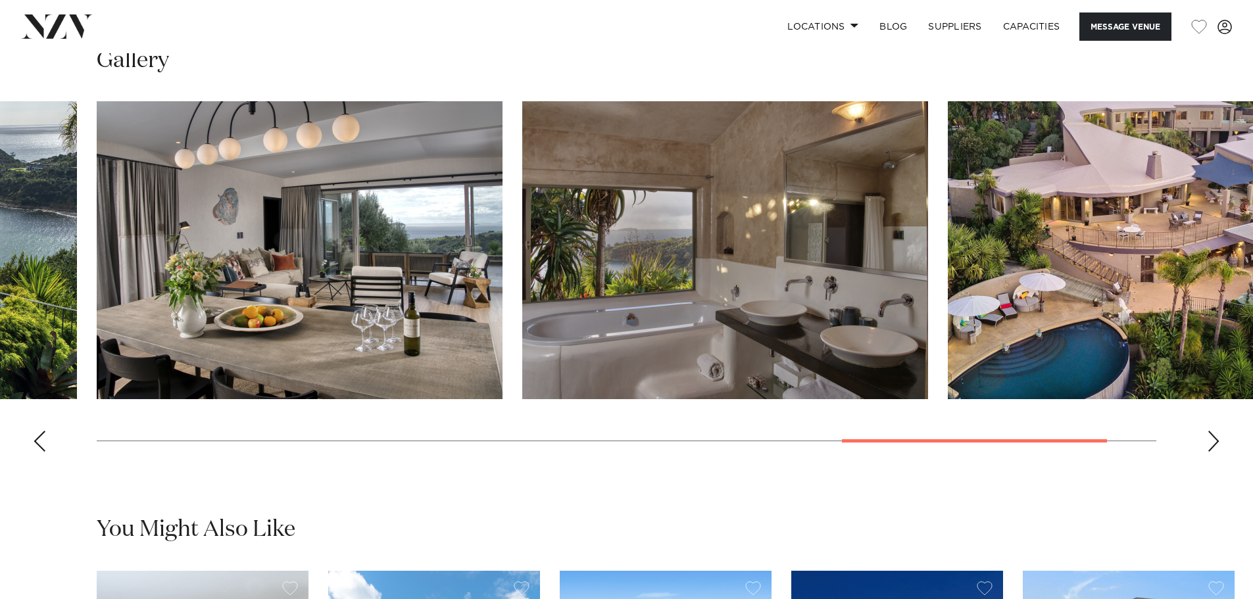
click at [43, 445] on div "Previous slide" at bounding box center [39, 441] width 13 height 21
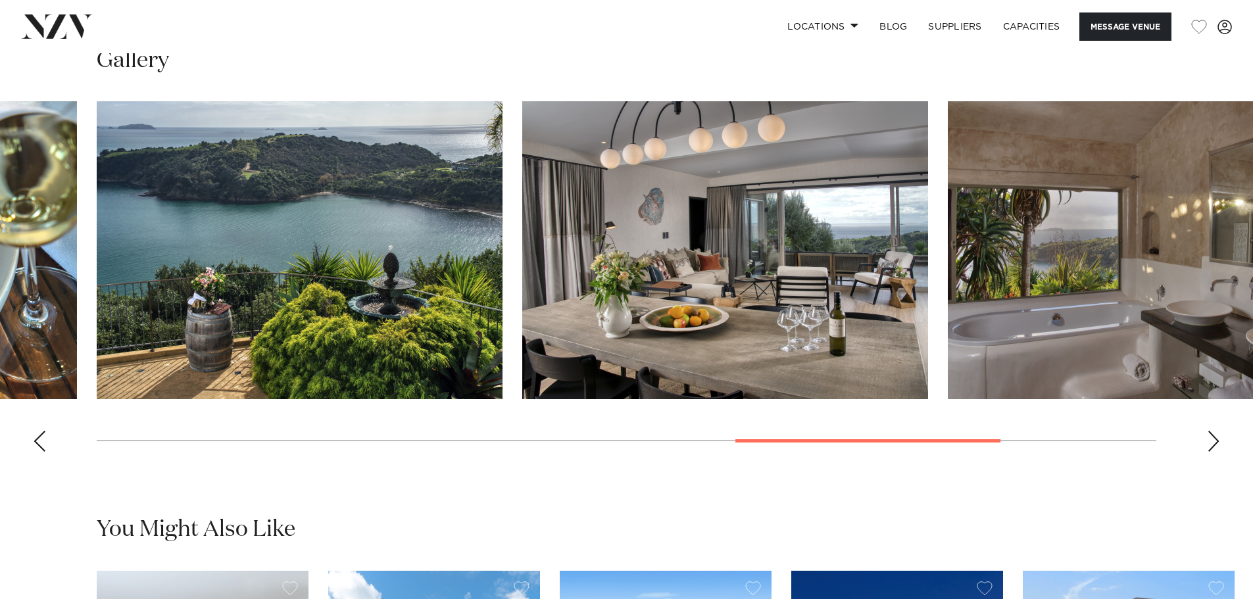
click at [43, 445] on div "Previous slide" at bounding box center [39, 441] width 13 height 21
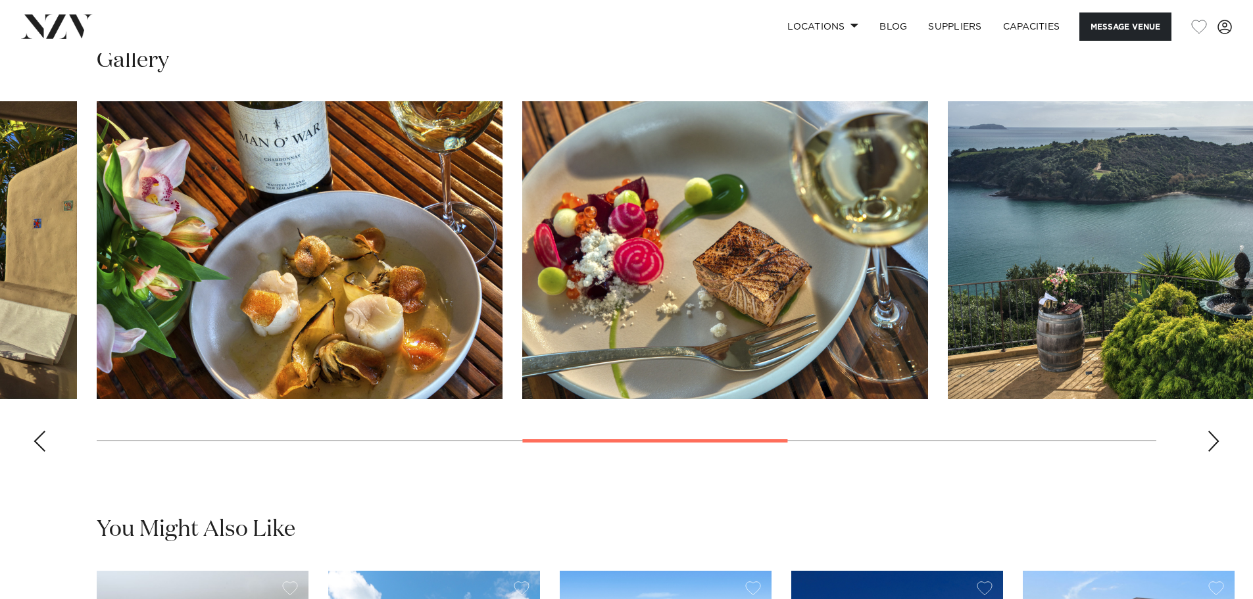
click at [43, 445] on div "Previous slide" at bounding box center [39, 441] width 13 height 21
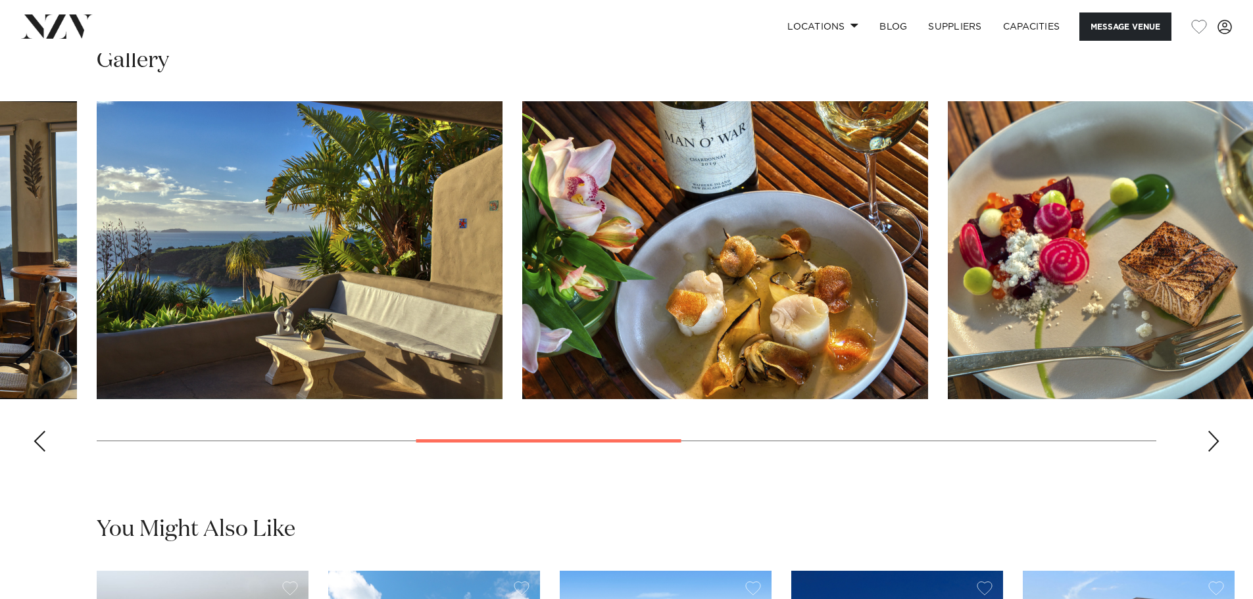
click at [43, 445] on div "Previous slide" at bounding box center [39, 441] width 13 height 21
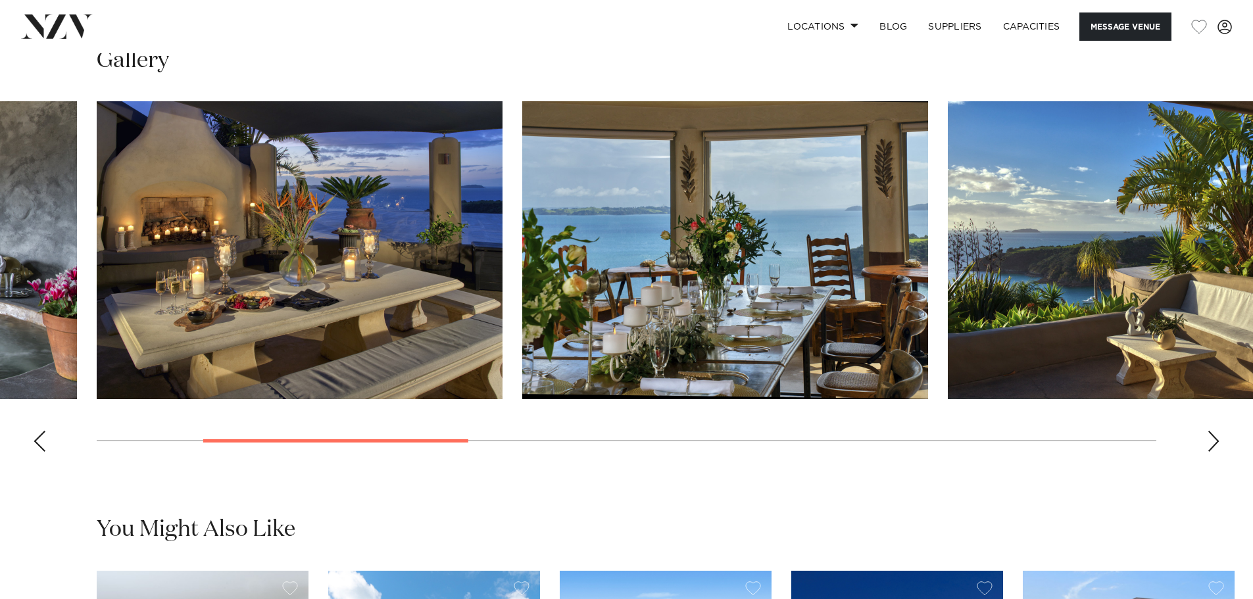
click at [43, 445] on div "Previous slide" at bounding box center [39, 441] width 13 height 21
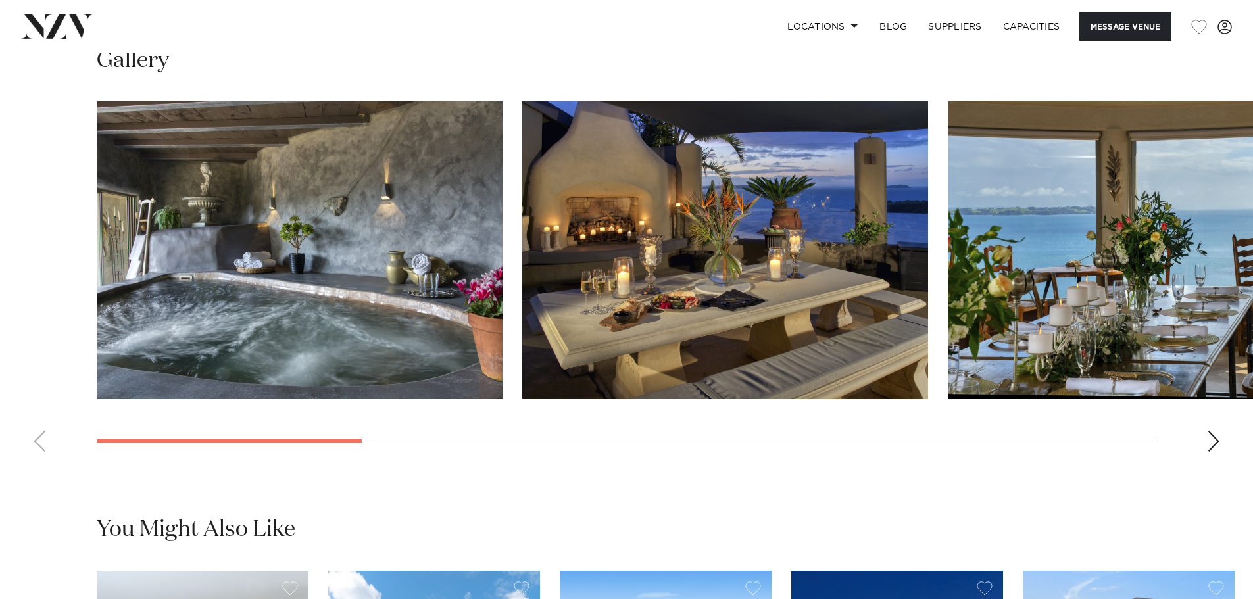
click at [1215, 445] on div "Next slide" at bounding box center [1213, 441] width 13 height 21
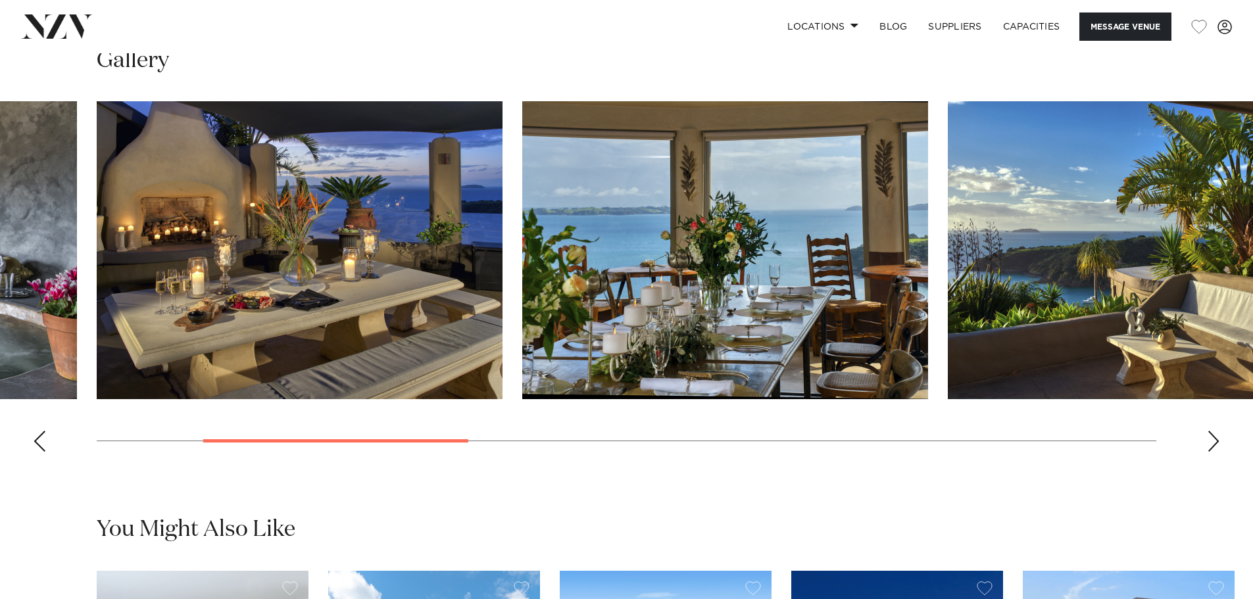
click at [1215, 445] on div "Next slide" at bounding box center [1213, 441] width 13 height 21
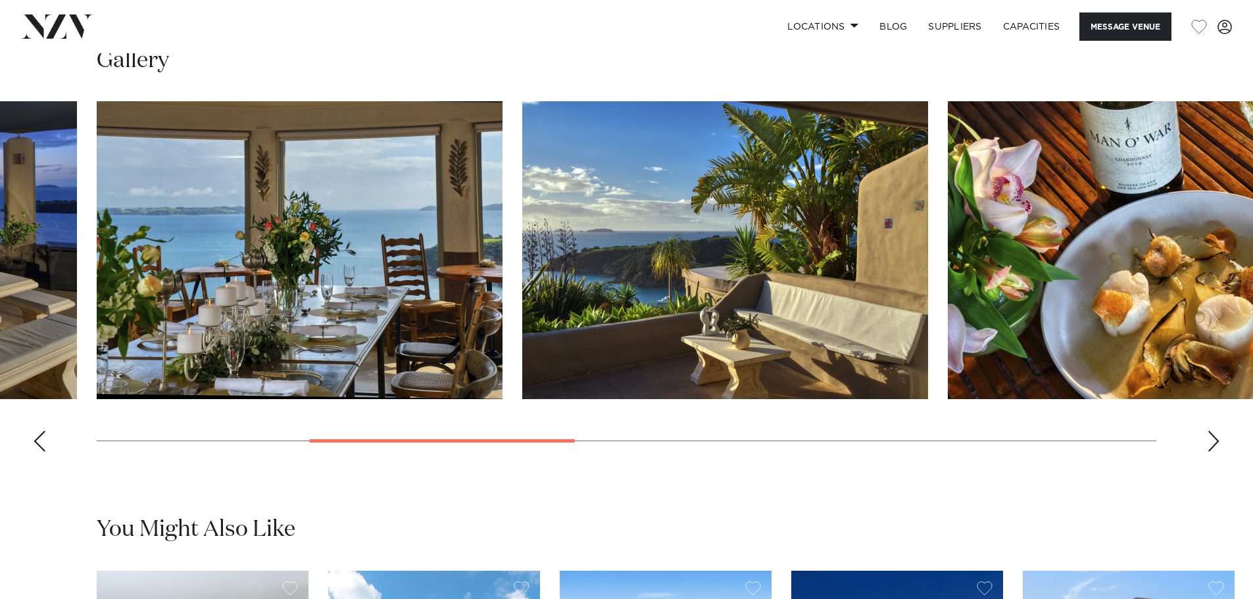
click at [1215, 445] on div "Next slide" at bounding box center [1213, 441] width 13 height 21
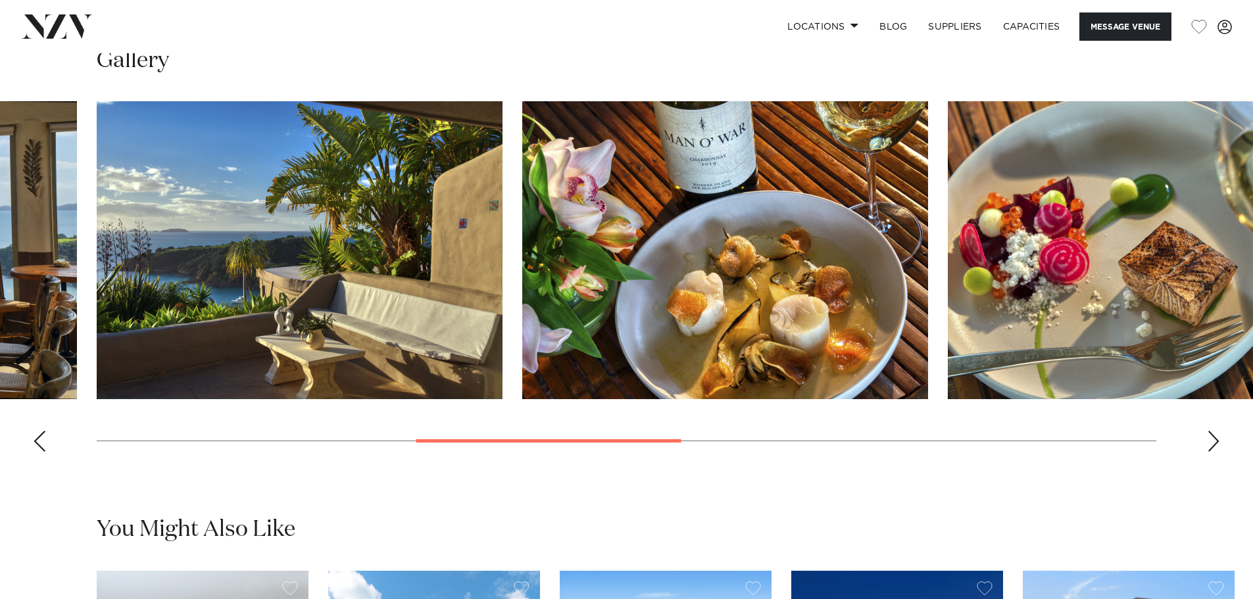
click at [1215, 445] on div "Next slide" at bounding box center [1213, 441] width 13 height 21
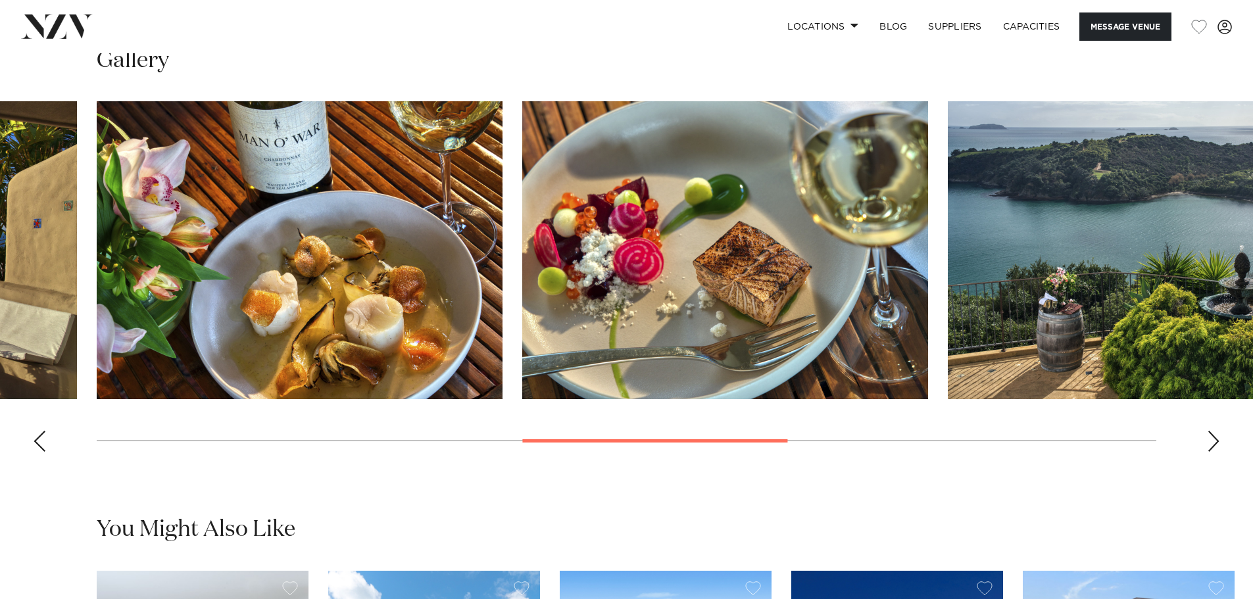
click at [1215, 445] on div "Next slide" at bounding box center [1213, 441] width 13 height 21
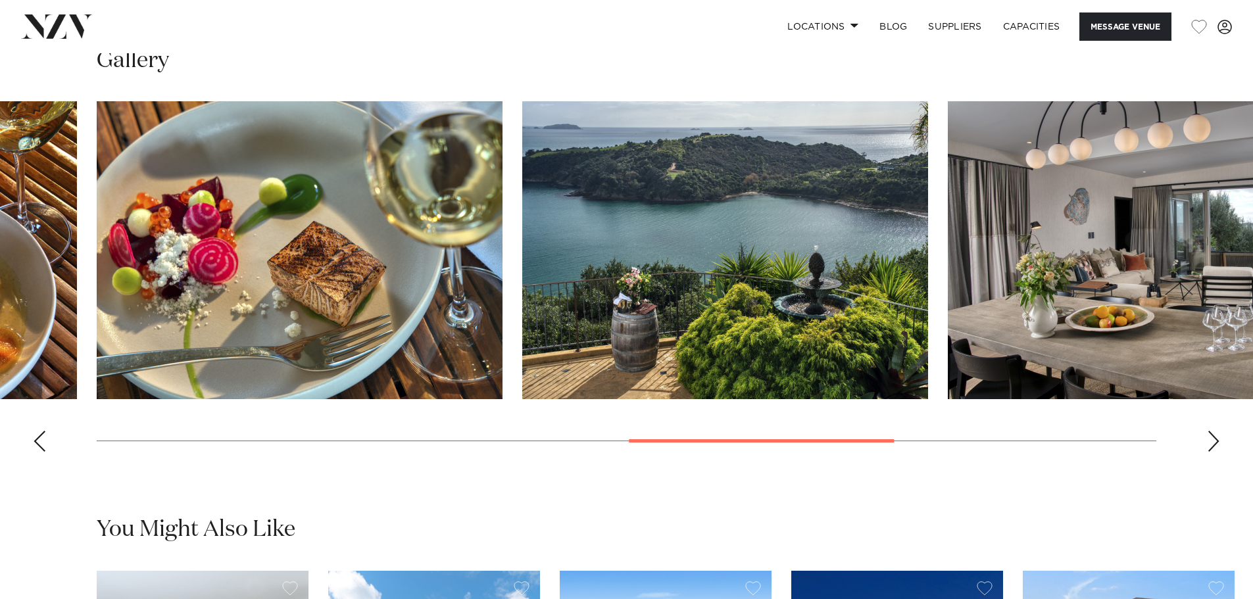
click at [1215, 445] on div "Next slide" at bounding box center [1213, 441] width 13 height 21
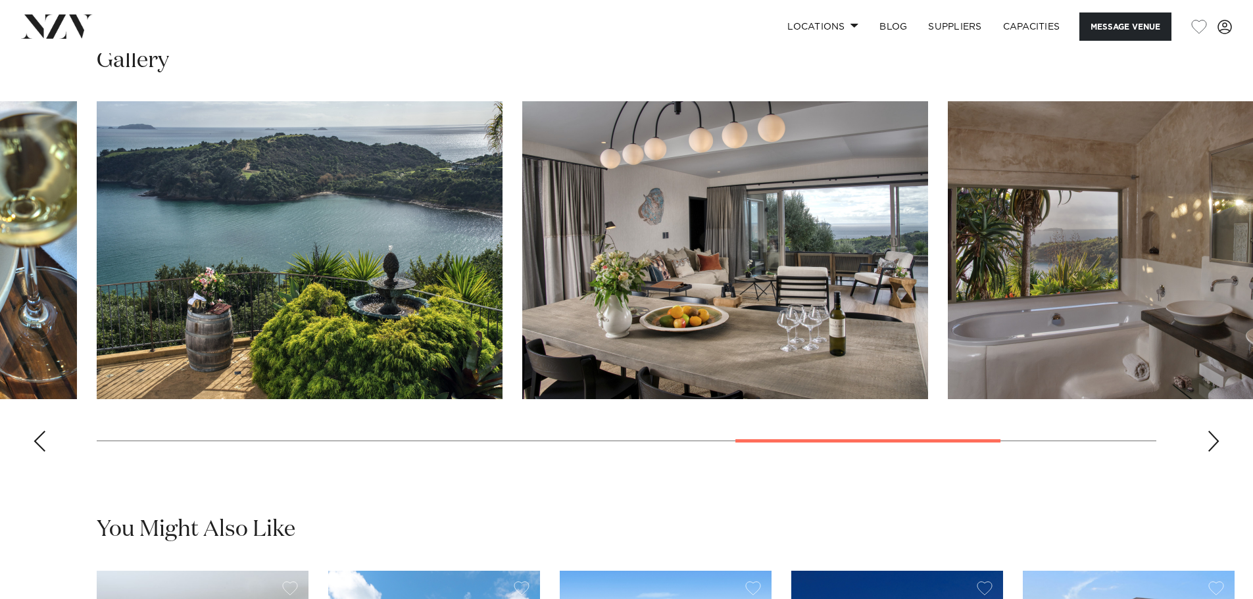
click at [1215, 455] on swiper-container at bounding box center [626, 281] width 1253 height 361
click at [1213, 445] on div "Next slide" at bounding box center [1213, 441] width 13 height 21
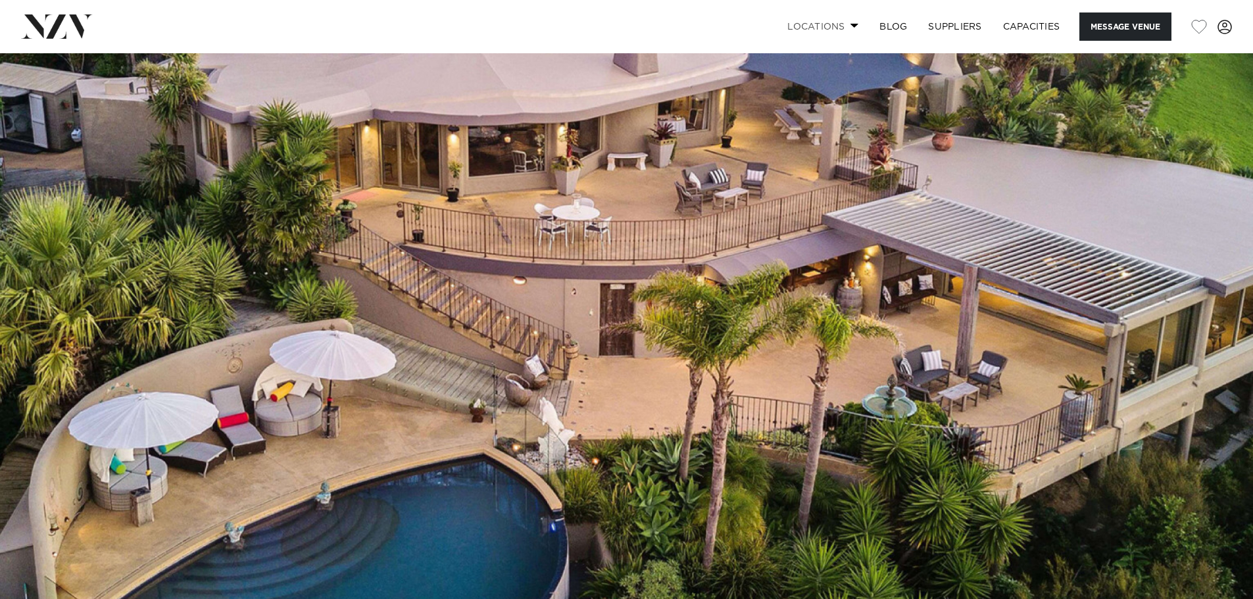
scroll to position [0, 0]
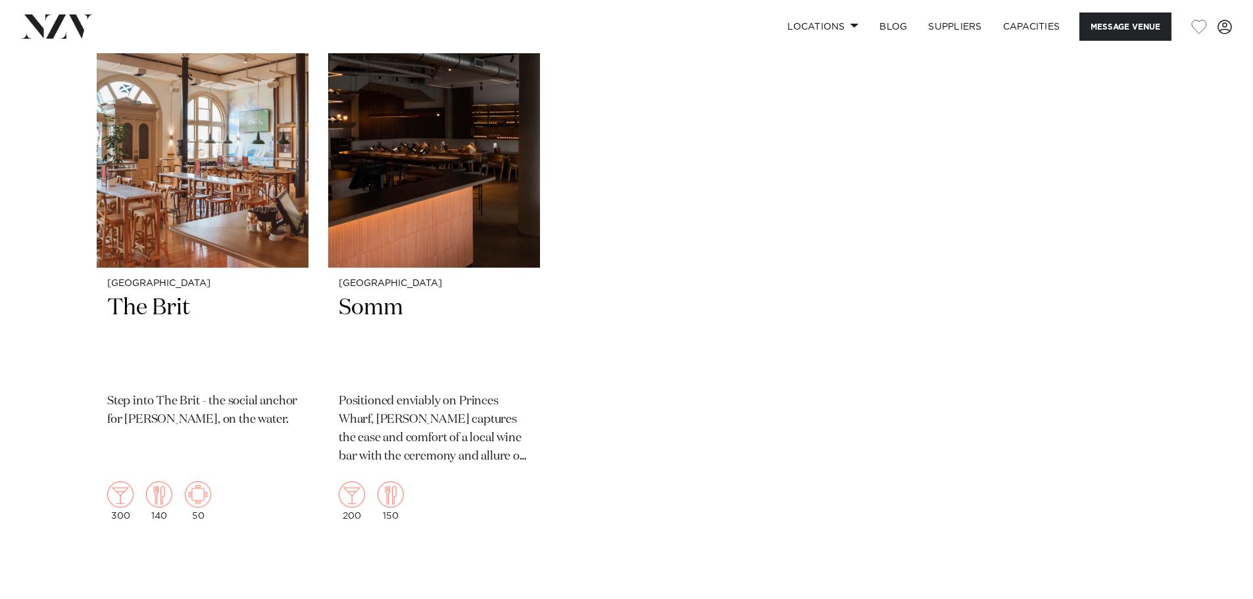
scroll to position [1776, 0]
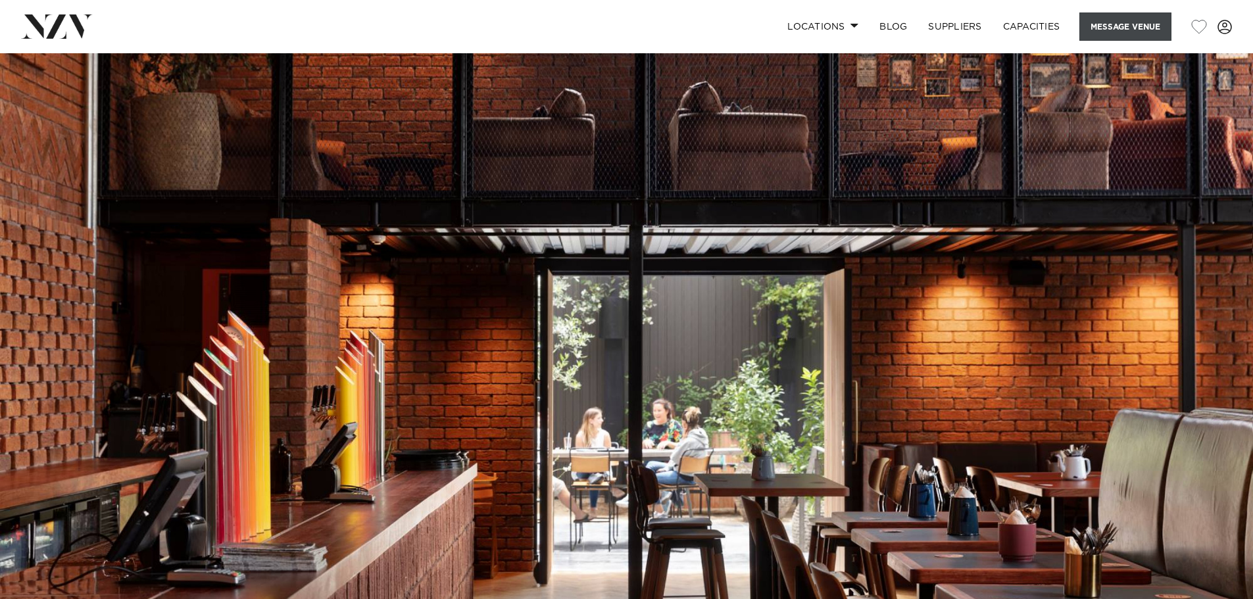
click at [1115, 36] on button "Message Venue" at bounding box center [1126, 27] width 92 height 28
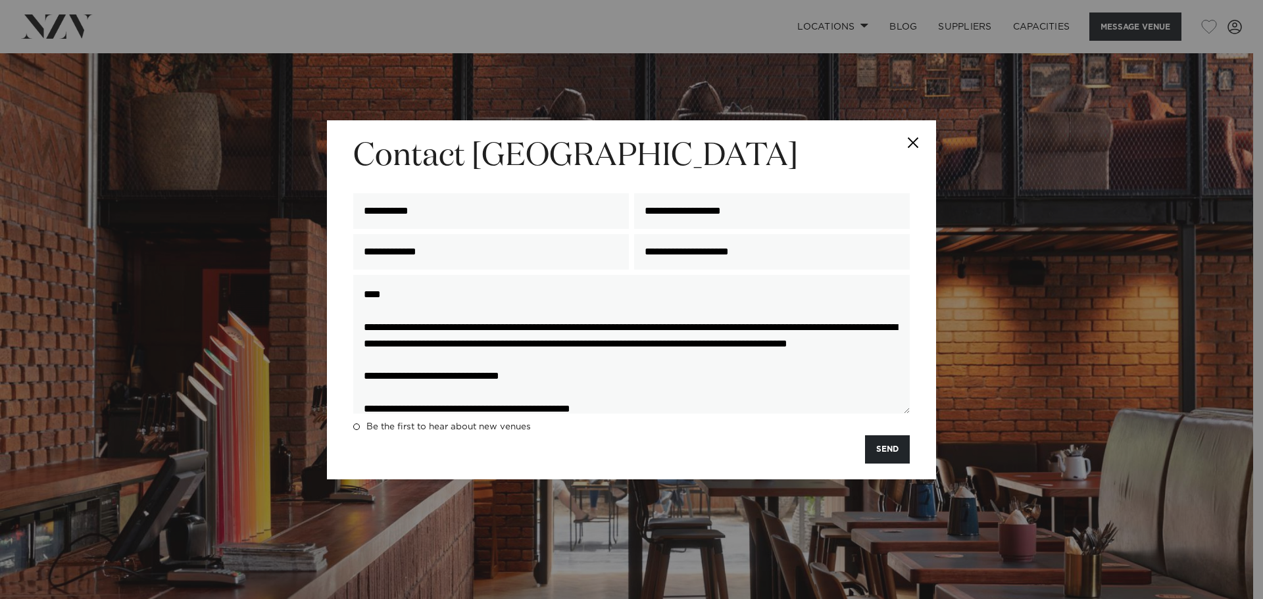
click at [886, 449] on button "SEND" at bounding box center [887, 450] width 45 height 28
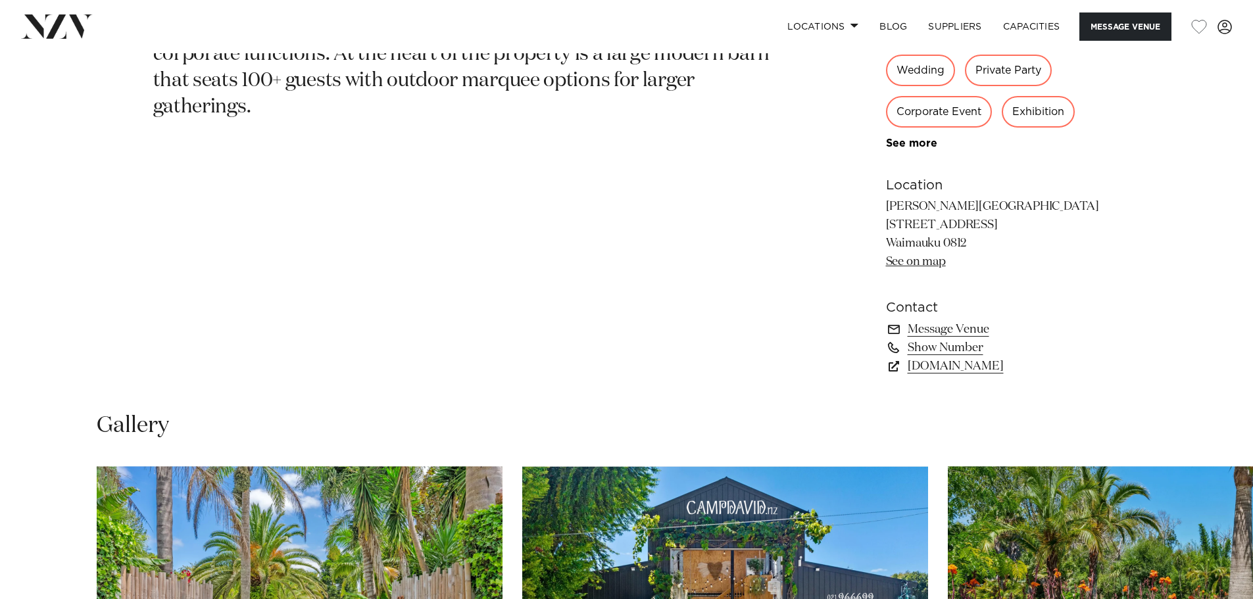
scroll to position [1184, 0]
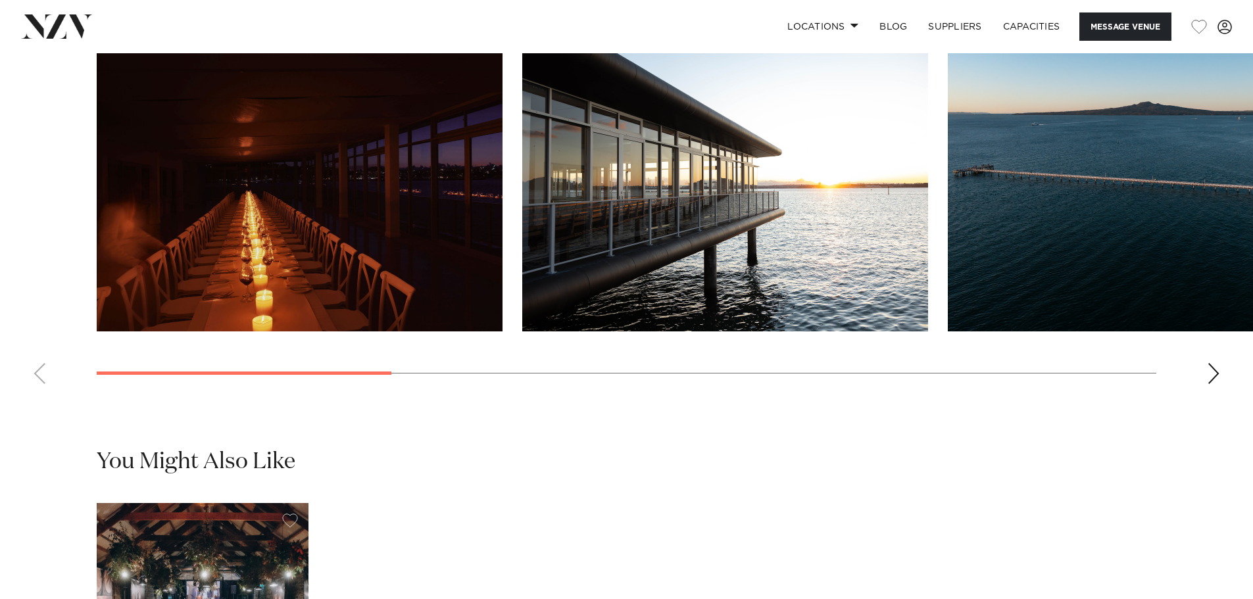
scroll to position [1184, 0]
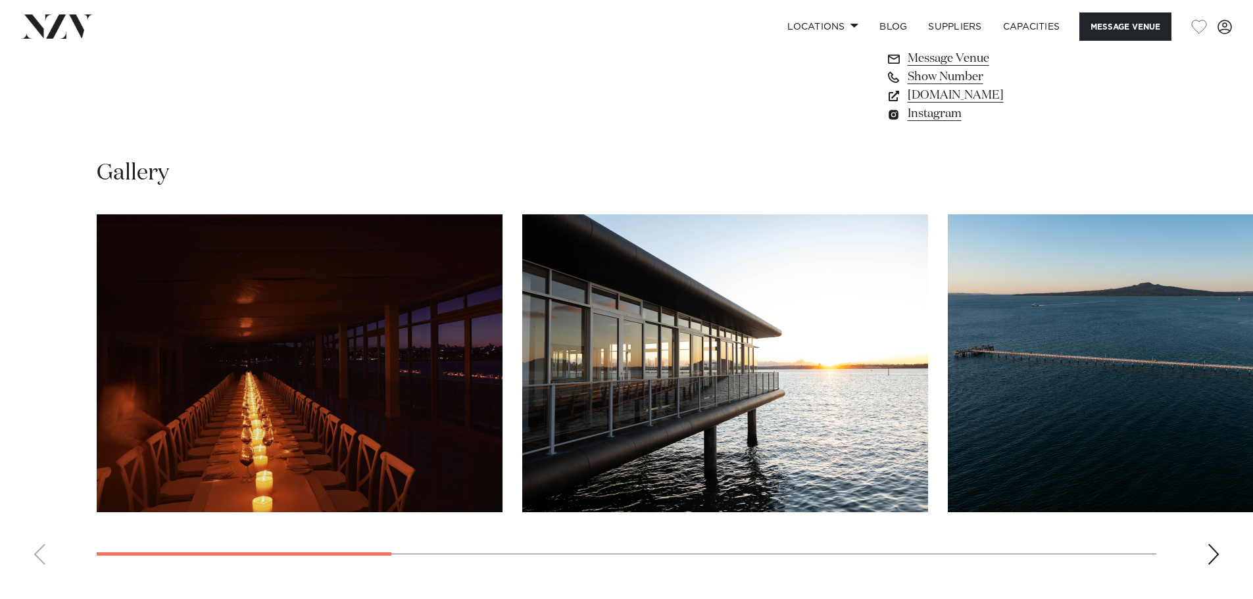
click at [1210, 565] on div "Next slide" at bounding box center [1213, 554] width 13 height 21
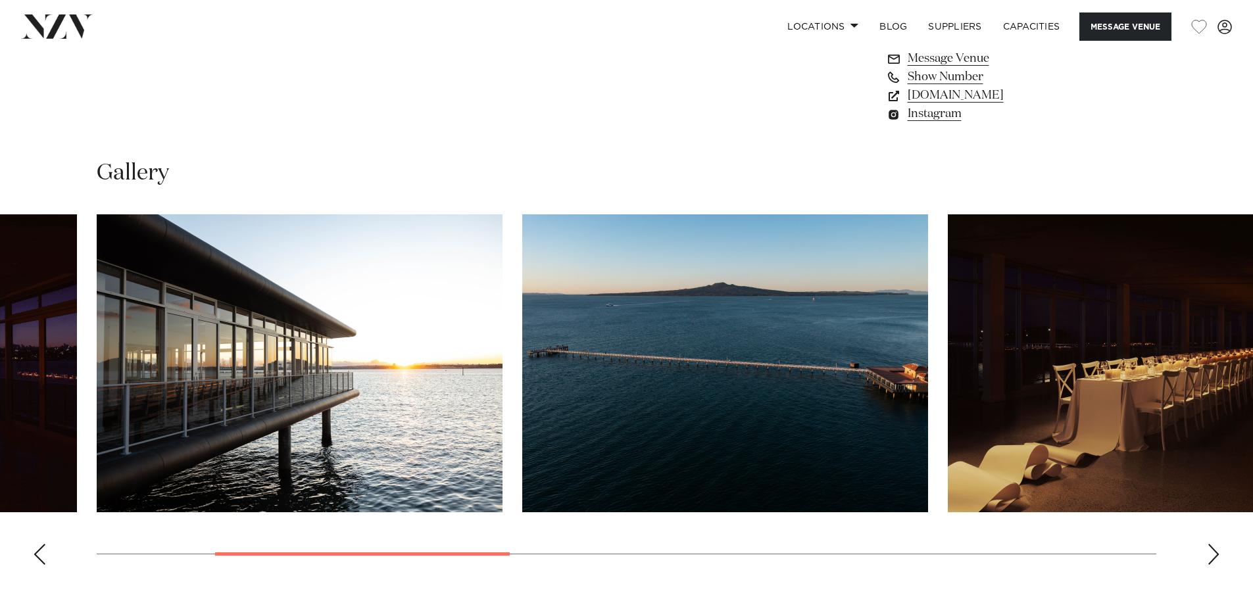
click at [1210, 565] on div "Next slide" at bounding box center [1213, 554] width 13 height 21
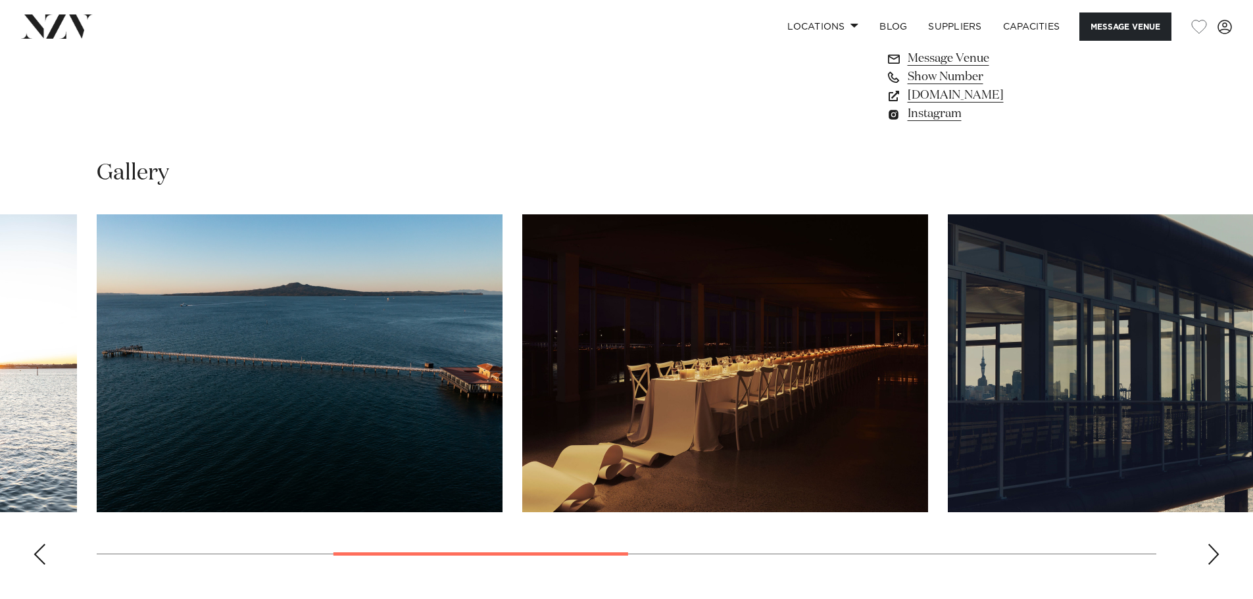
click at [1210, 565] on div "Next slide" at bounding box center [1213, 554] width 13 height 21
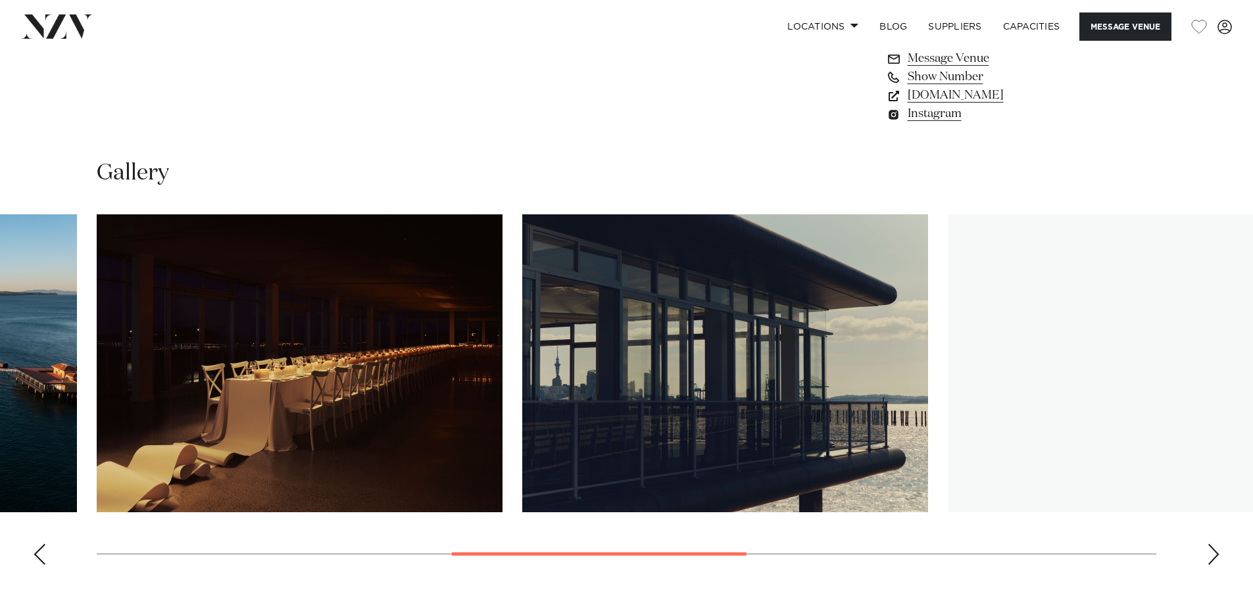
click at [1210, 565] on div "Next slide" at bounding box center [1213, 554] width 13 height 21
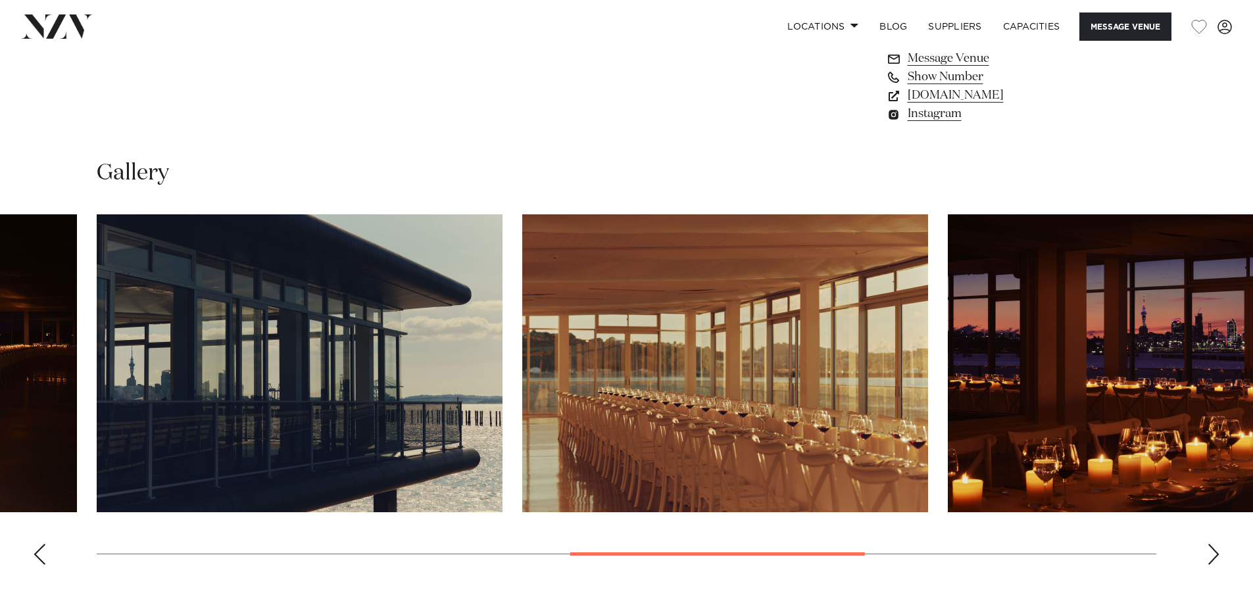
click at [1210, 565] on div "Next slide" at bounding box center [1213, 554] width 13 height 21
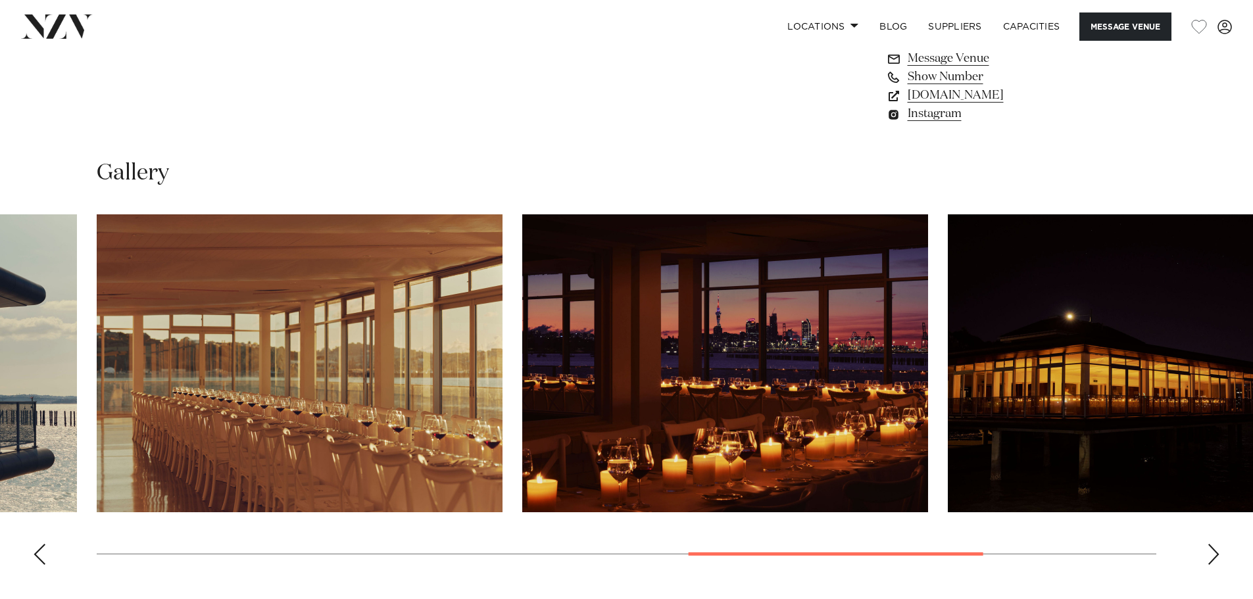
click at [1210, 565] on div "Next slide" at bounding box center [1213, 554] width 13 height 21
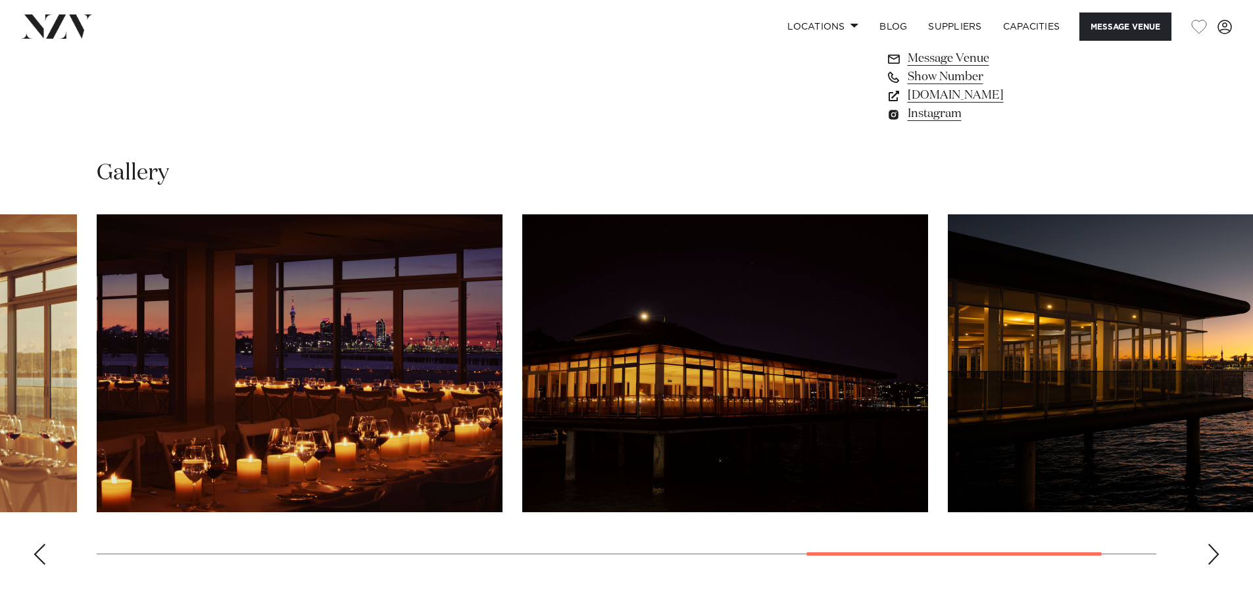
click at [1210, 565] on div "Next slide" at bounding box center [1213, 554] width 13 height 21
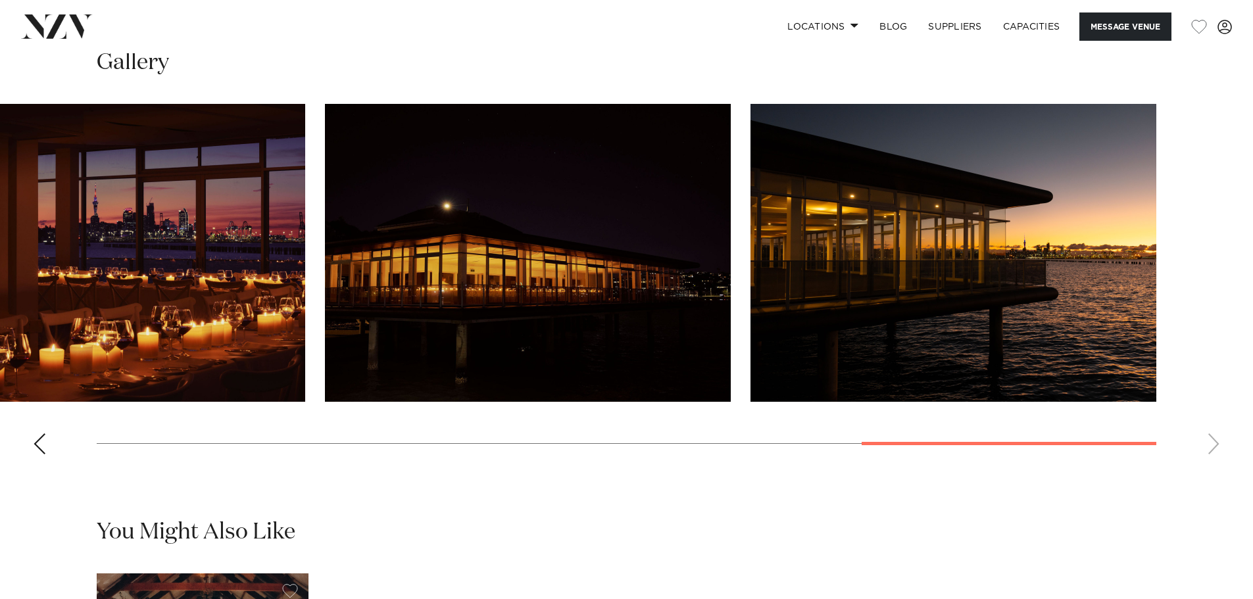
scroll to position [1316, 0]
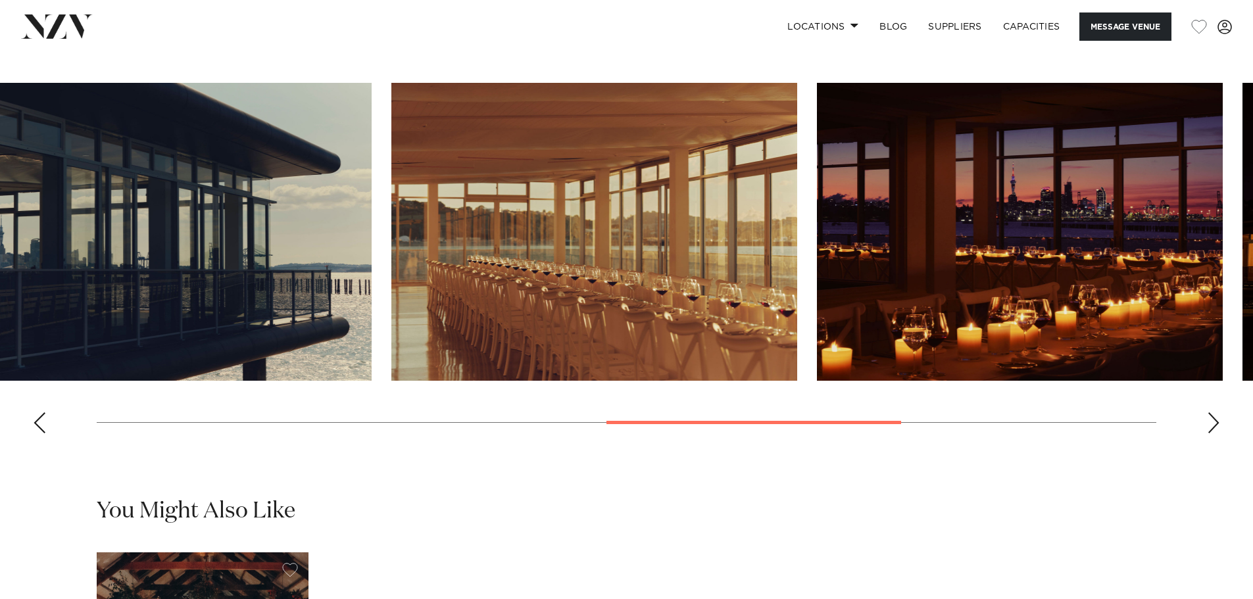
click at [638, 424] on div at bounding box center [754, 422] width 295 height 3
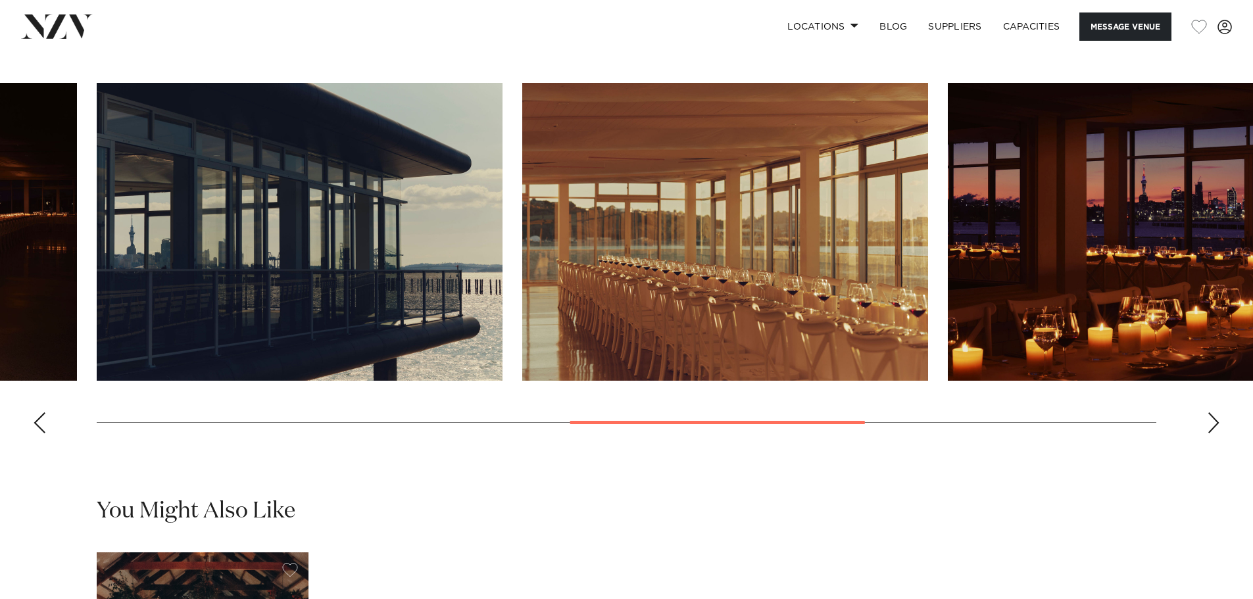
click at [622, 291] on img "6 / 9" at bounding box center [725, 232] width 406 height 298
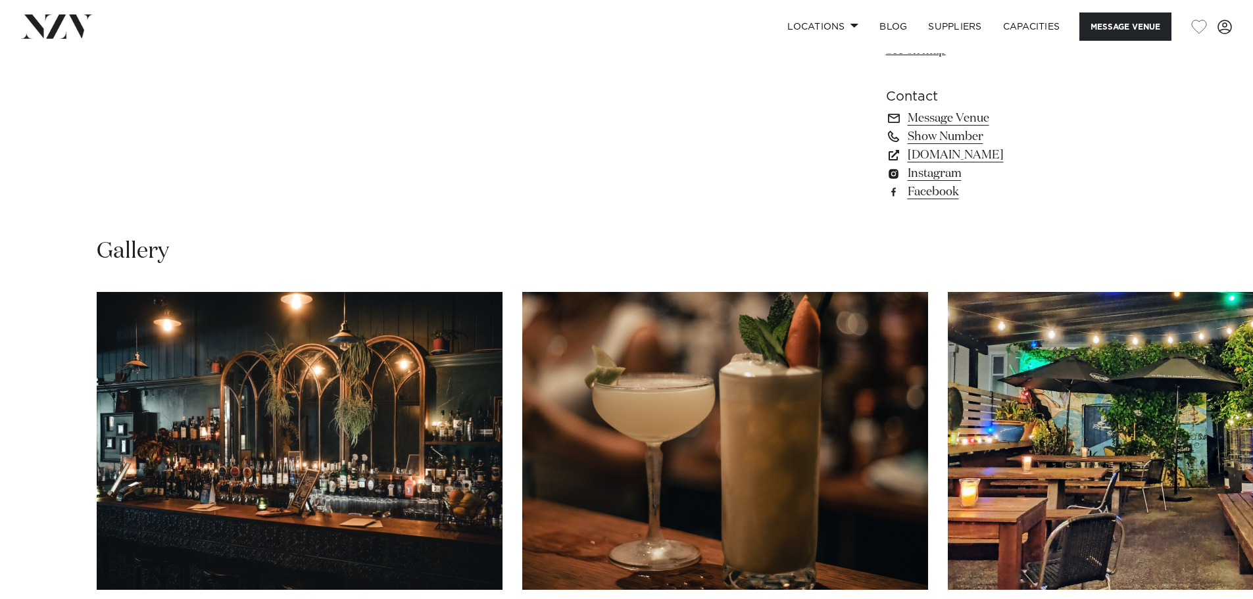
scroll to position [1250, 0]
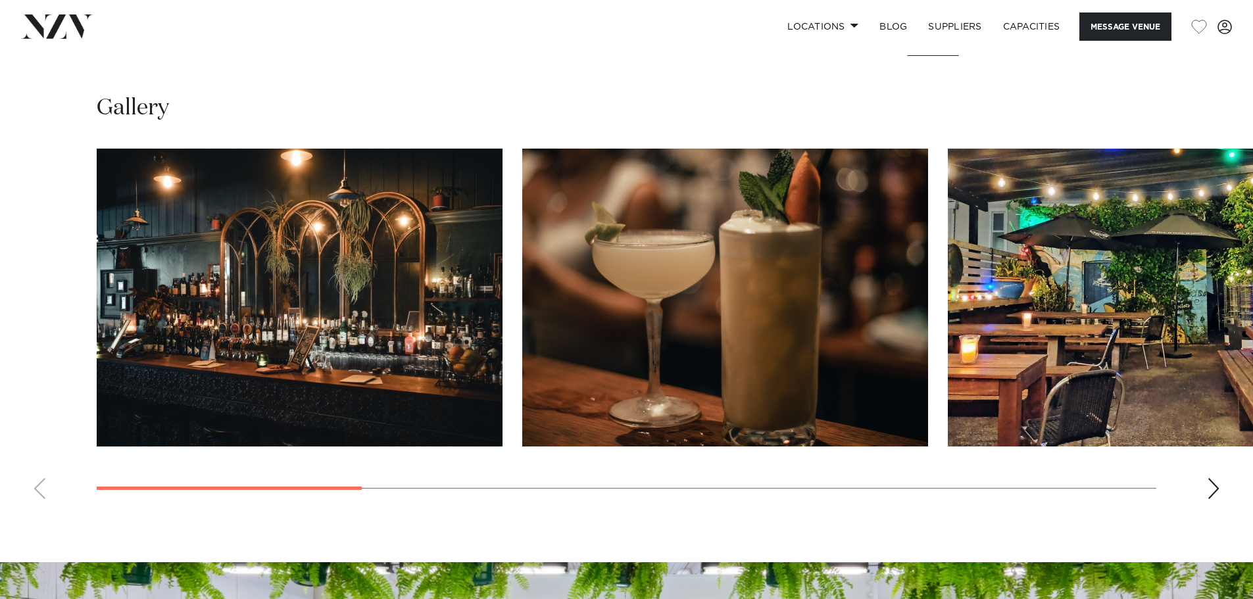
click at [1216, 491] on div "Next slide" at bounding box center [1213, 488] width 13 height 21
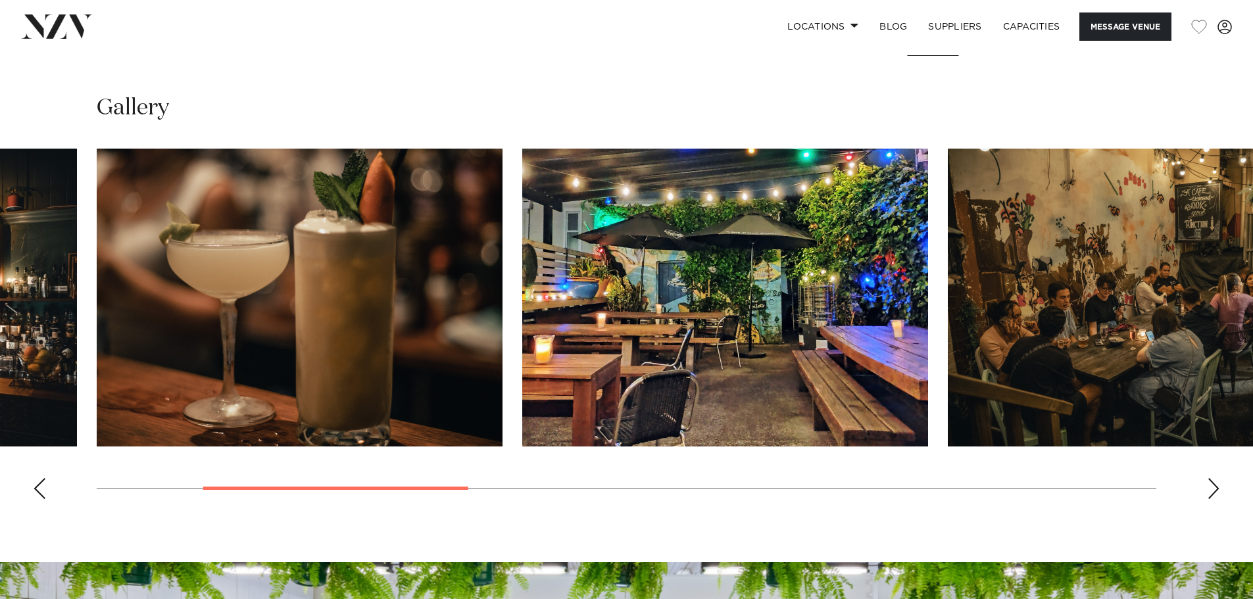
click at [1214, 491] on div "Next slide" at bounding box center [1213, 488] width 13 height 21
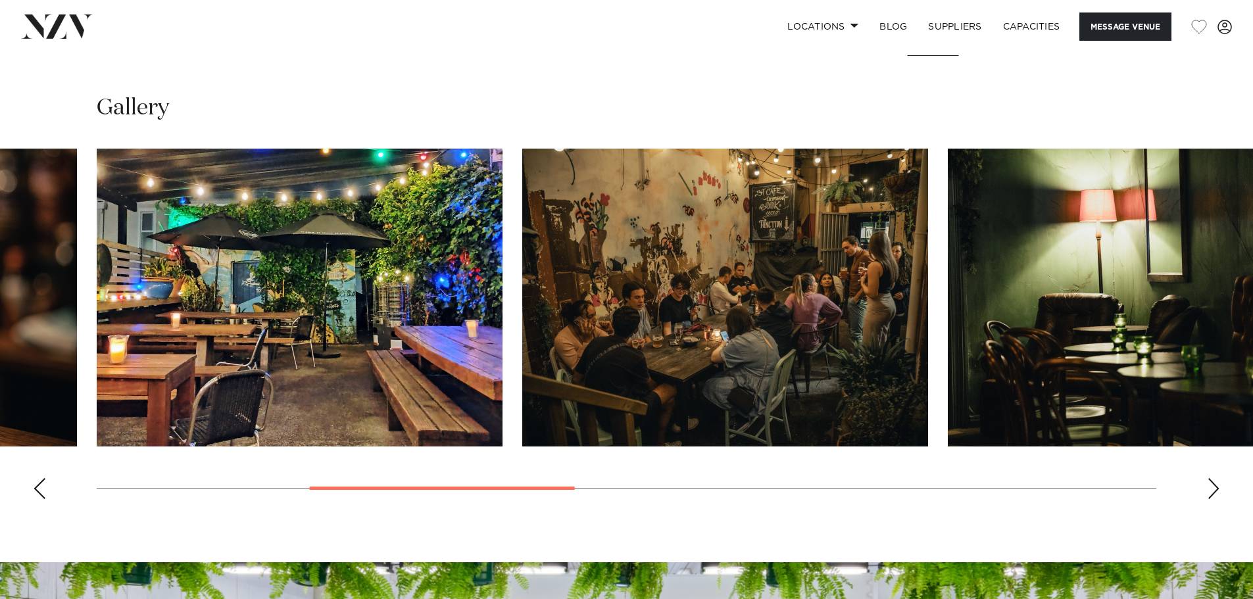
click at [1214, 491] on div "Next slide" at bounding box center [1213, 488] width 13 height 21
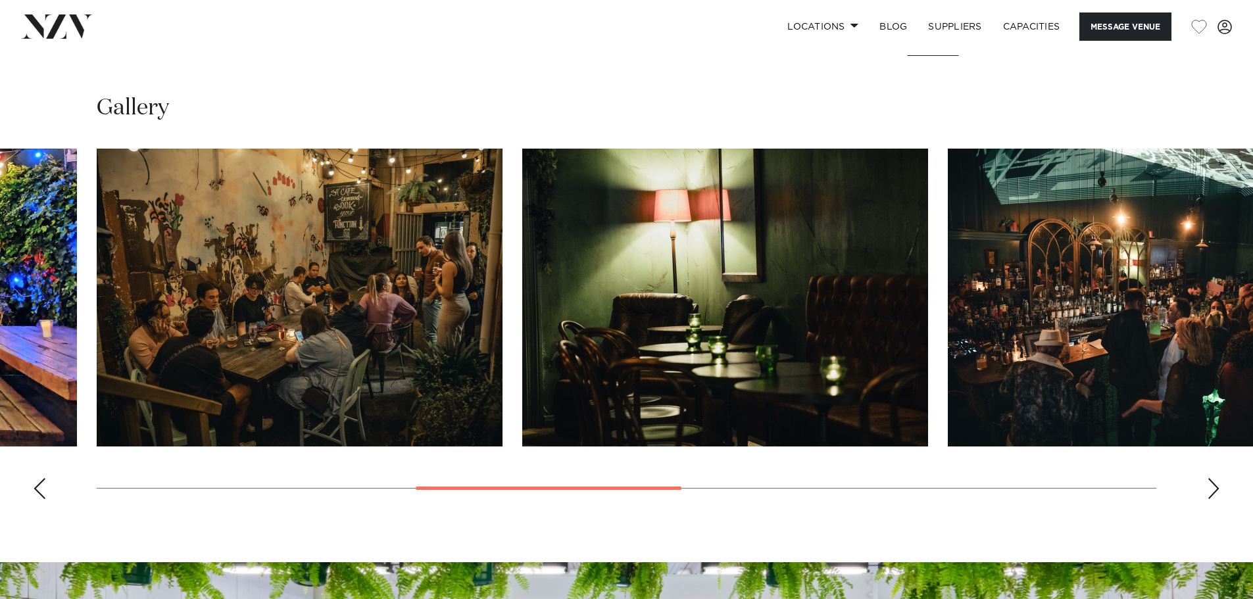
click at [1214, 491] on div "Next slide" at bounding box center [1213, 488] width 13 height 21
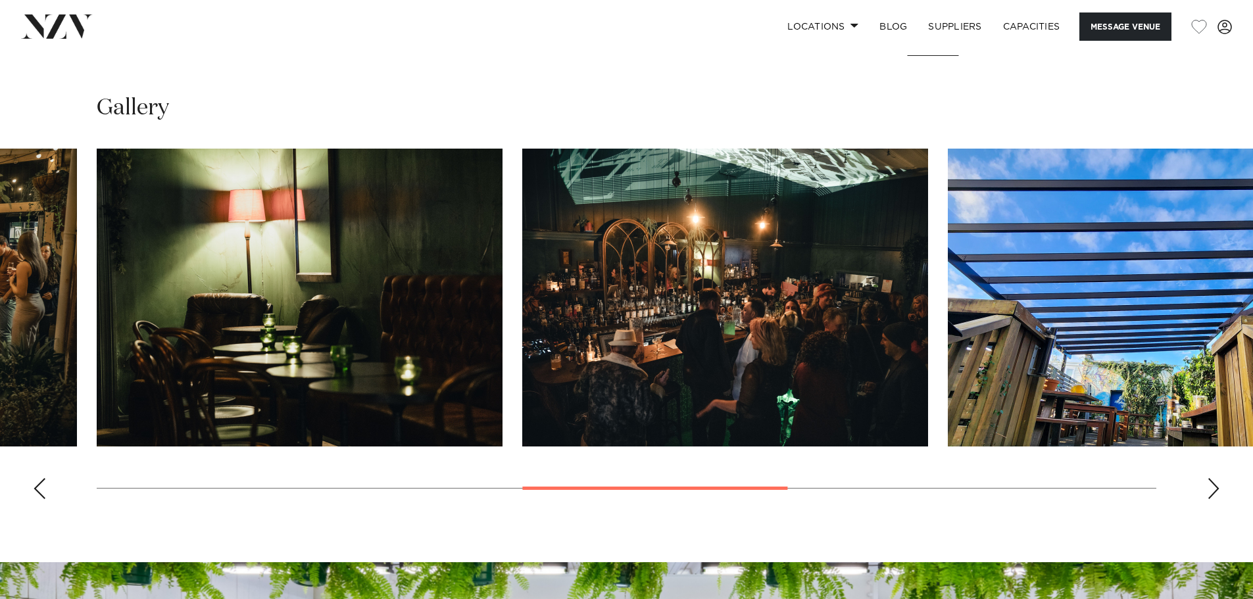
click at [1214, 491] on div "Next slide" at bounding box center [1213, 488] width 13 height 21
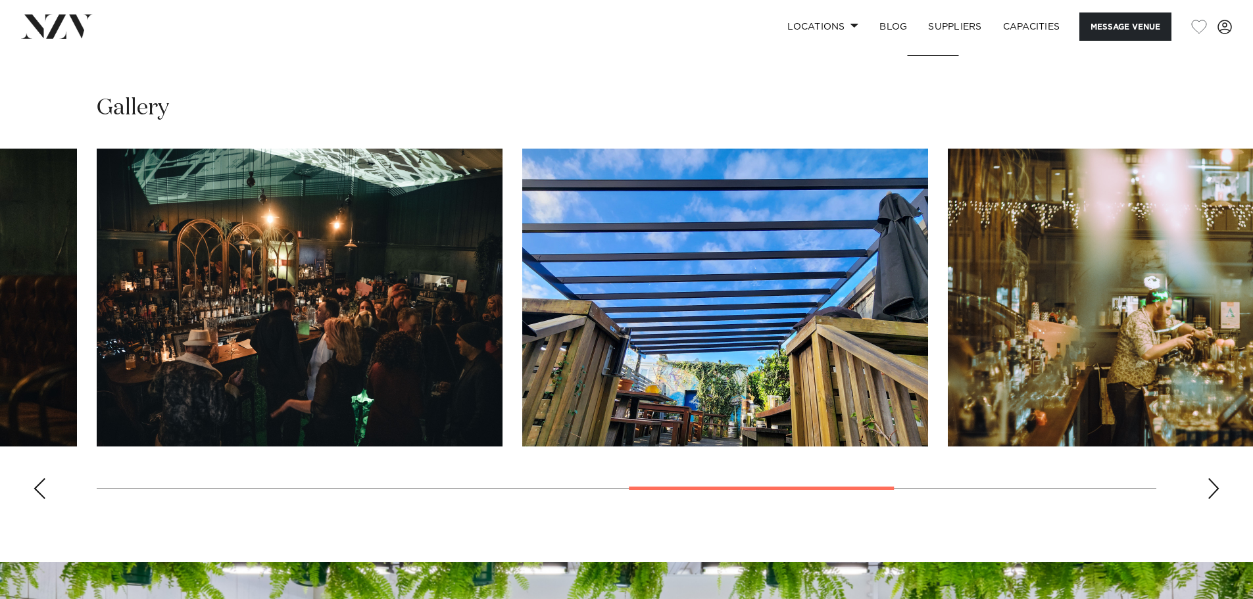
click at [1214, 491] on div "Next slide" at bounding box center [1213, 488] width 13 height 21
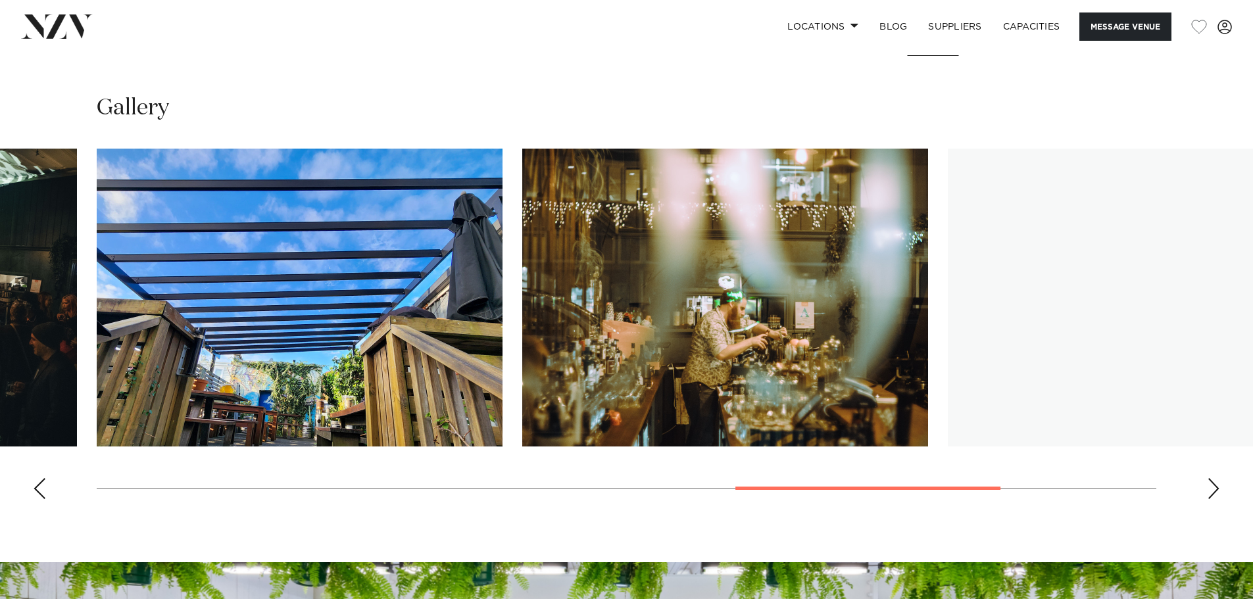
click at [1214, 491] on div "Next slide" at bounding box center [1213, 488] width 13 height 21
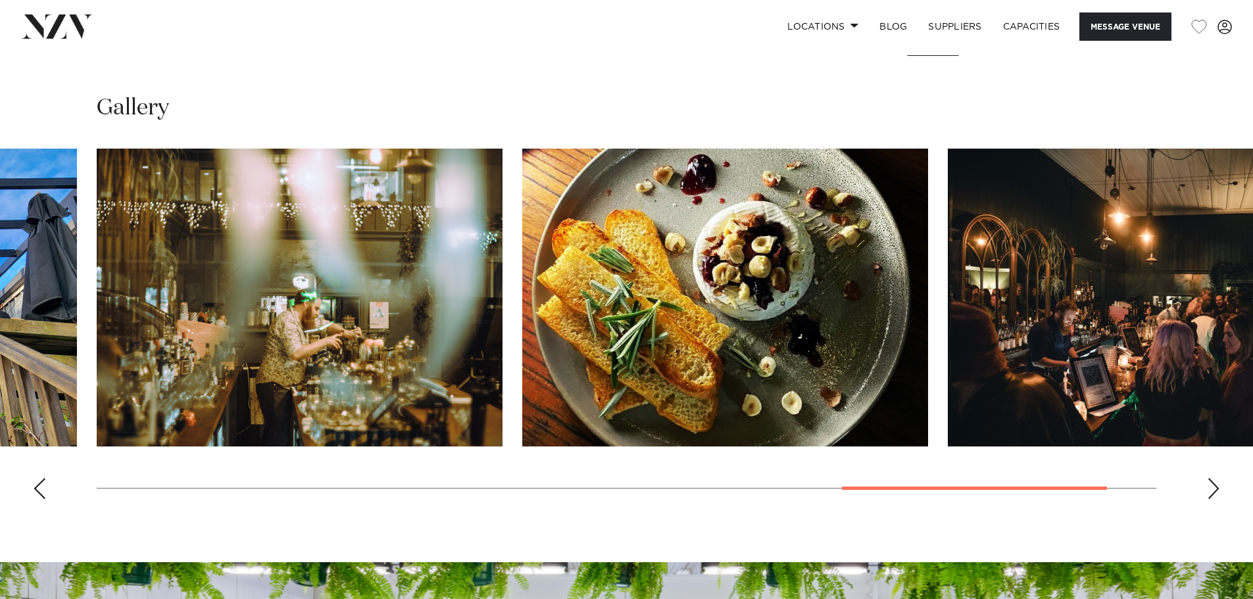
click at [1214, 491] on div "Next slide" at bounding box center [1213, 488] width 13 height 21
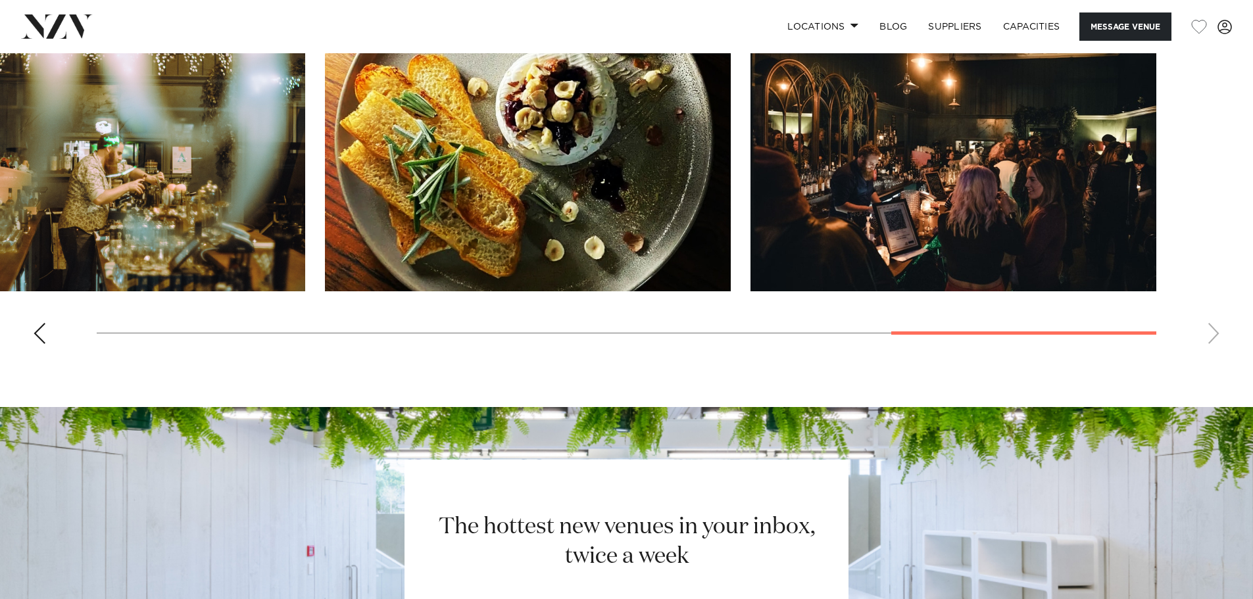
scroll to position [1711, 0]
